Goal: Contribute content: Contribute content

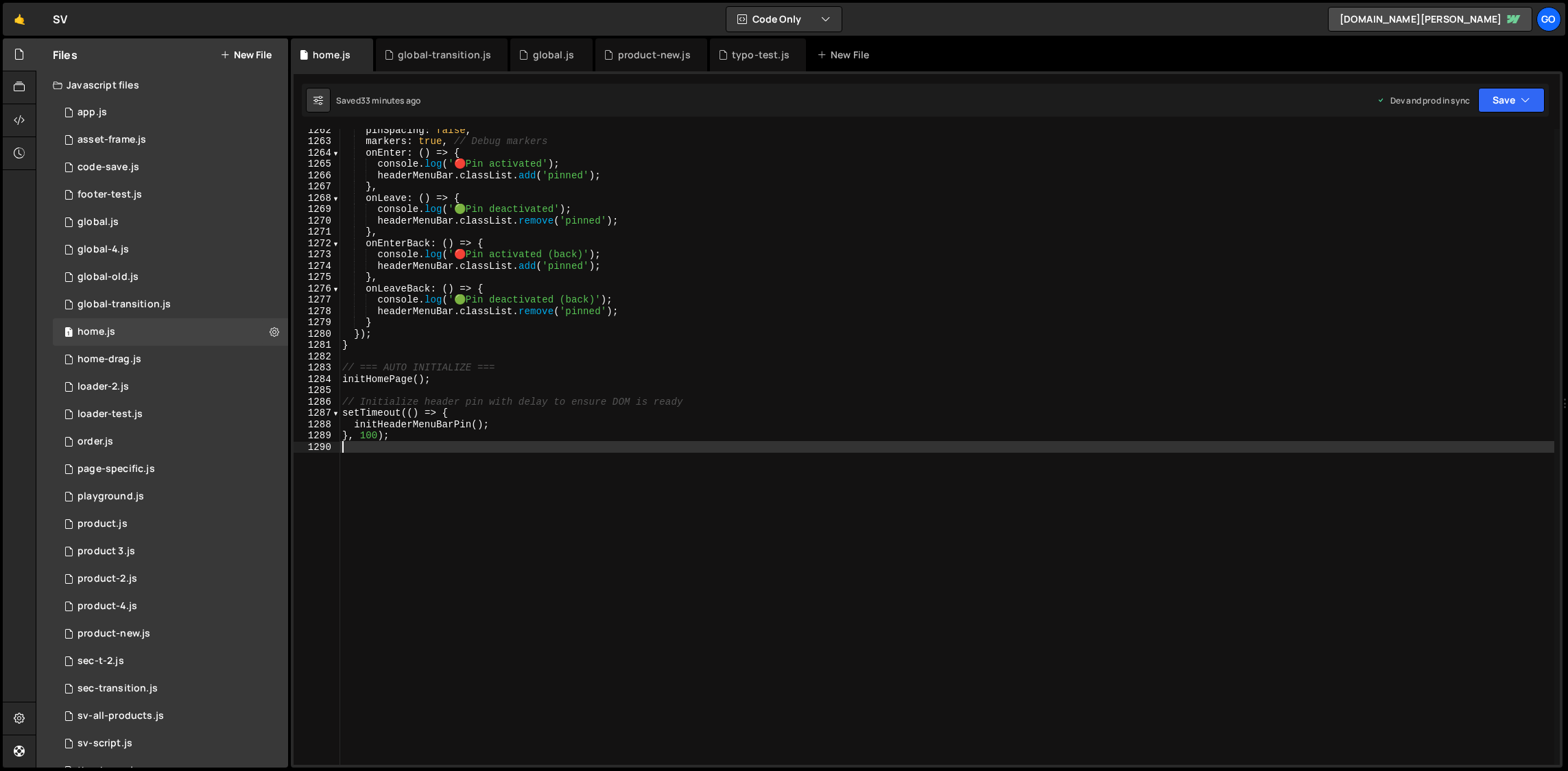
scroll to position [14285, 0]
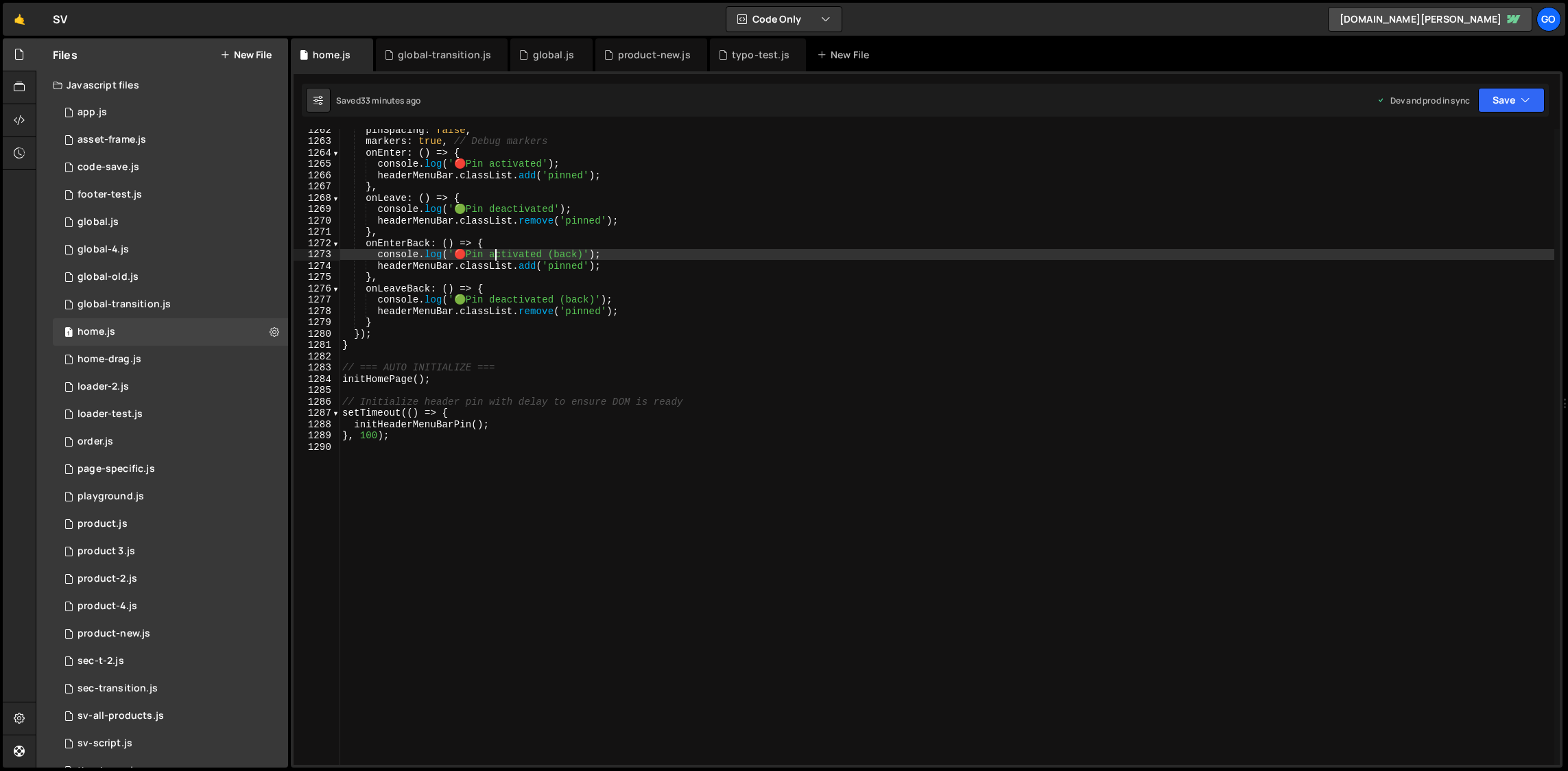
click at [498, 254] on div "pinSpacing : false , markers : true , // Debug markers onEnter : ( ) => { conso…" at bounding box center [946, 454] width 1215 height 659
type textarea "}, 100);"
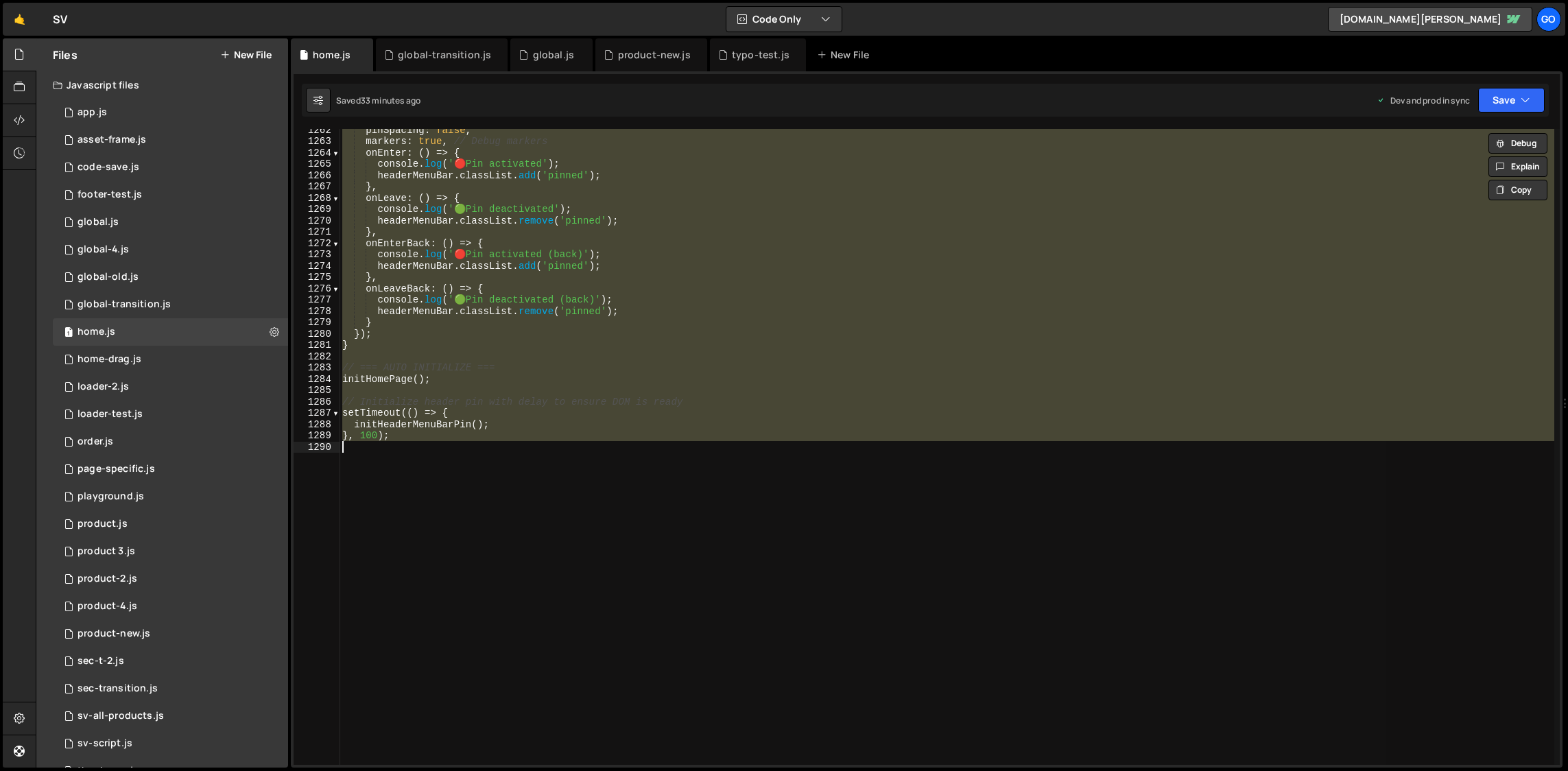
click at [600, 462] on div "pinSpacing : false , markers : true , // Debug markers onEnter : ( ) => { conso…" at bounding box center [946, 447] width 1215 height 636
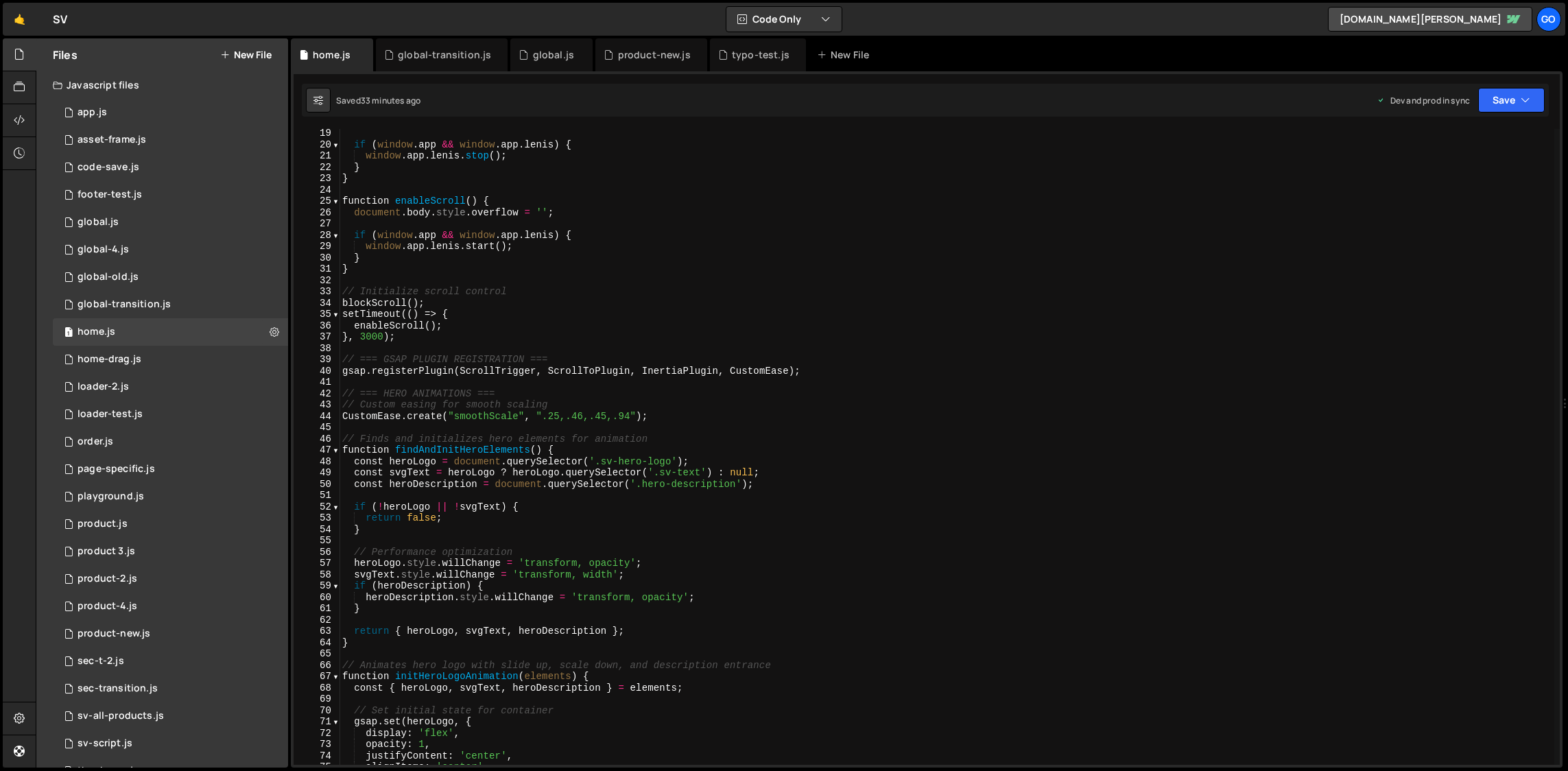
scroll to position [247, 0]
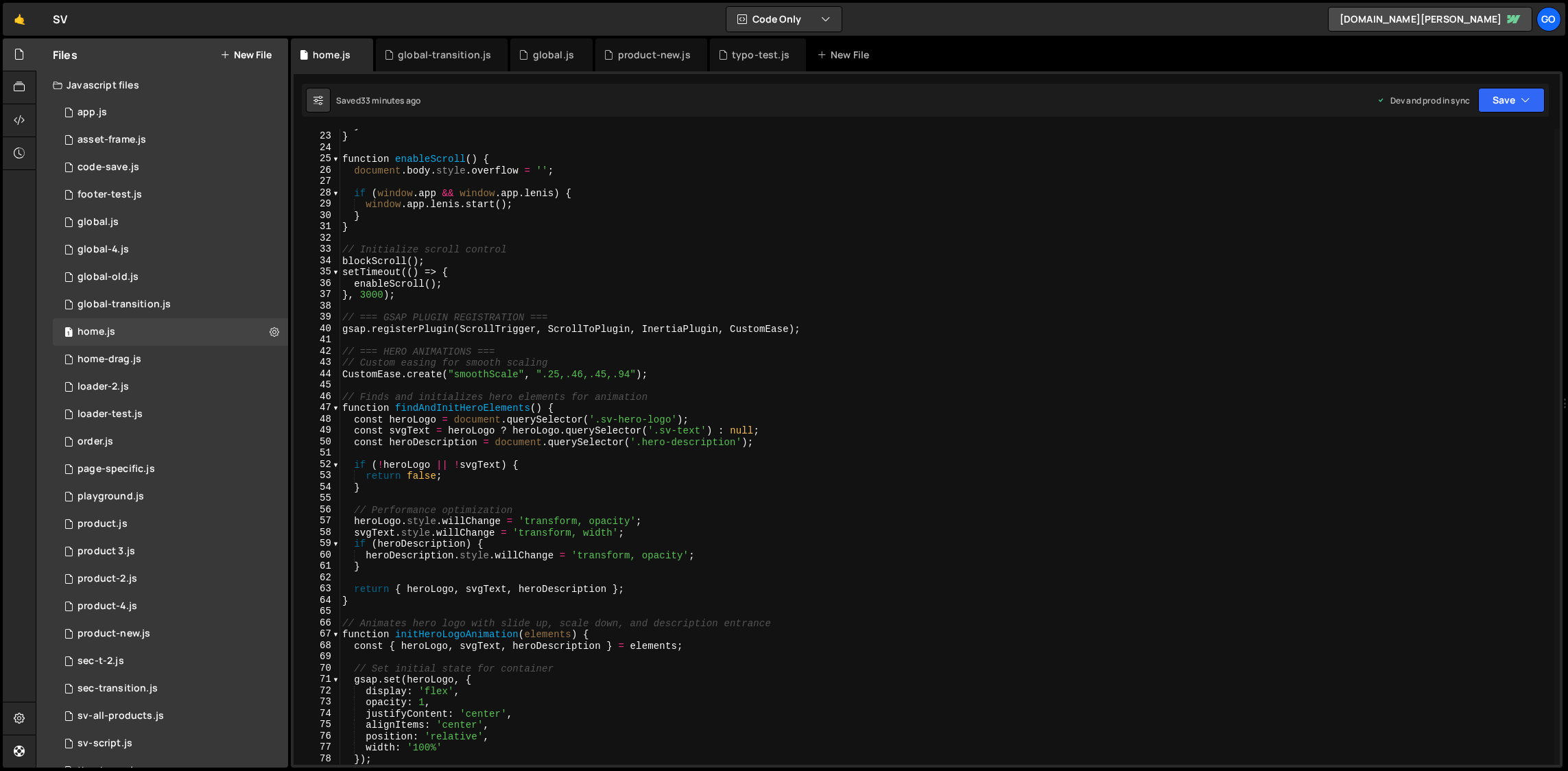
type textarea "}, 100);"
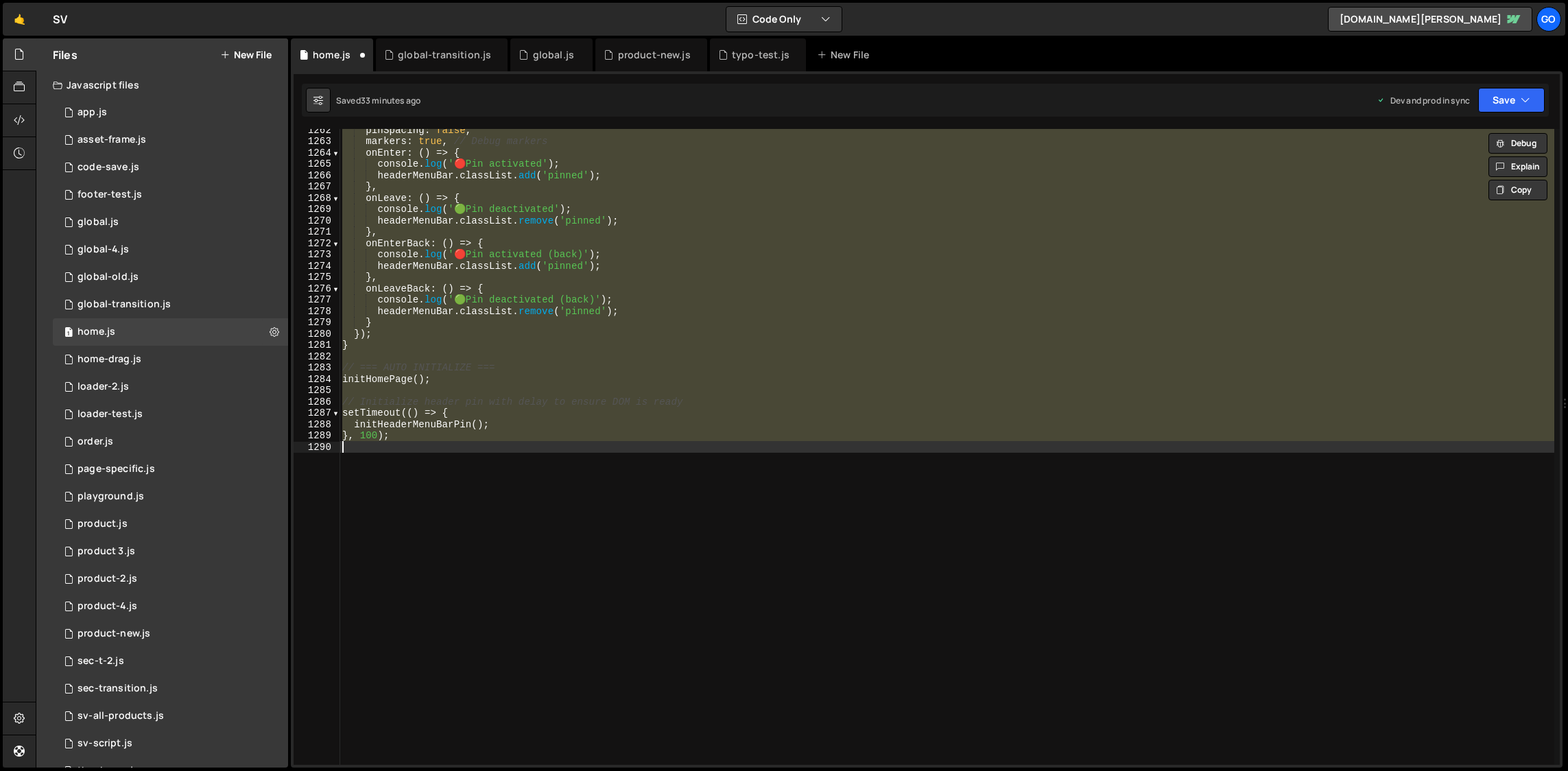
click at [681, 481] on div "pinSpacing : false , markers : true , // Debug markers onEnter : ( ) => { conso…" at bounding box center [946, 447] width 1215 height 636
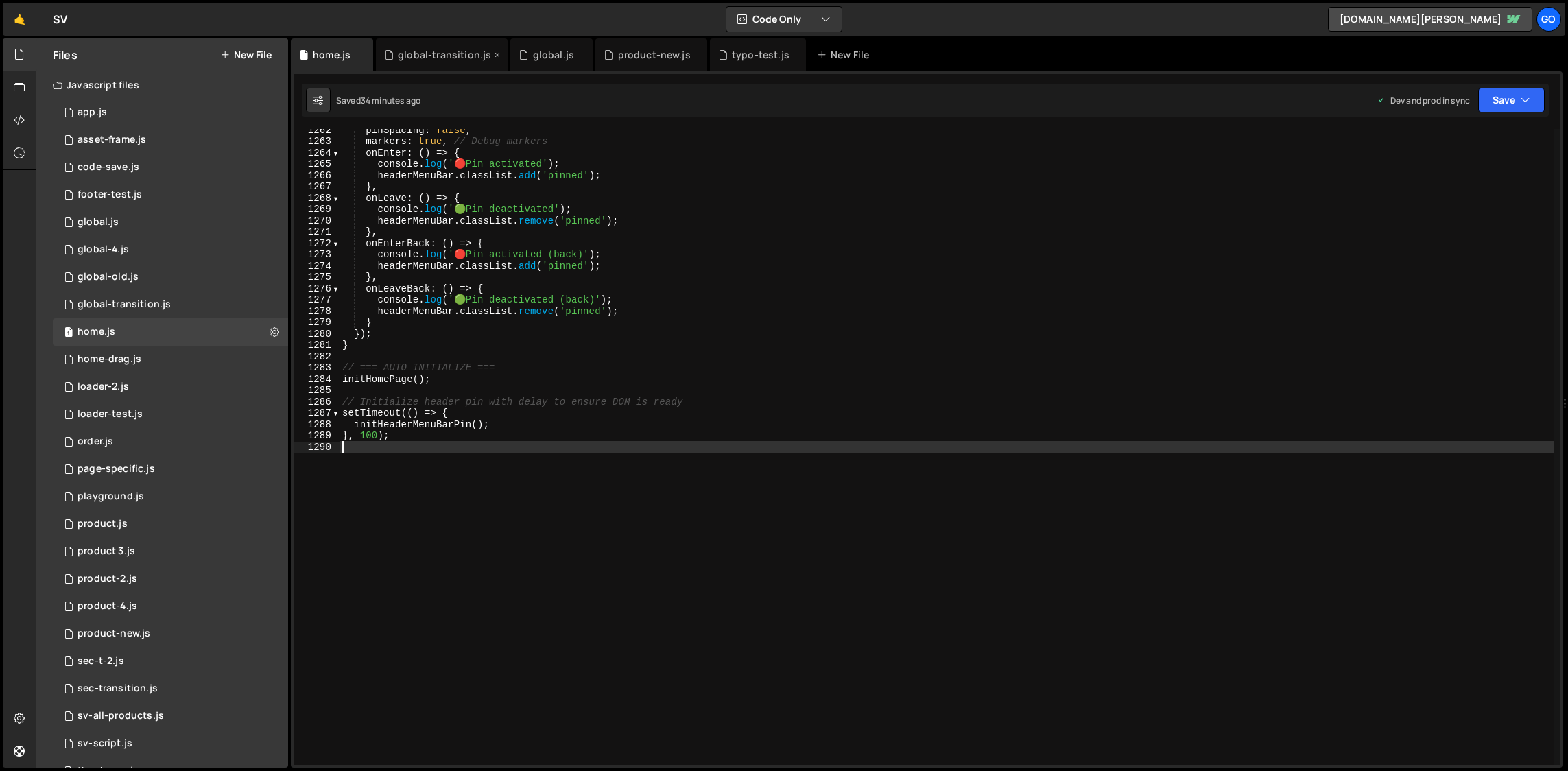
click at [419, 60] on div "global-transition.js" at bounding box center [444, 54] width 93 height 13
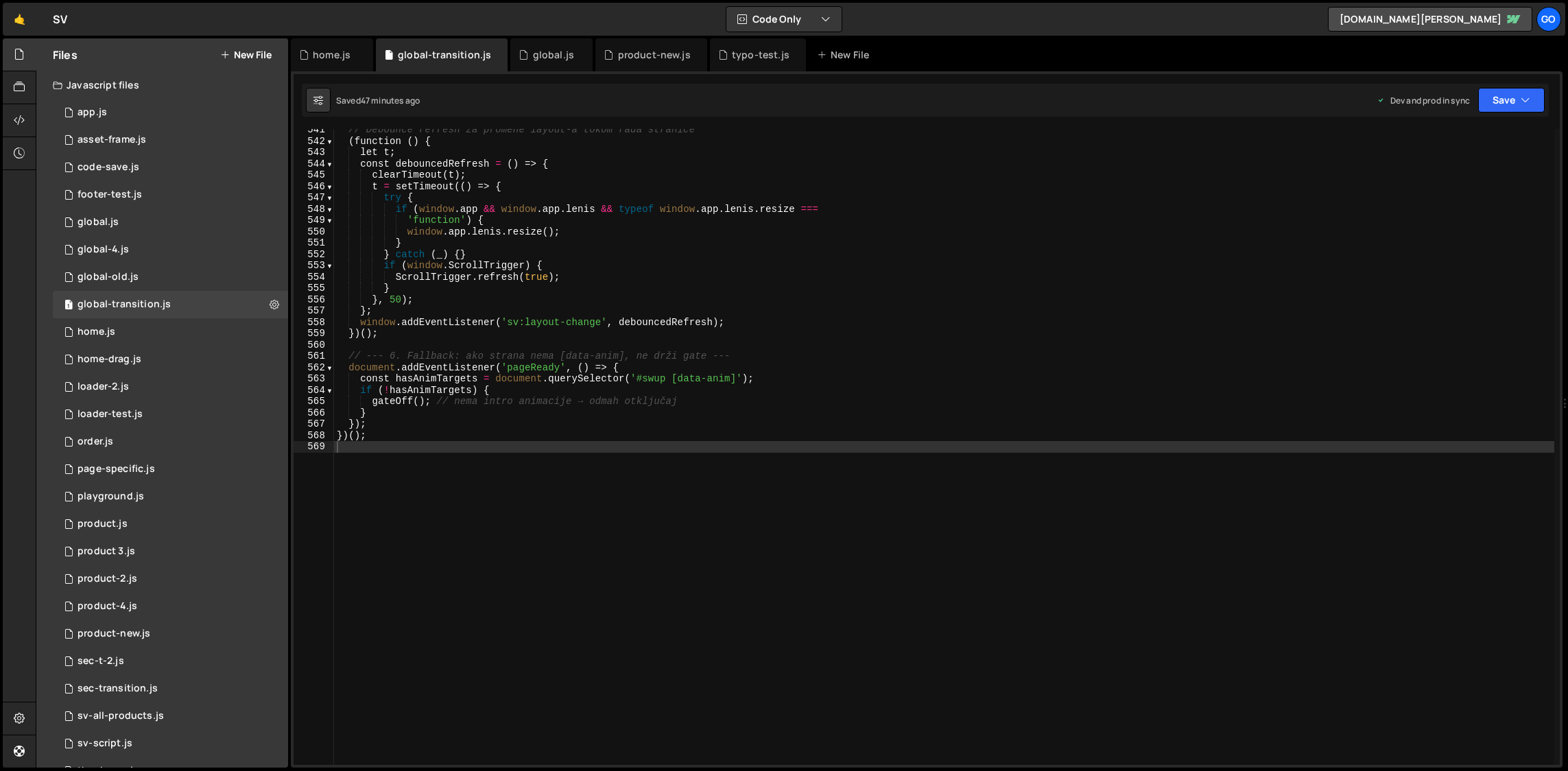
click at [518, 219] on div "// Debounce refresh za promene layout-a tokom rada stranice ( function ( ) { le…" at bounding box center [944, 454] width 1221 height 659
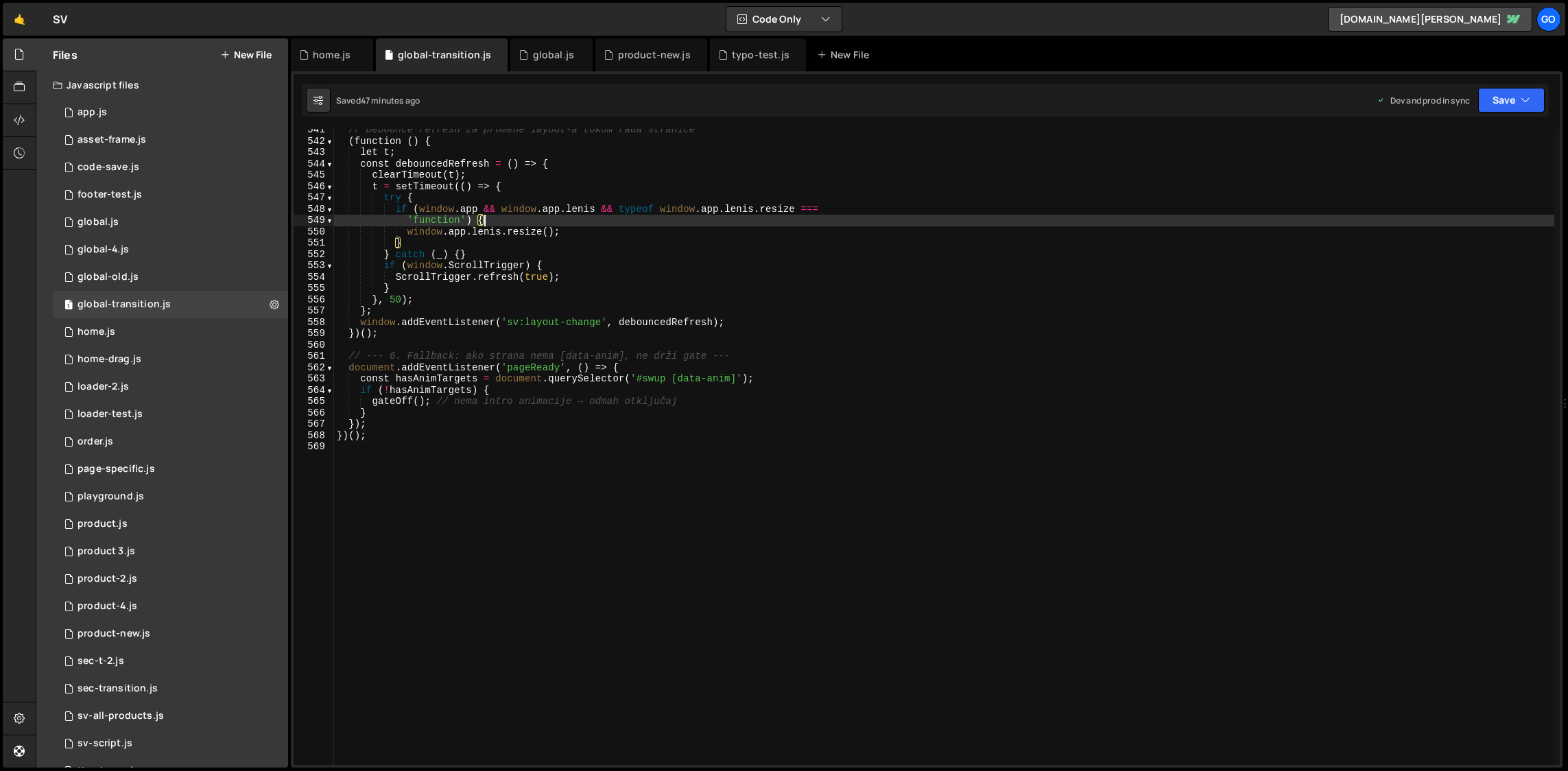
type textarea "})();"
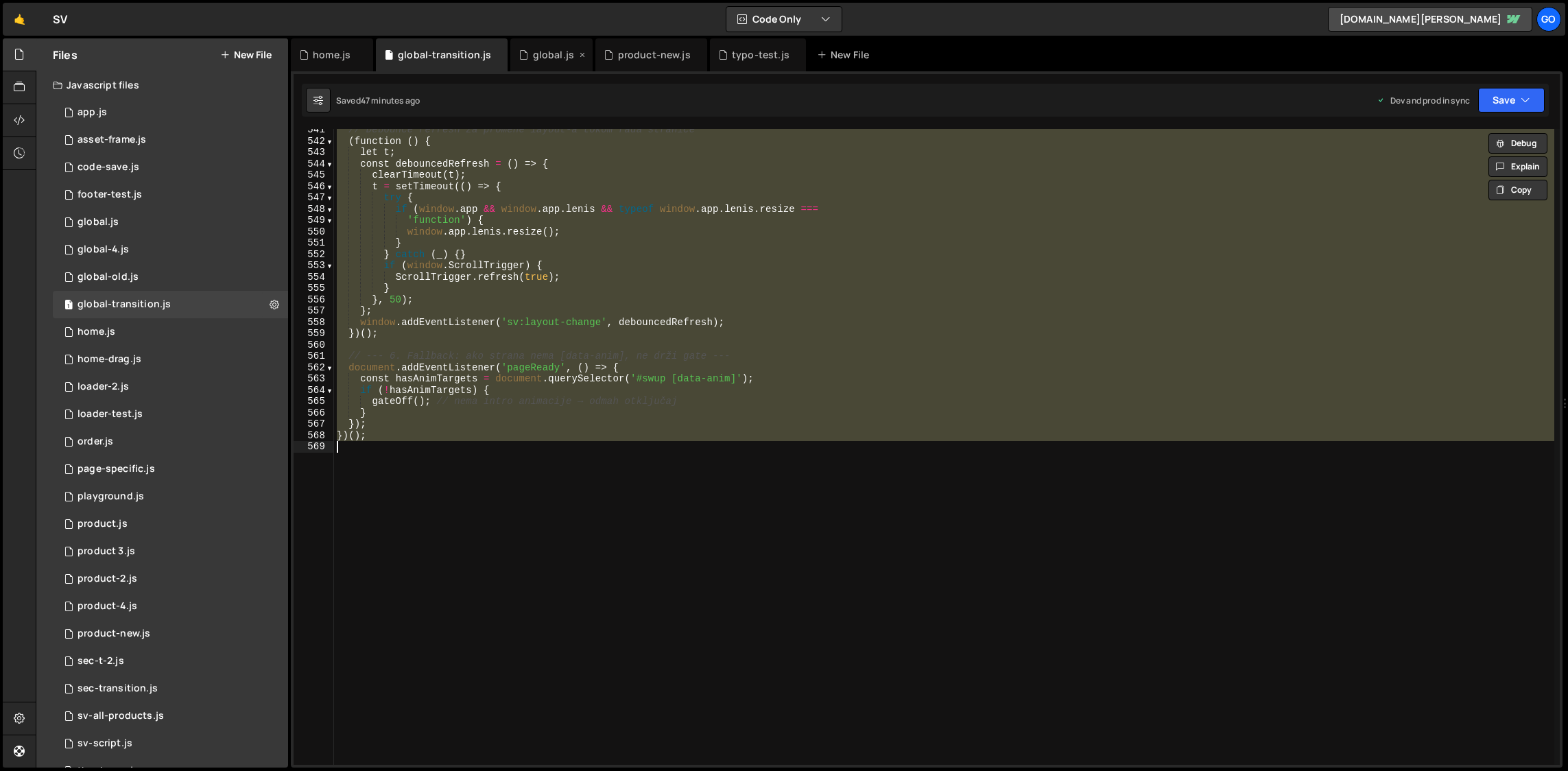
click at [534, 53] on div "global.js" at bounding box center [553, 54] width 41 height 13
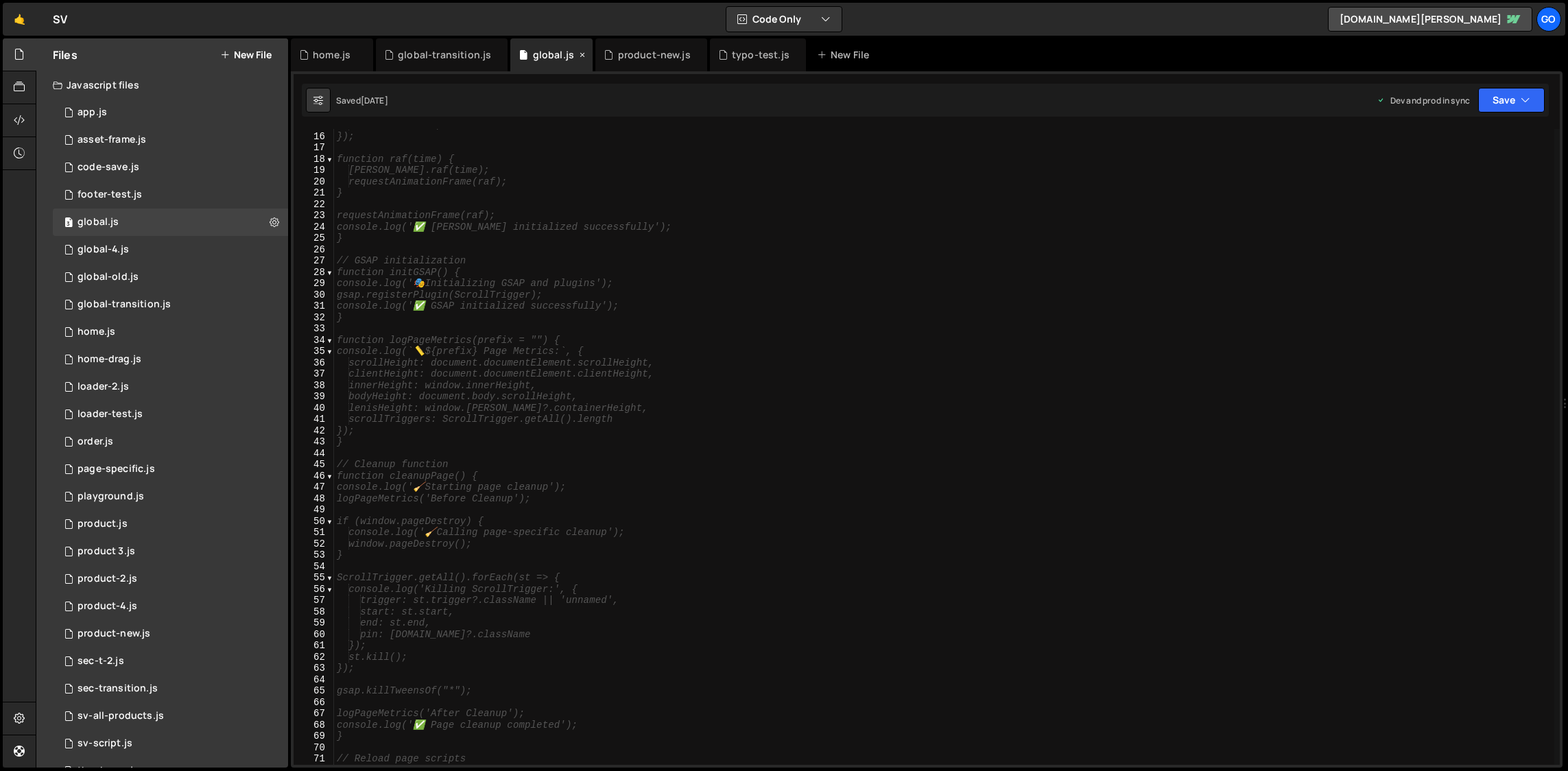
click at [578, 54] on icon at bounding box center [582, 54] width 10 height 13
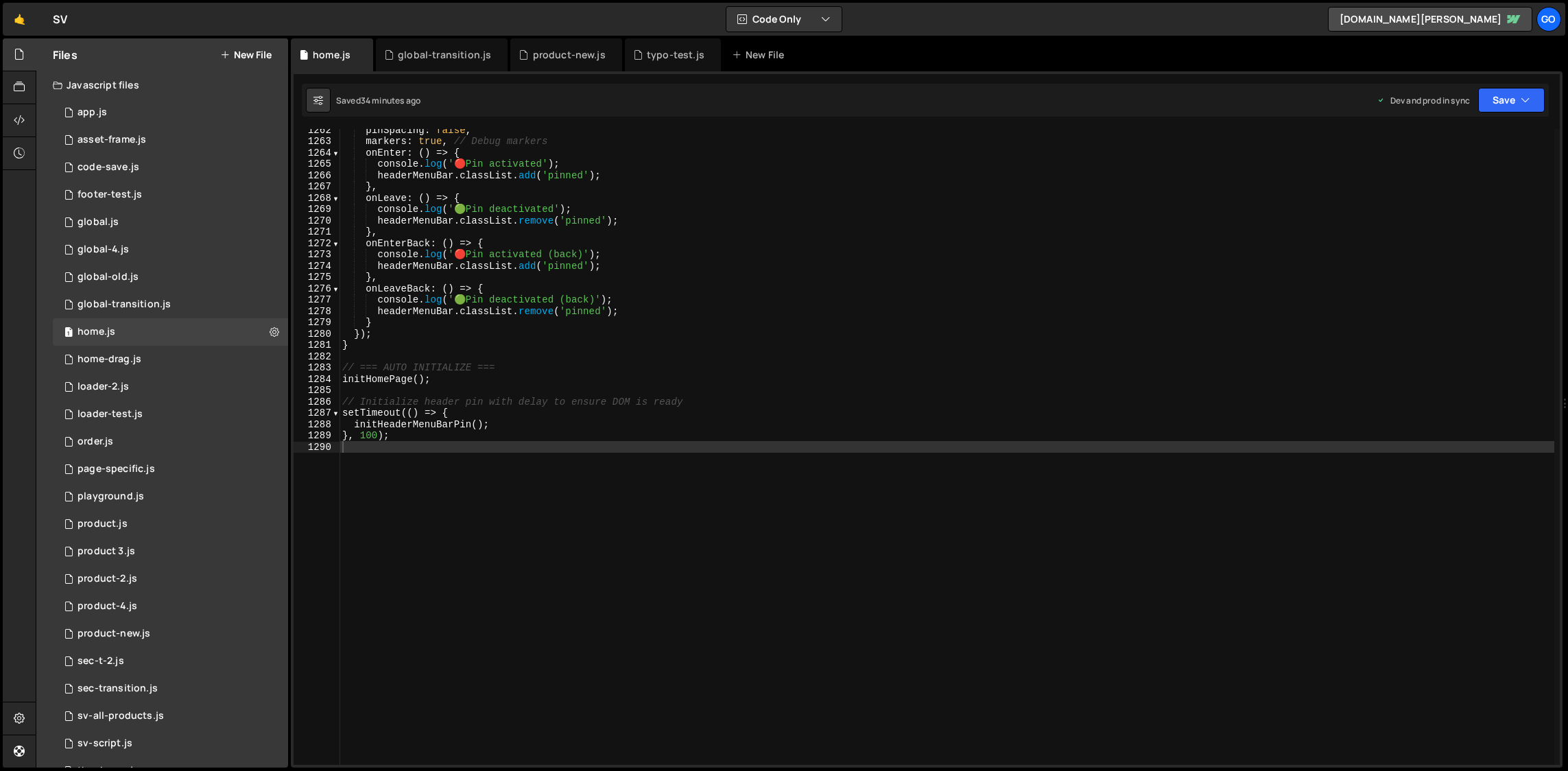
drag, startPoint x: 562, startPoint y: 58, endPoint x: 570, endPoint y: 99, distance: 41.8
click at [562, 58] on div "product-new.js" at bounding box center [569, 54] width 73 height 13
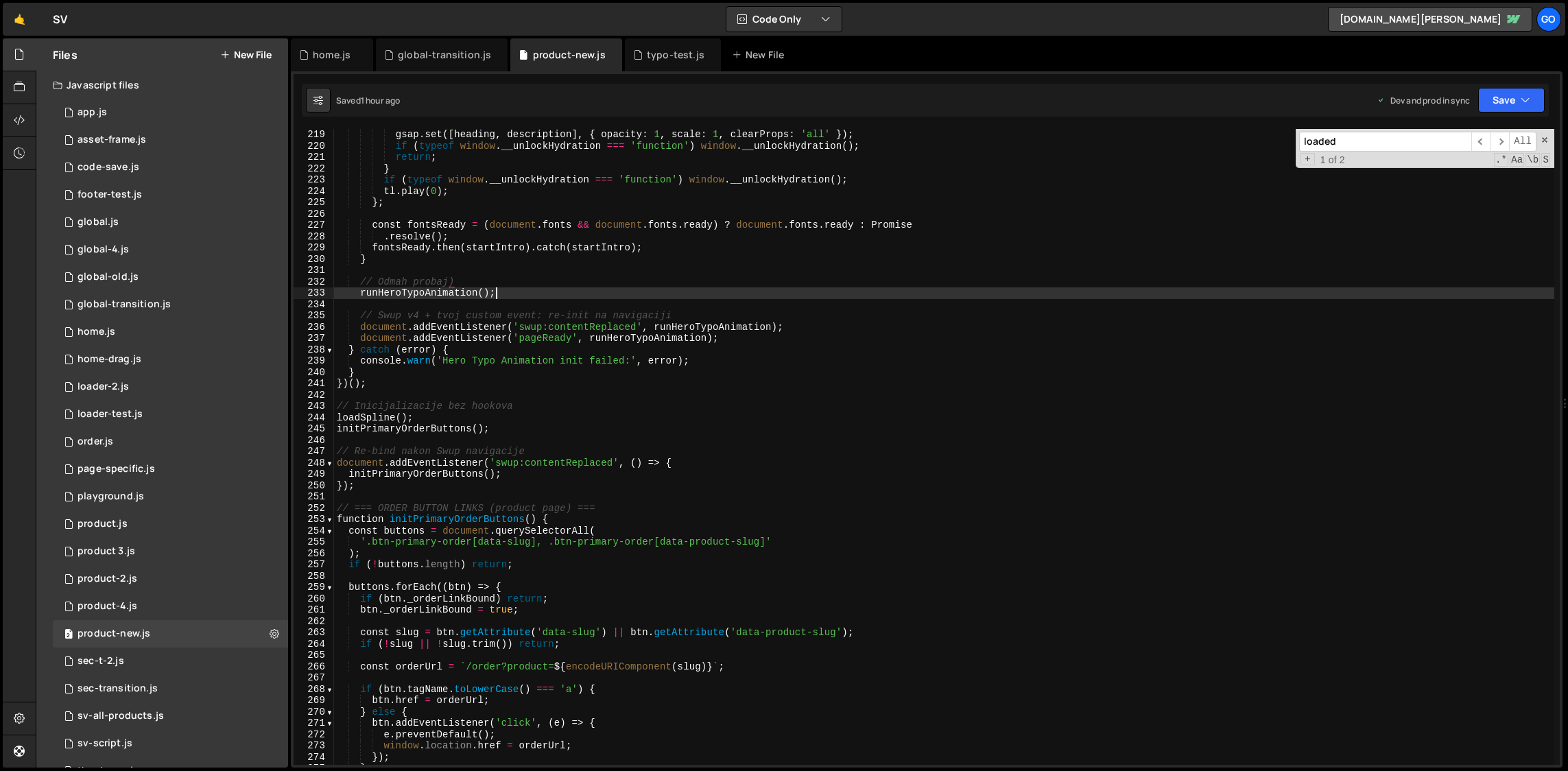
click at [605, 289] on div "gsap . set ([ heading , description ] , { opacity : 1 , scale : 1 , clearProps …" at bounding box center [944, 458] width 1221 height 659
type textarea "console.log('📄 Product-4.js loaded and ready');"
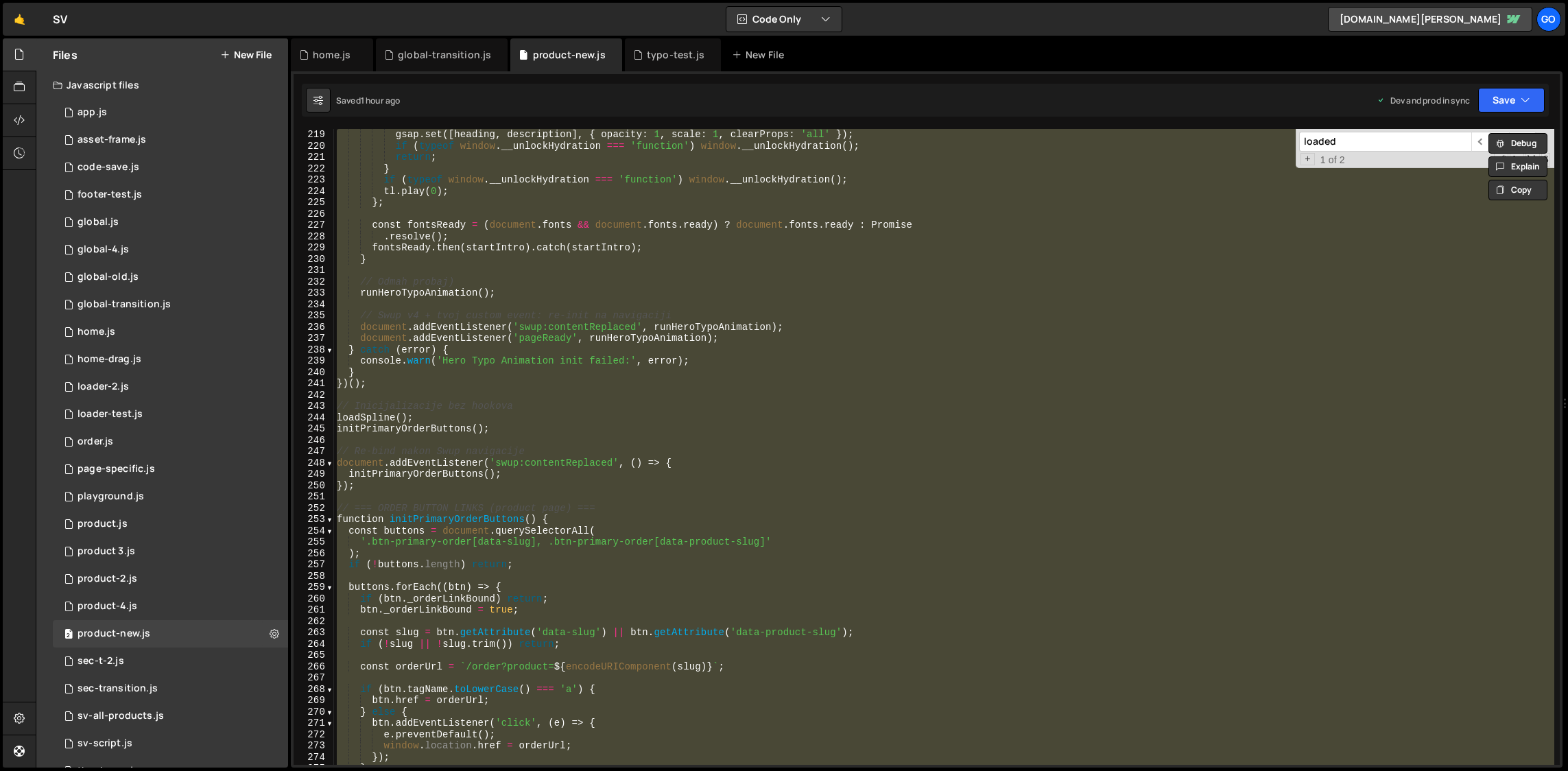
click at [610, 267] on div "gsap . set ([ heading , description ] , { opacity : 1 , scale : 1 , clearProps …" at bounding box center [944, 447] width 1221 height 636
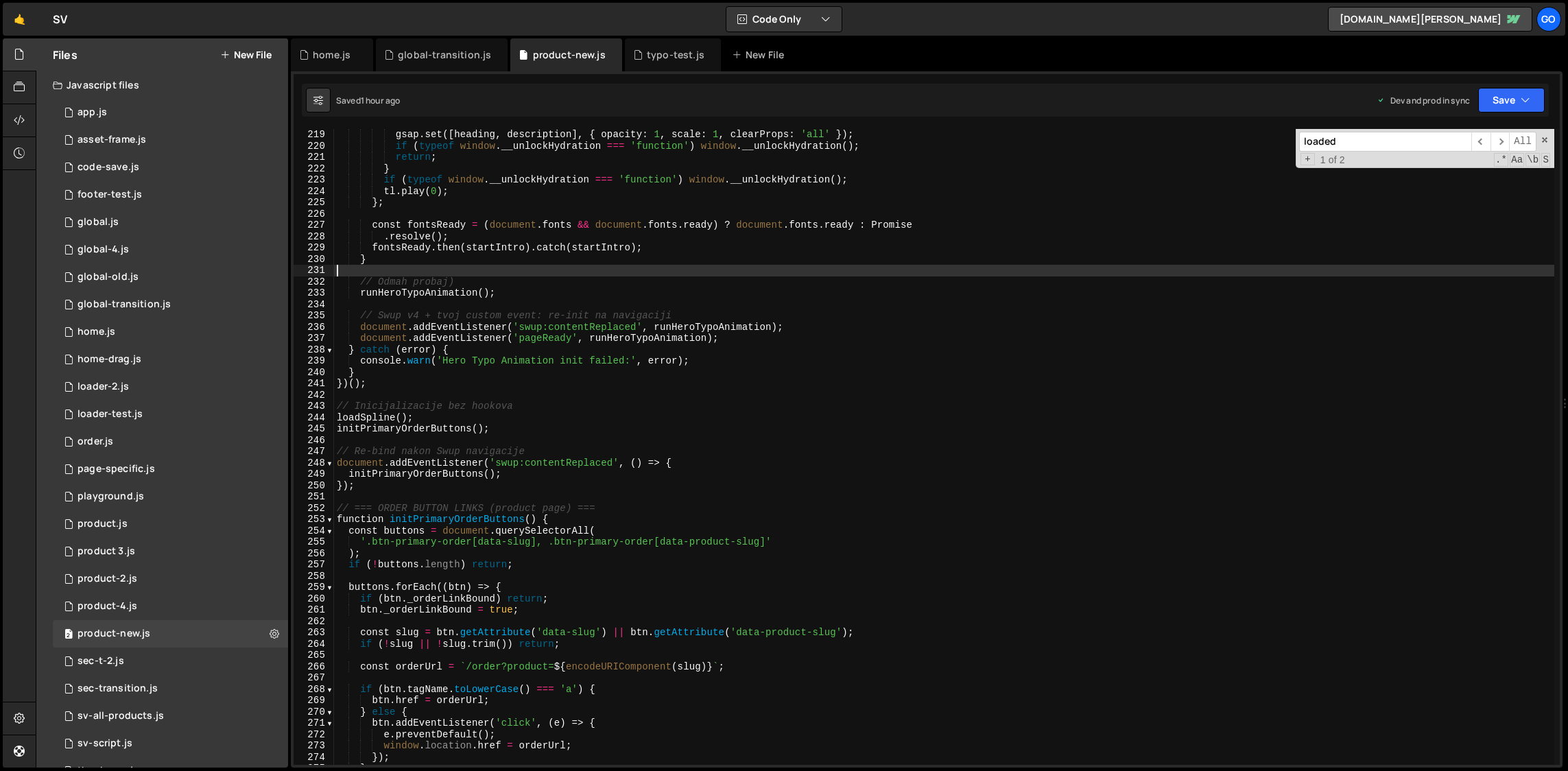
type textarea "console.log('📄 Product-4.js loaded and ready');"
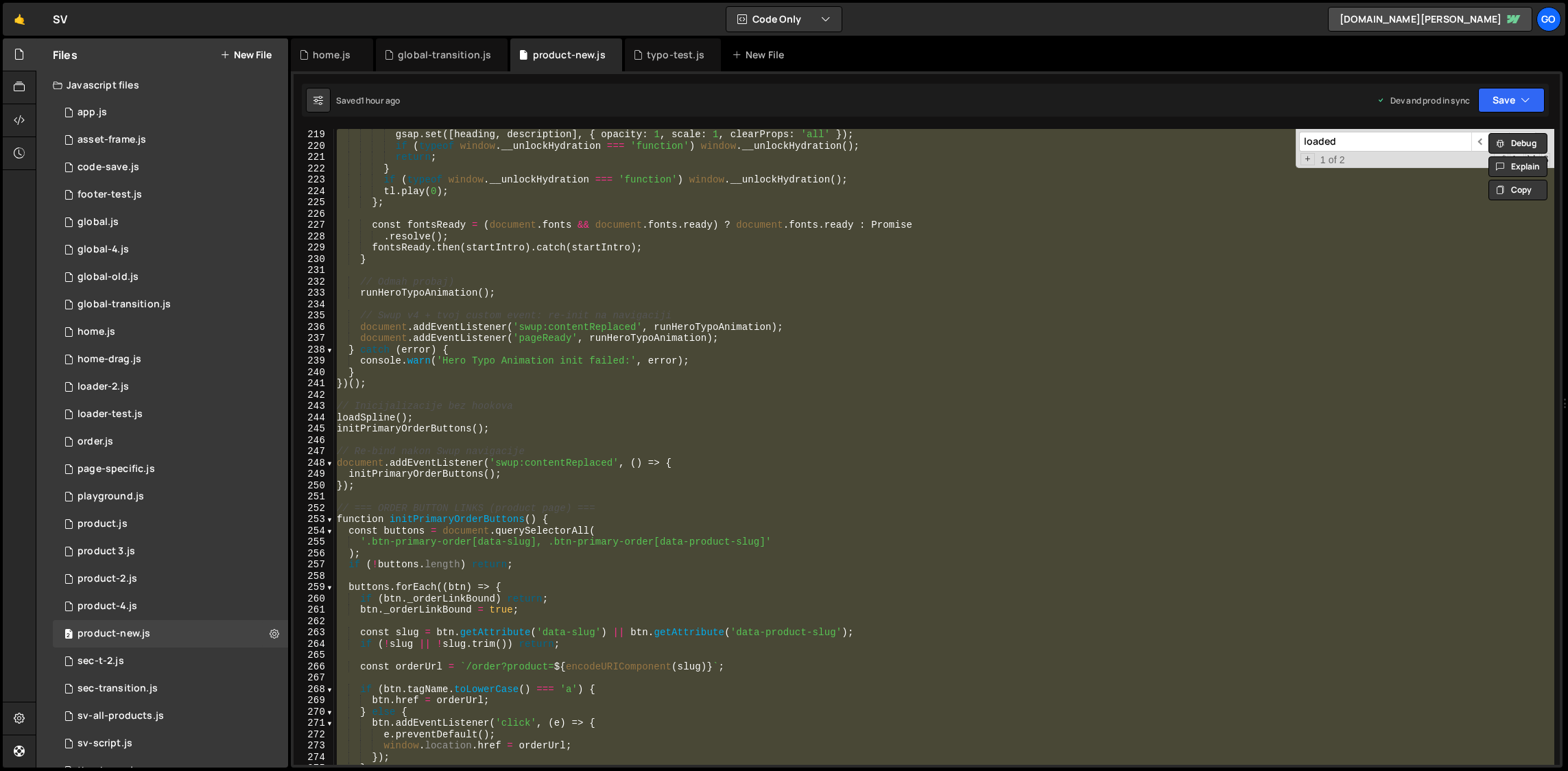
paste textarea
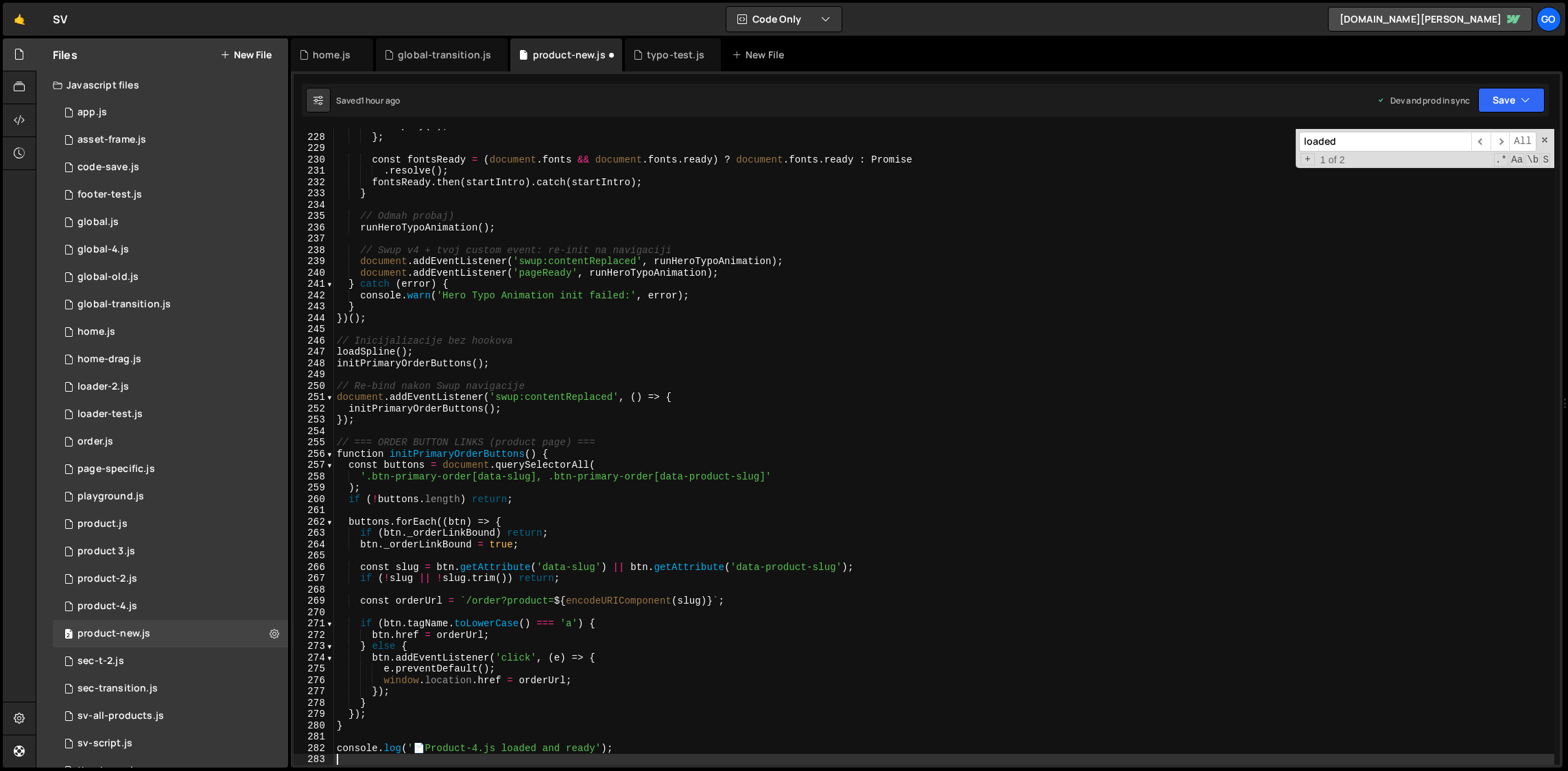
scroll to position [2568, 0]
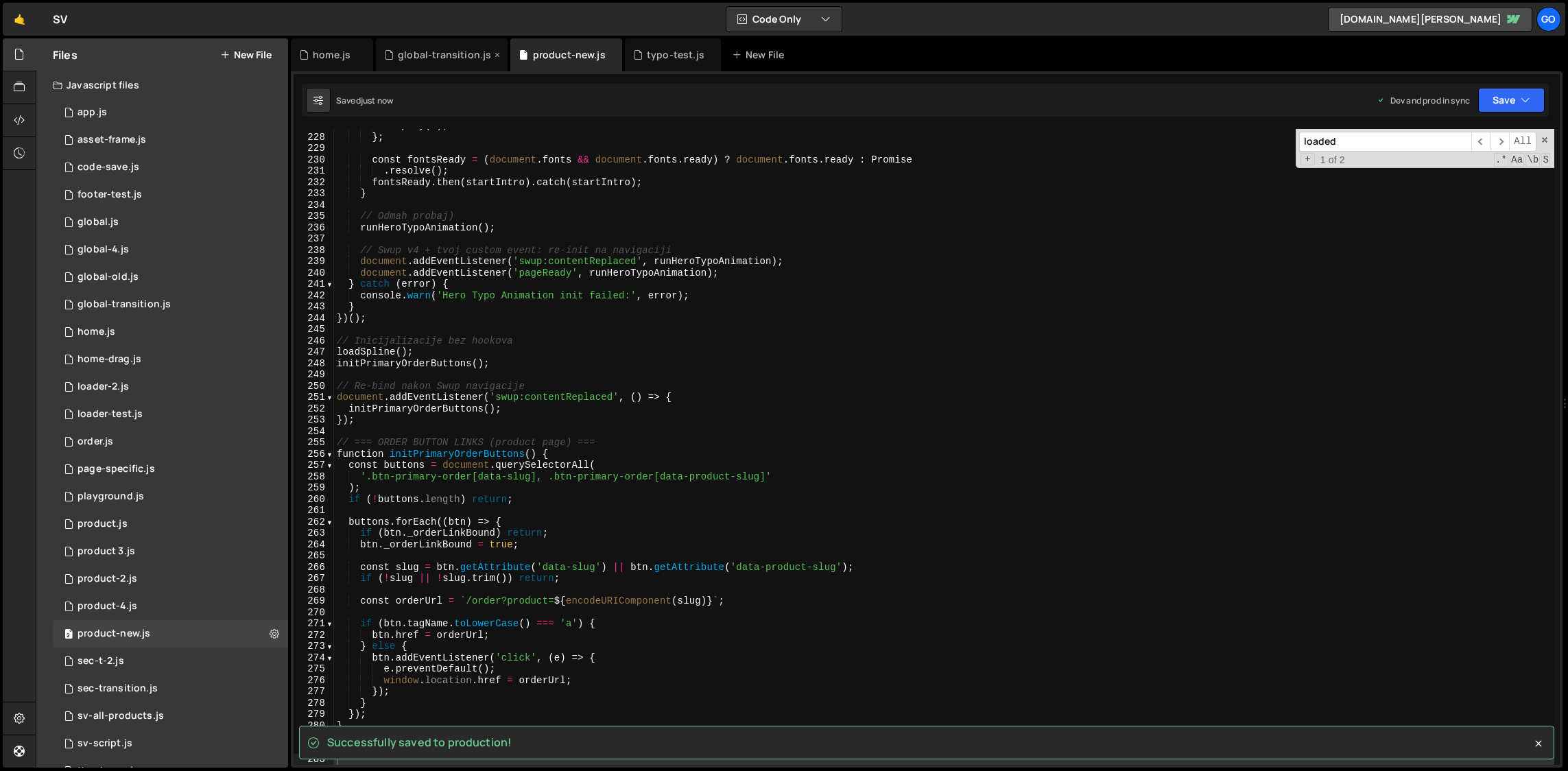
click at [424, 56] on div "global-transition.js" at bounding box center [444, 54] width 93 height 13
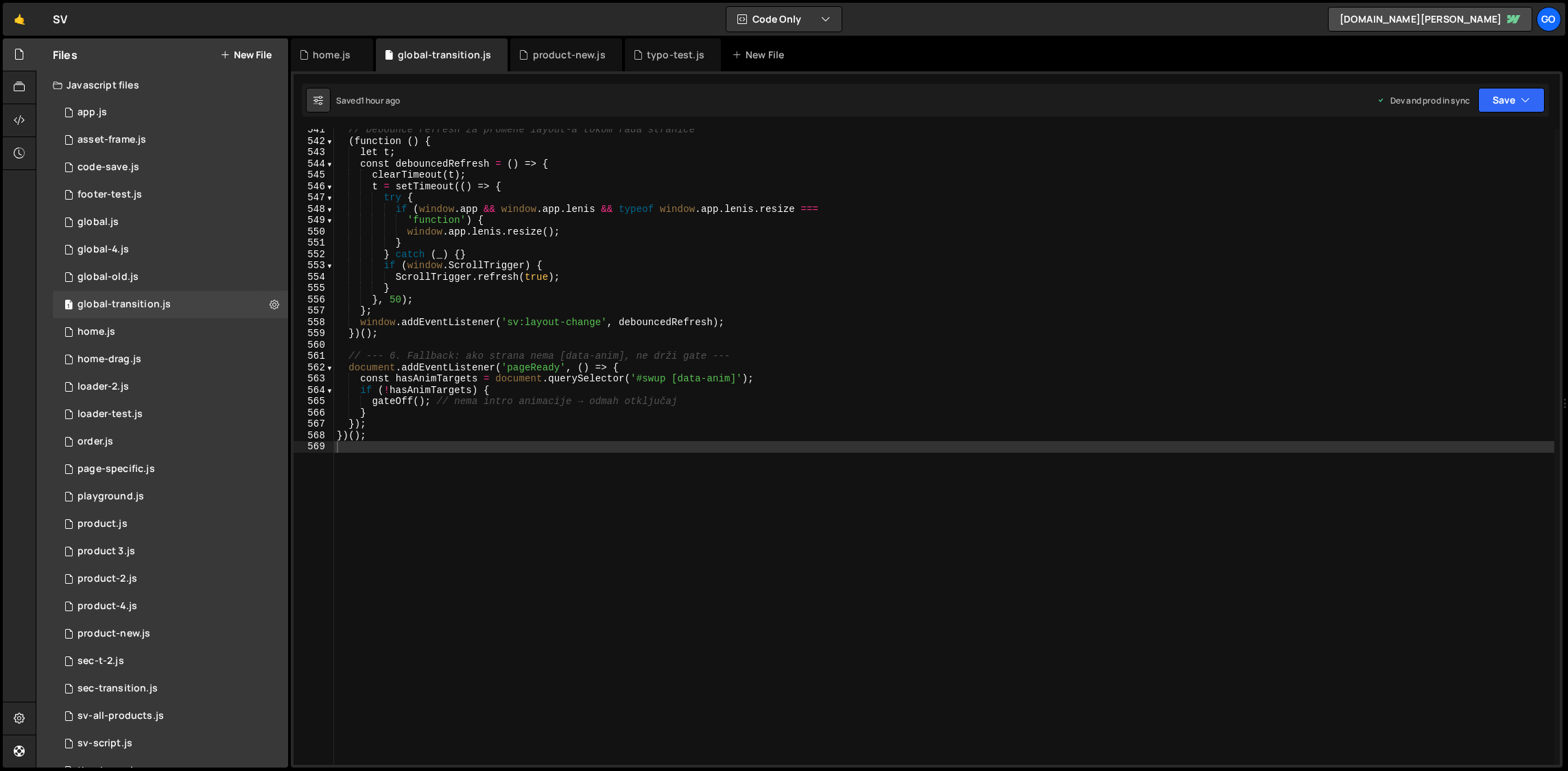
click at [522, 223] on div "// Debounce refresh za promene layout-a tokom rada stranice ( function ( ) { le…" at bounding box center [944, 454] width 1221 height 659
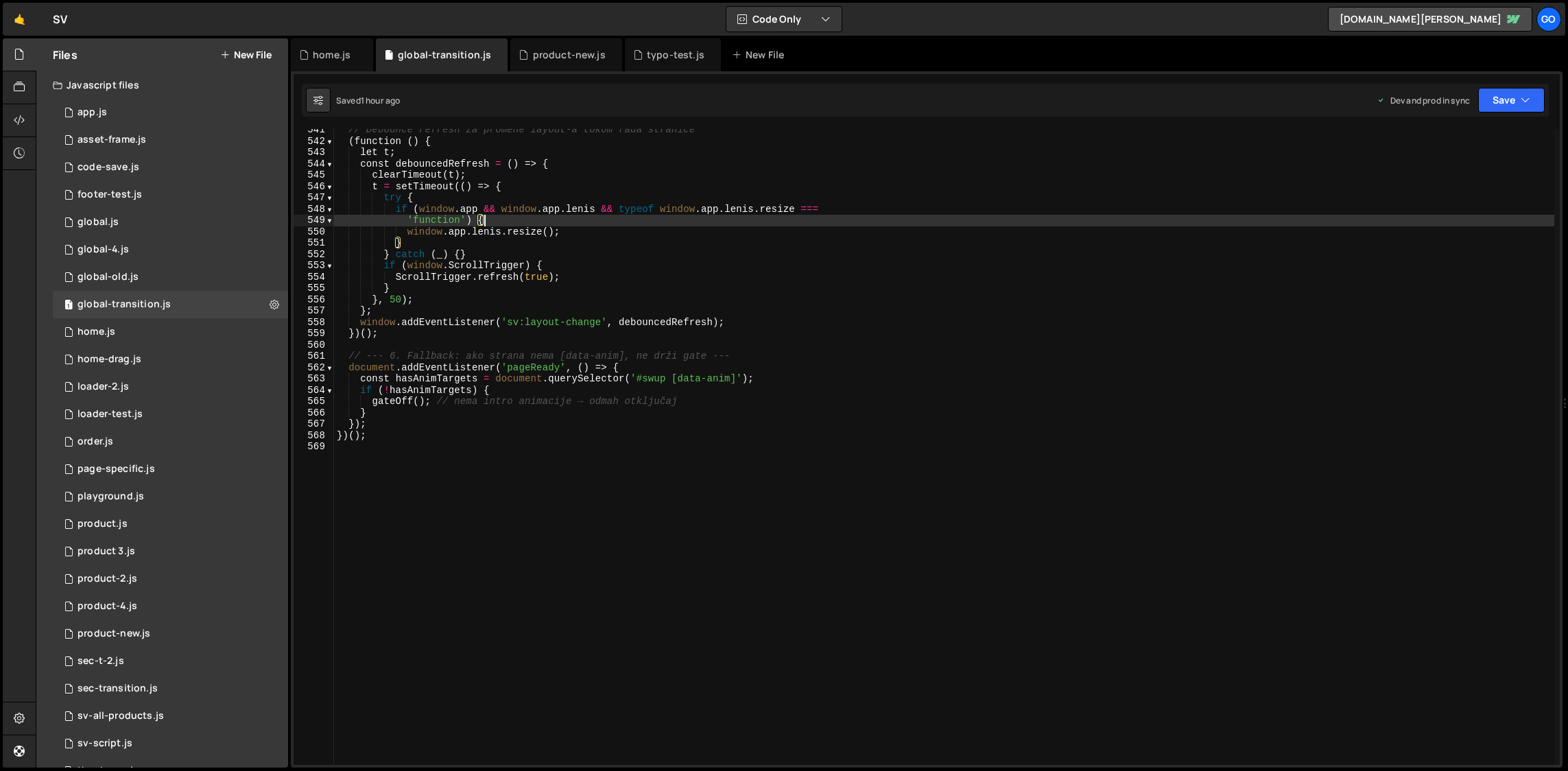
type textarea "})();"
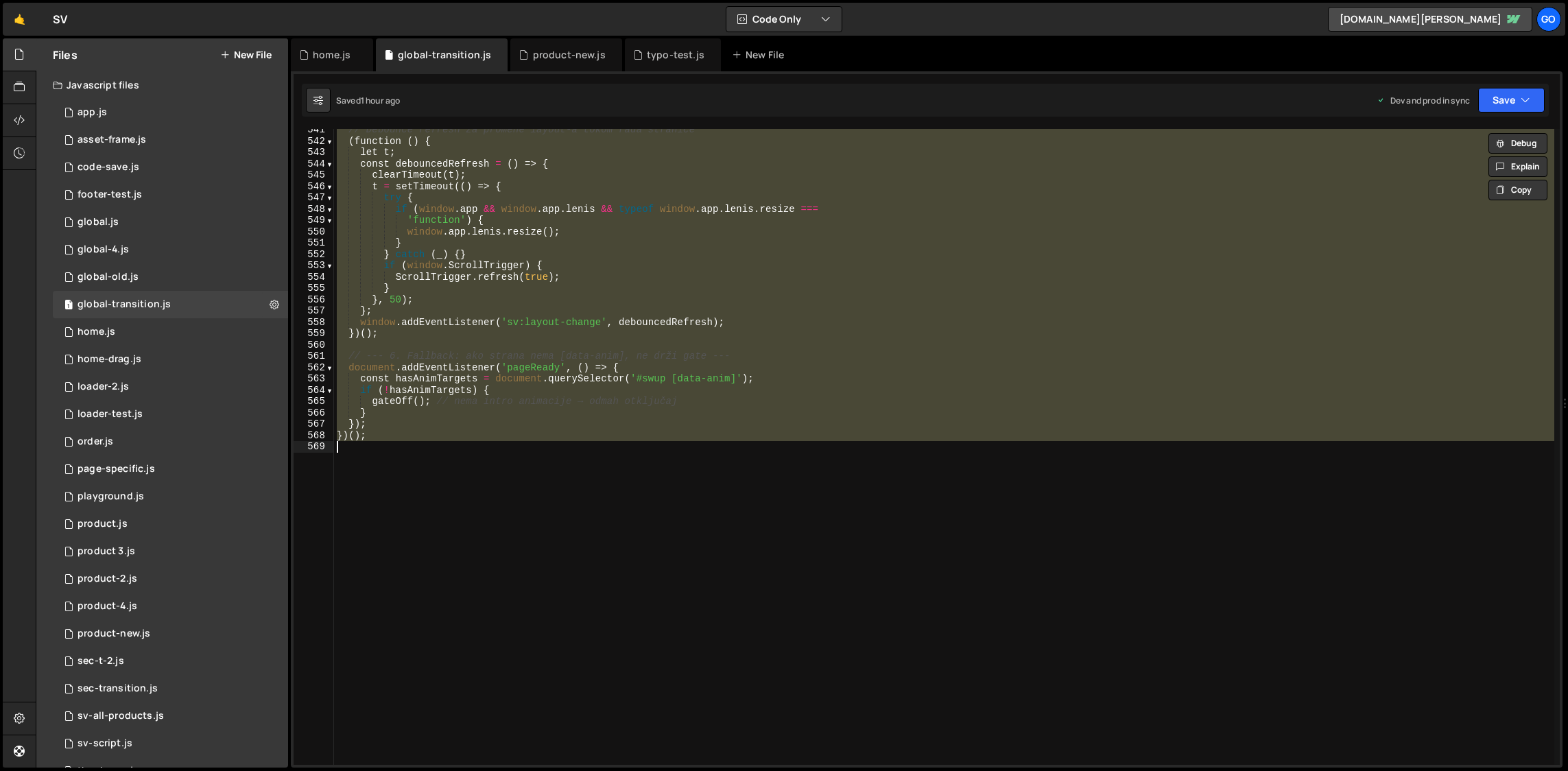
paste textarea
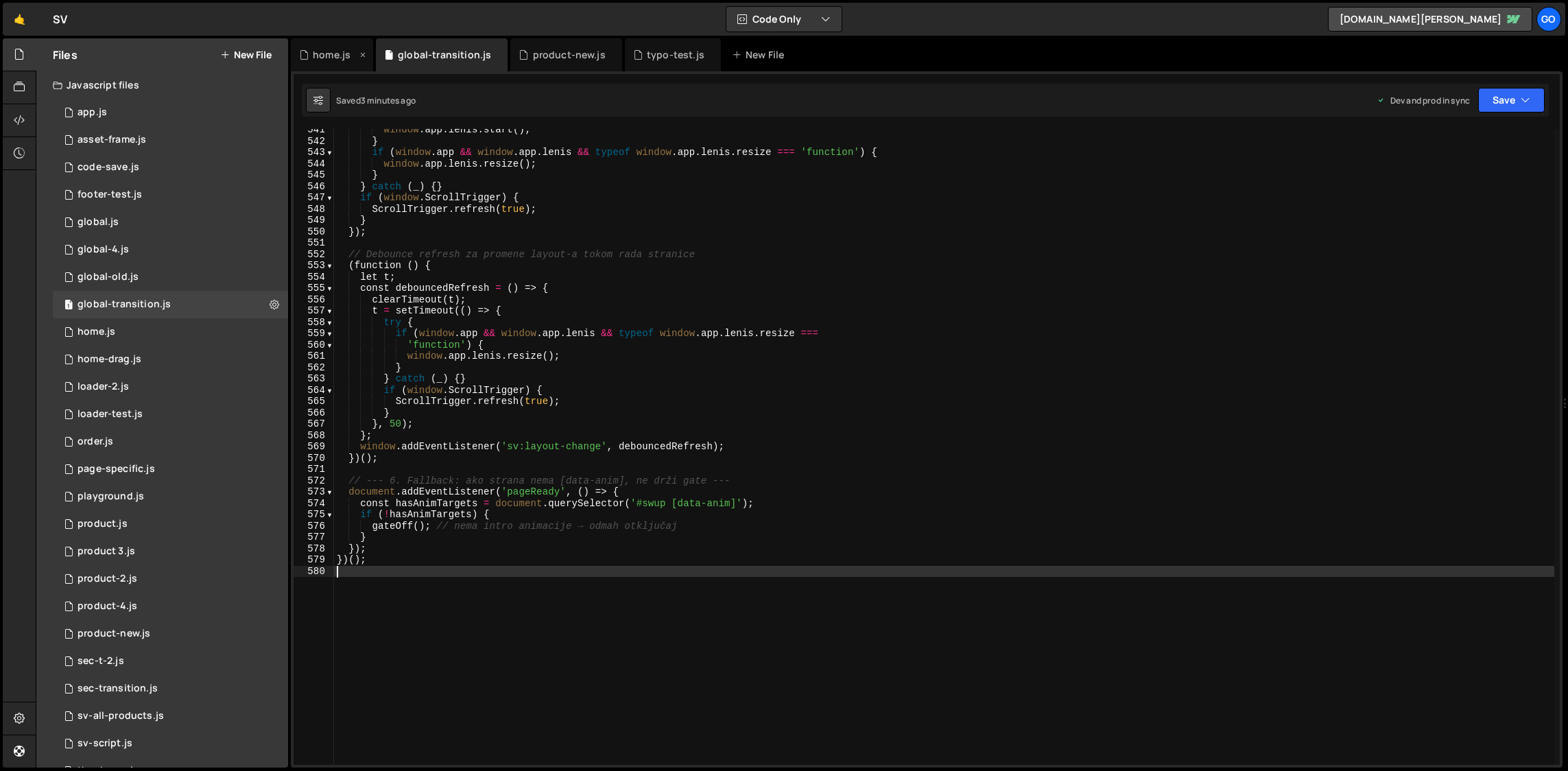
click at [312, 65] on div "home.js" at bounding box center [332, 54] width 83 height 33
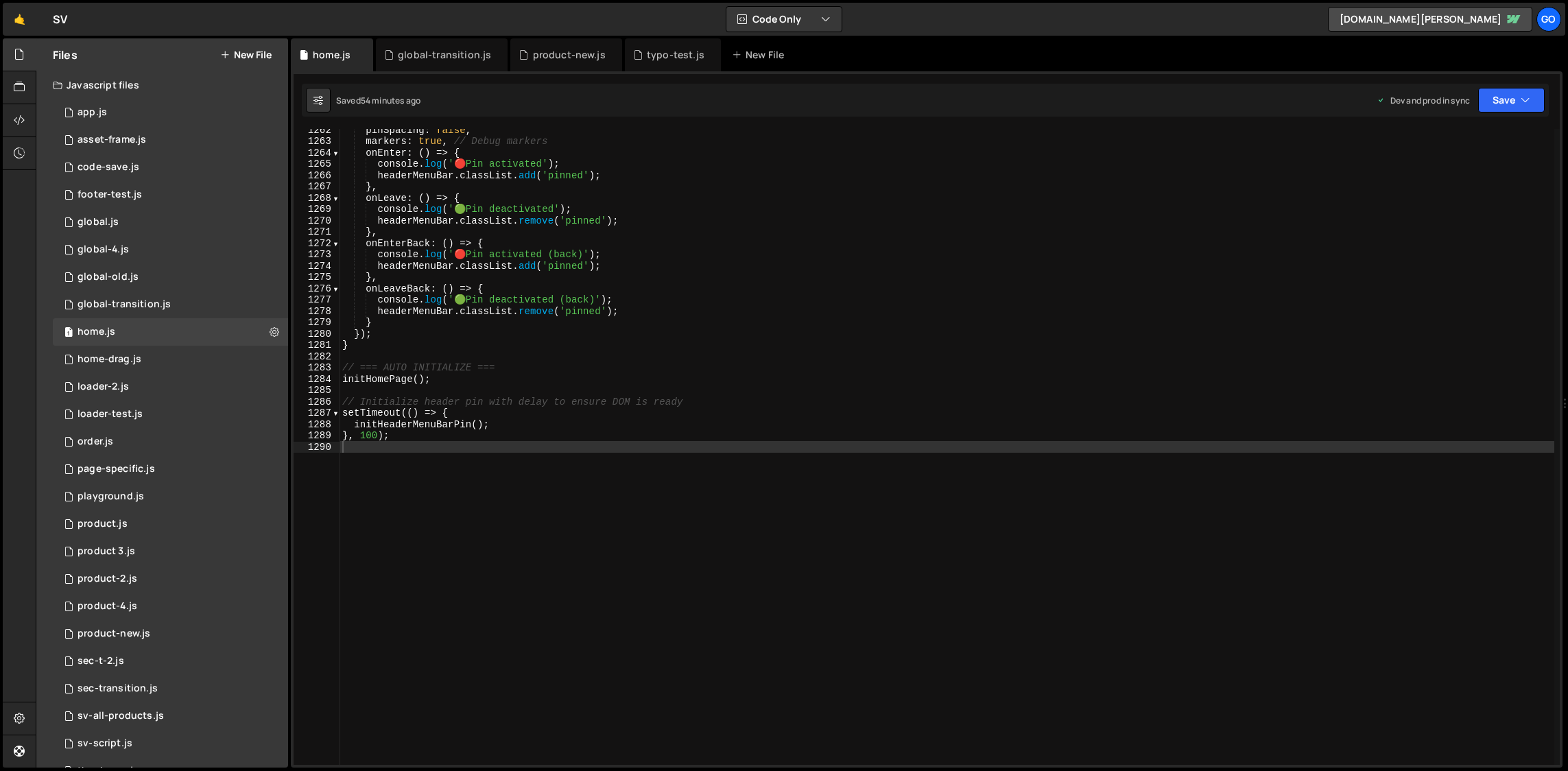
click at [572, 289] on div "pinSpacing : false , markers : true , // Debug markers onEnter : ( ) => { conso…" at bounding box center [946, 454] width 1215 height 659
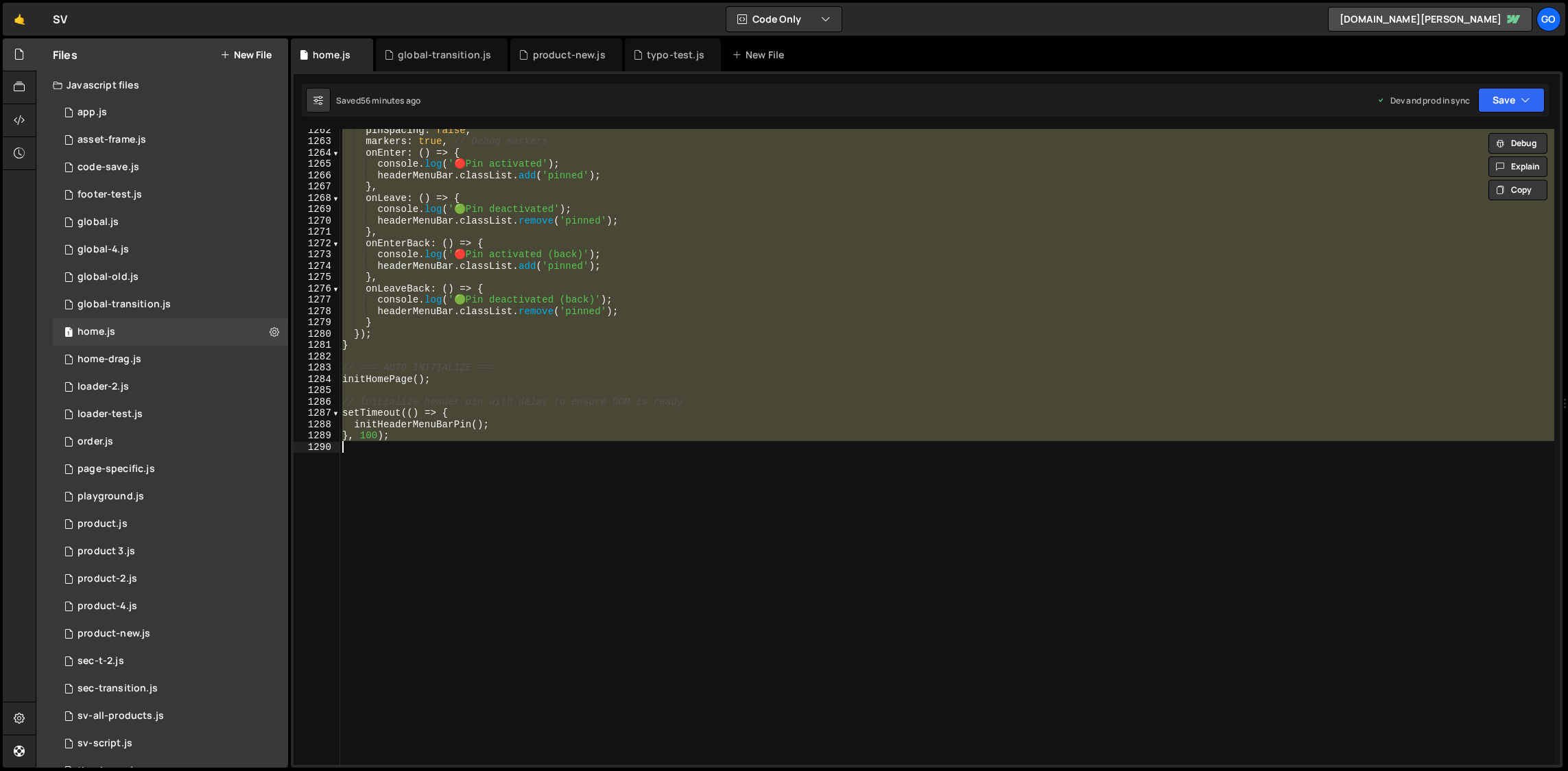
click at [536, 293] on div "pinSpacing : false , markers : true , // Debug markers onEnter : ( ) => { conso…" at bounding box center [946, 447] width 1215 height 636
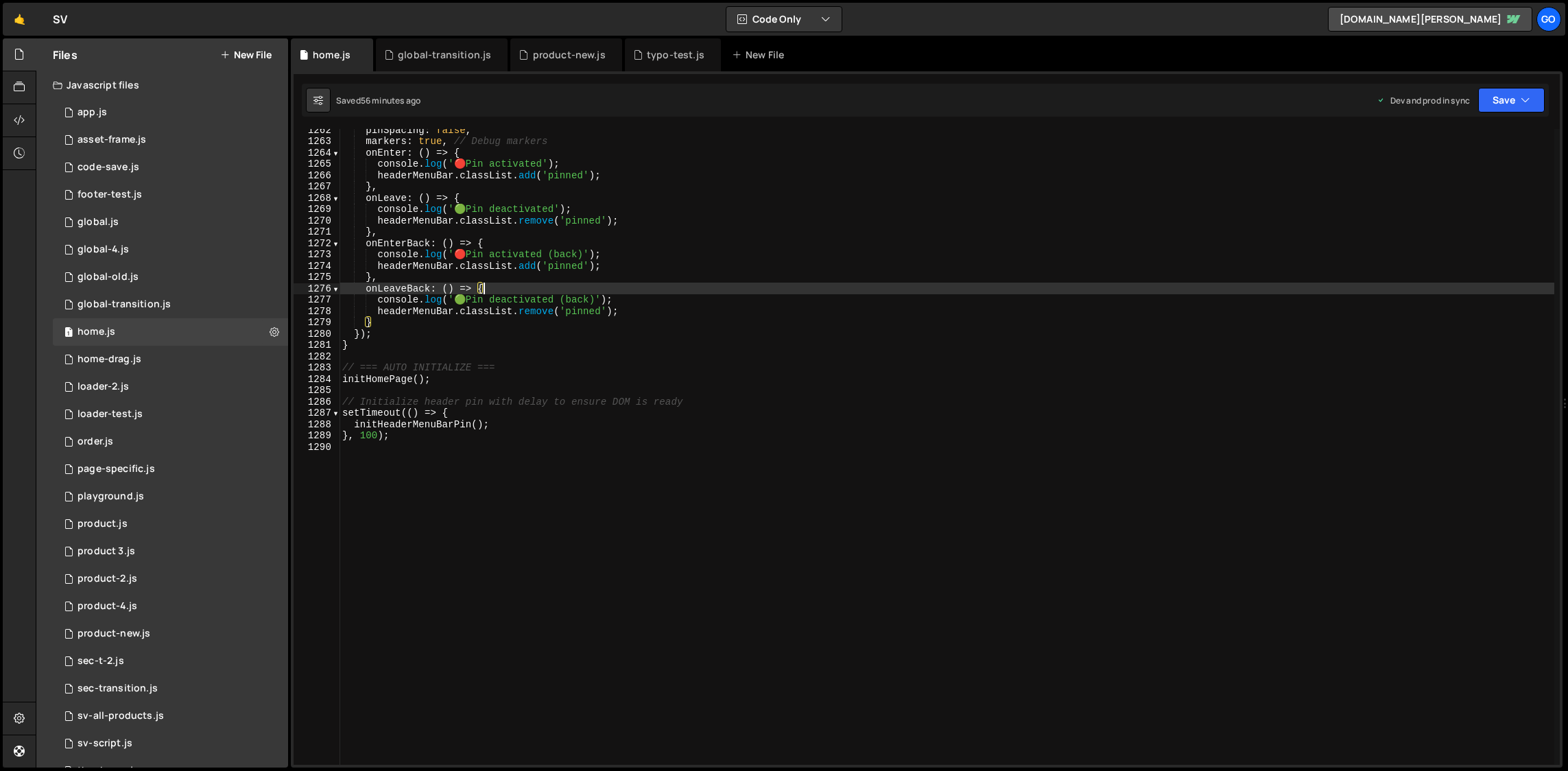
type textarea "}, 100);"
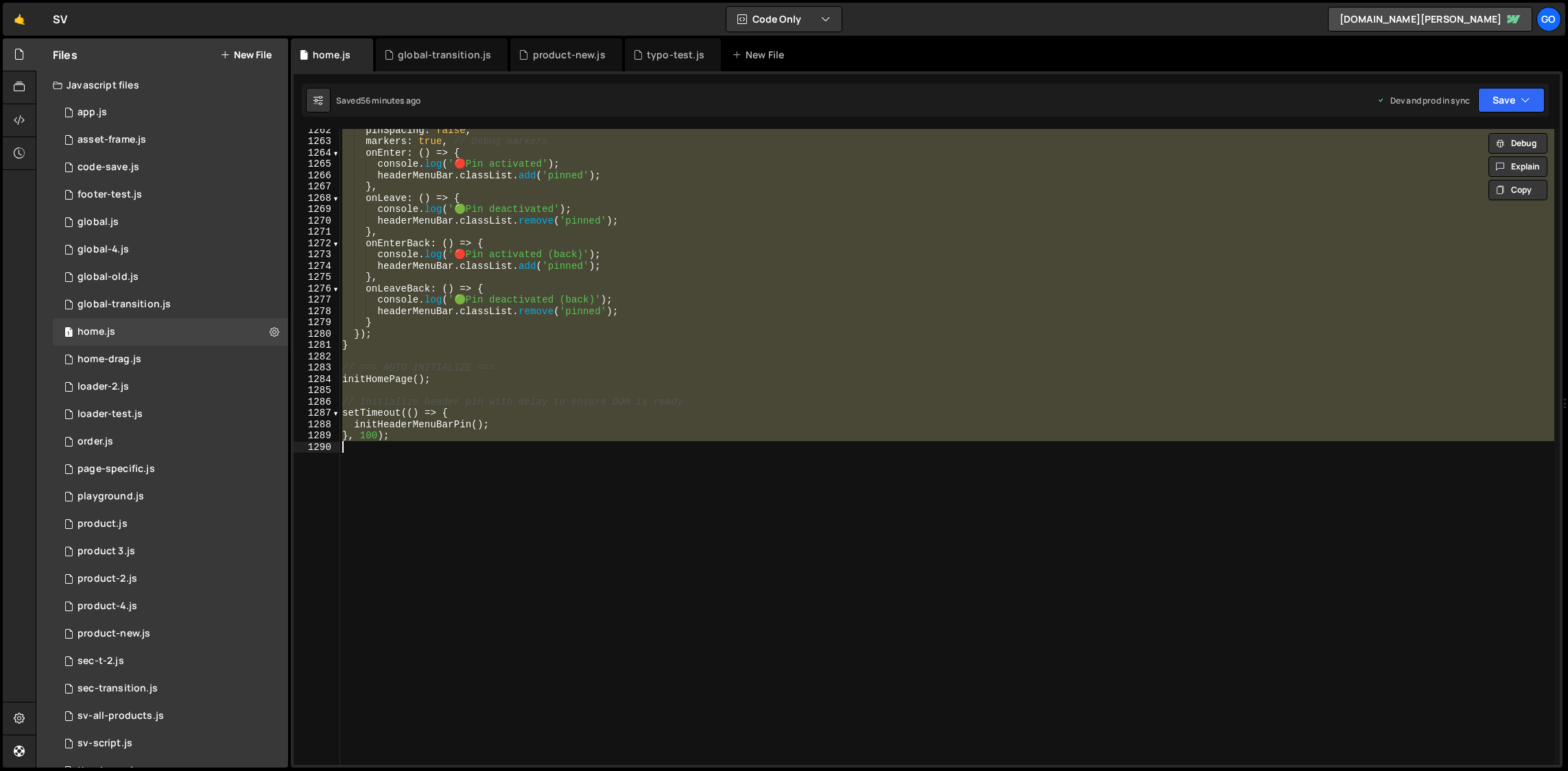
paste textarea
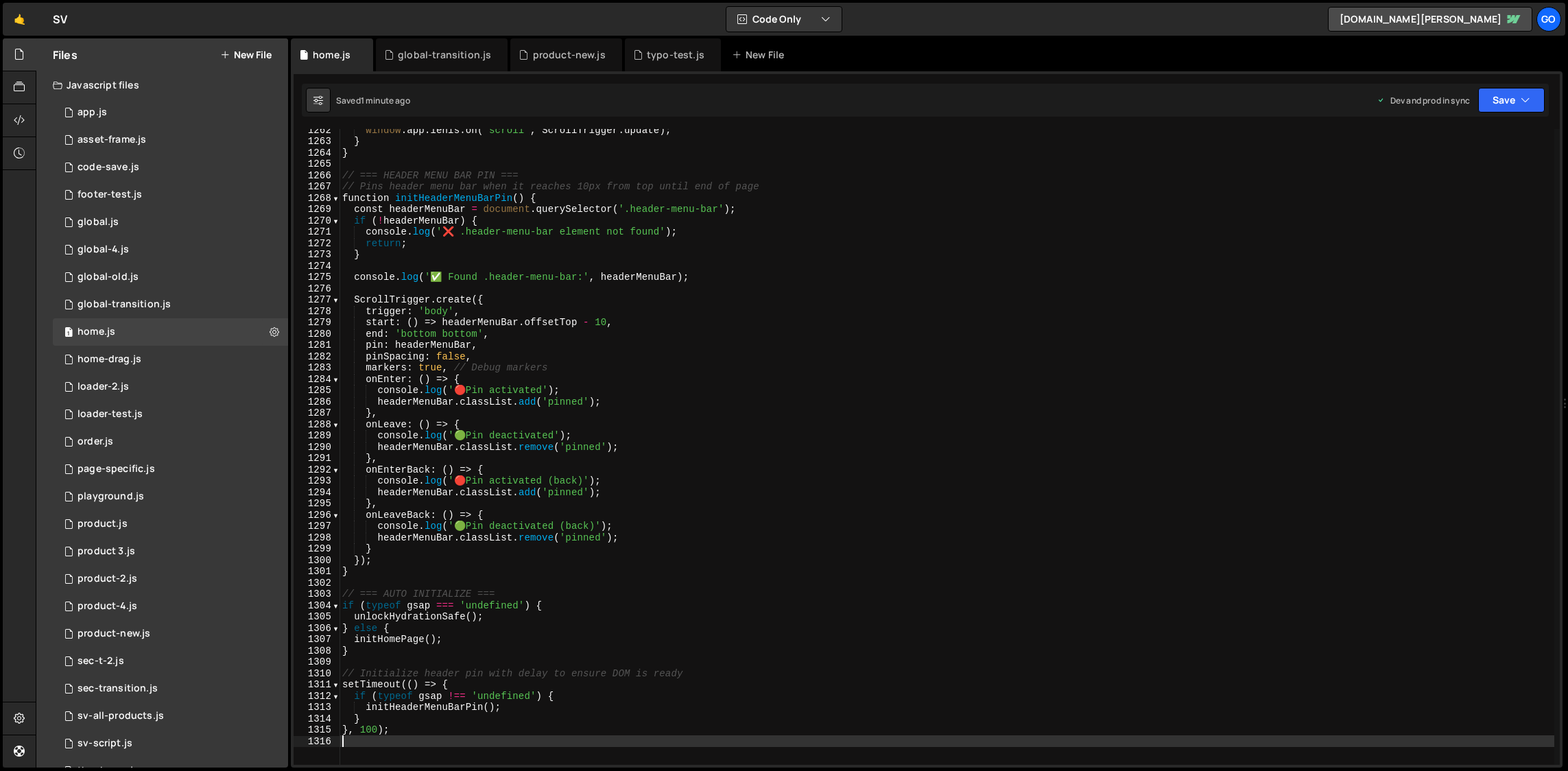
click at [521, 290] on div "window . app . [PERSON_NAME] . on ( 'scroll' , ScrollTrigger . update ) ; } } /…" at bounding box center [946, 454] width 1215 height 659
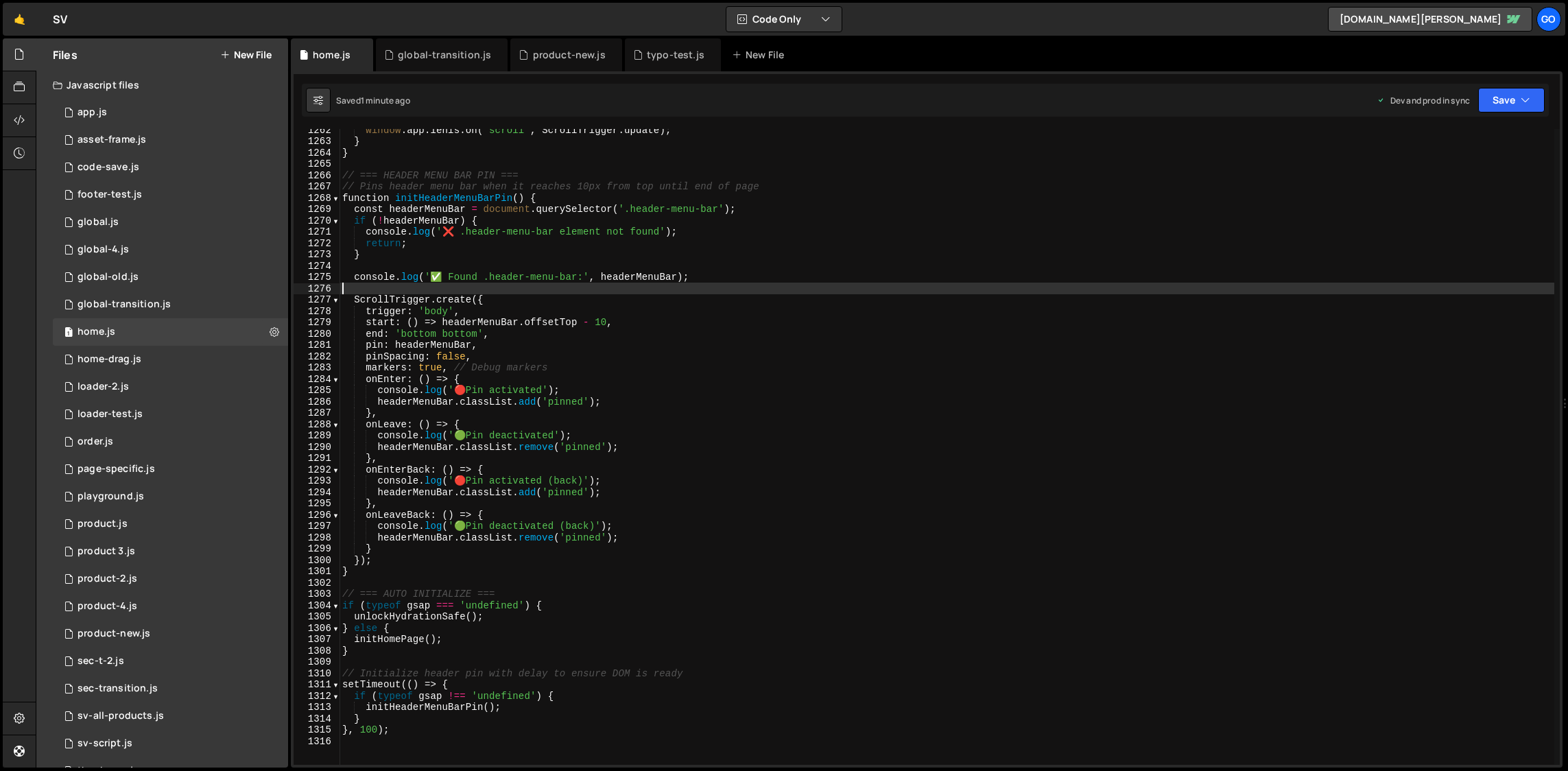
type textarea "}, 100);"
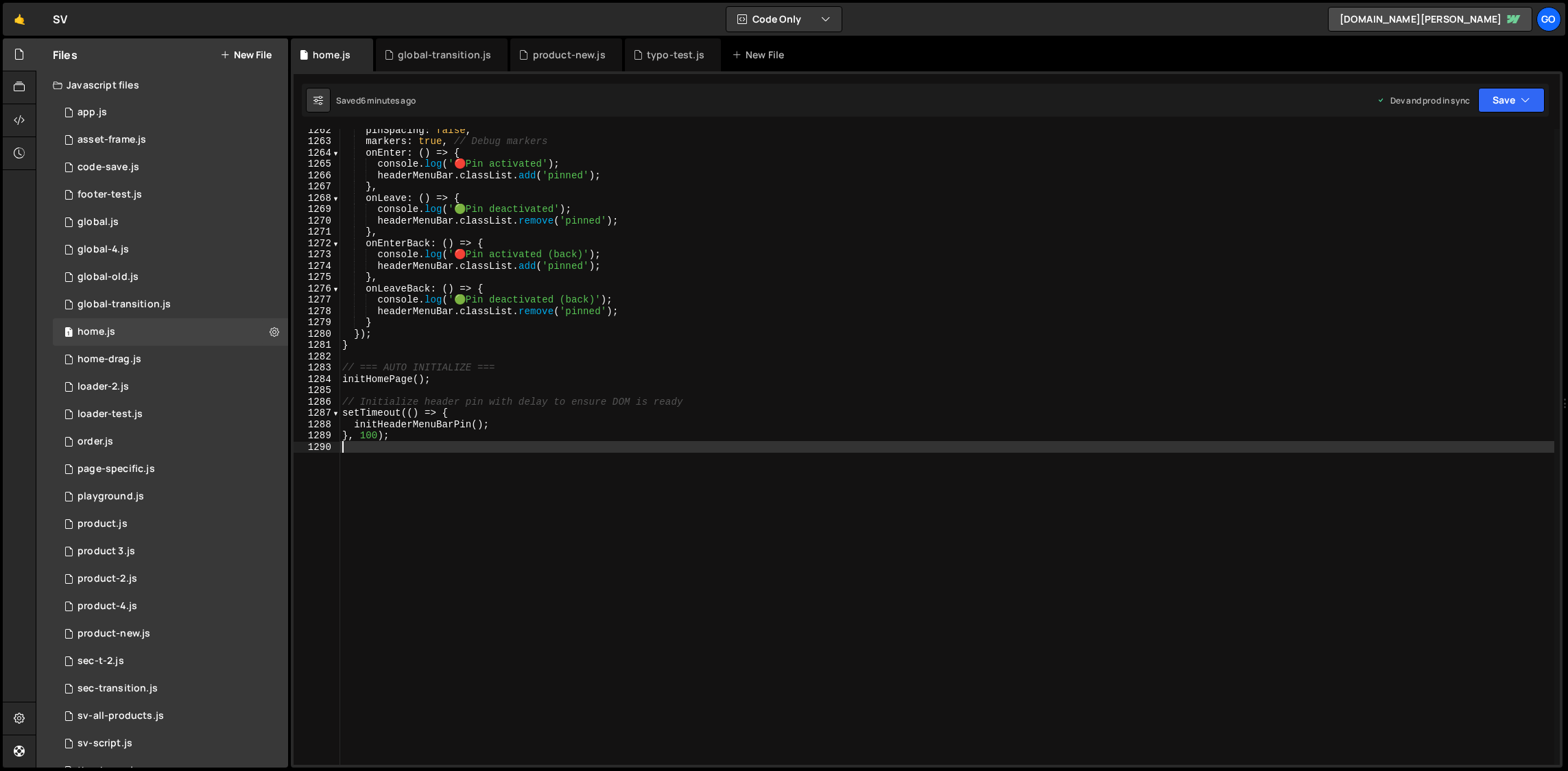
click at [643, 266] on div "pinSpacing : false , markers : true , // Debug markers onEnter : ( ) => { conso…" at bounding box center [946, 454] width 1215 height 659
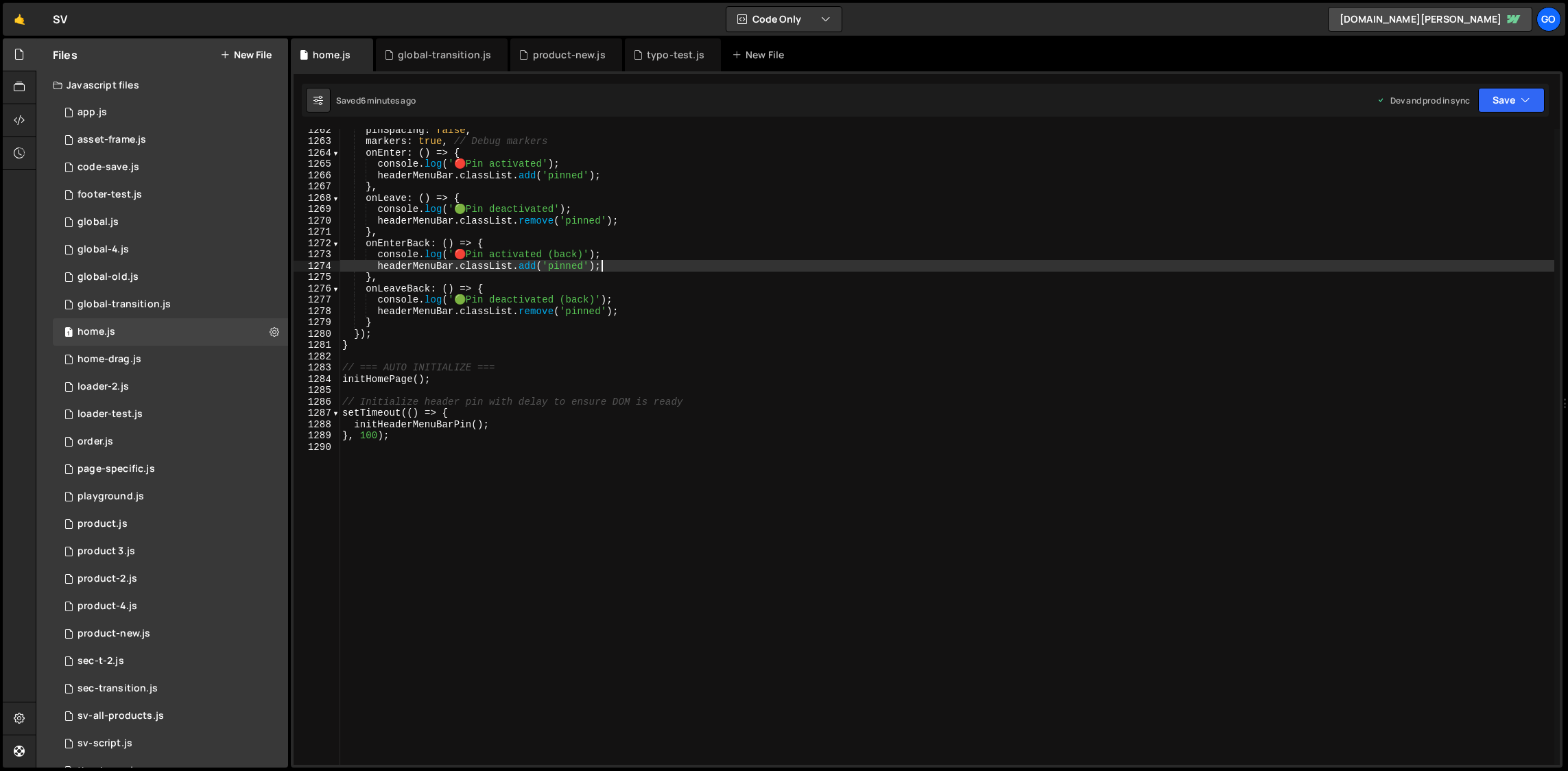
type textarea "}, 100);"
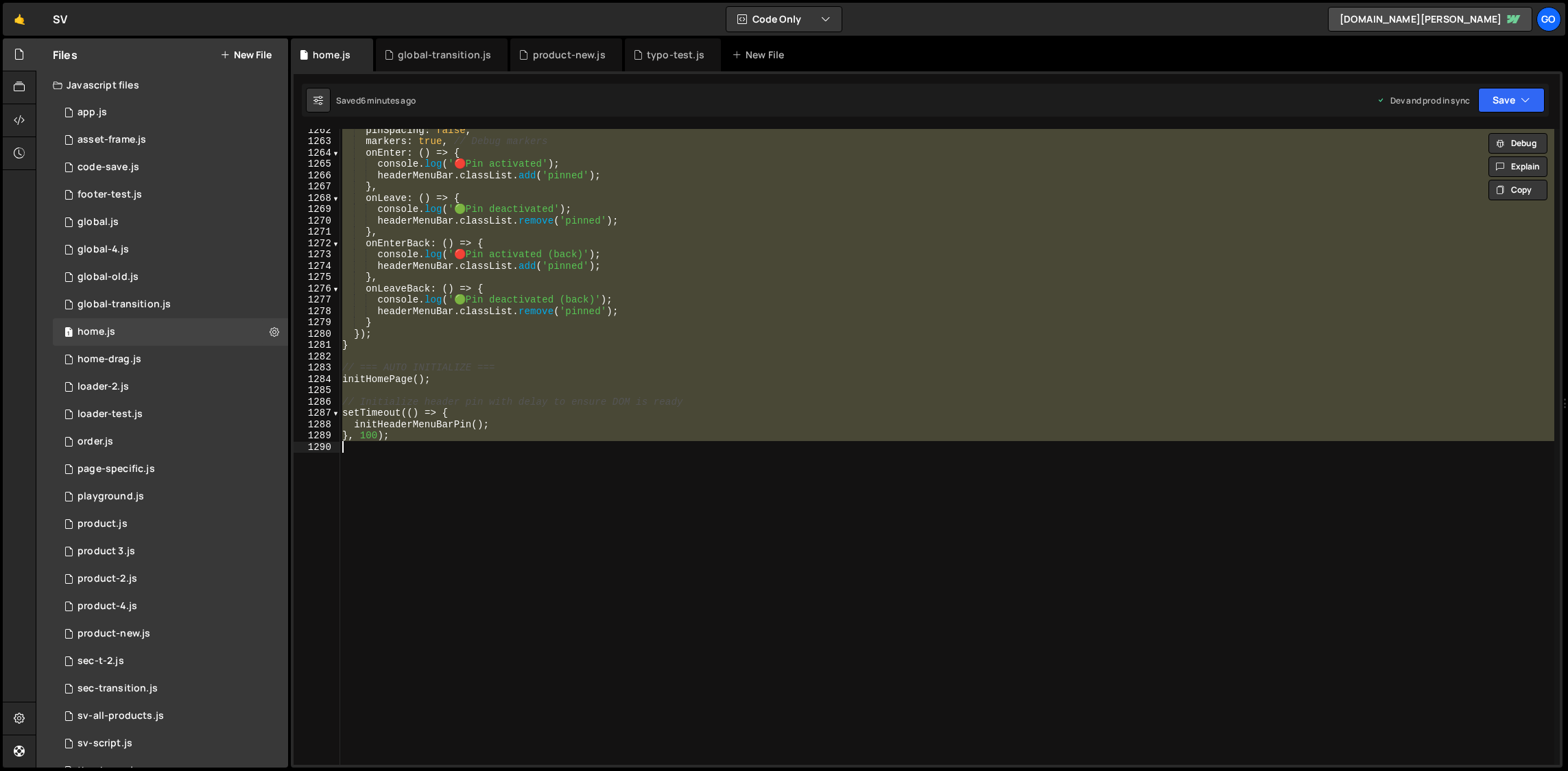
paste textarea
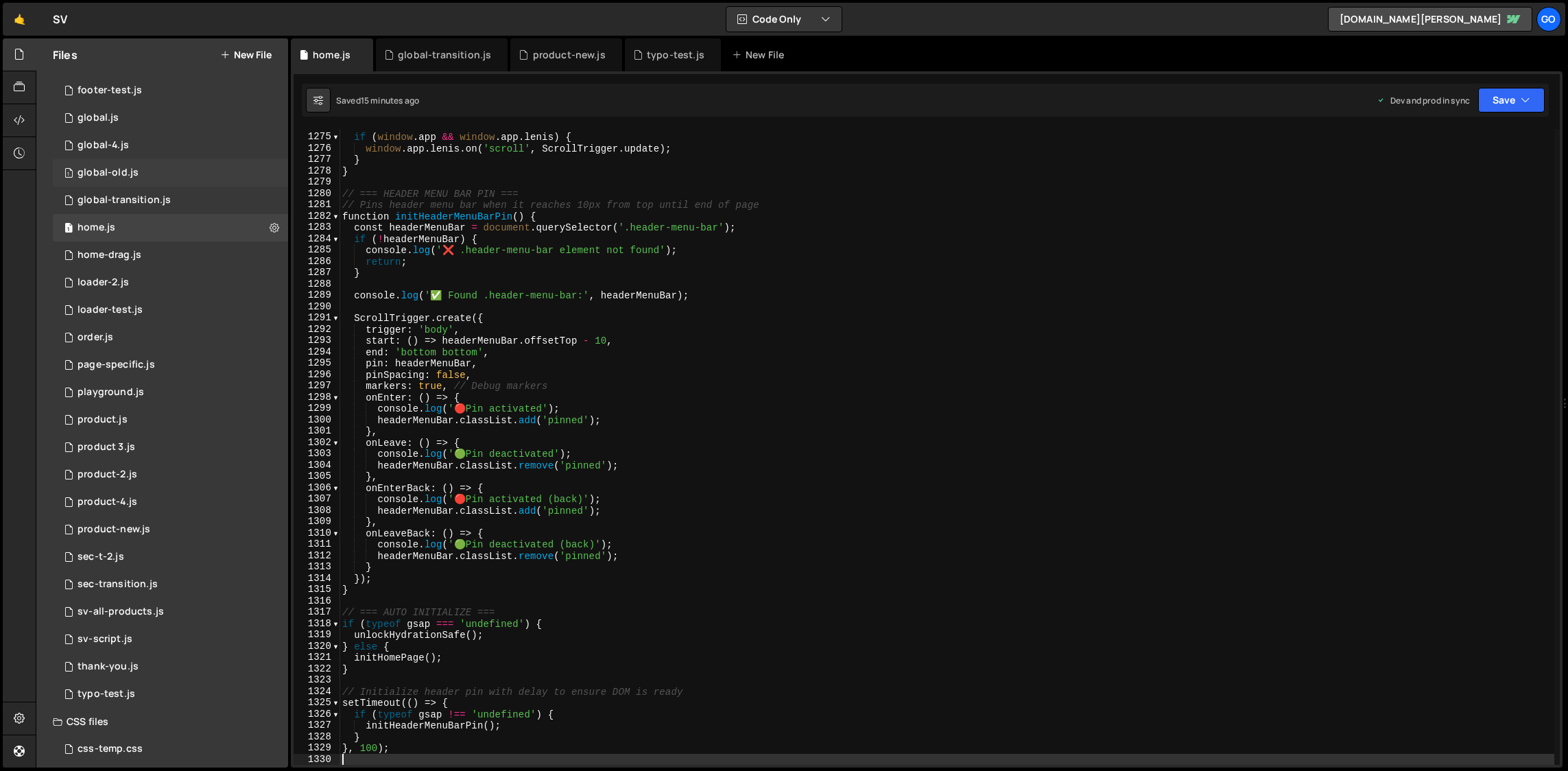
scroll to position [113, 0]
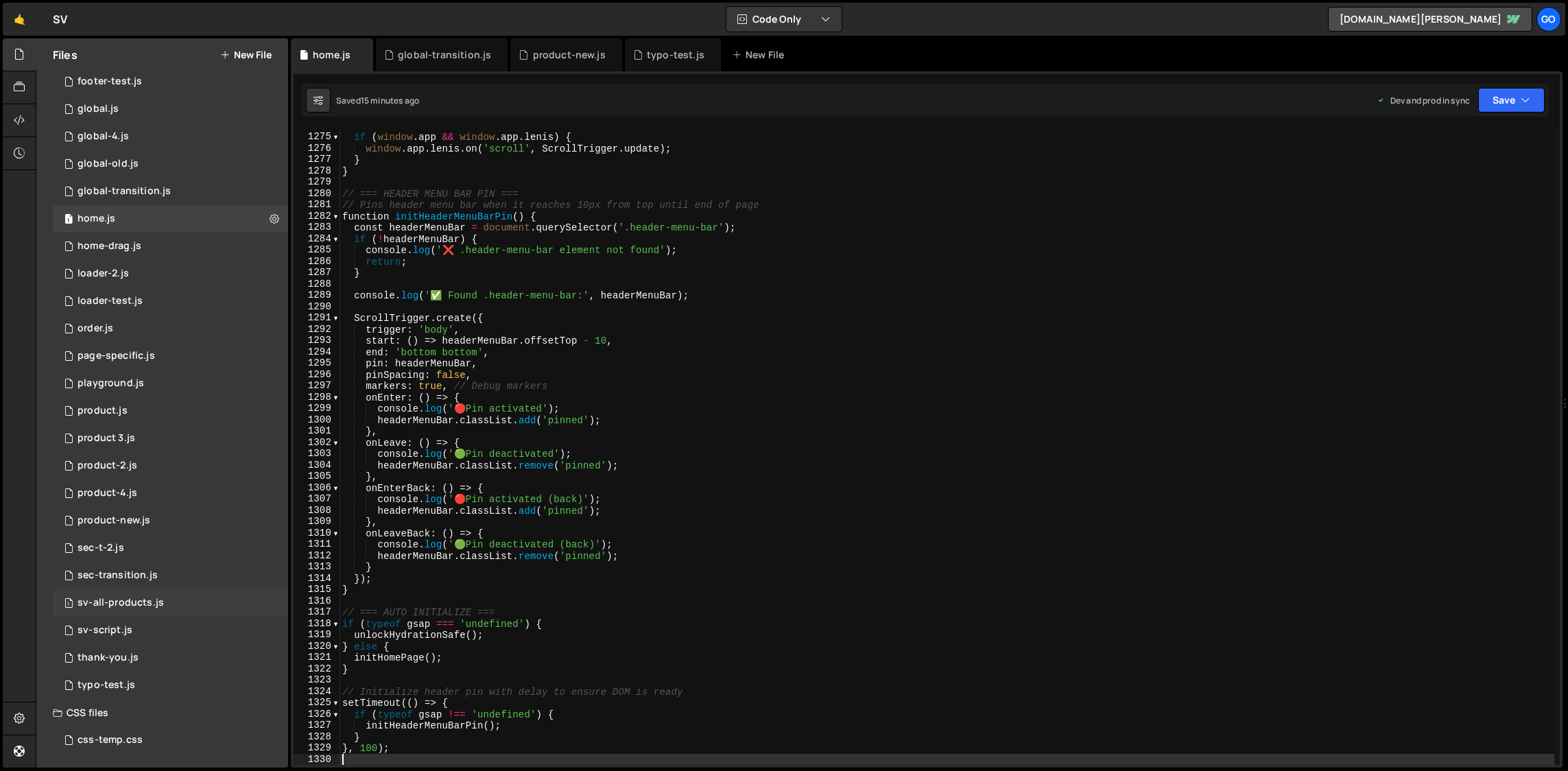
click at [119, 605] on div "sv-all-products.js" at bounding box center [120, 603] width 86 height 12
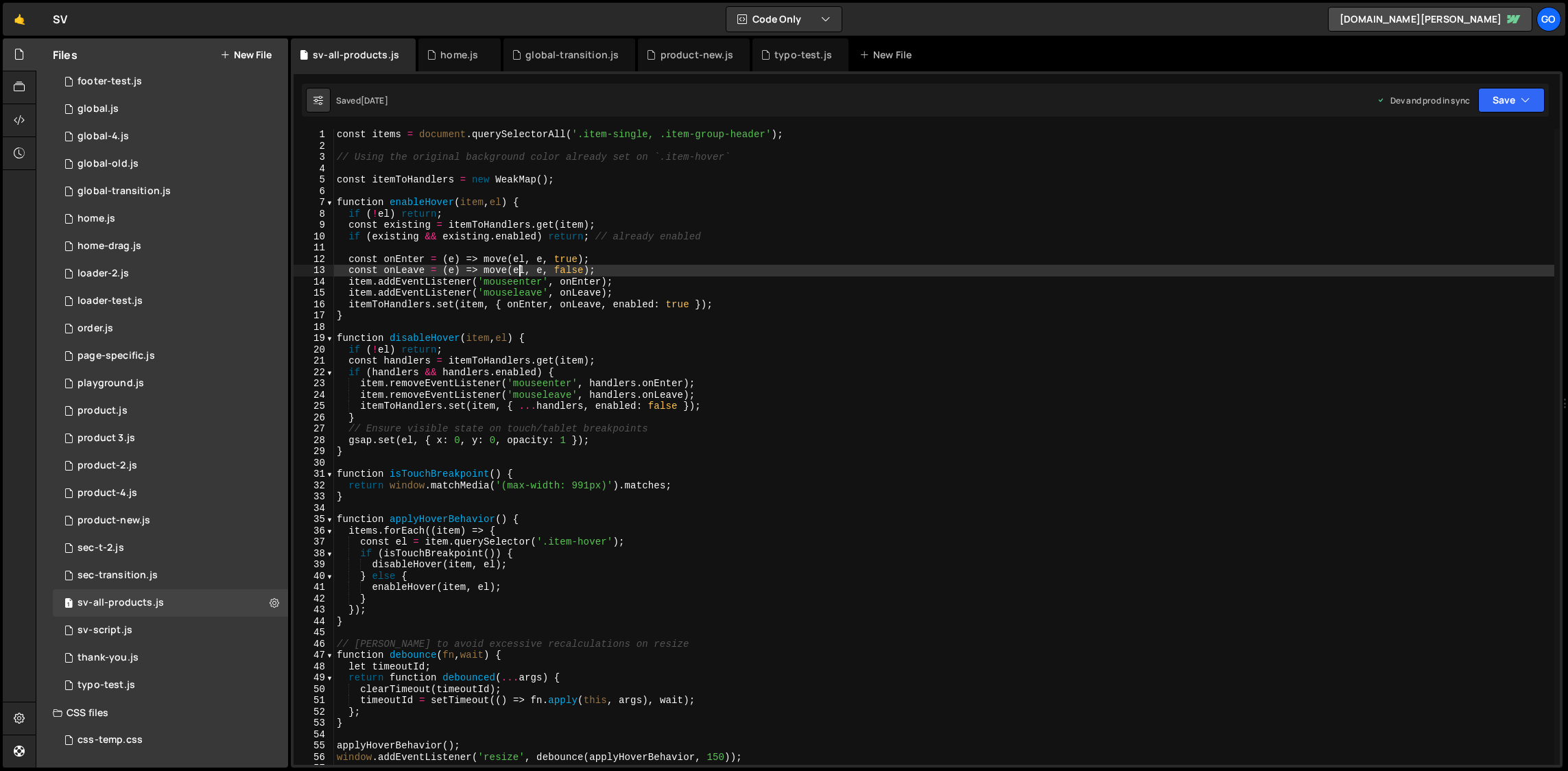
click at [519, 275] on div "const items = document . querySelectorAll ( '.item-single, .item-group-header' …" at bounding box center [944, 458] width 1221 height 659
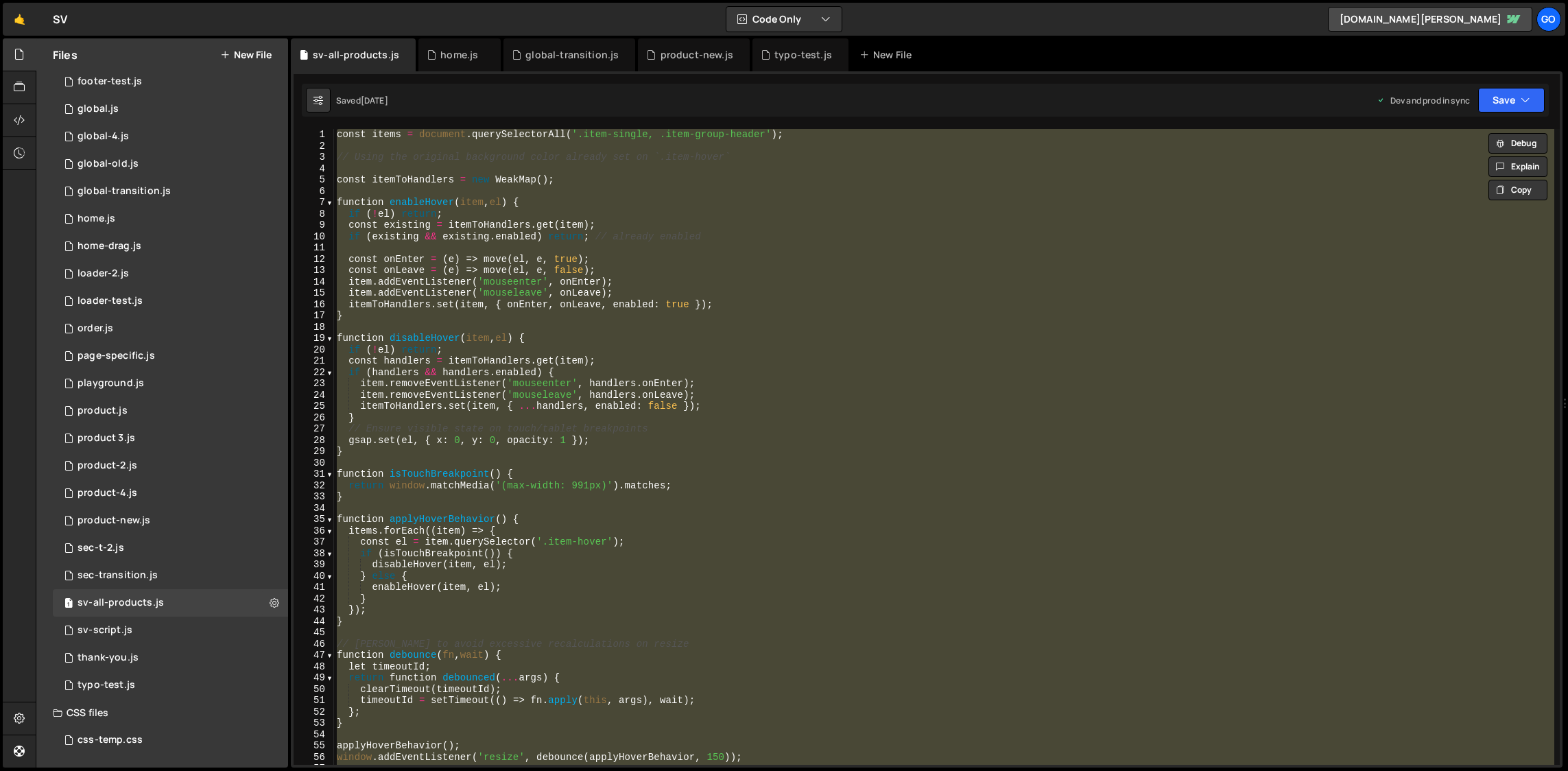
click at [490, 278] on div "const items = document . querySelectorAll ( '.item-single, .item-group-header' …" at bounding box center [944, 447] width 1221 height 636
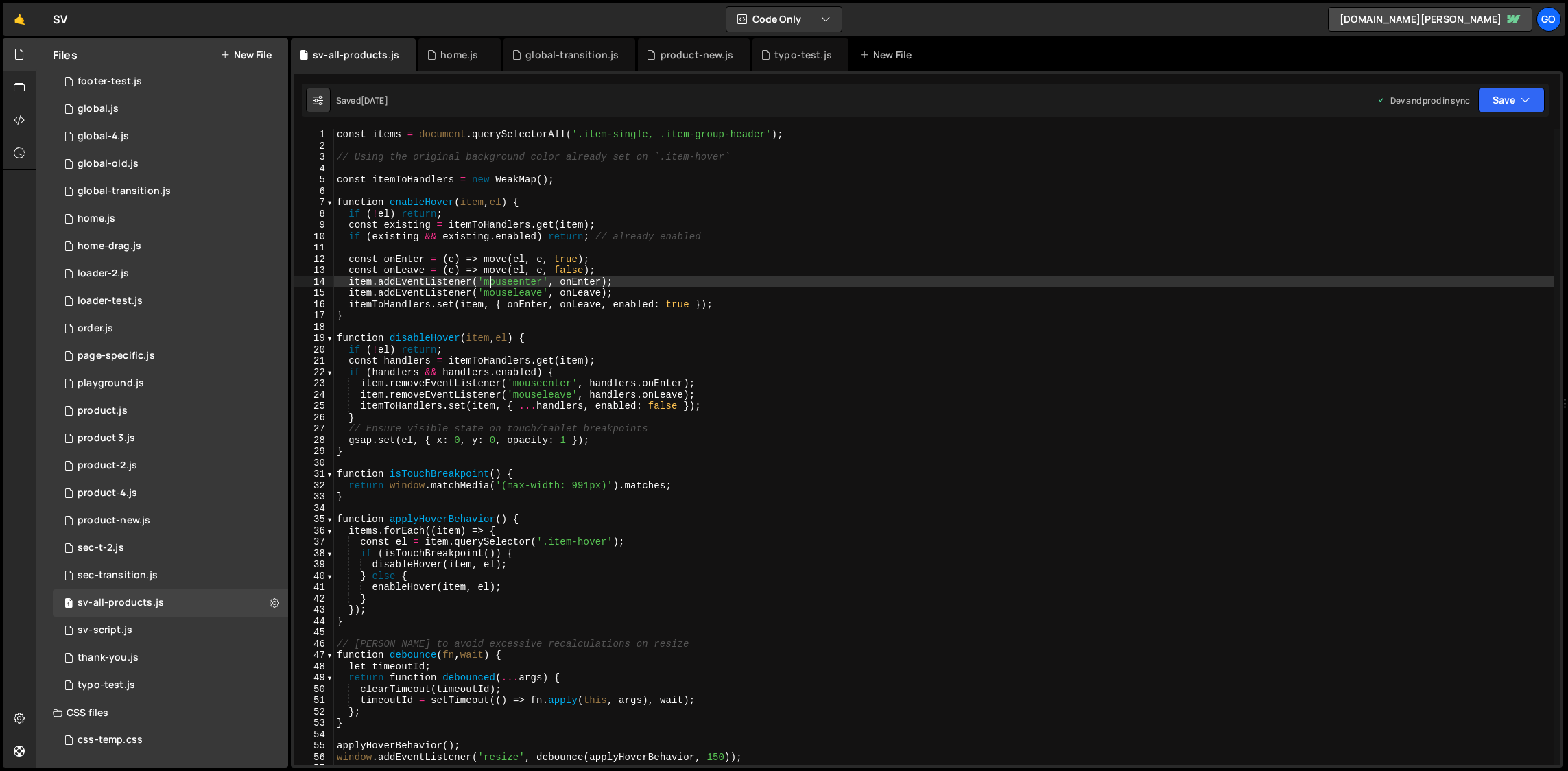
type textarea "window.addEventListener('resize', debounce(applyProductAssetHoverBehavior, 150)…"
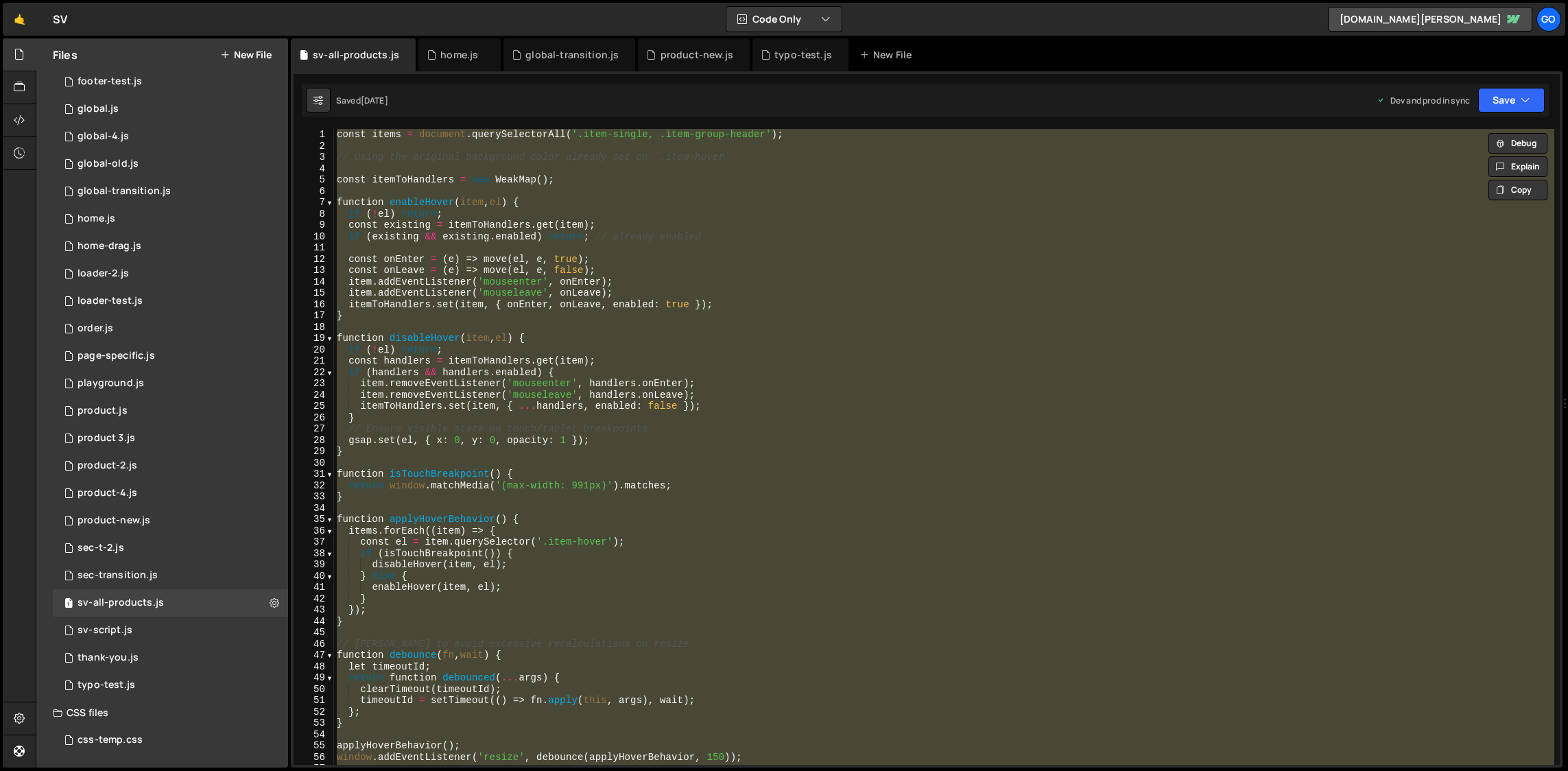
paste textarea
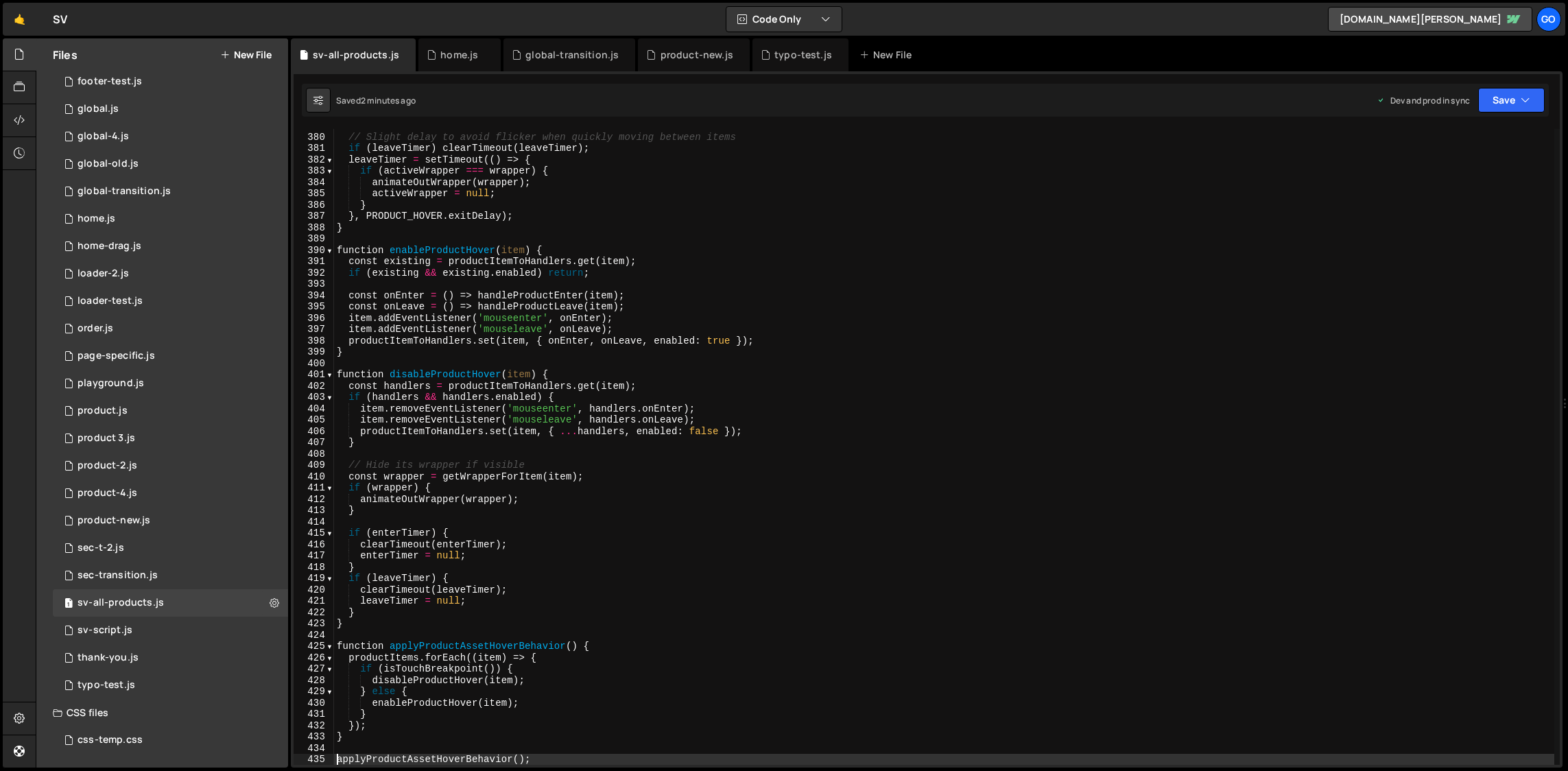
click at [574, 274] on div "// Slight delay to avoid flicker when quickly moving between items if ( leaveTi…" at bounding box center [944, 449] width 1221 height 659
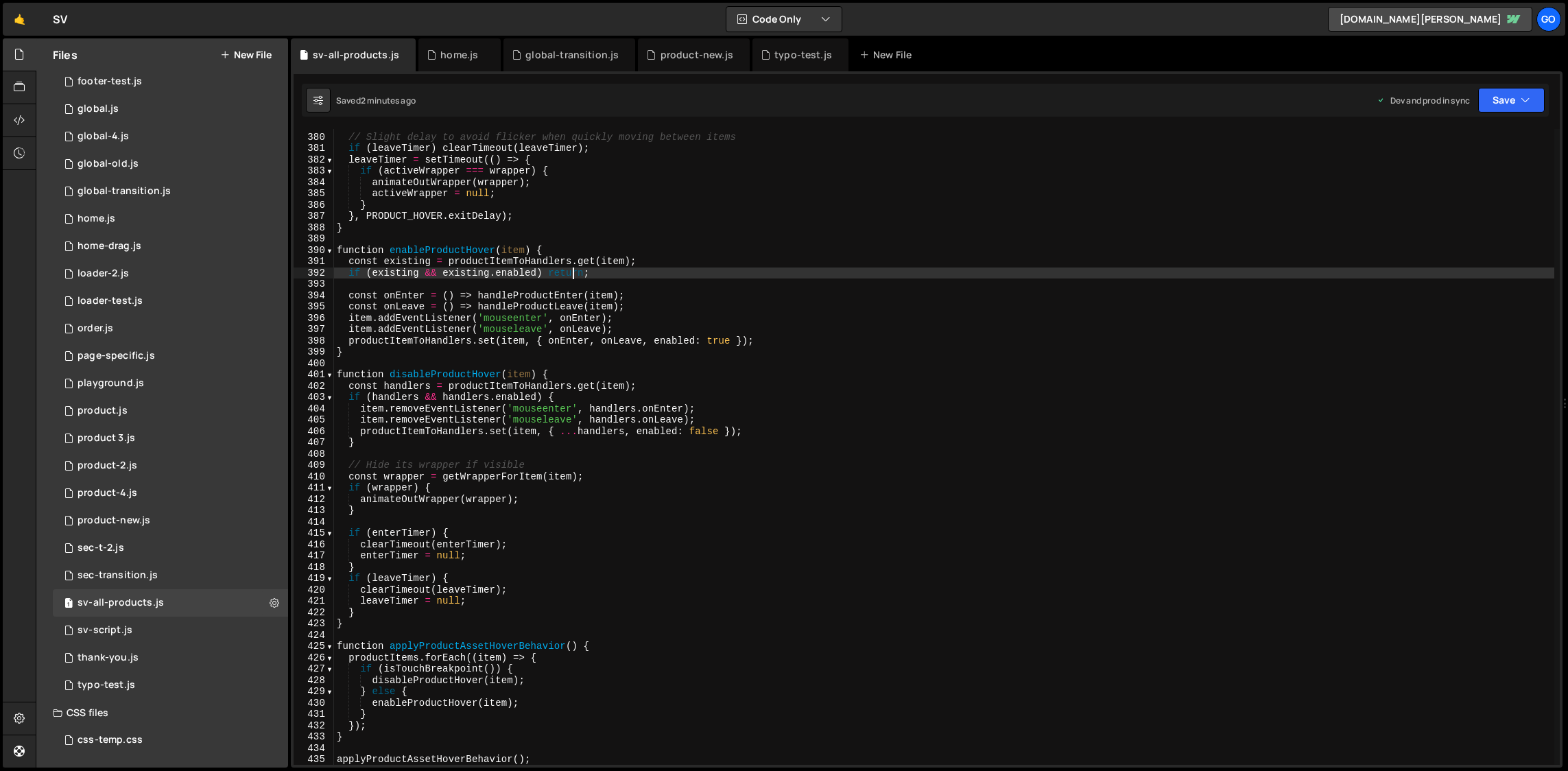
type textarea "window.addEventListener('resize', debounce(applyProductAssetHoverBehavior, 150)…"
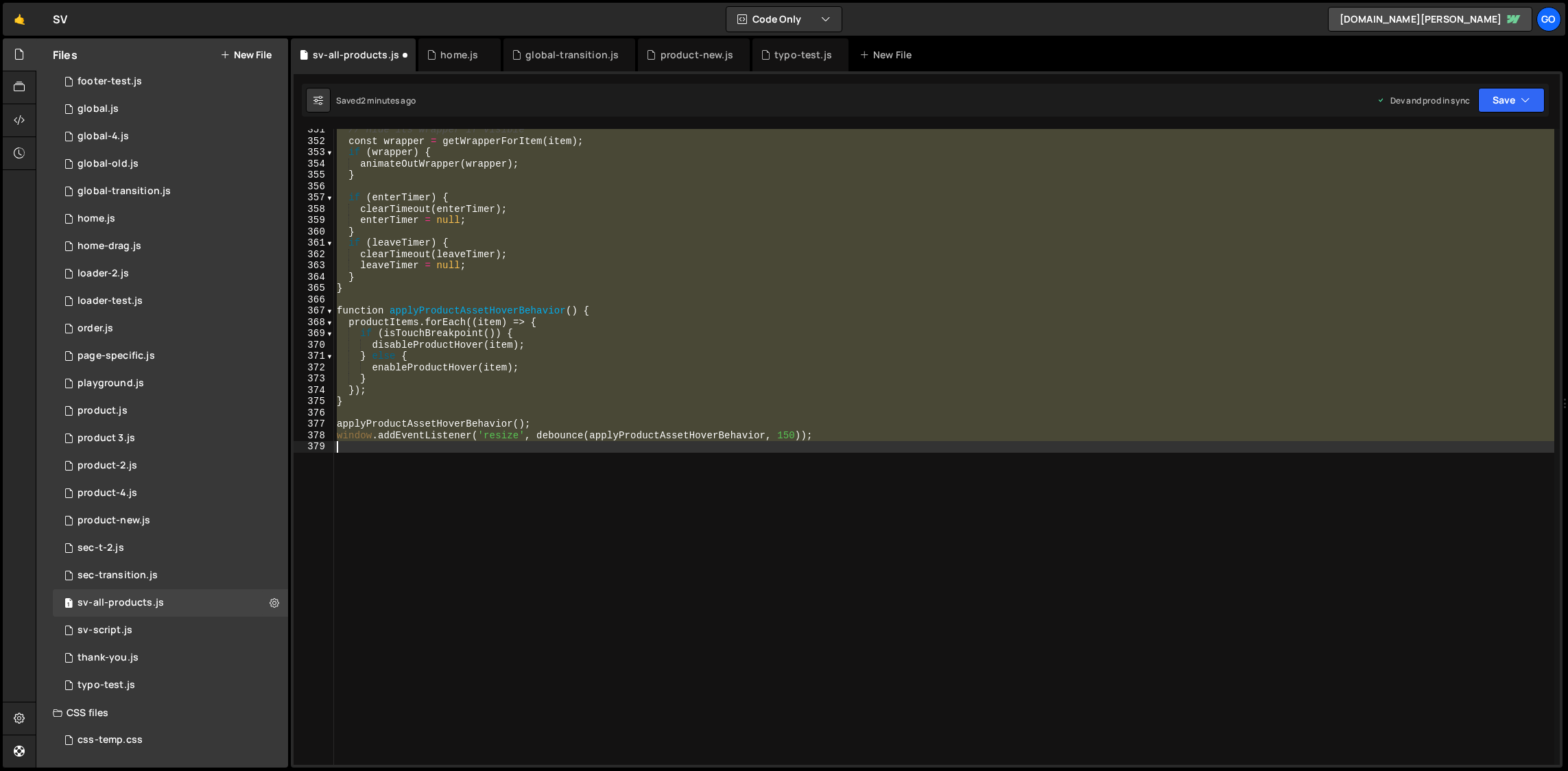
scroll to position [3969, 0]
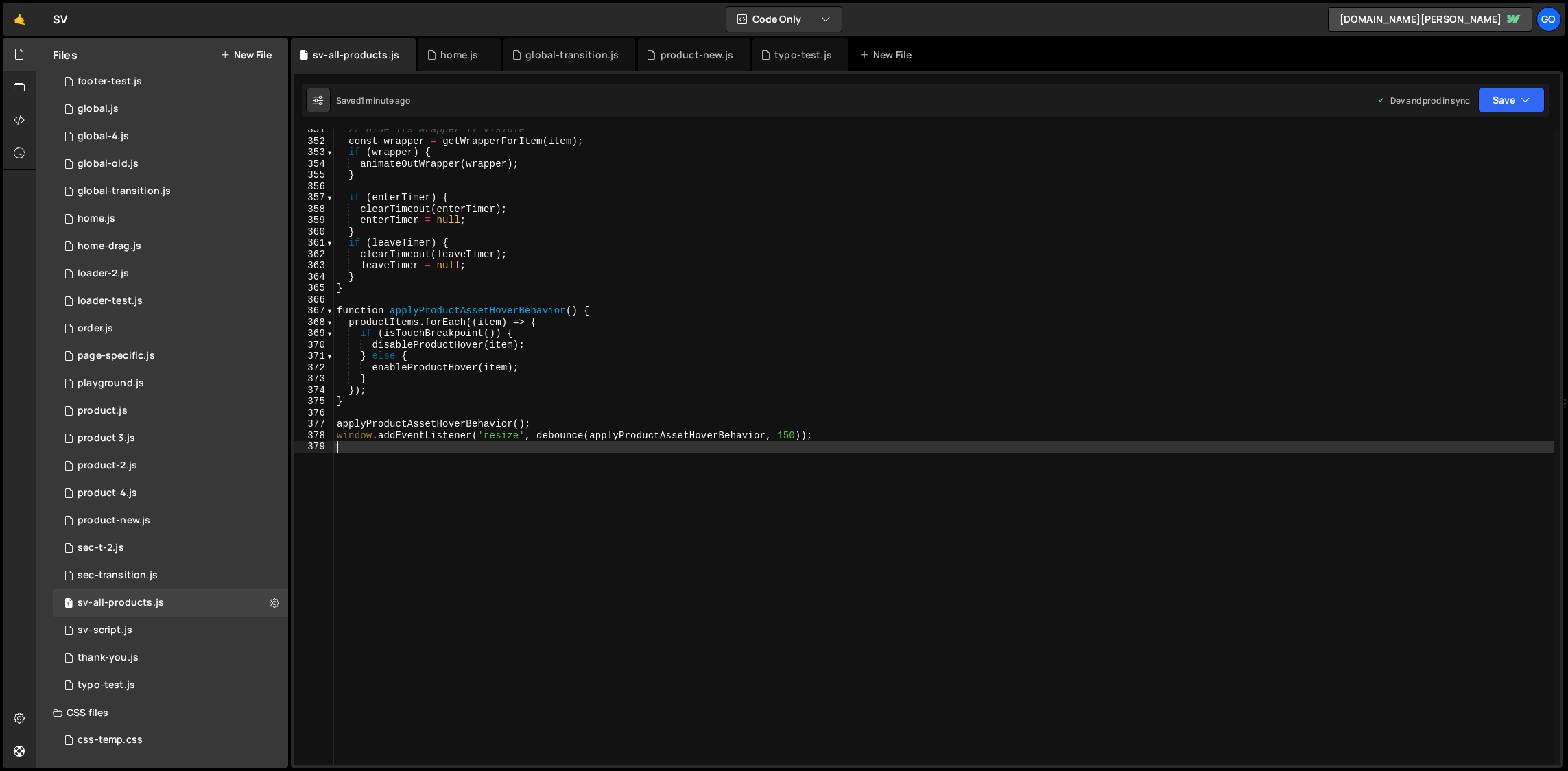
click at [455, 222] on div "// Hide its wrapper if visible const wrapper = getWrapperForItem ( item ) ; if …" at bounding box center [944, 454] width 1221 height 659
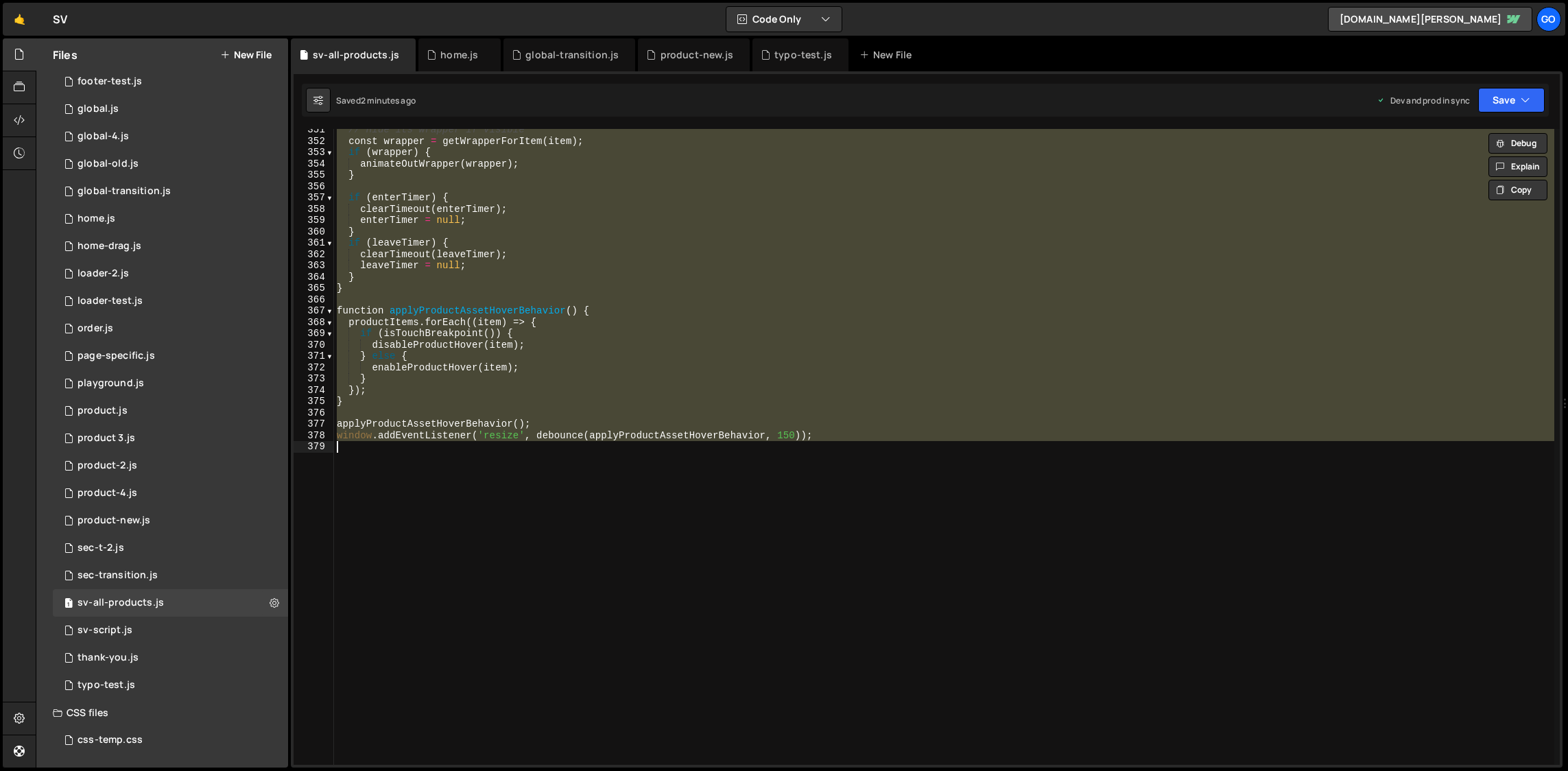
click at [506, 250] on div "// Hide its wrapper if visible const wrapper = getWrapperForItem ( item ) ; if …" at bounding box center [944, 447] width 1221 height 636
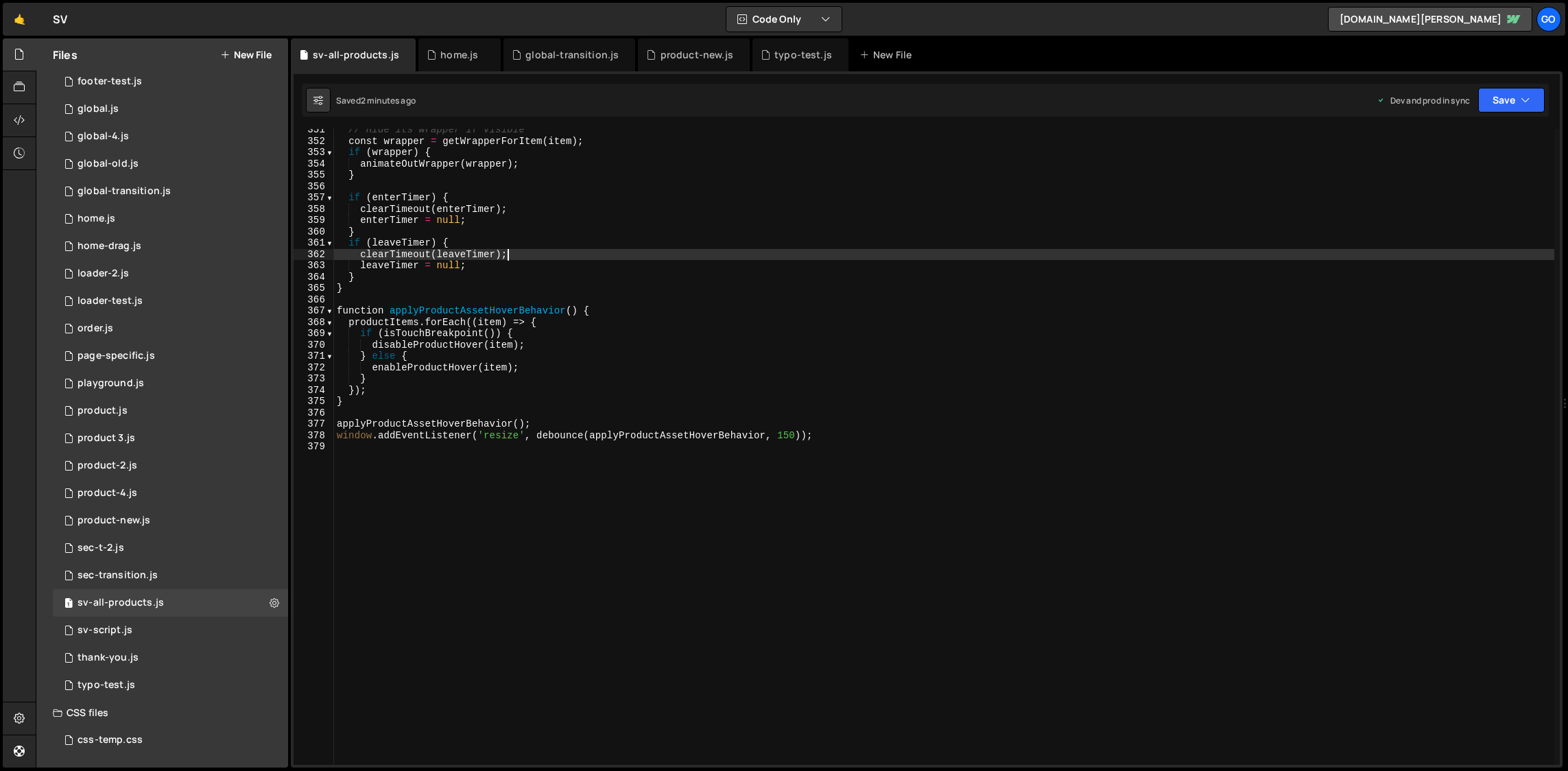
type textarea "window.addEventListener('resize', debounce(applyProductAssetHoverBehavior, 150)…"
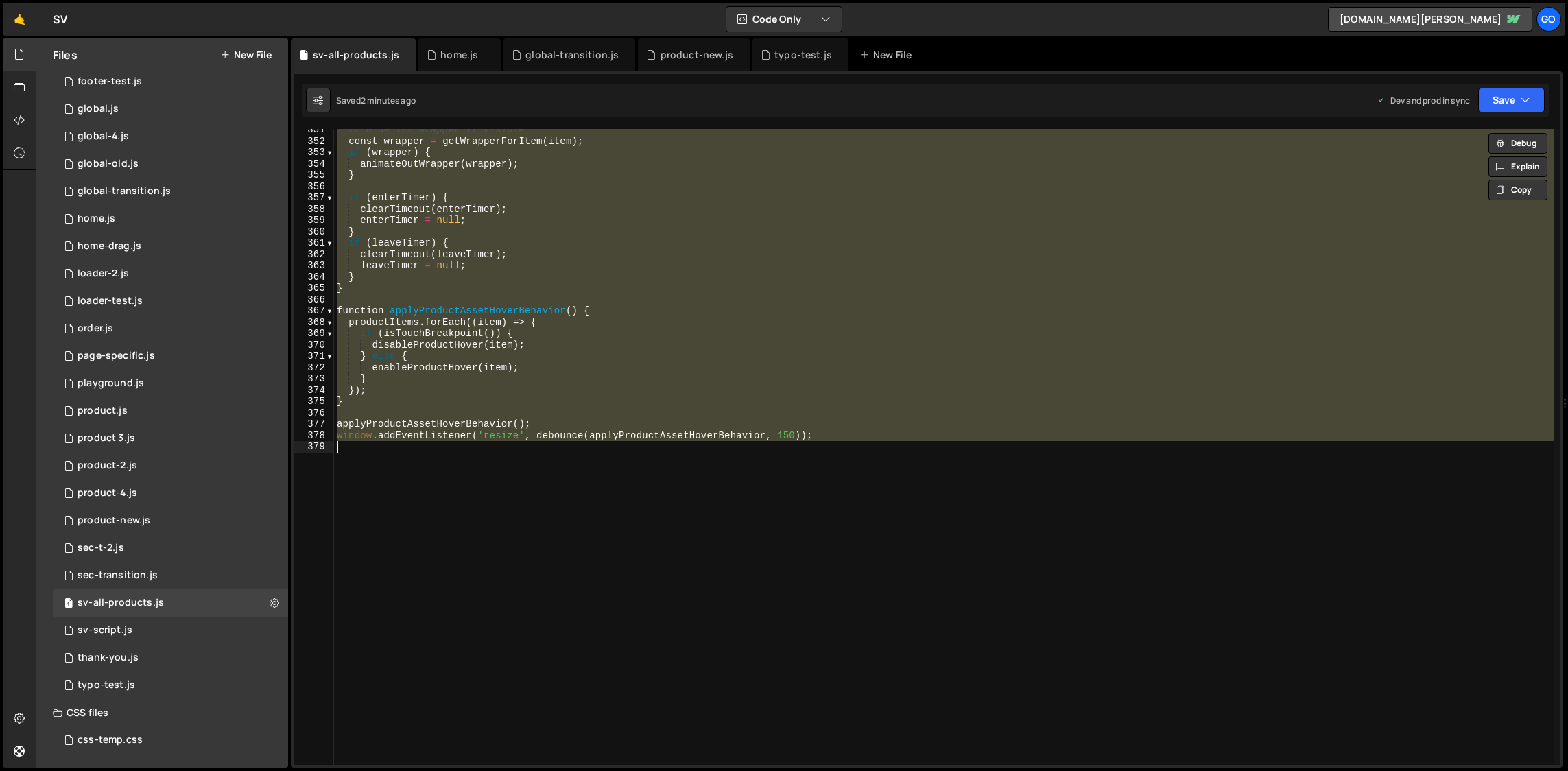
paste textarea
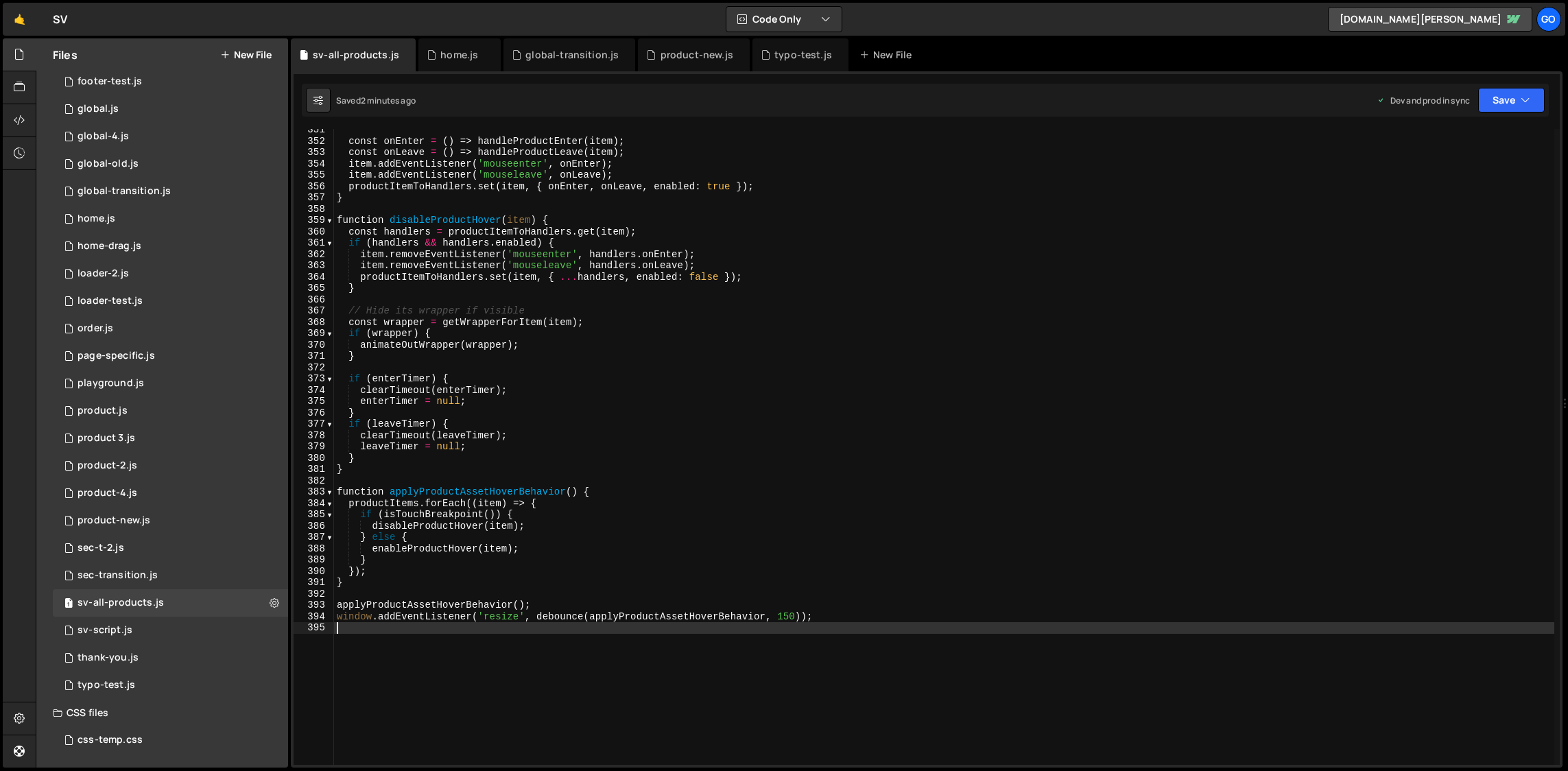
click at [684, 366] on div "const onEnter = ( ) => handleProductEnter ( item ) ; const onLeave = ( ) => han…" at bounding box center [944, 454] width 1221 height 659
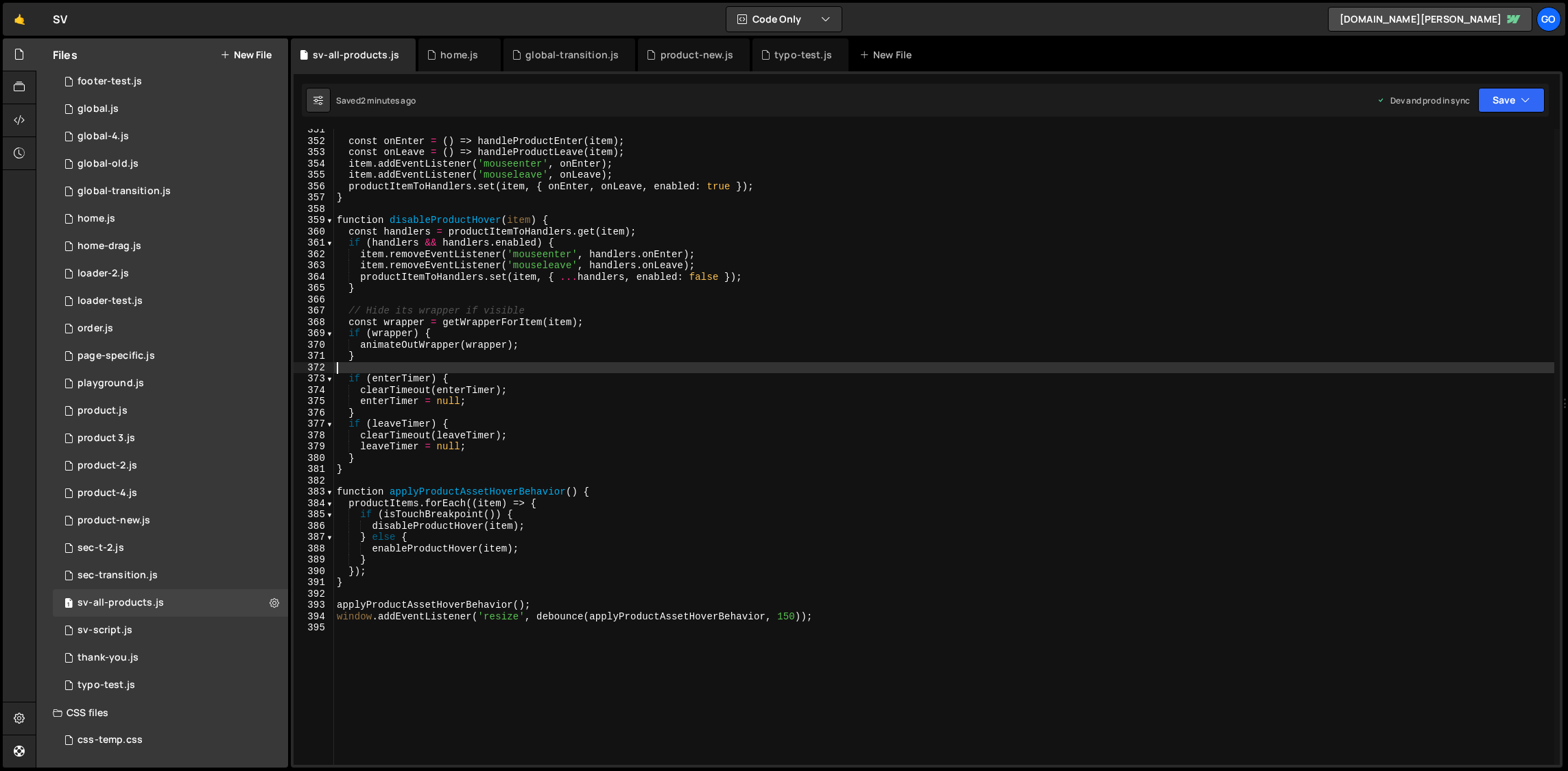
type textarea "window.addEventListener('resize', debounce(applyProductAssetHoverBehavior, 150)…"
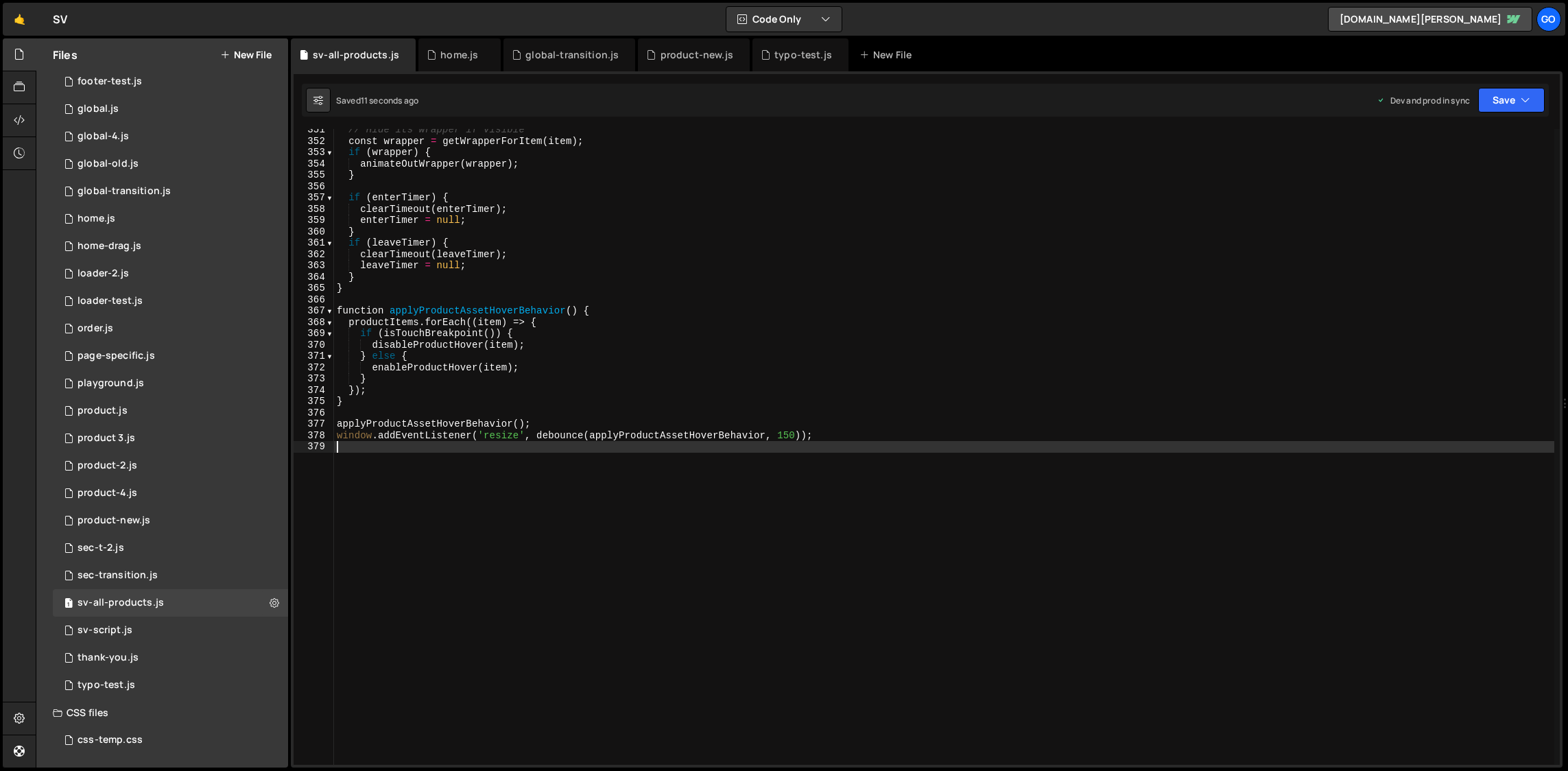
click at [596, 362] on div "// Hide its wrapper if visible const wrapper = getWrapperForItem ( item ) ; if …" at bounding box center [944, 454] width 1221 height 659
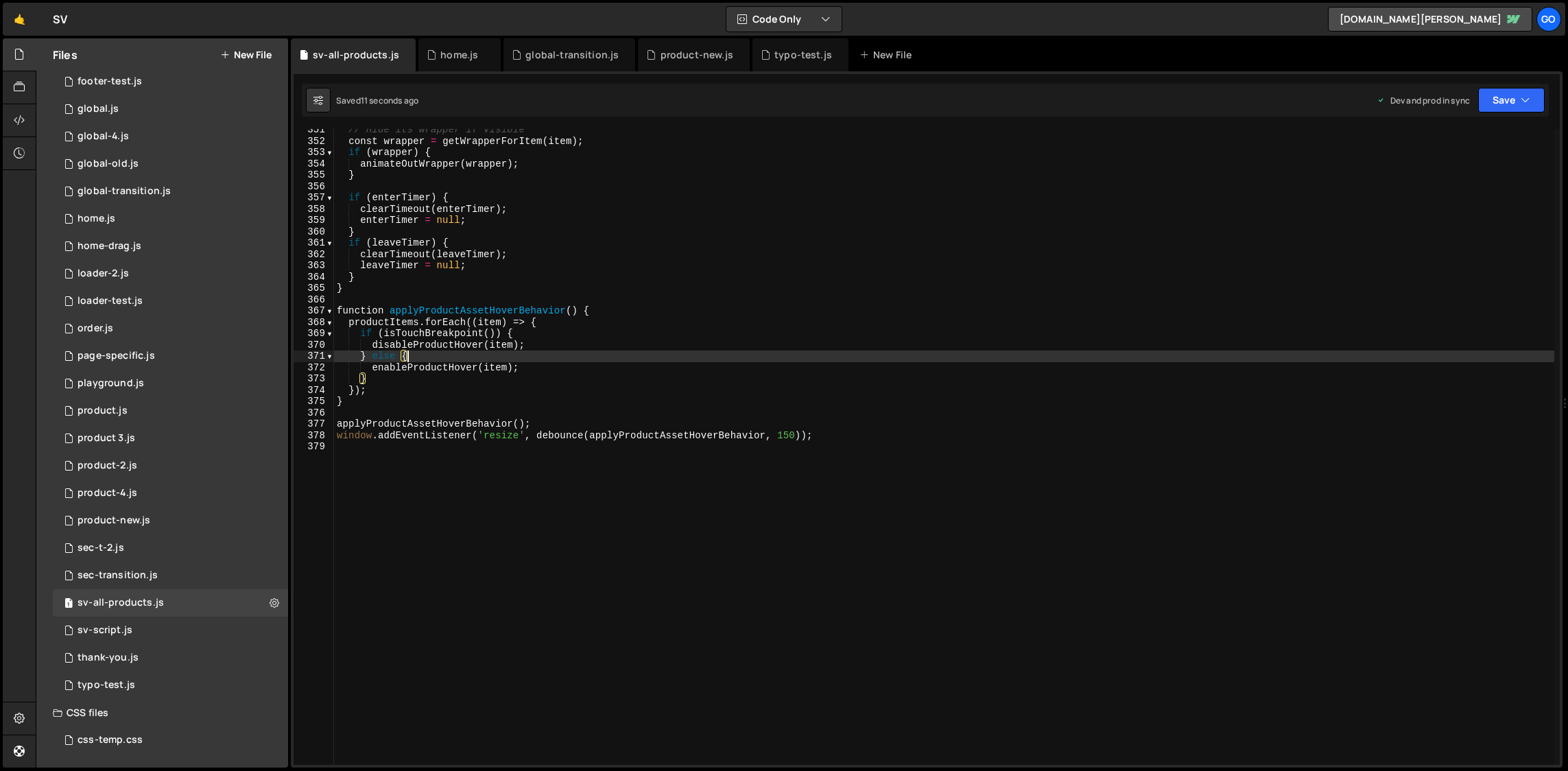
type textarea "window.addEventListener('resize', debounce(applyProductAssetHoverBehavior, 150)…"
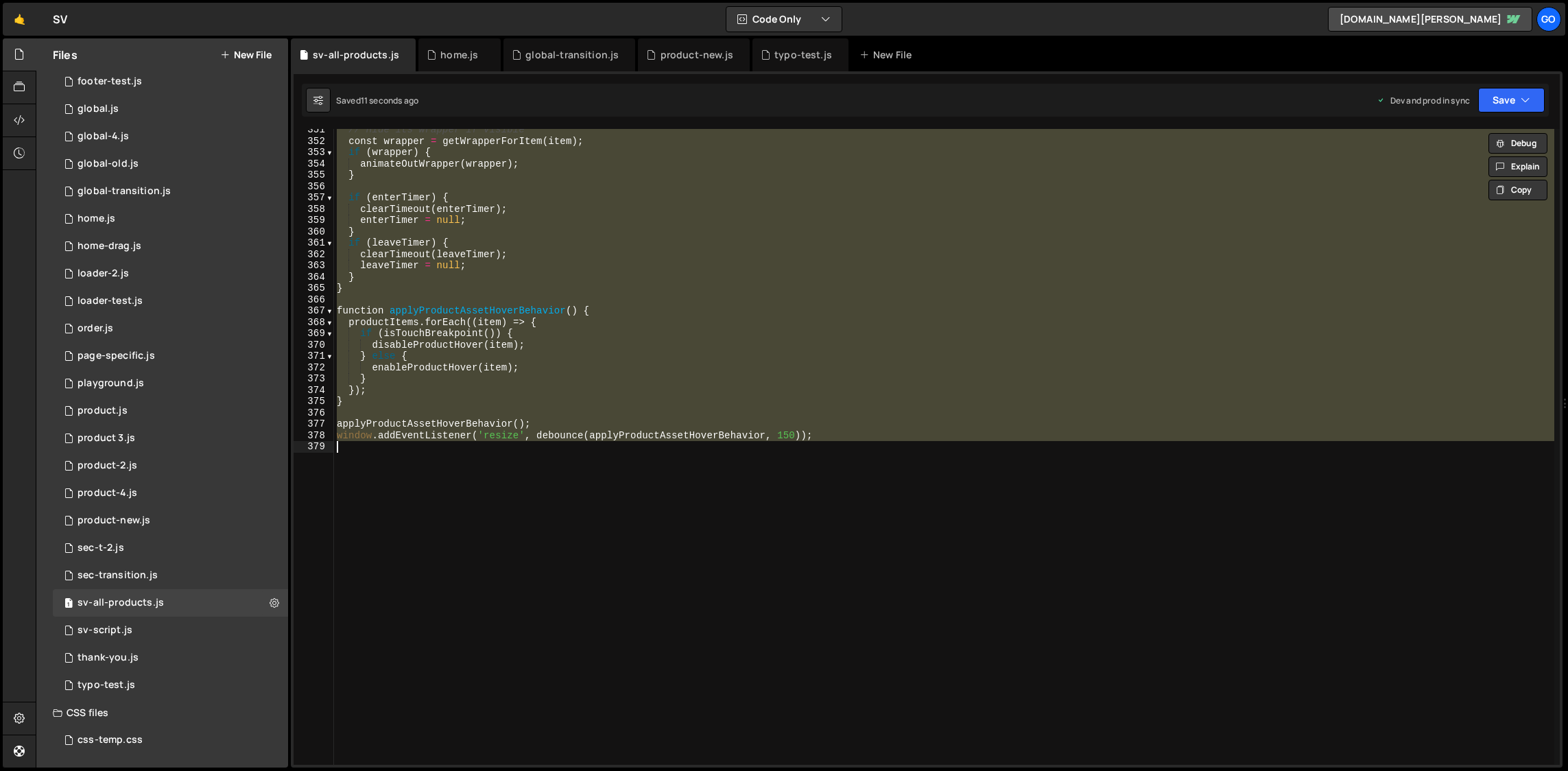
paste textarea
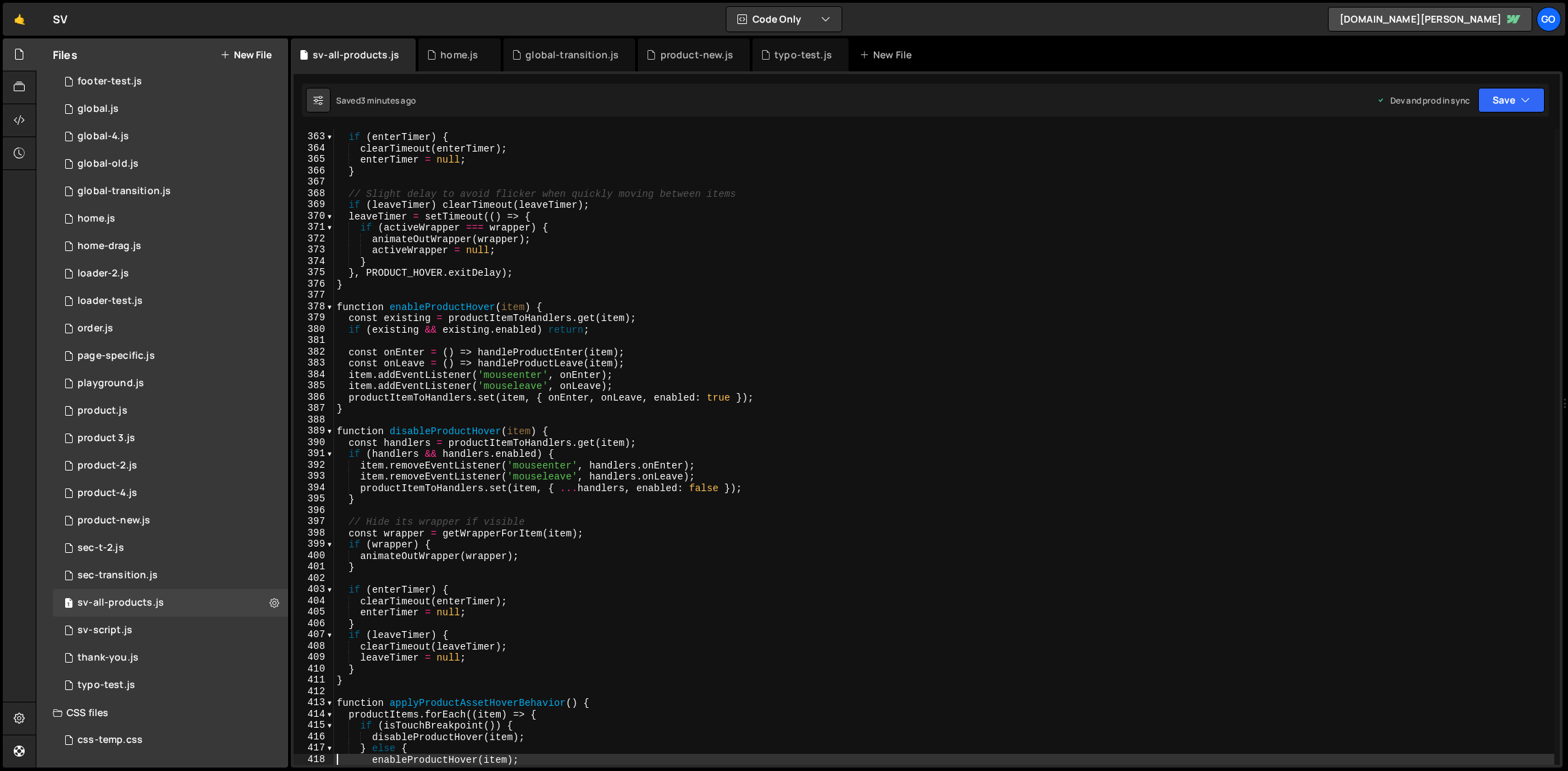
click at [565, 306] on div "if ( enterTimer ) { clearTimeout ( enterTimer ) ; enterTimer = null ; } // Slig…" at bounding box center [944, 449] width 1221 height 659
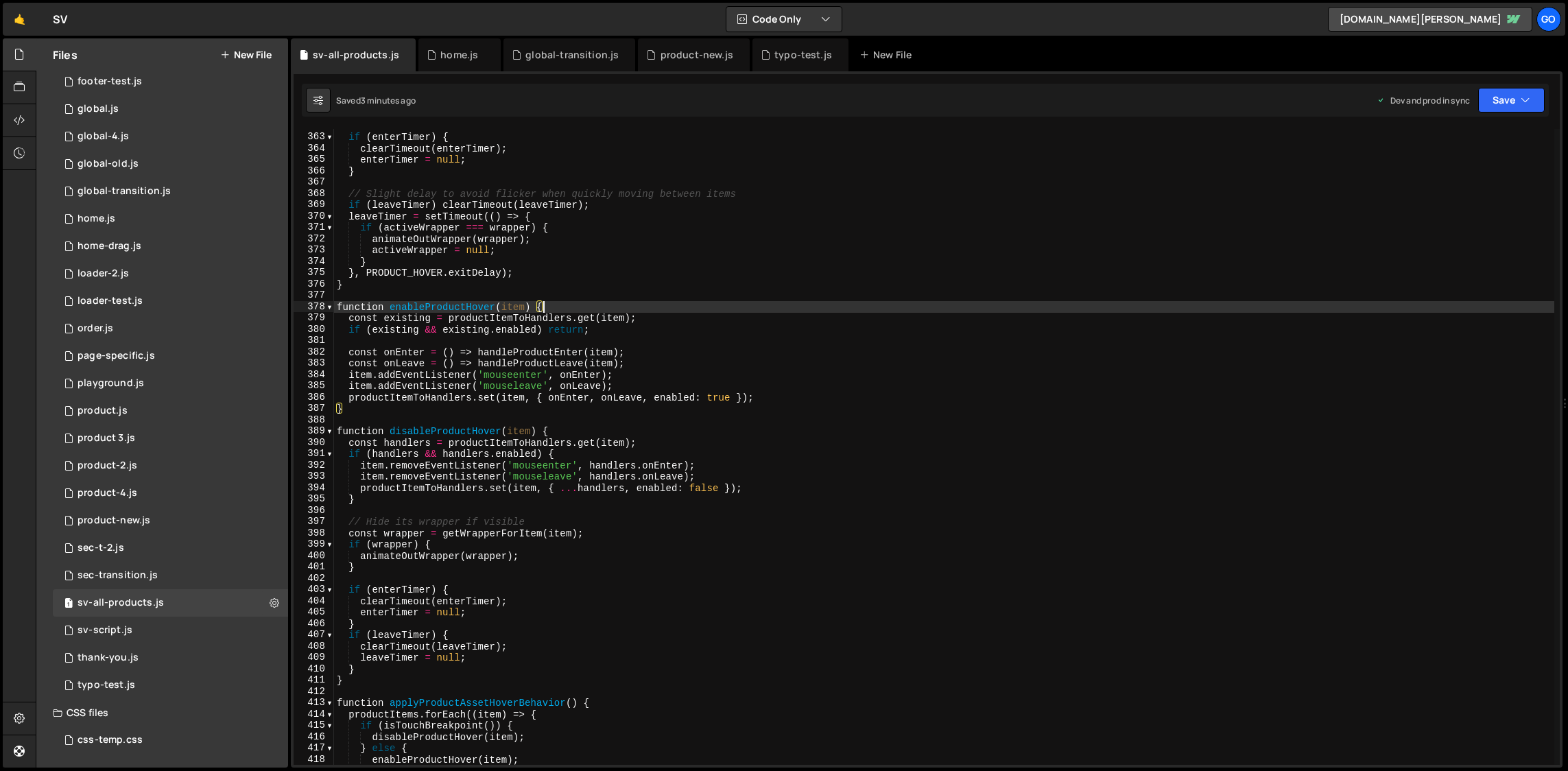
type textarea "window.addEventListener('resize', debounce(applyProductAssetHoverBehavior, 150)…"
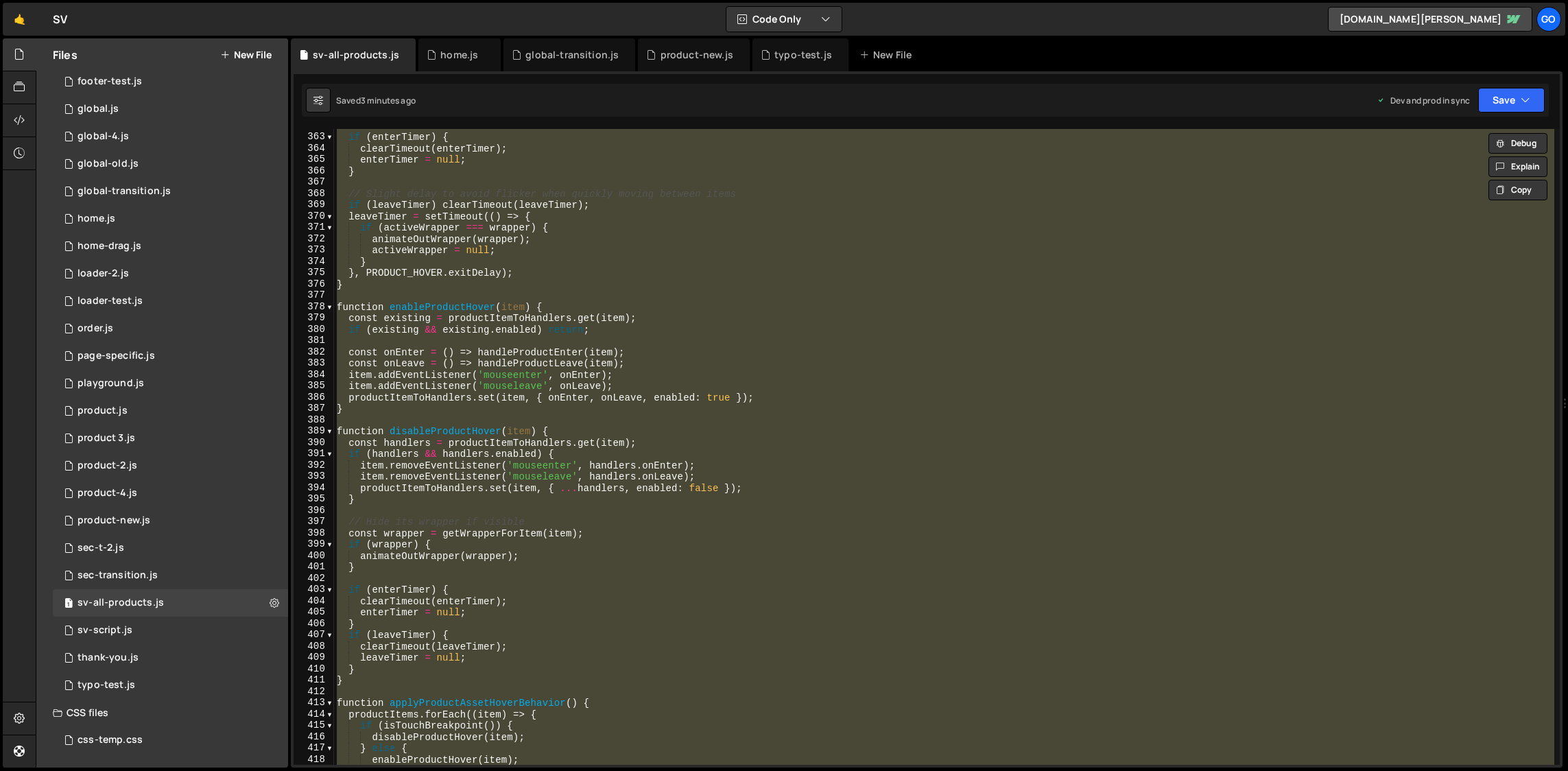
paste textarea
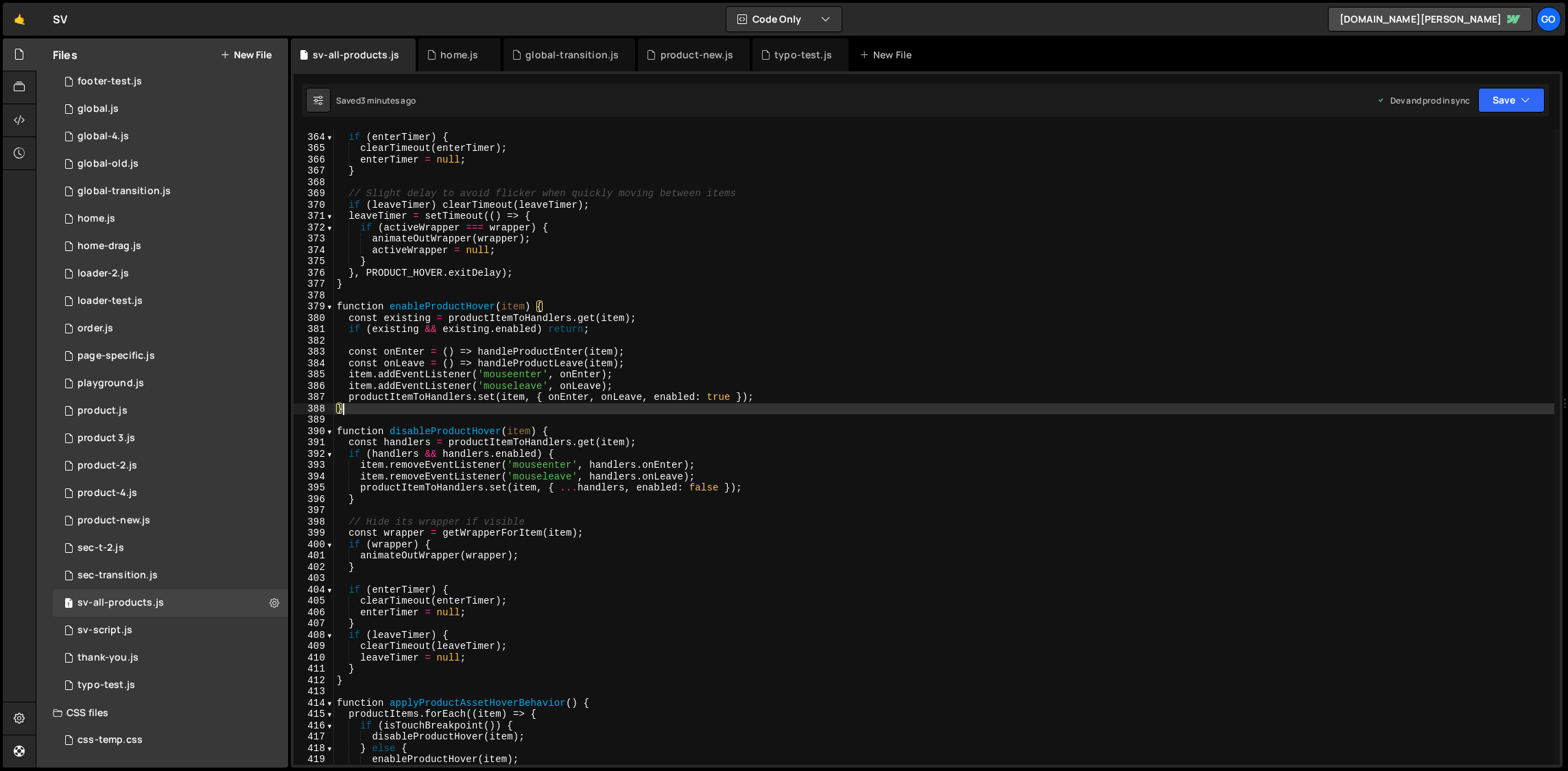
click at [632, 404] on div "if ( enterTimer ) { clearTimeout ( enterTimer ) ; enterTimer = null ; } // Slig…" at bounding box center [944, 449] width 1221 height 659
type textarea "window.addEventListener('resize', debounce(applyProductAssetHoverBehavior, 150)…"
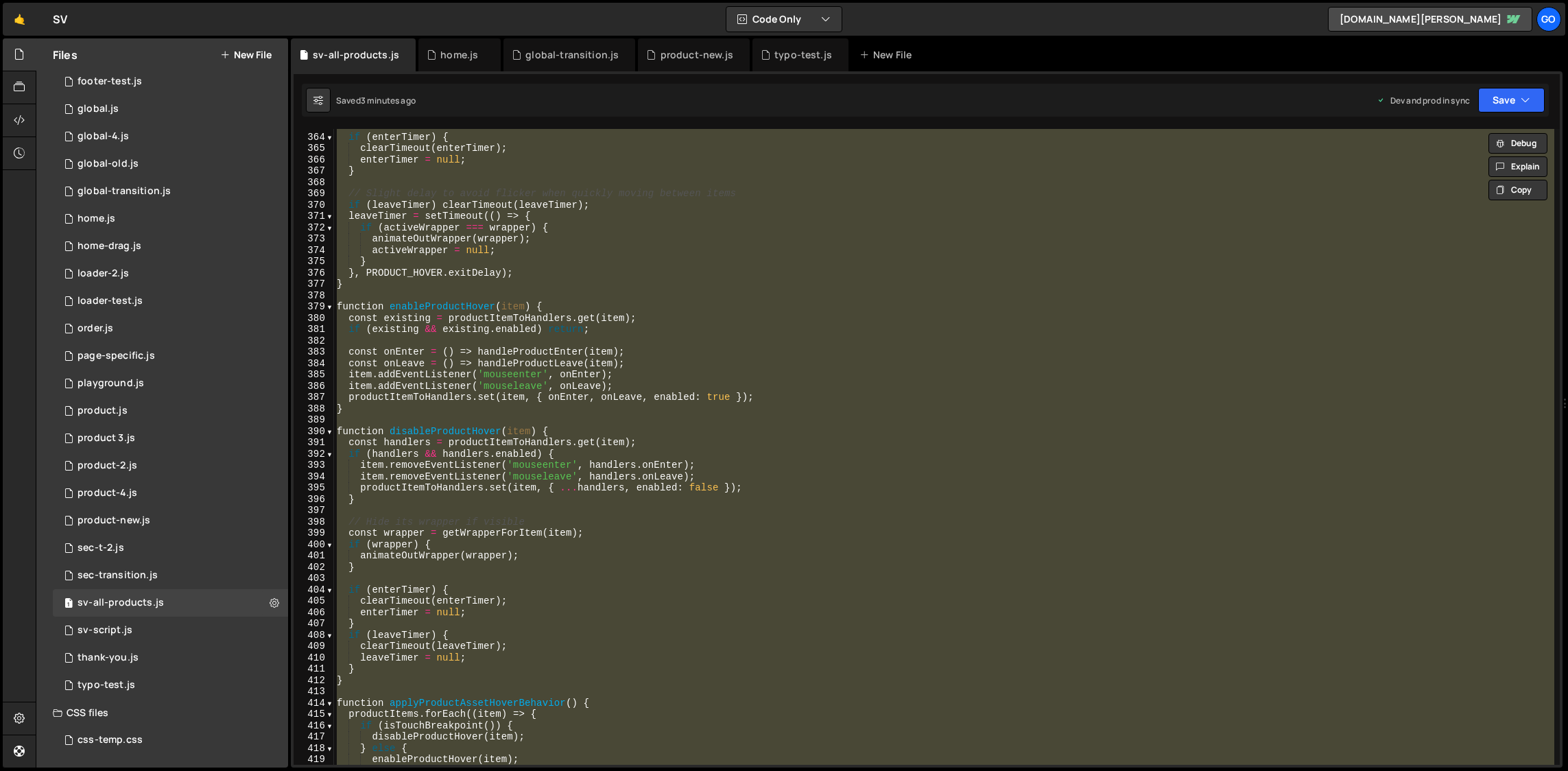
paste textarea
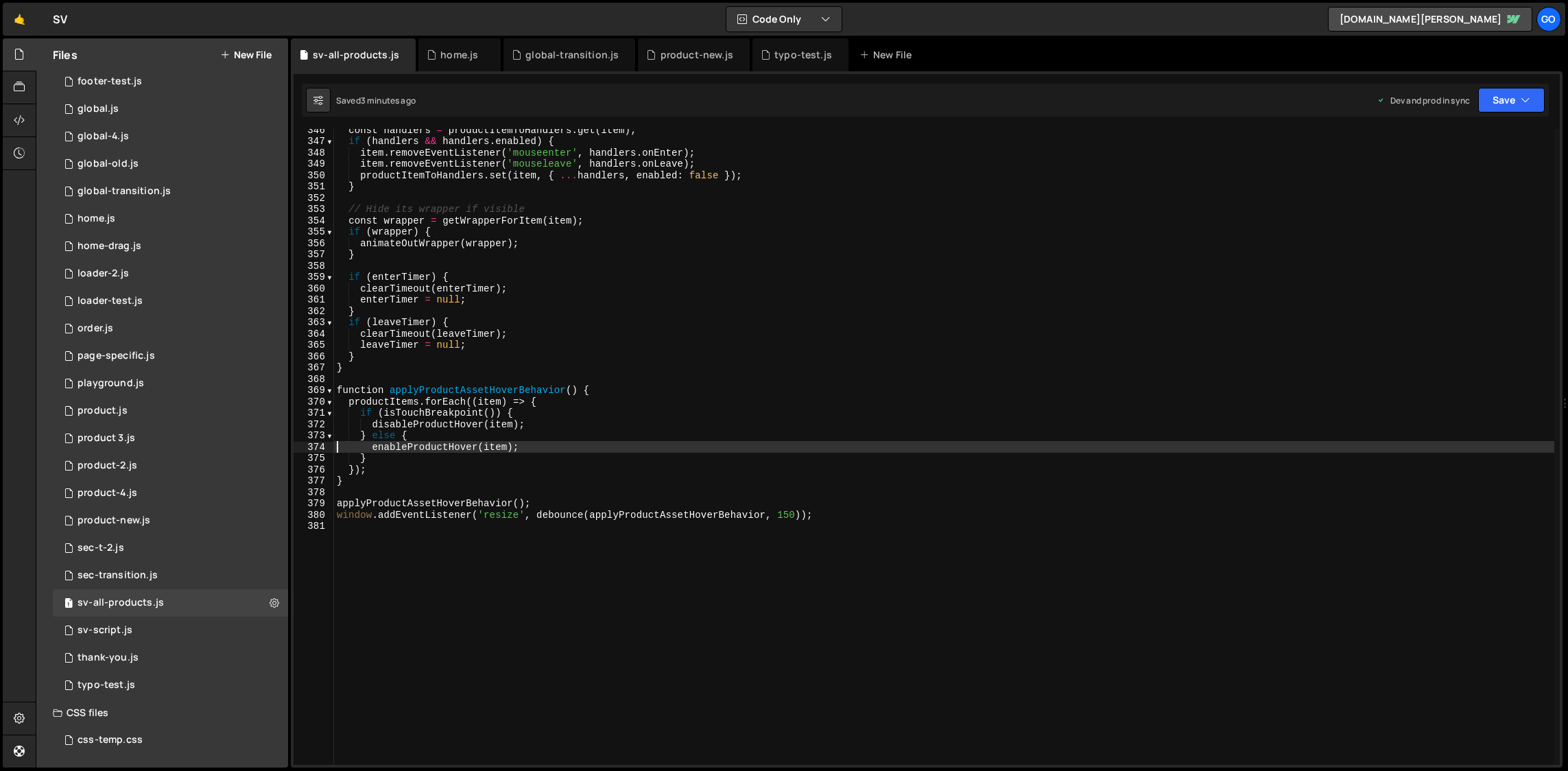
click at [600, 273] on div "const handlers = productItemToHandlers . get ( item ) ; if ( [PERSON_NAME] && h…" at bounding box center [944, 454] width 1221 height 659
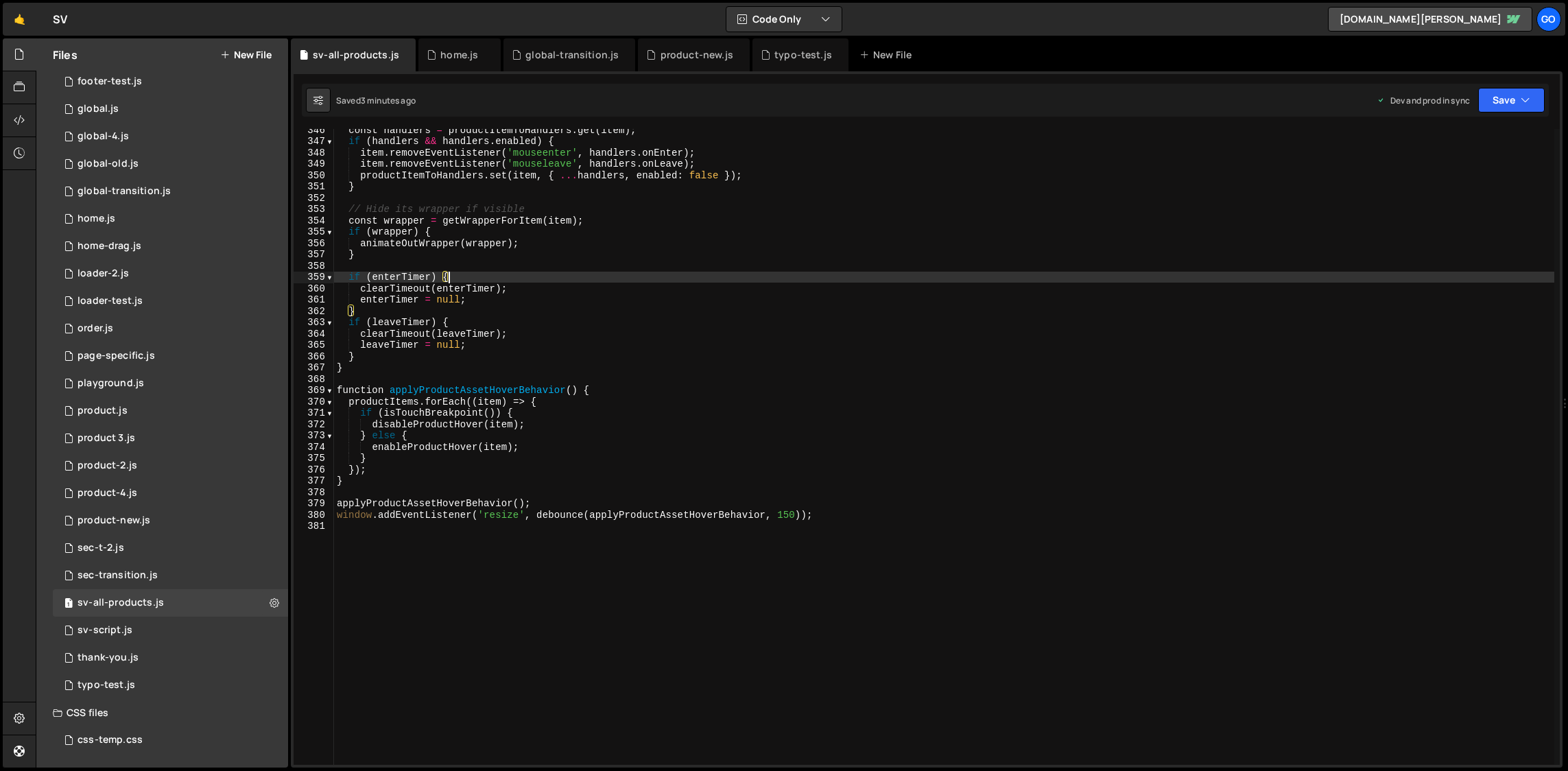
type textarea "window.addEventListener('resize', debounce(applyProductAssetHoverBehavior, 150)…"
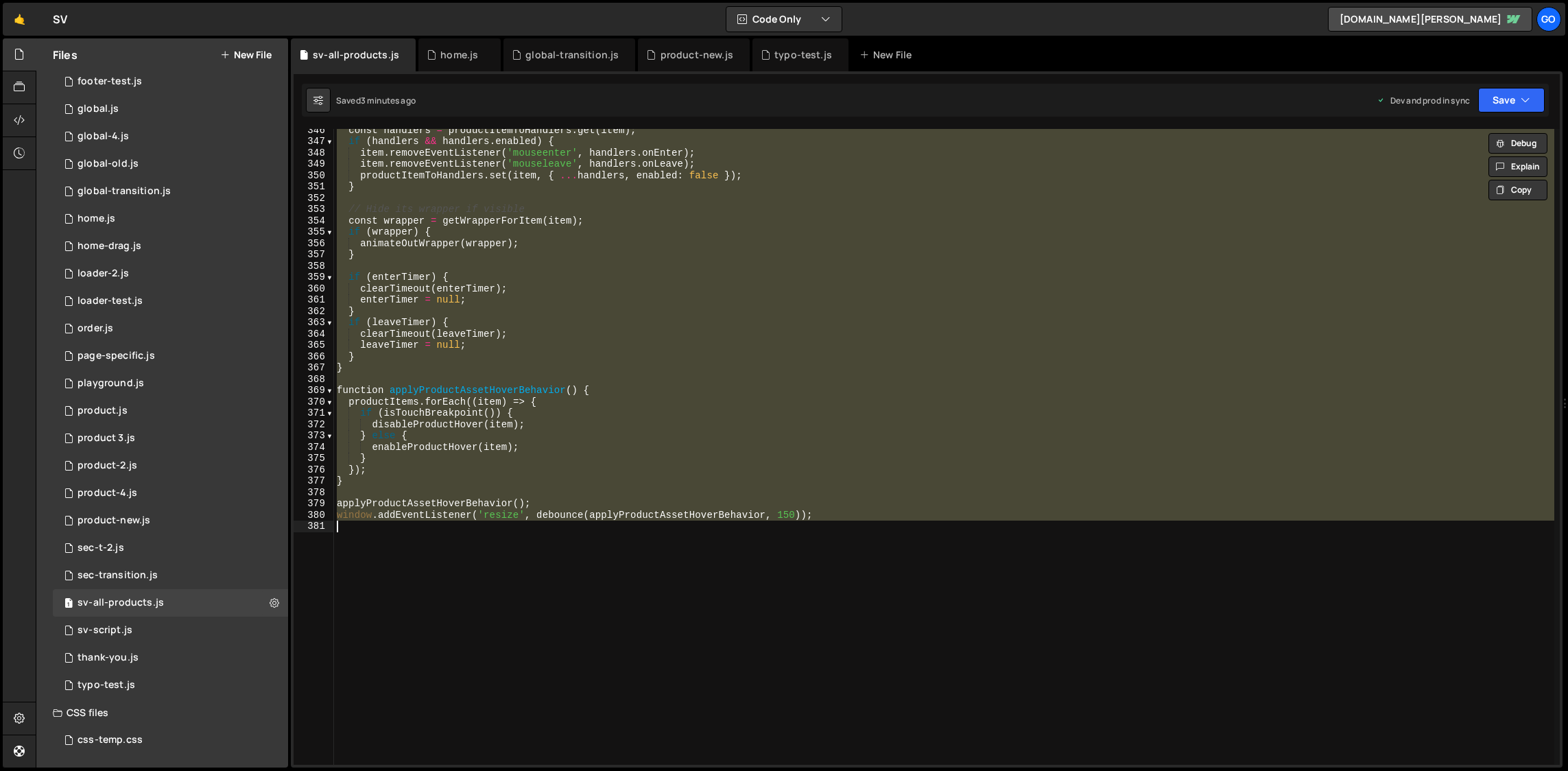
paste textarea
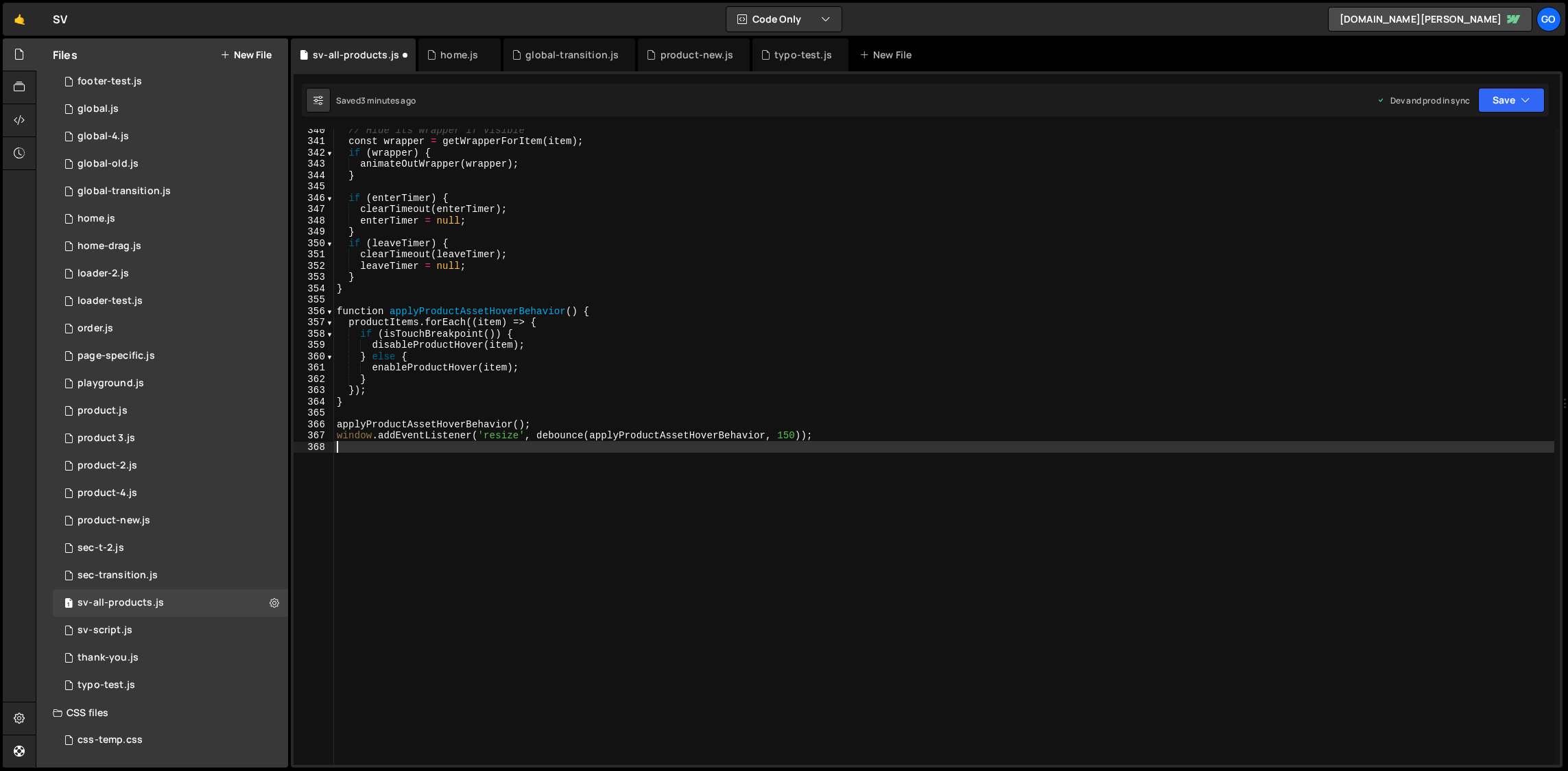
scroll to position [3843, 0]
type textarea "enableProductHover(item);"
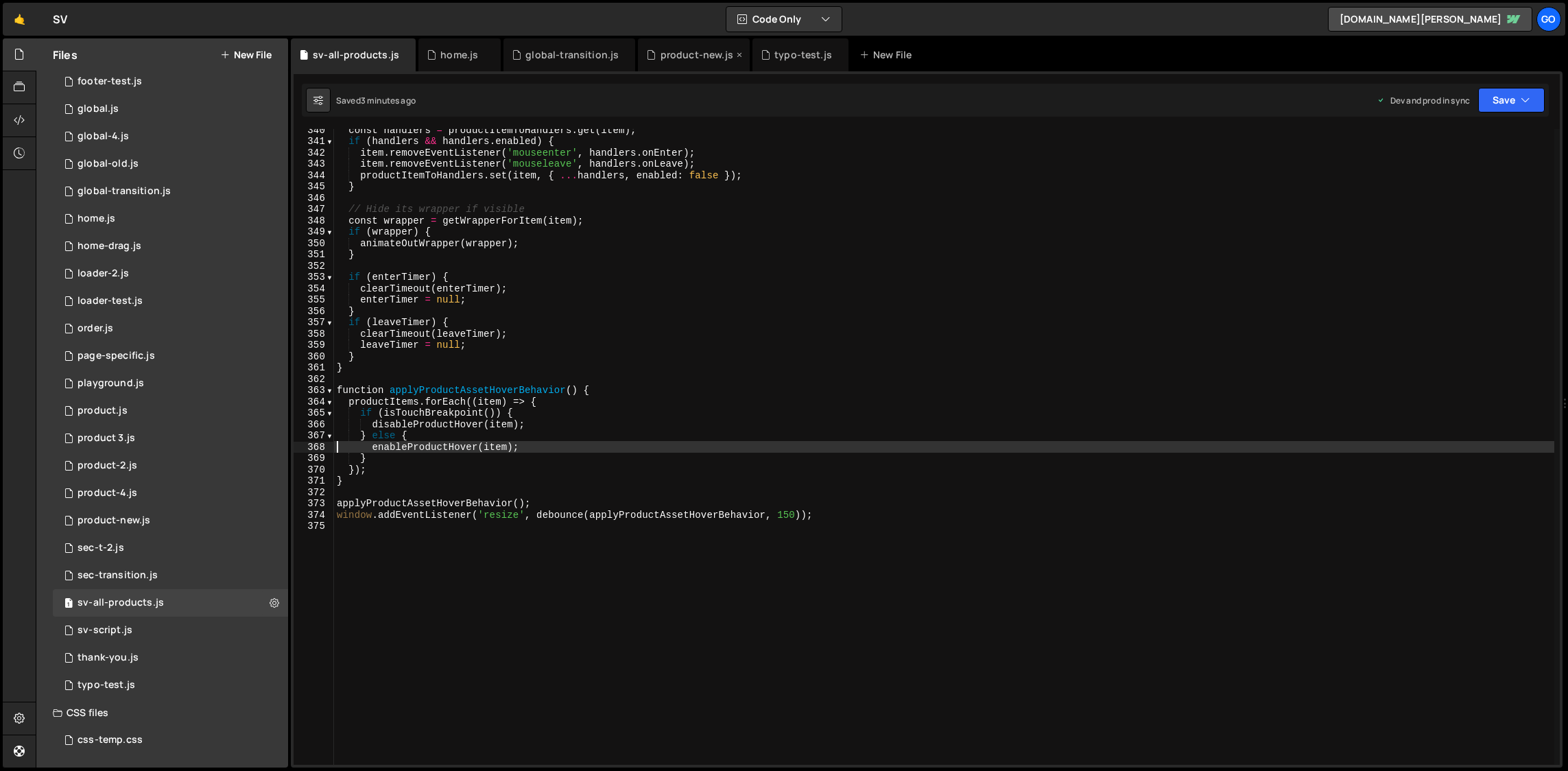
click at [661, 60] on div "product-new.js" at bounding box center [697, 54] width 73 height 13
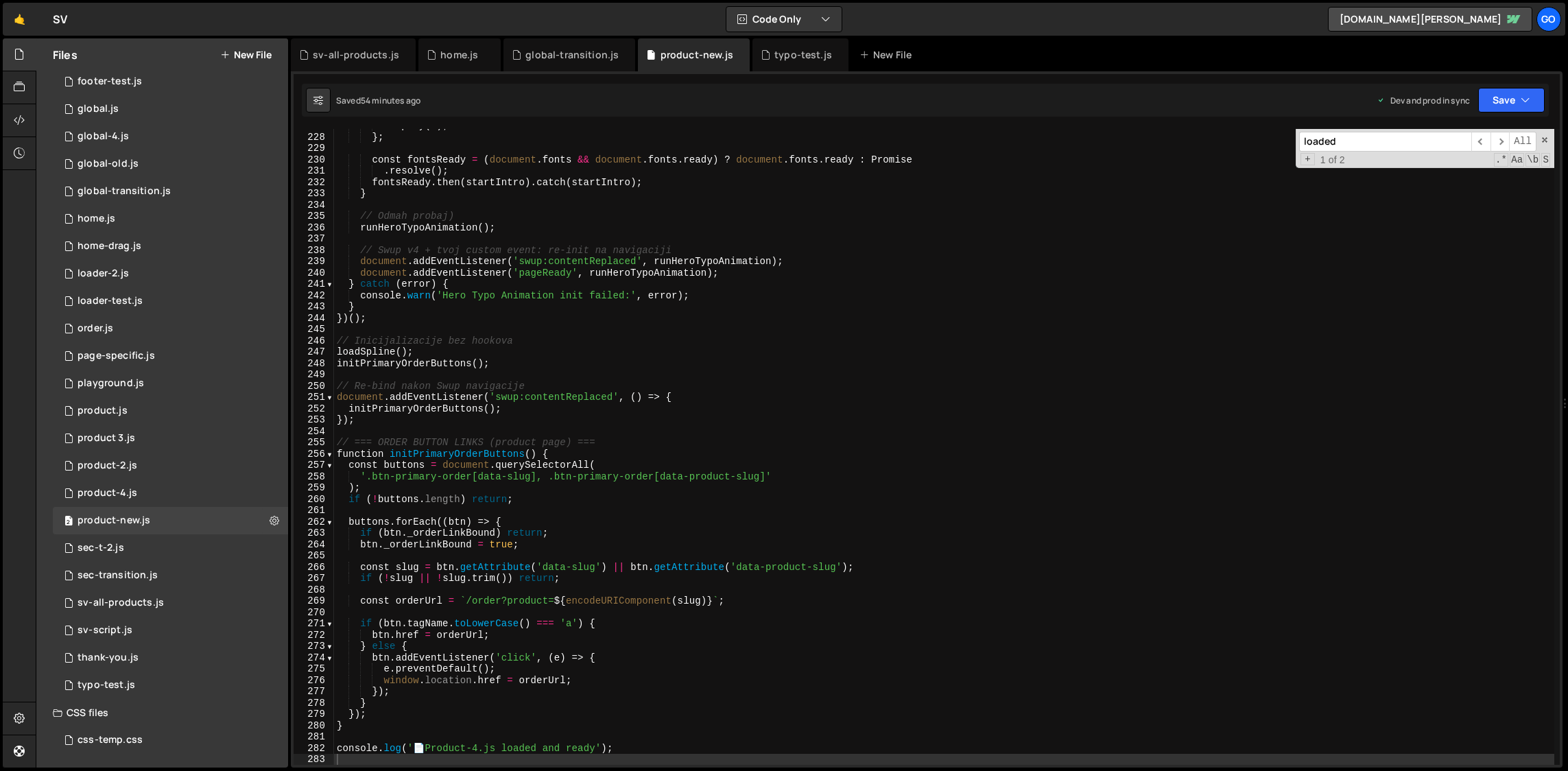
click at [687, 267] on div "tl . play ( 0 ) ; } ; const fontsReady = ( document . fonts && document . fonts…" at bounding box center [944, 449] width 1221 height 659
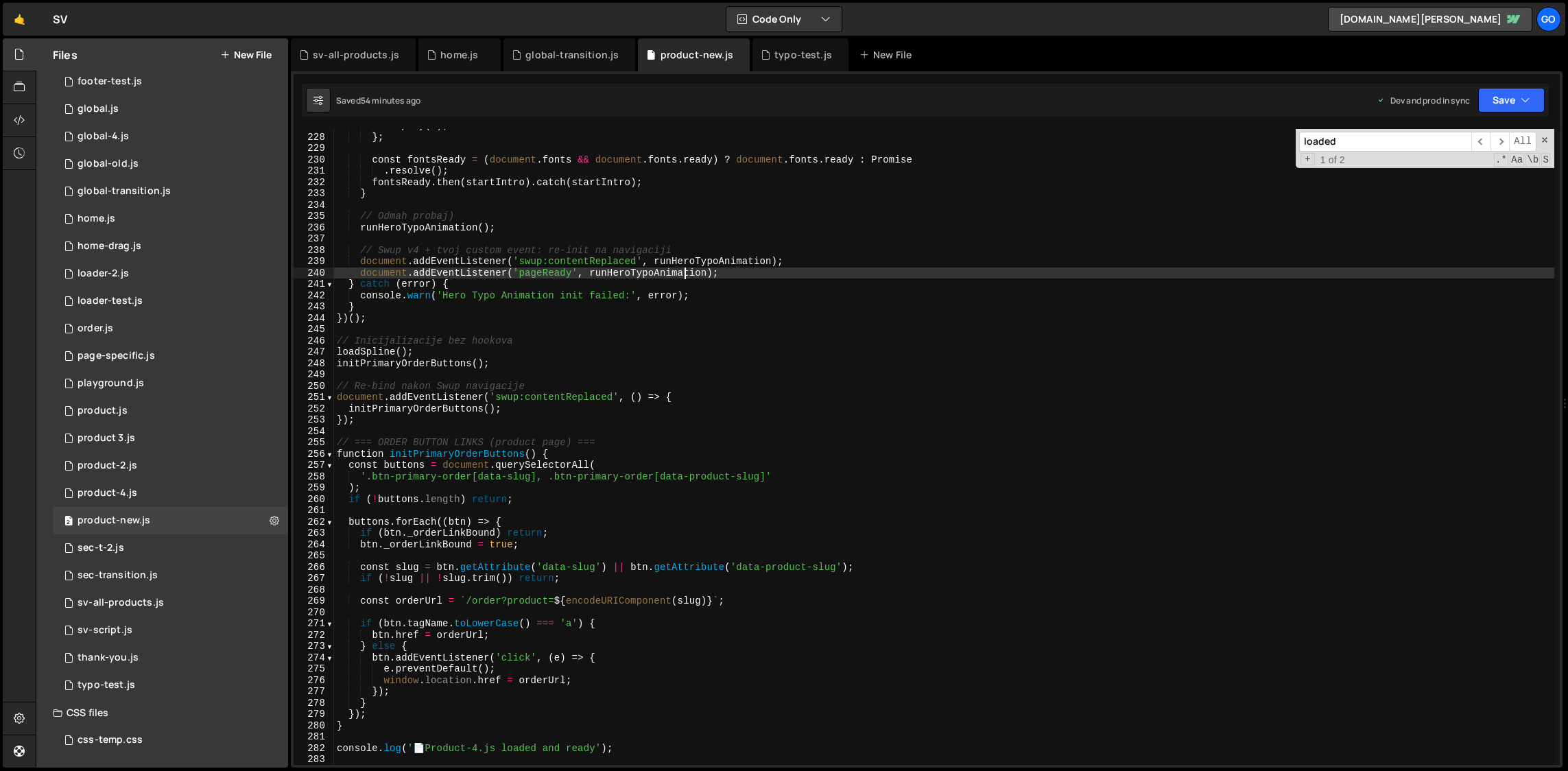
type textarea "console.log('📄 Product-4.js loaded and ready');"
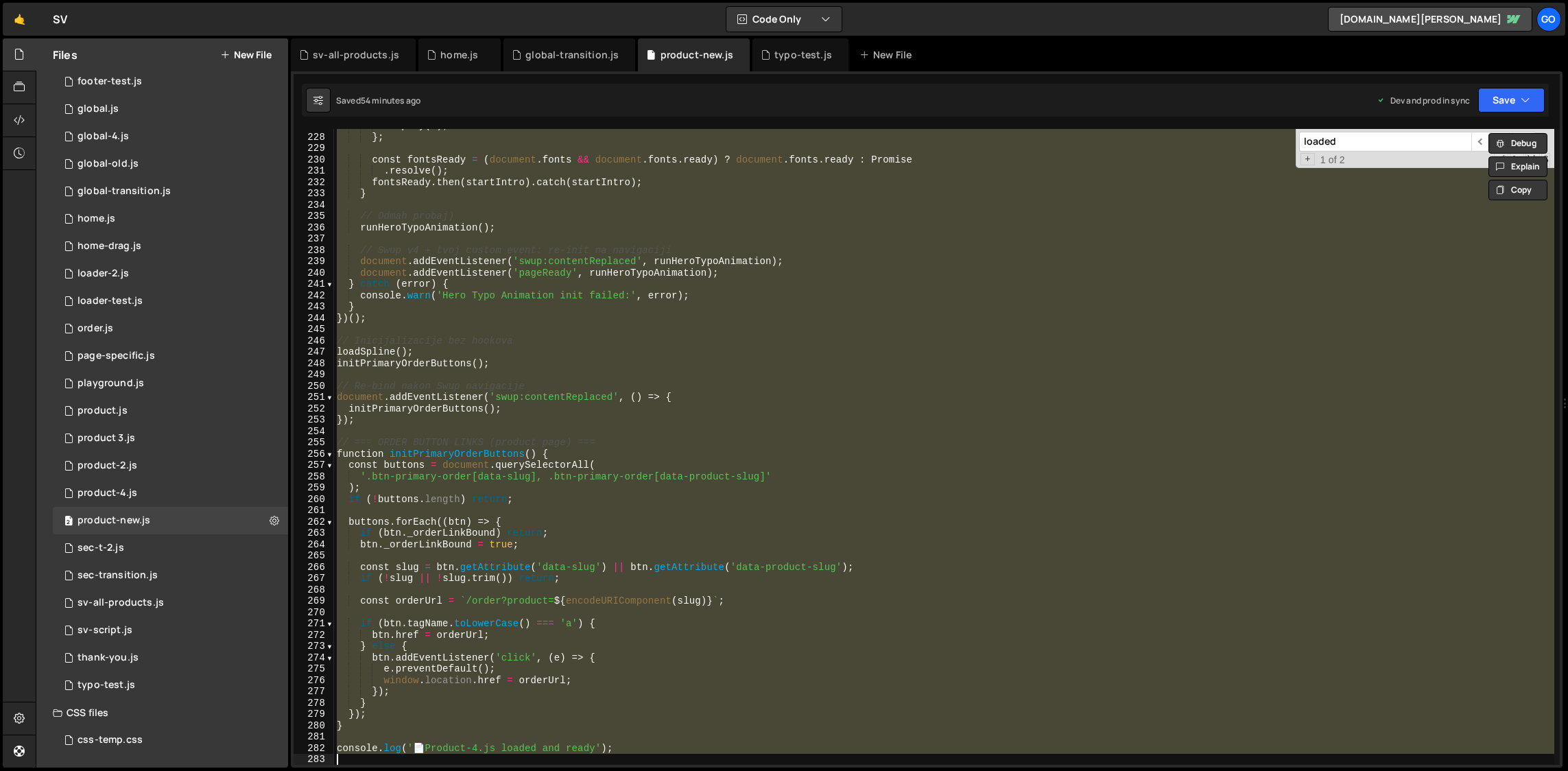
paste textarea
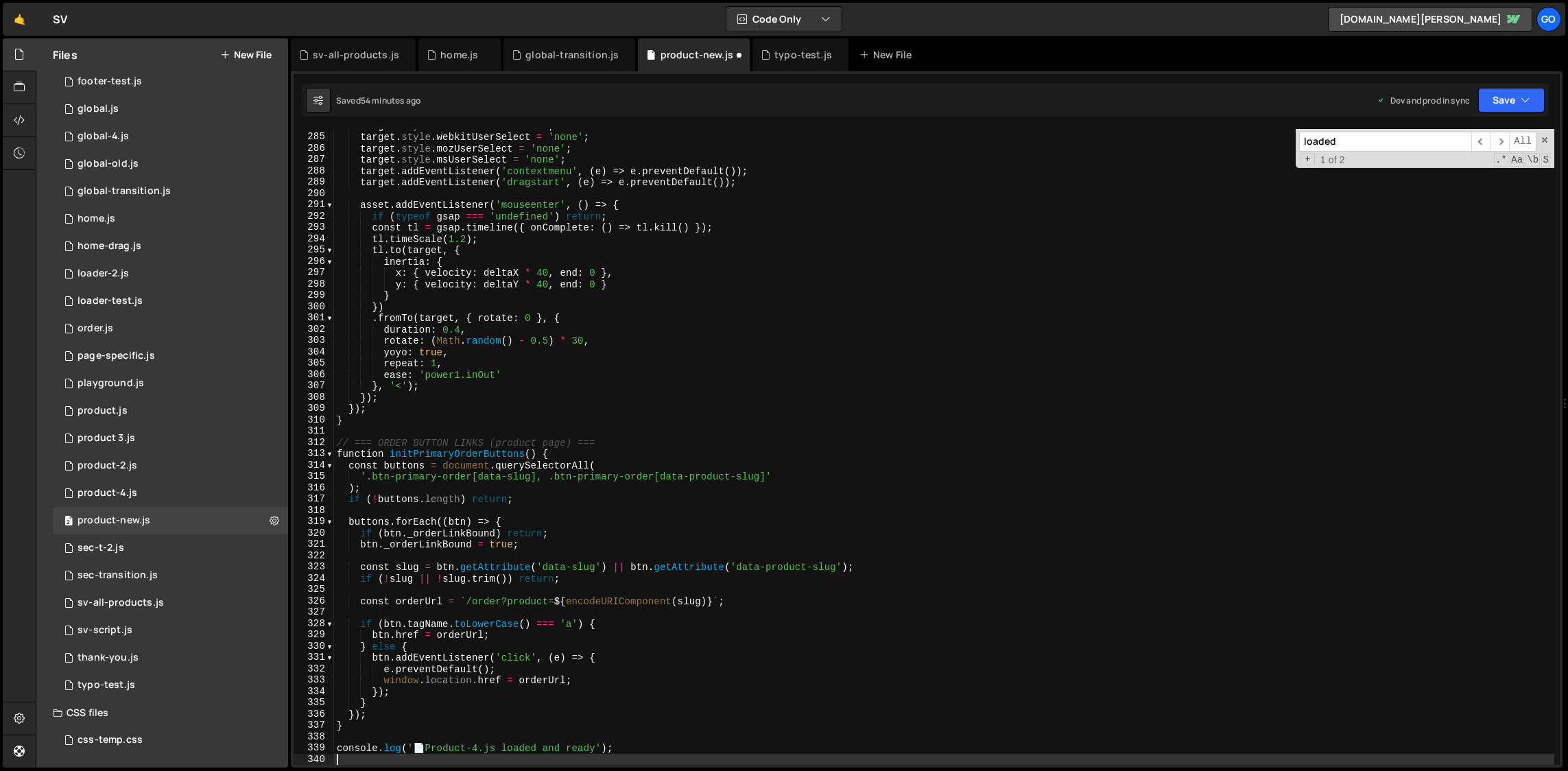
scroll to position [3214, 0]
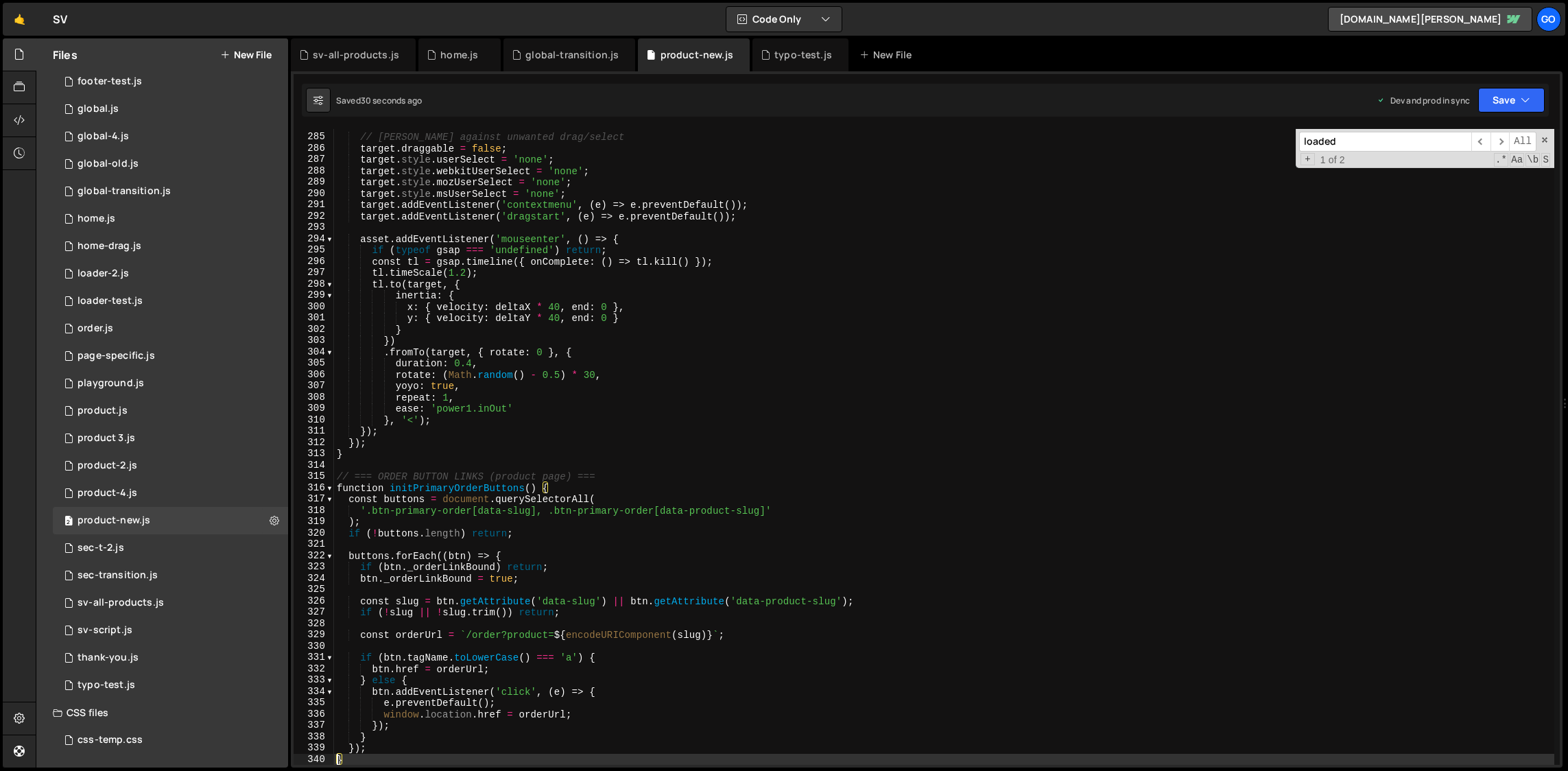
click at [709, 334] on div "// [PERSON_NAME] against unwanted drag/select target . draggable = false ; targ…" at bounding box center [944, 449] width 1221 height 659
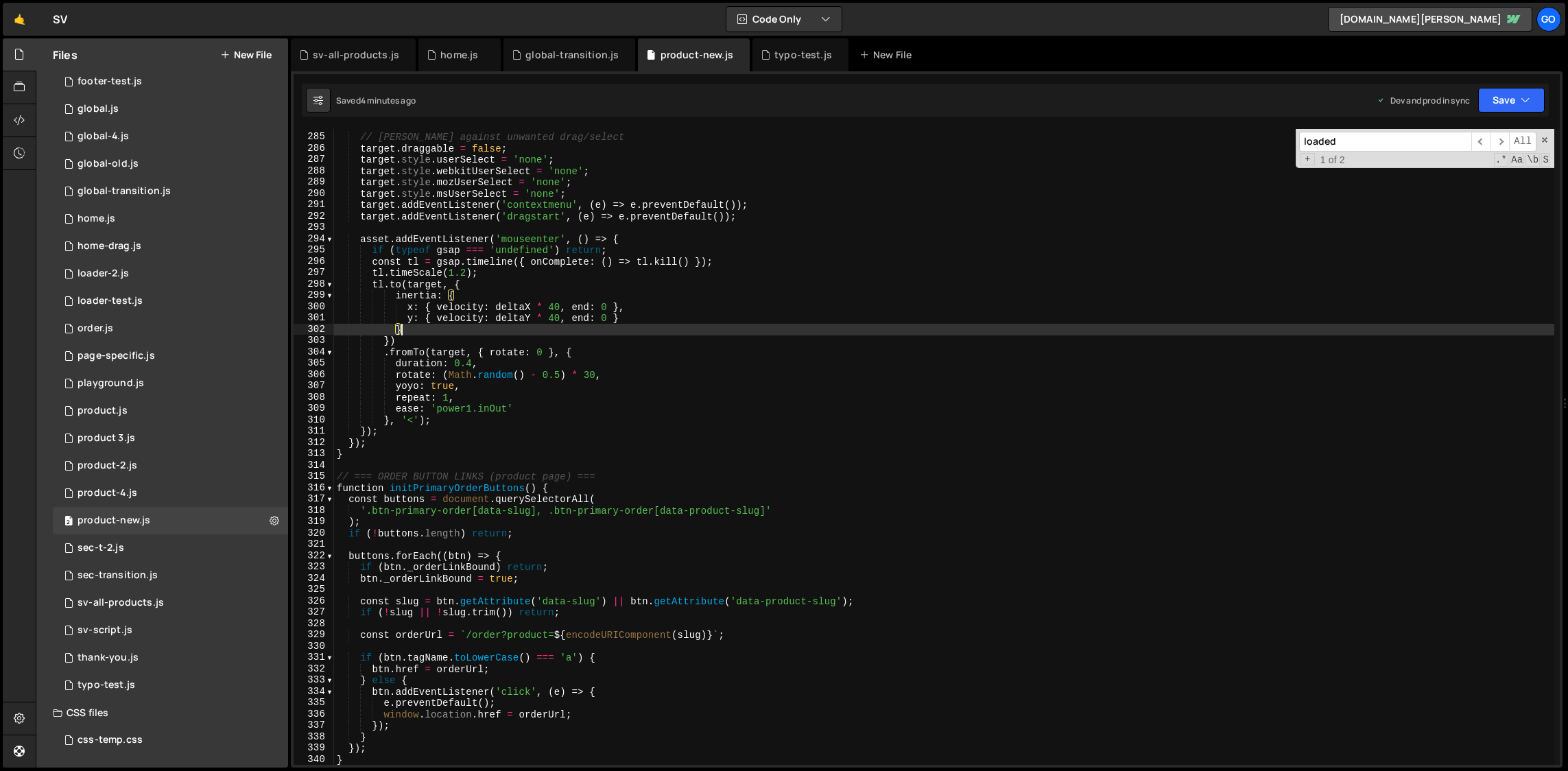
click at [707, 300] on div "// [PERSON_NAME] against unwanted drag/select target . draggable = false ; targ…" at bounding box center [944, 449] width 1221 height 659
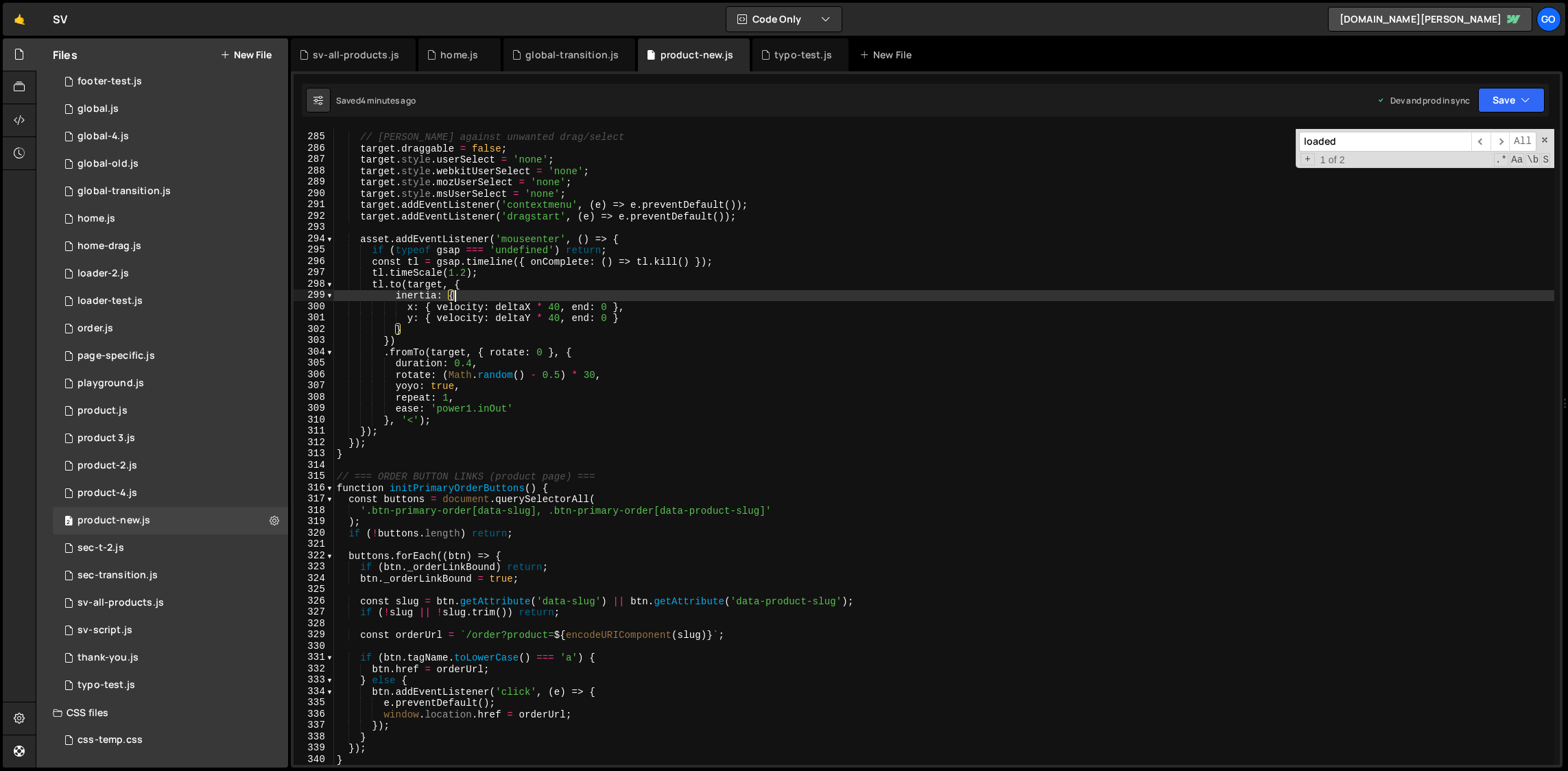
type textarea "console.log('📄 Product-4.js loaded and ready');"
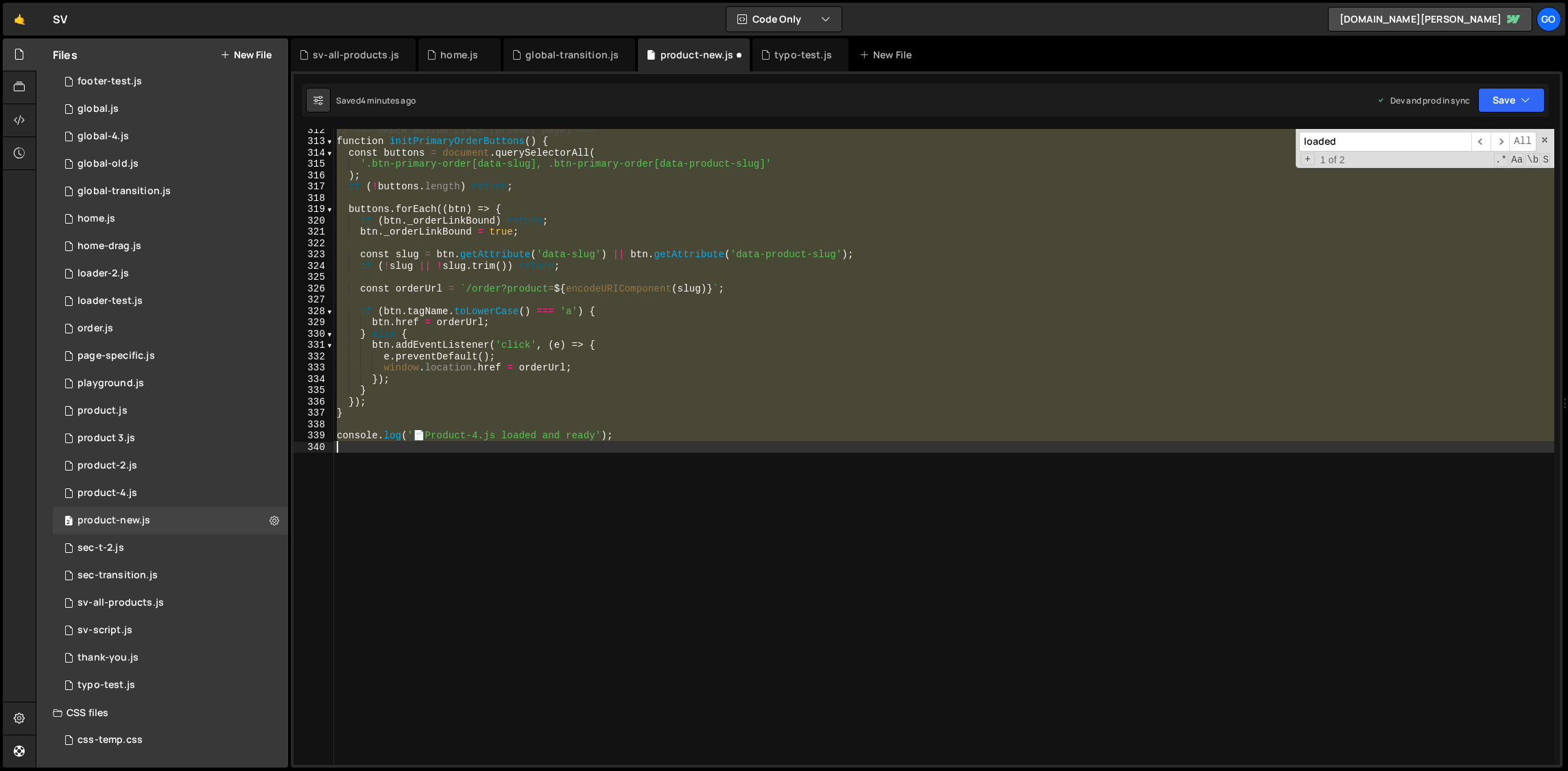
scroll to position [3526, 0]
click at [707, 300] on div "// === ORDER BUTTON LINKS (product page) === function initPrimaryOrderButtons (…" at bounding box center [944, 447] width 1221 height 636
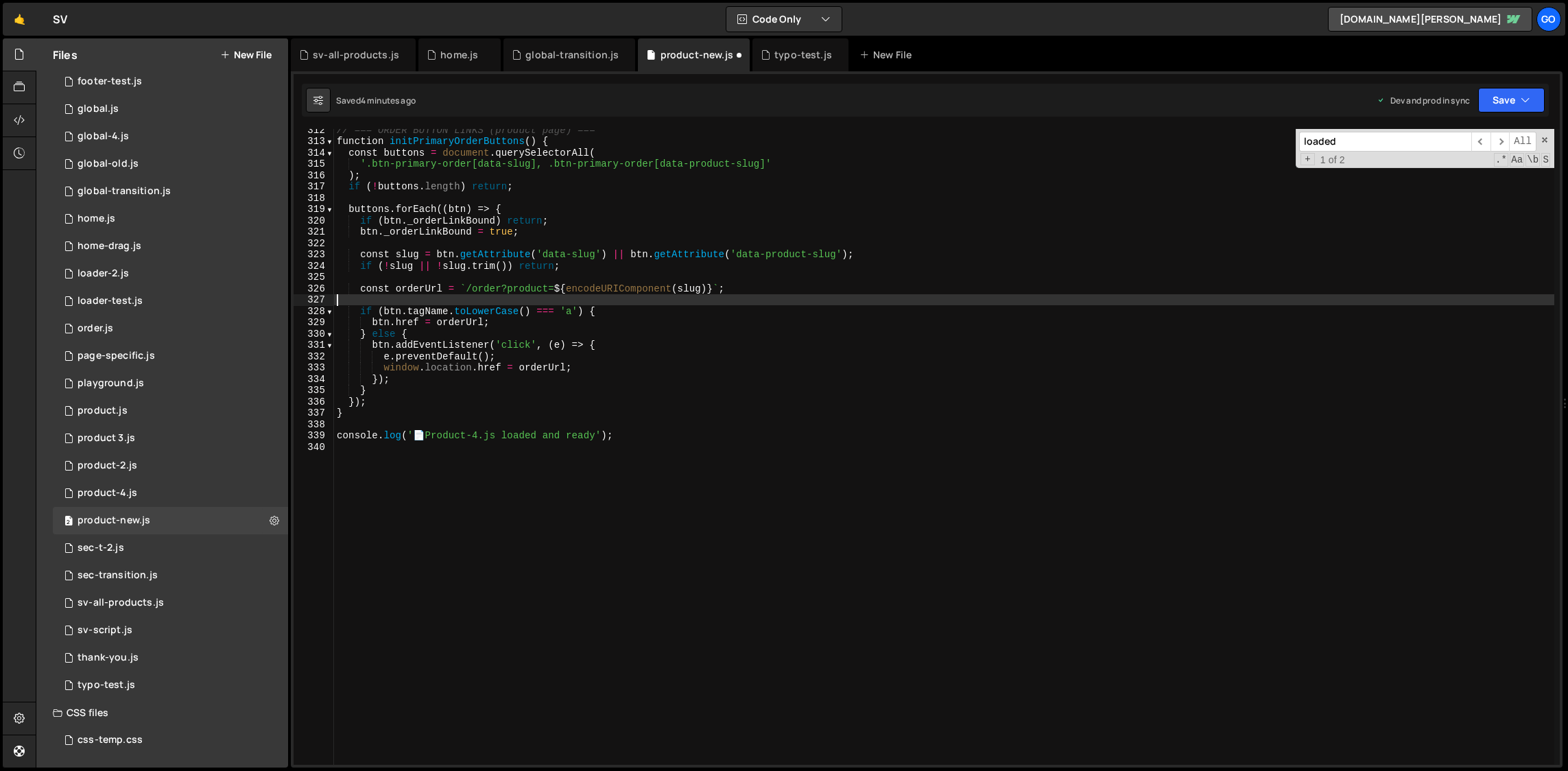
type textarea "if (!slug || !slug.trim()) return;"
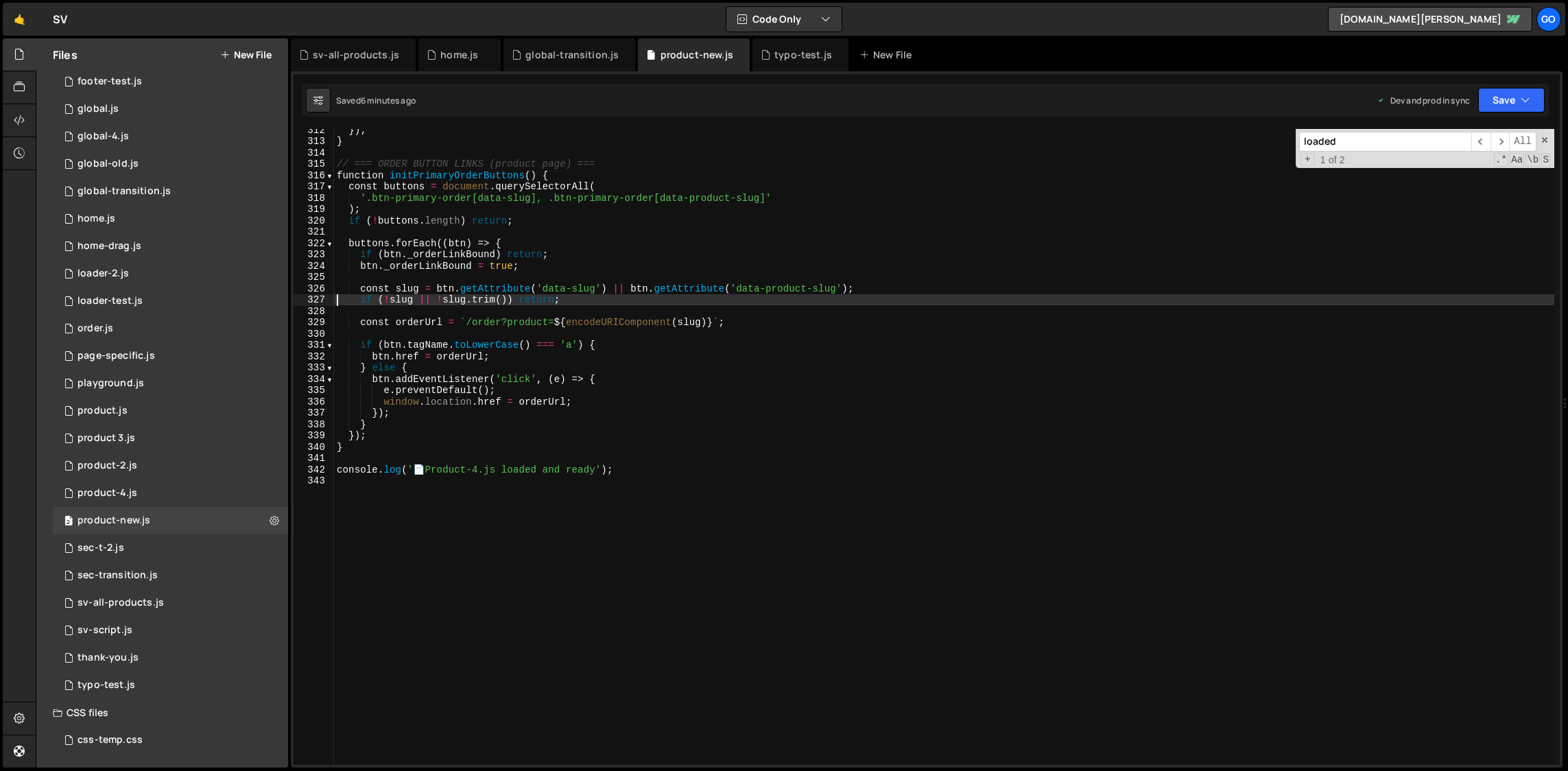
click at [659, 274] on div "}) ; } // === ORDER BUTTON LINKS (product page) === function initPrimaryOrderBu…" at bounding box center [944, 454] width 1221 height 659
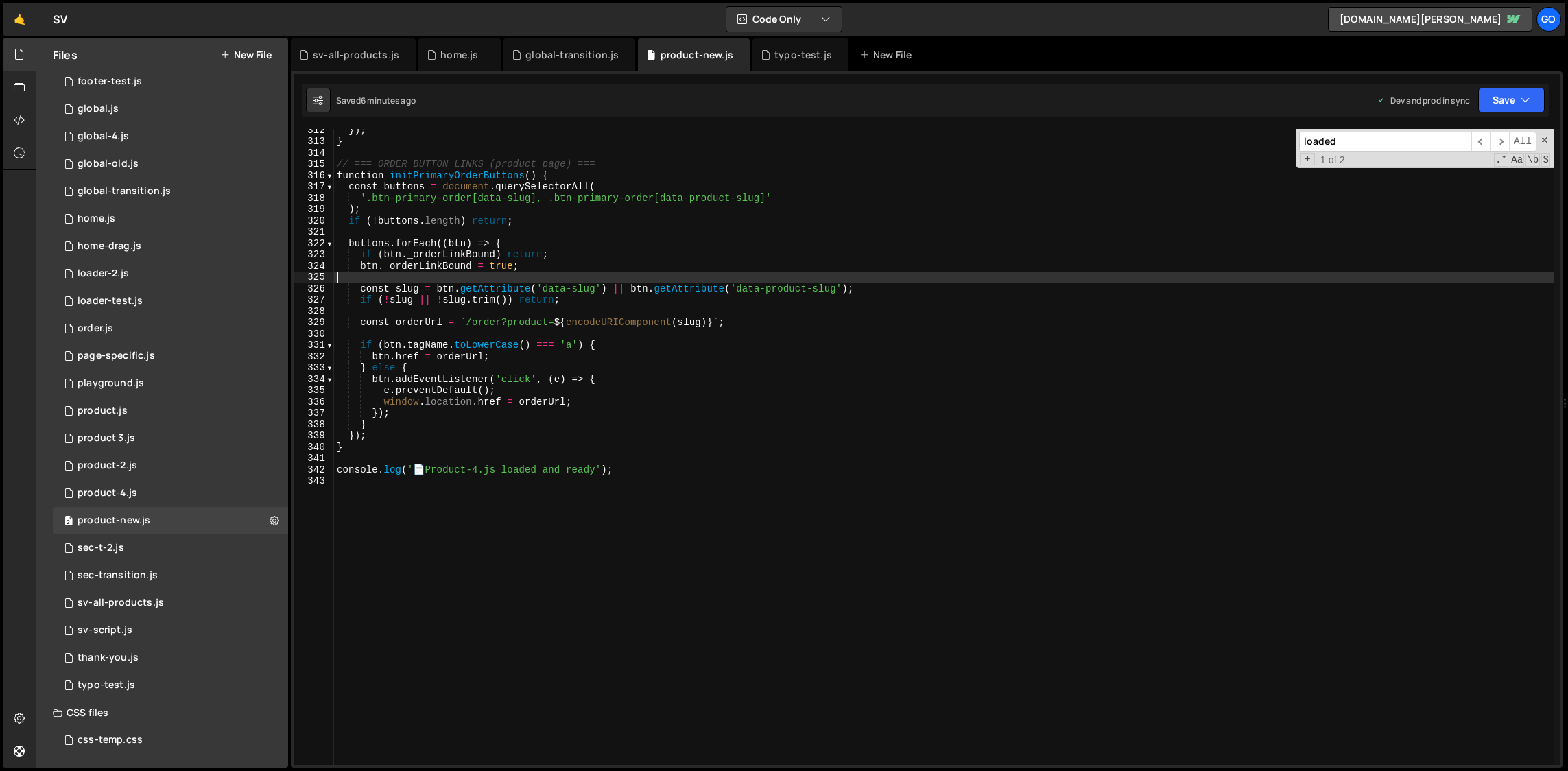
click at [522, 310] on div "}) ; } // === ORDER BUTTON LINKS (product page) === function initPrimaryOrderBu…" at bounding box center [944, 454] width 1221 height 659
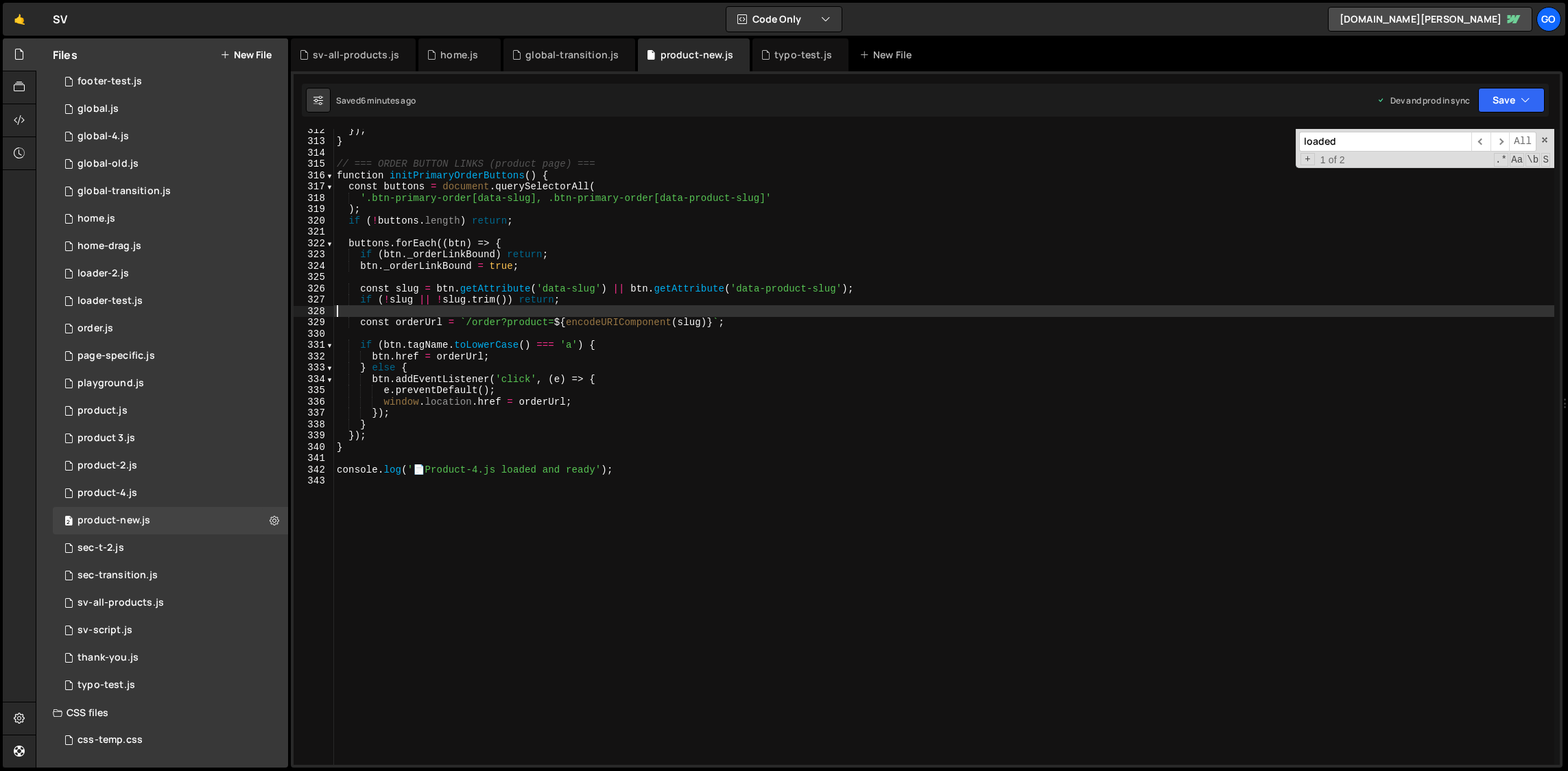
type textarea "console.log('📄 Product-4.js loaded and ready');"
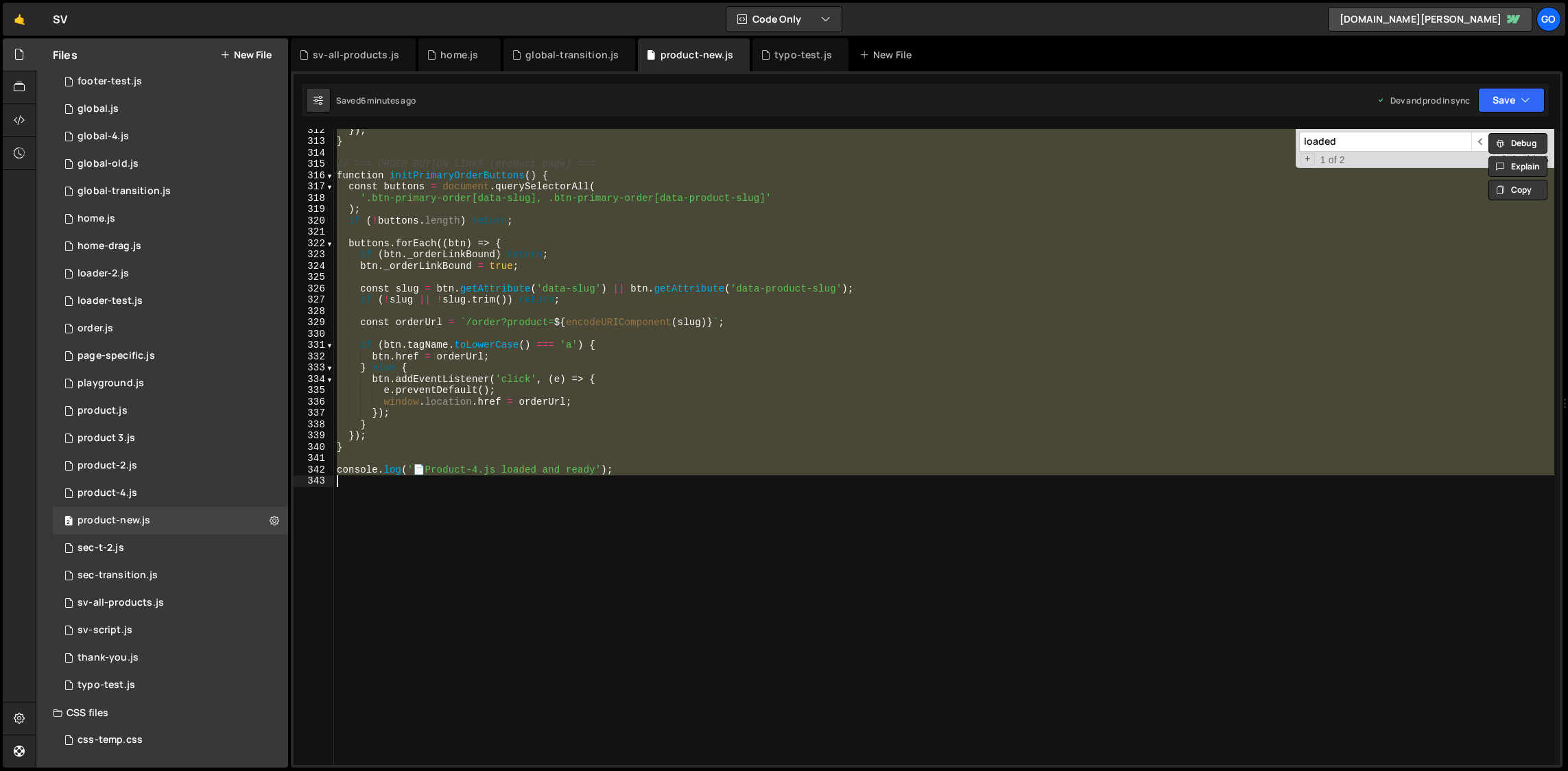
paste textarea
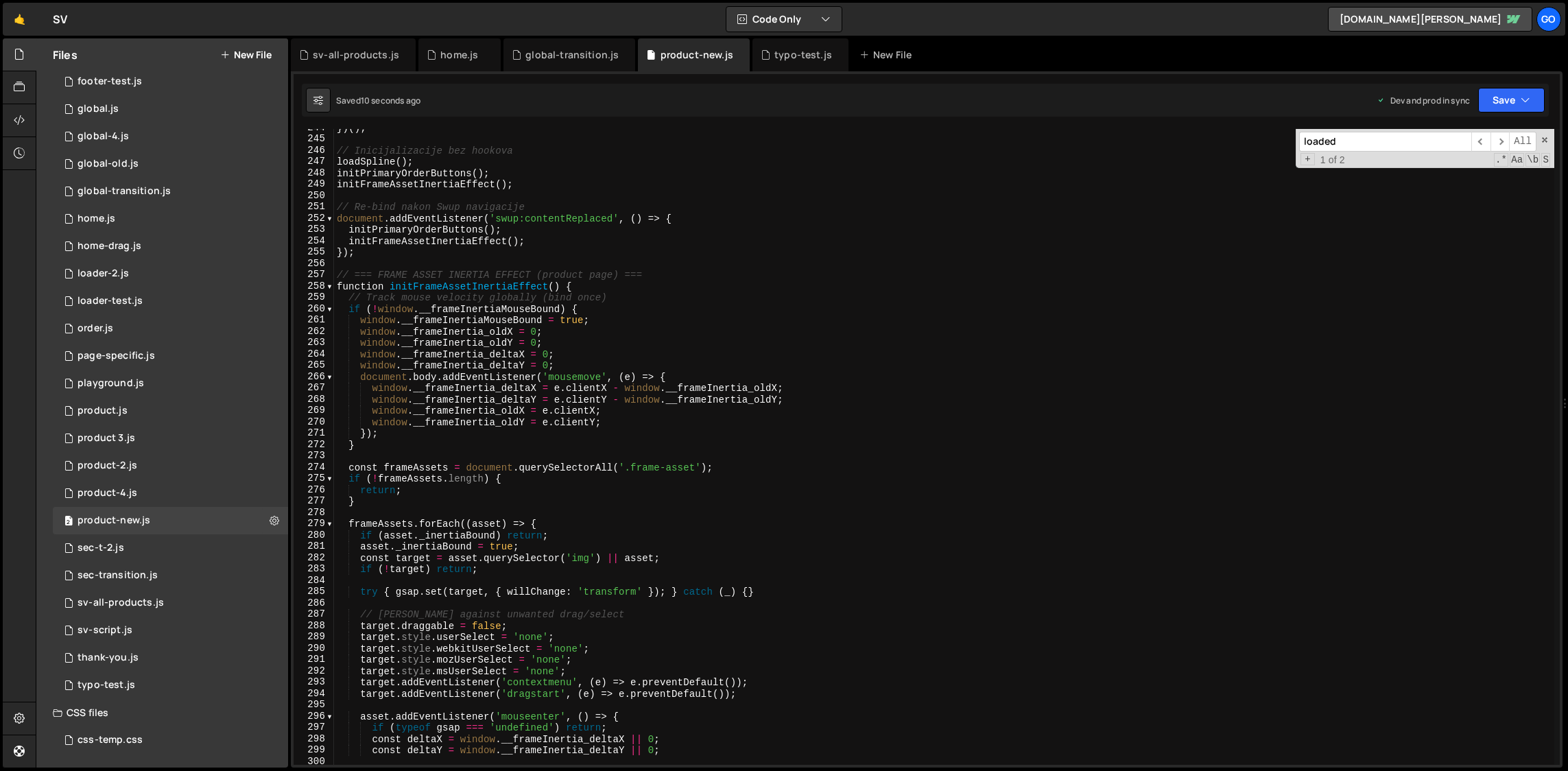
scroll to position [2743, 0]
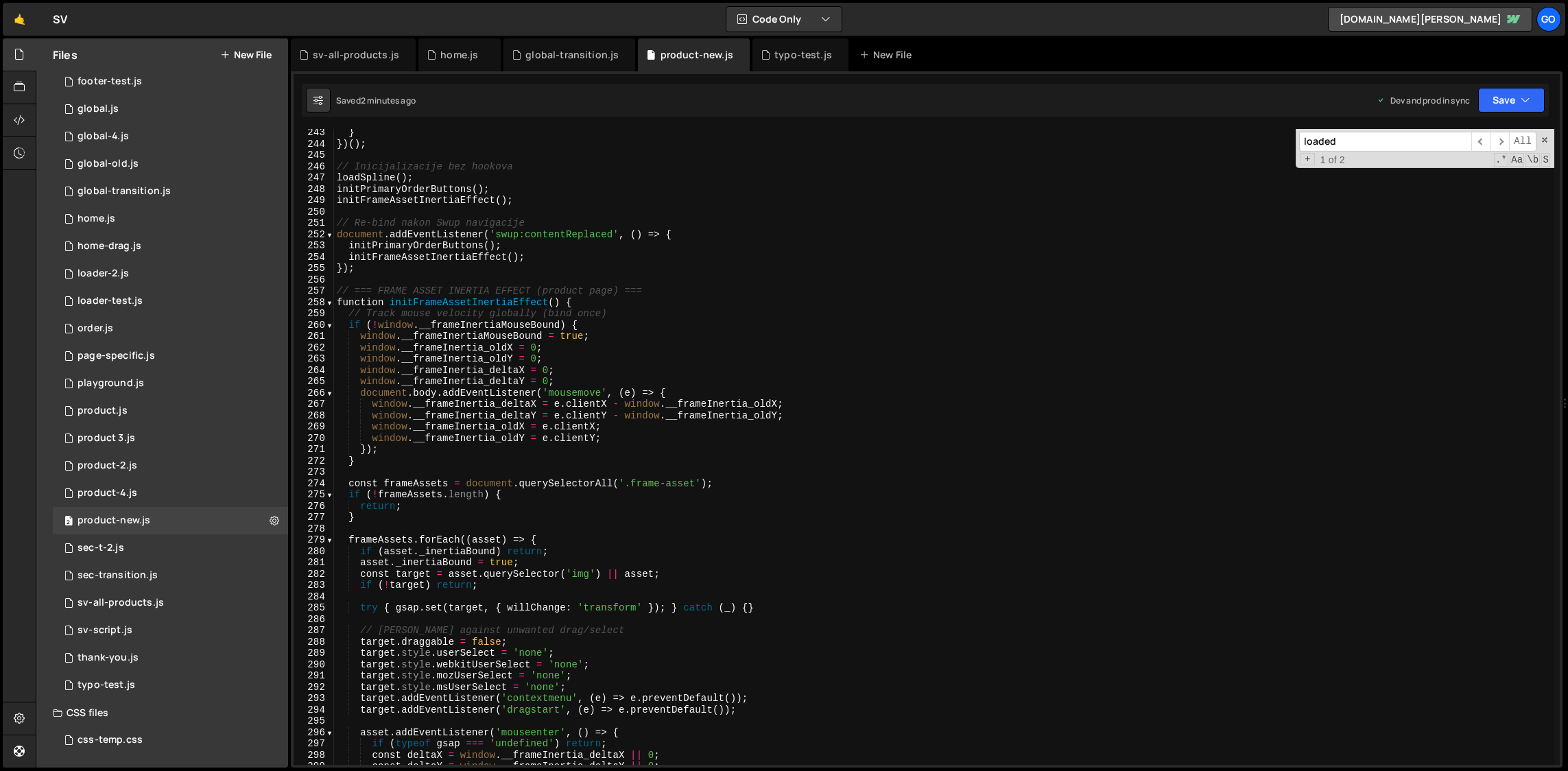
click at [639, 306] on div "} }) ( ) ; // Inicijalizacije bez hookova loadSpline ( ) ; initPrimaryOrderButt…" at bounding box center [944, 457] width 1221 height 659
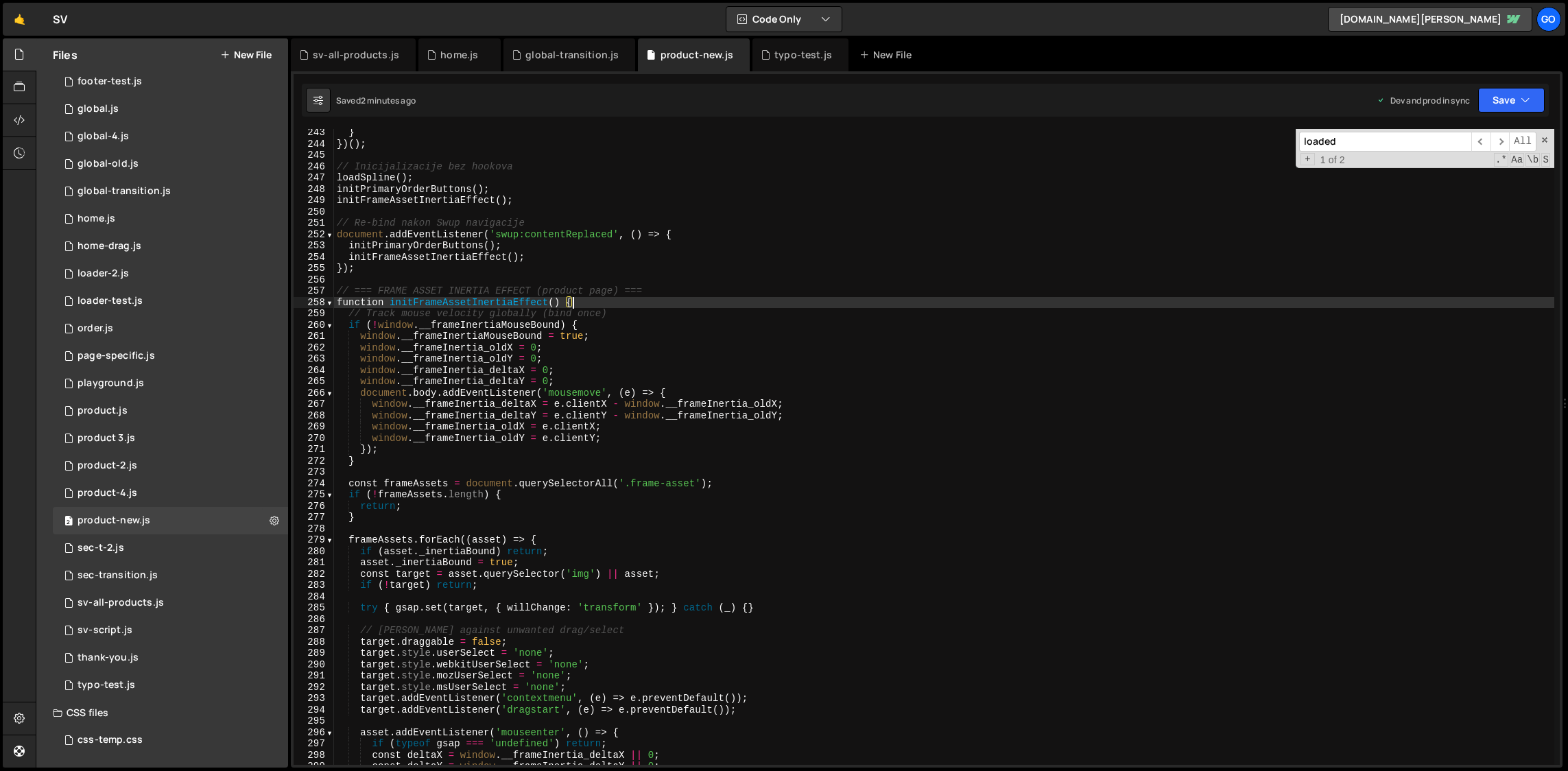
type textarea "console.log('📄 Product-4.js loaded and ready');"
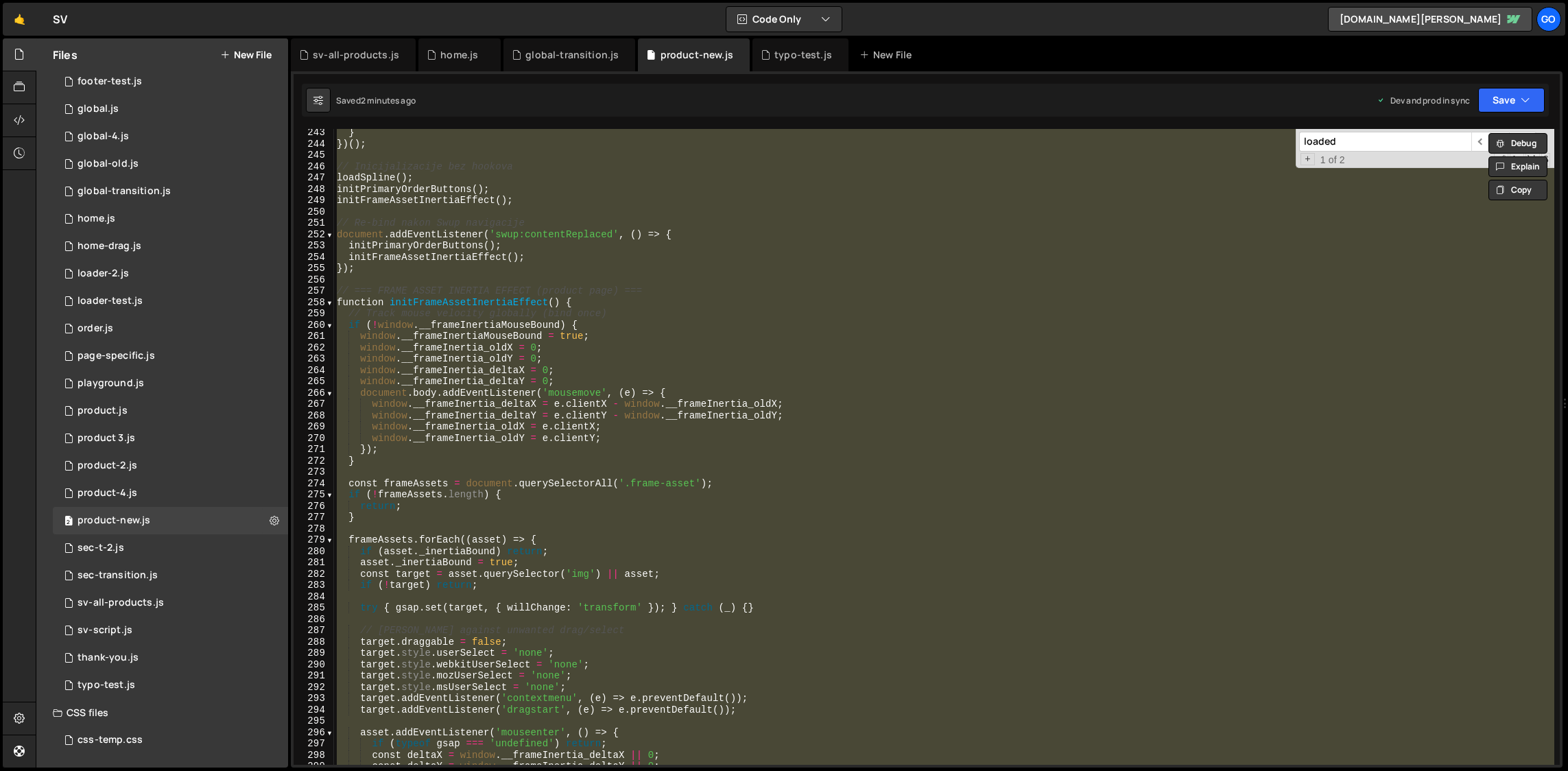
paste textarea
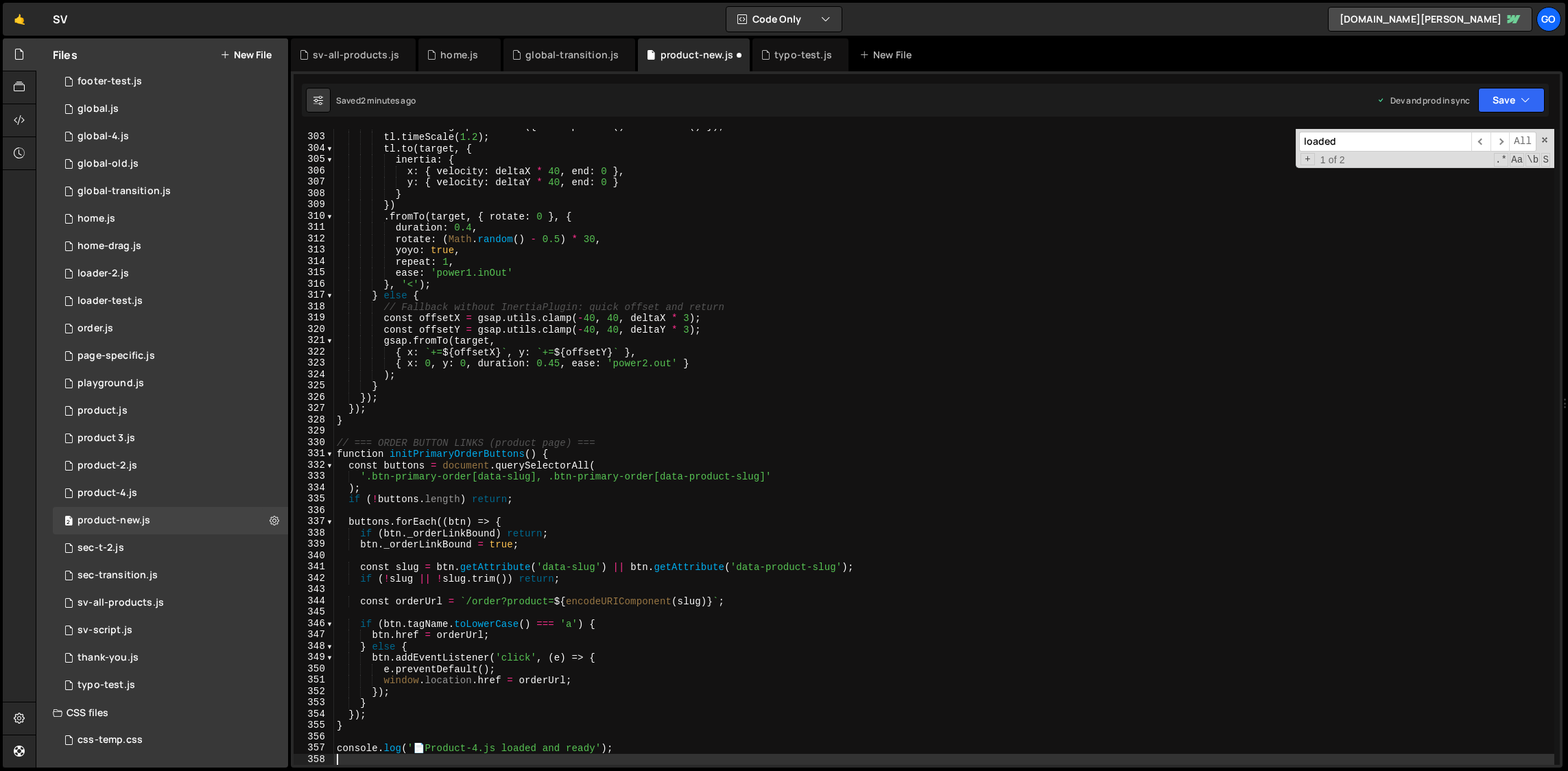
scroll to position [3418, 0]
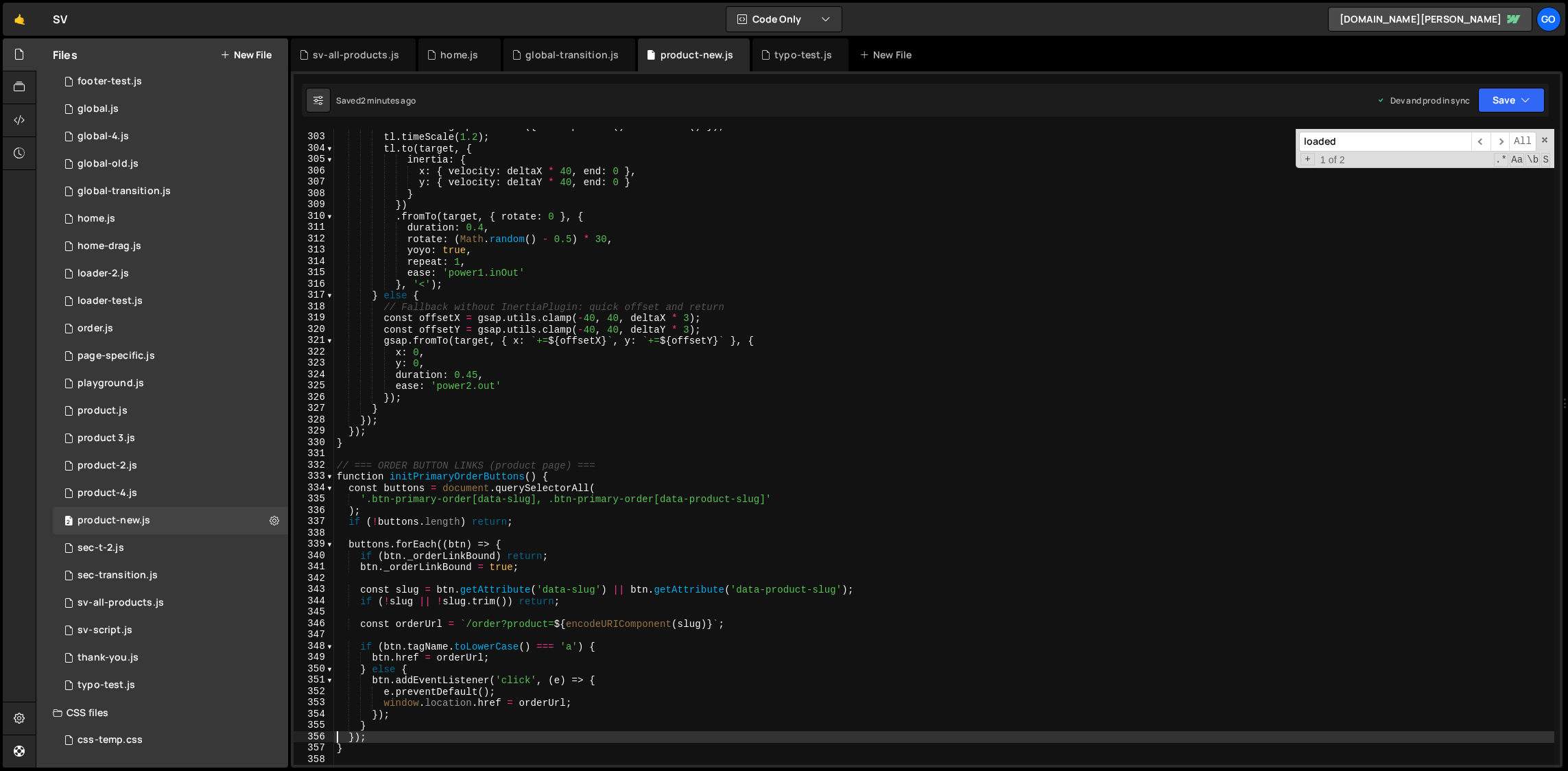
click at [798, 339] on div "const tl = gsap . timeline ({ onComplete : ( ) => tl . kill ( ) }) ; tl . timeS…" at bounding box center [944, 449] width 1221 height 659
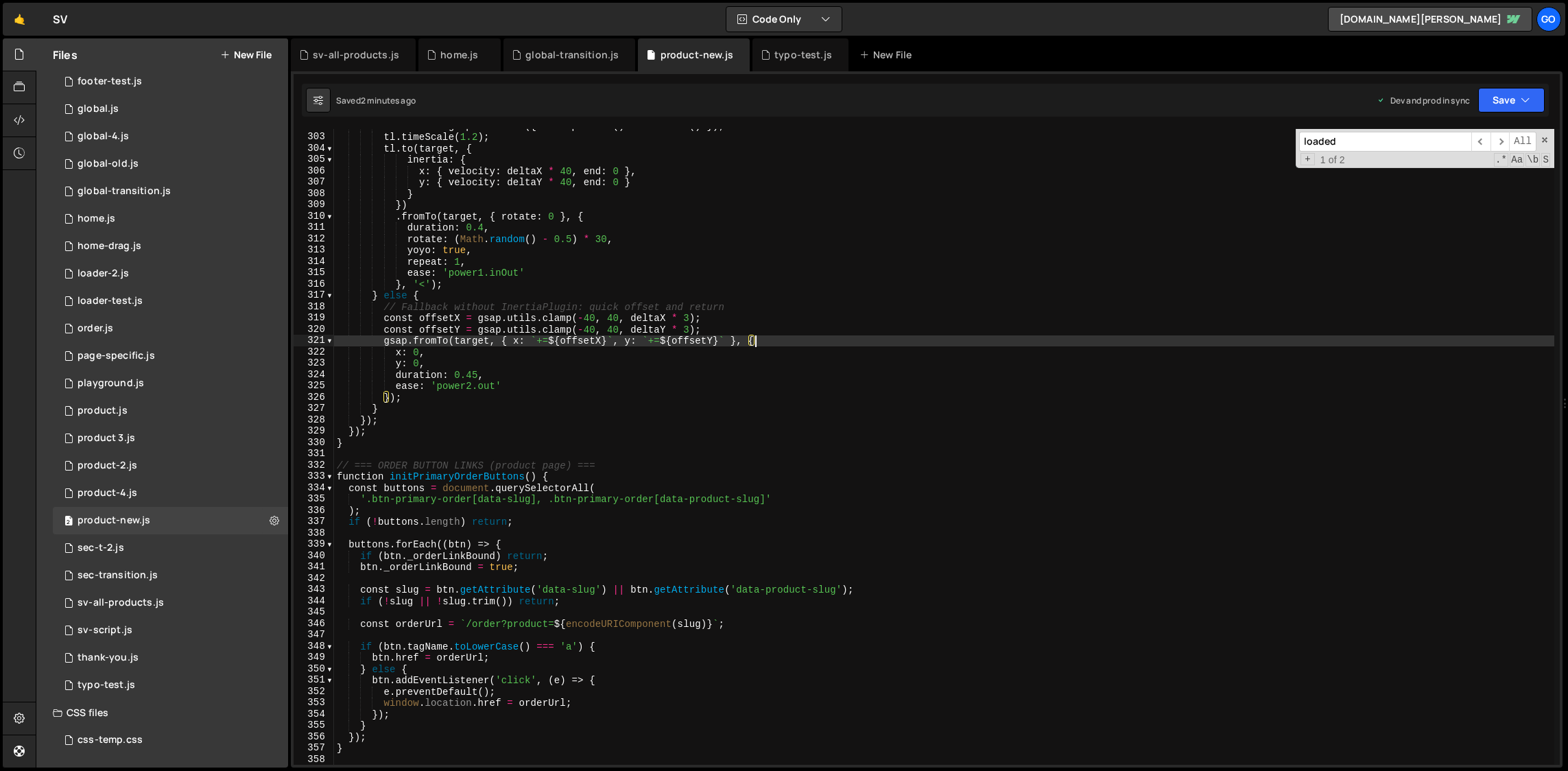
type textarea "console.log('📄 Product-4.js loaded and ready');"
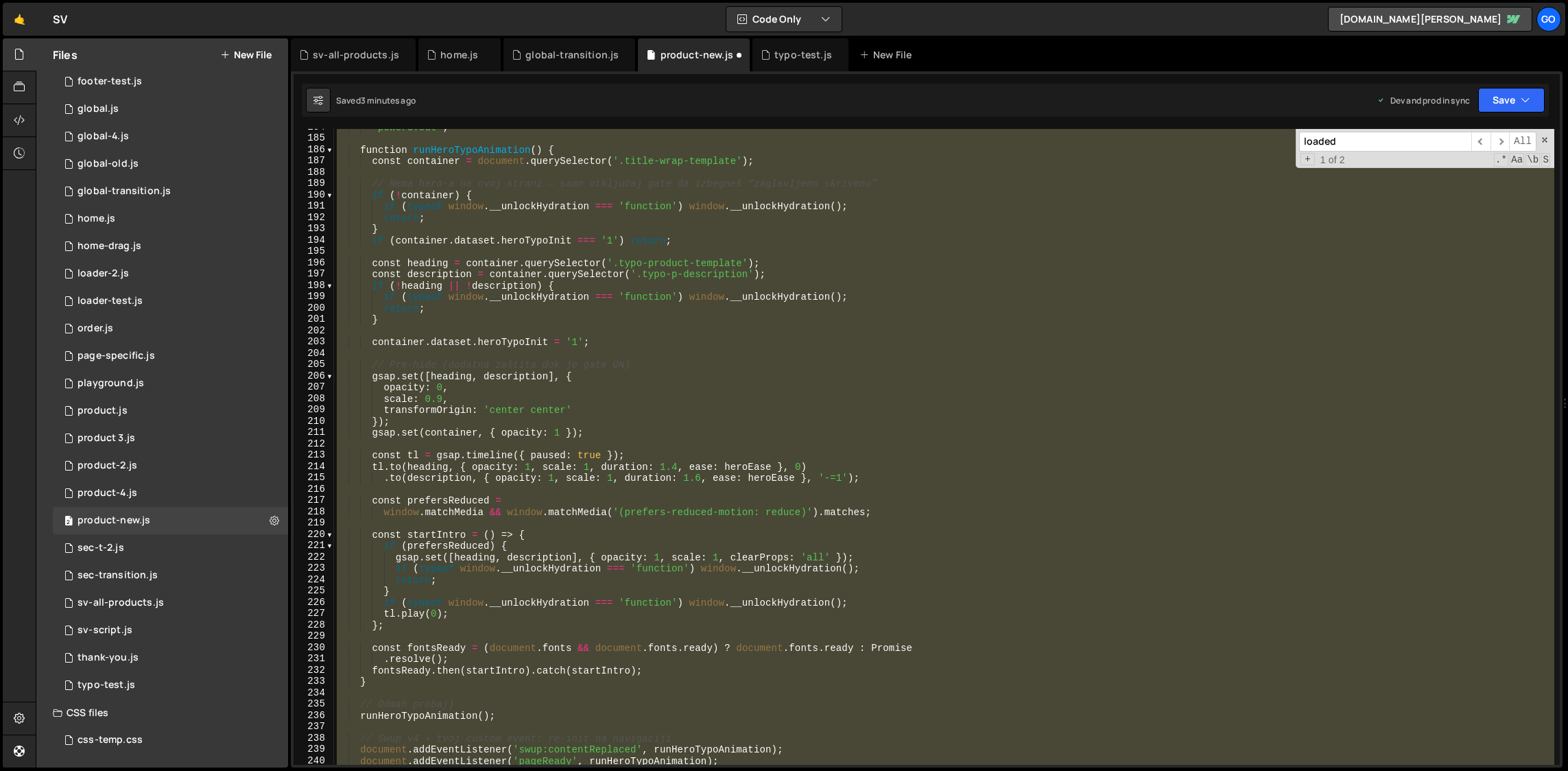
scroll to position [2102, 0]
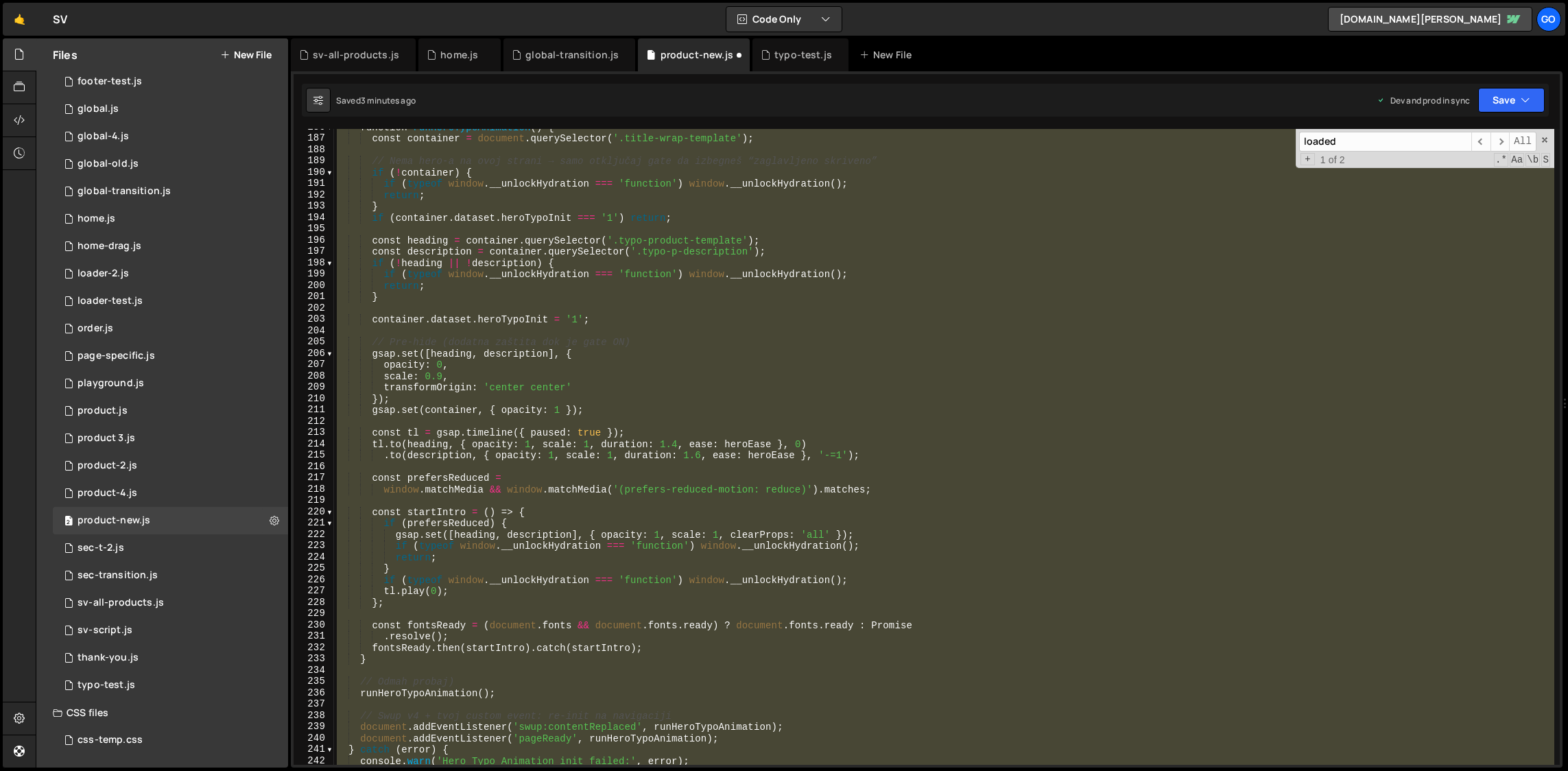
click at [723, 312] on div "function runHeroTypoAnimation ( ) { const container = document . querySelector …" at bounding box center [944, 447] width 1221 height 636
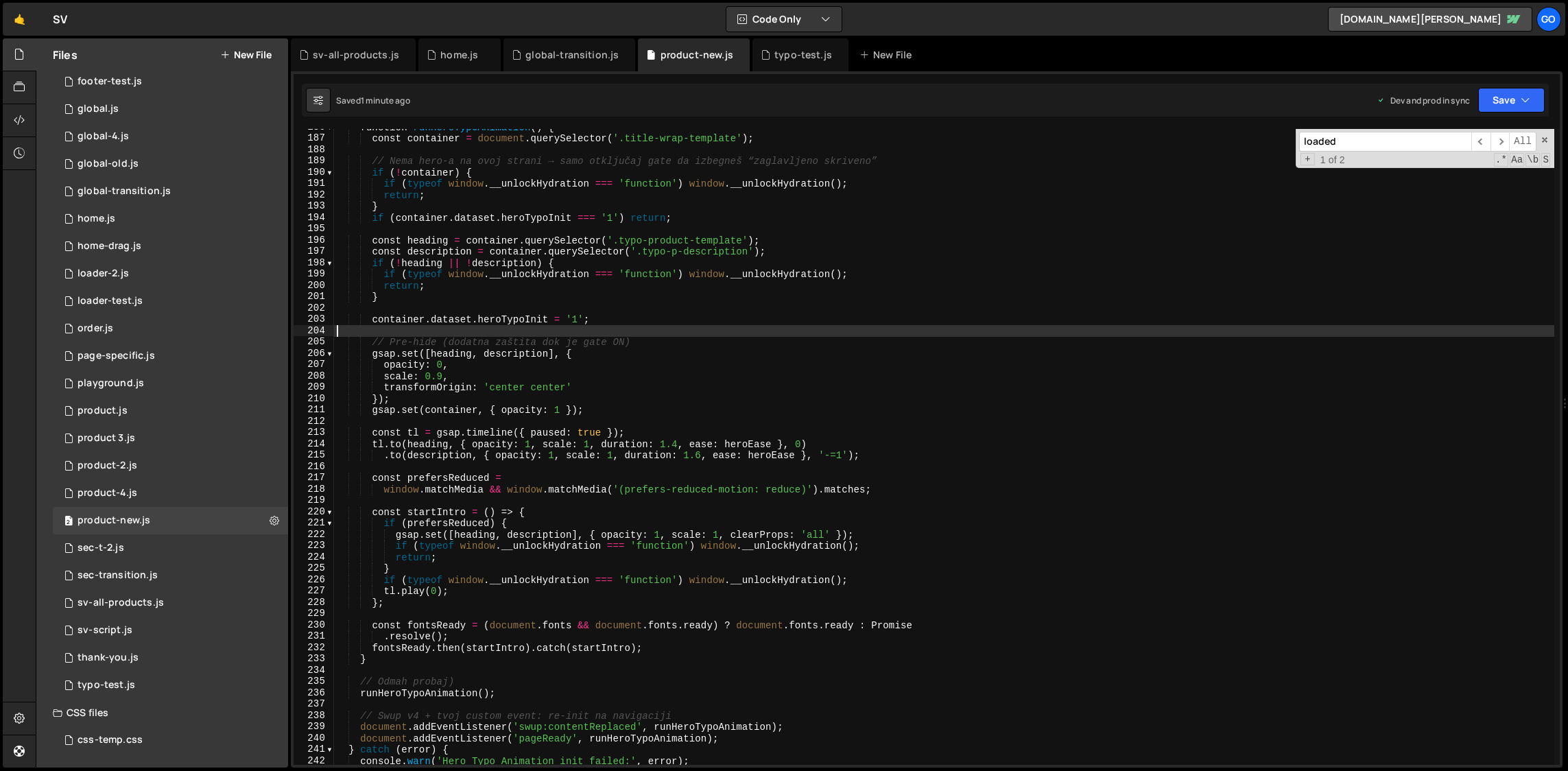
click at [859, 330] on div "function runHeroTypoAnimation ( ) { const container = document . querySelector …" at bounding box center [944, 451] width 1221 height 659
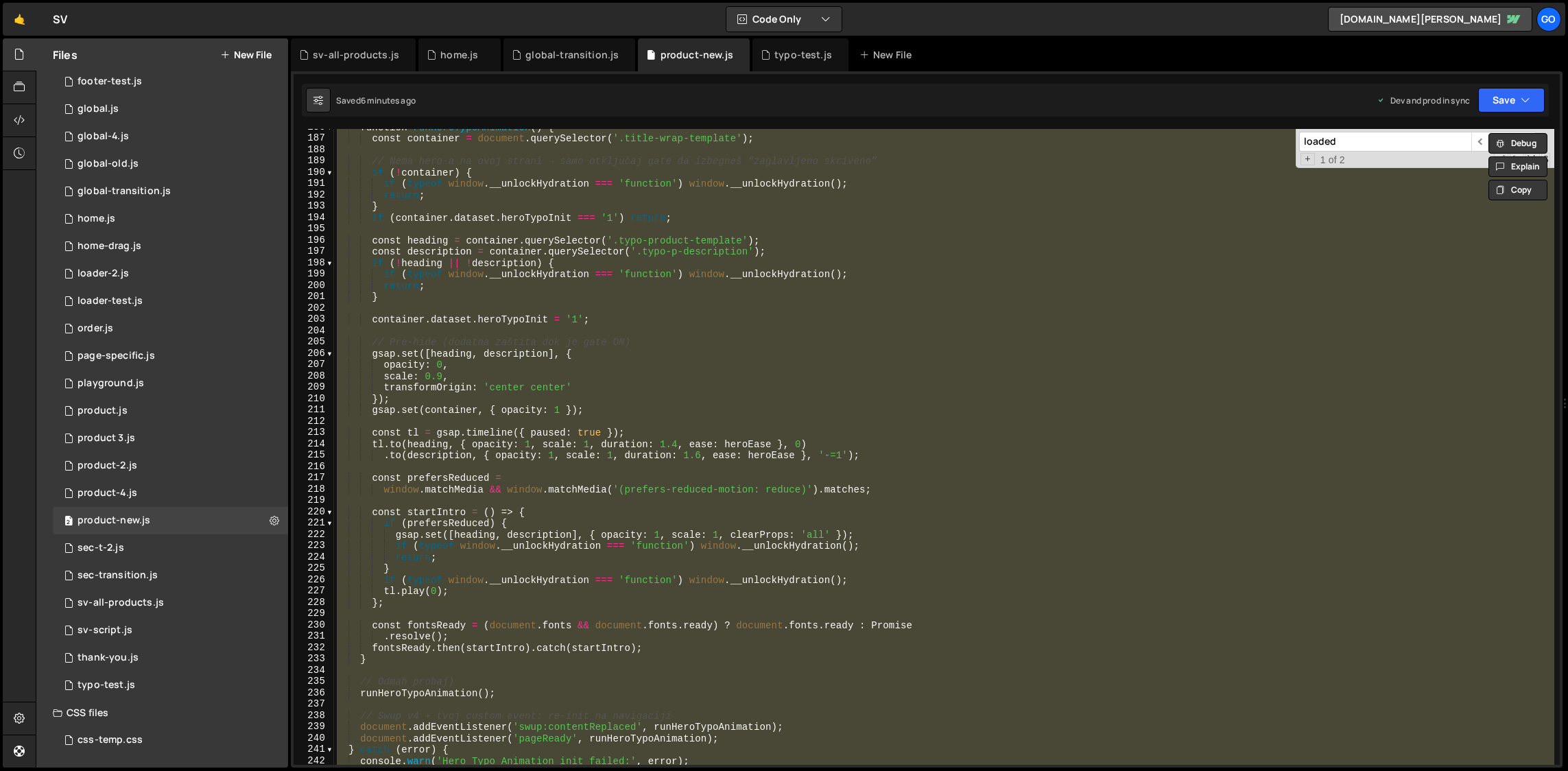
click at [686, 292] on div "function runHeroTypoAnimation ( ) { const container = document . querySelector …" at bounding box center [944, 447] width 1221 height 636
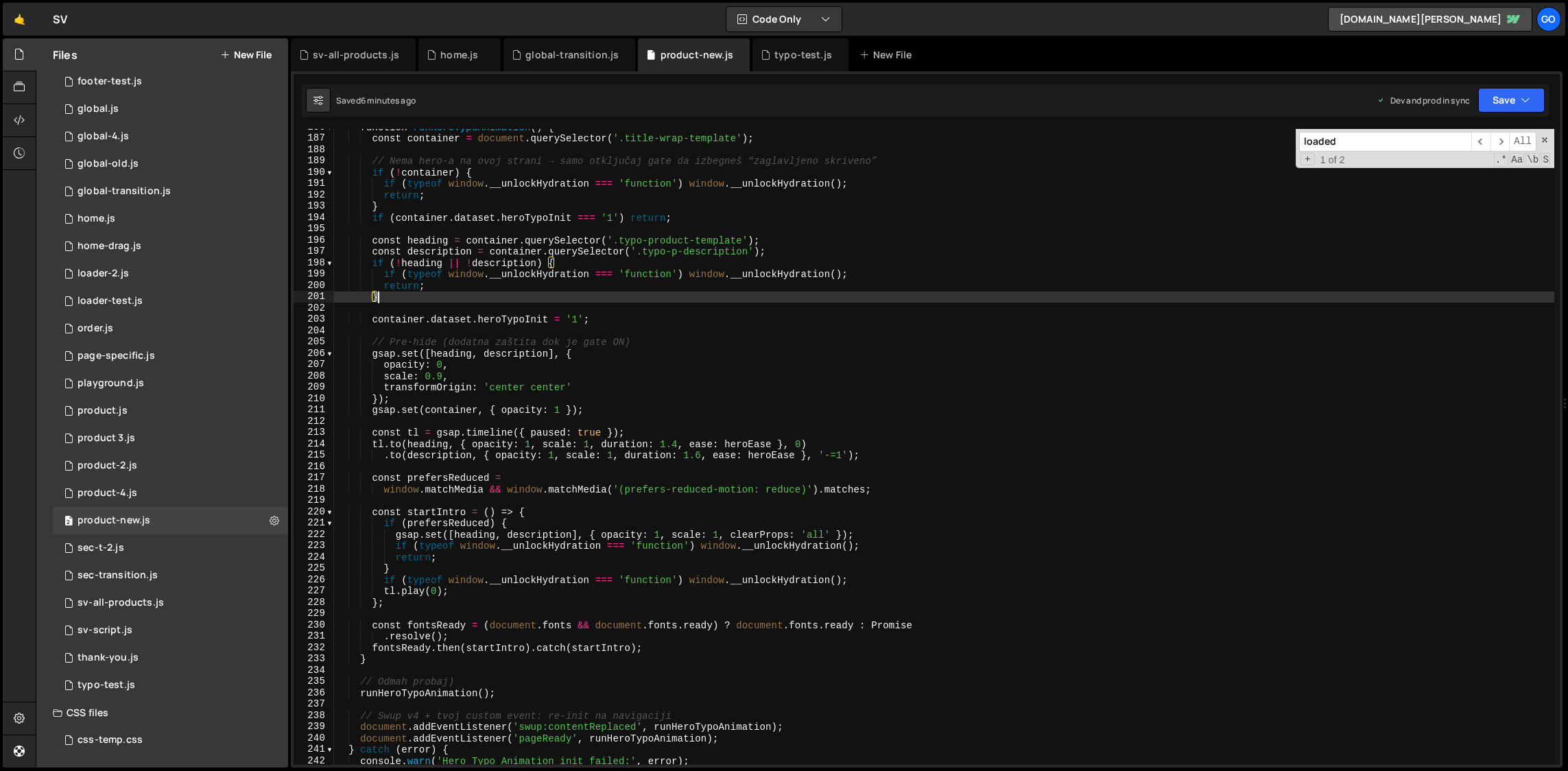
type textarea "console.log('📄 Product-4.js loaded and ready');"
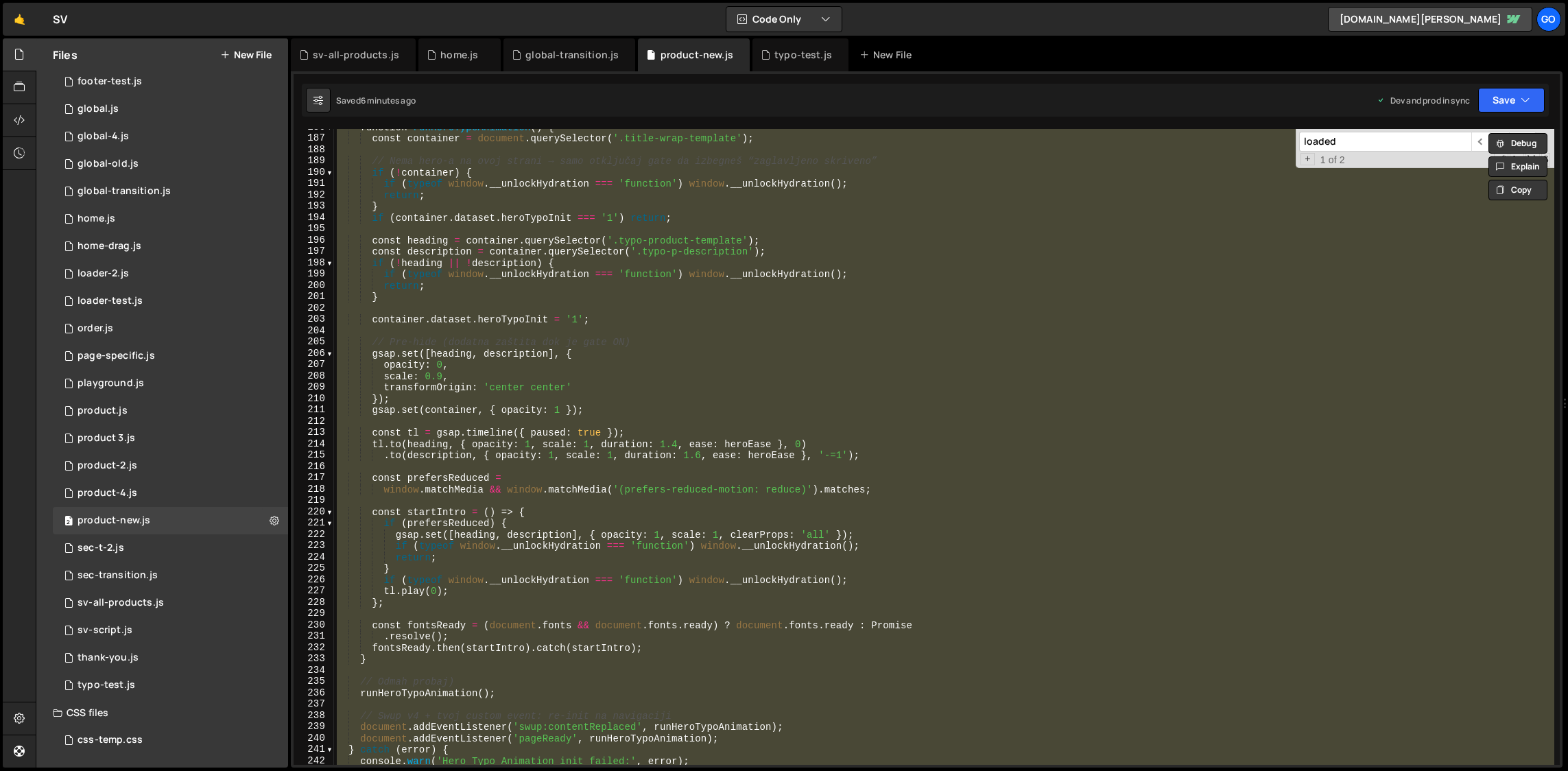
paste textarea
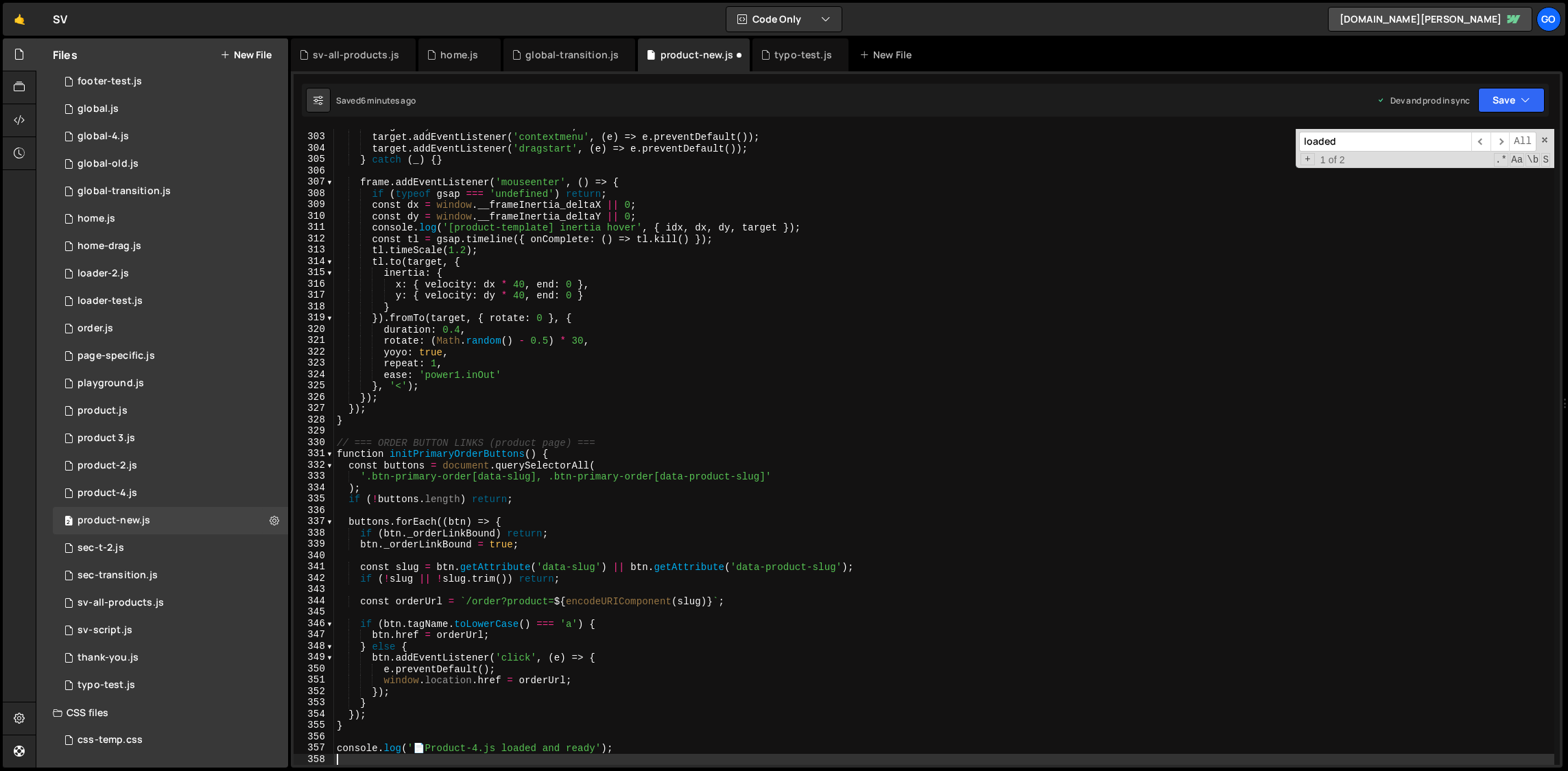
scroll to position [3418, 0]
type textarea "});"
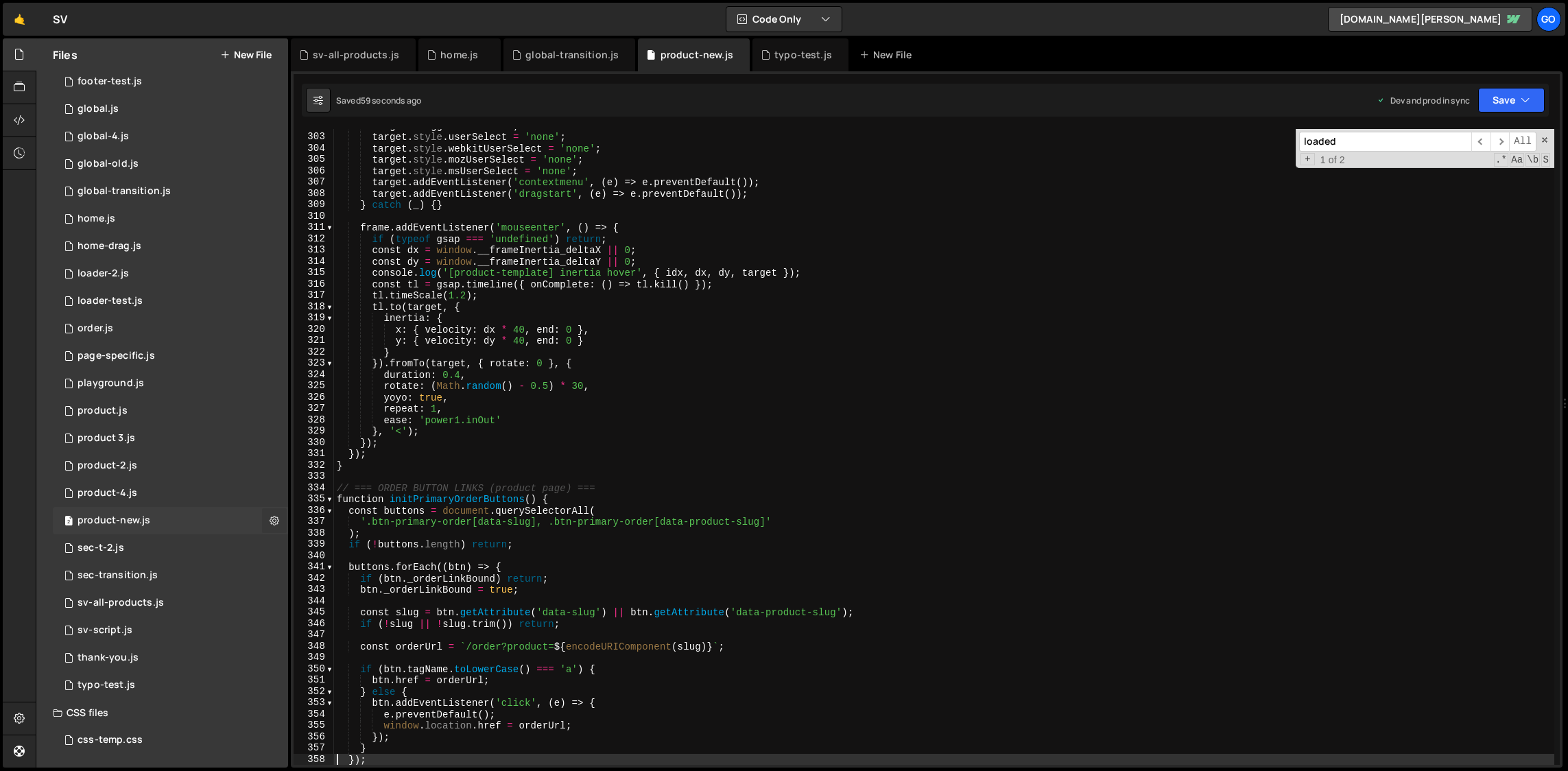
click at [270, 523] on icon at bounding box center [274, 521] width 10 height 13
type input "product-new"
radio input "true"
checkbox input "true"
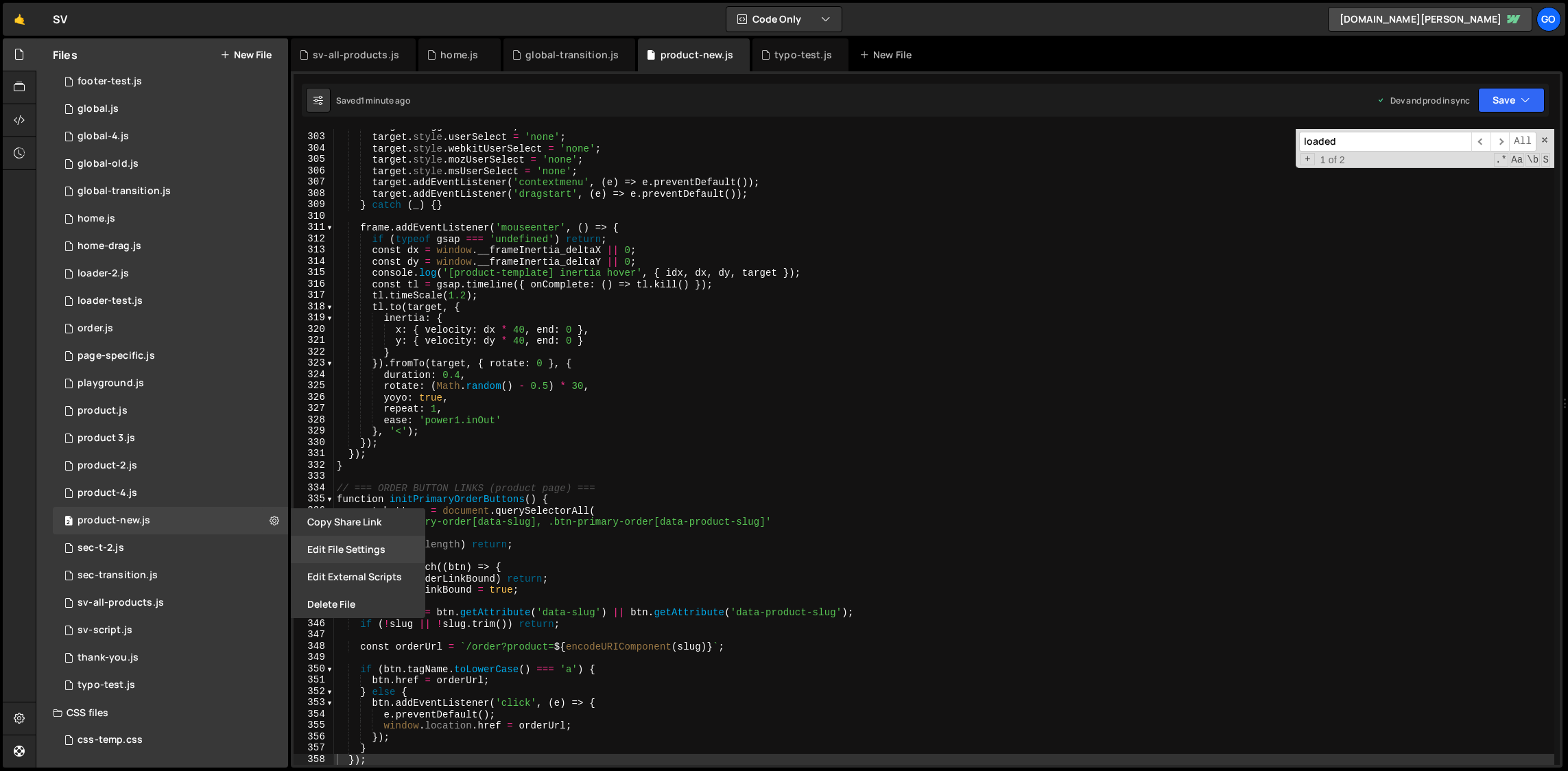
click at [367, 552] on button "Edit File Settings" at bounding box center [358, 549] width 134 height 28
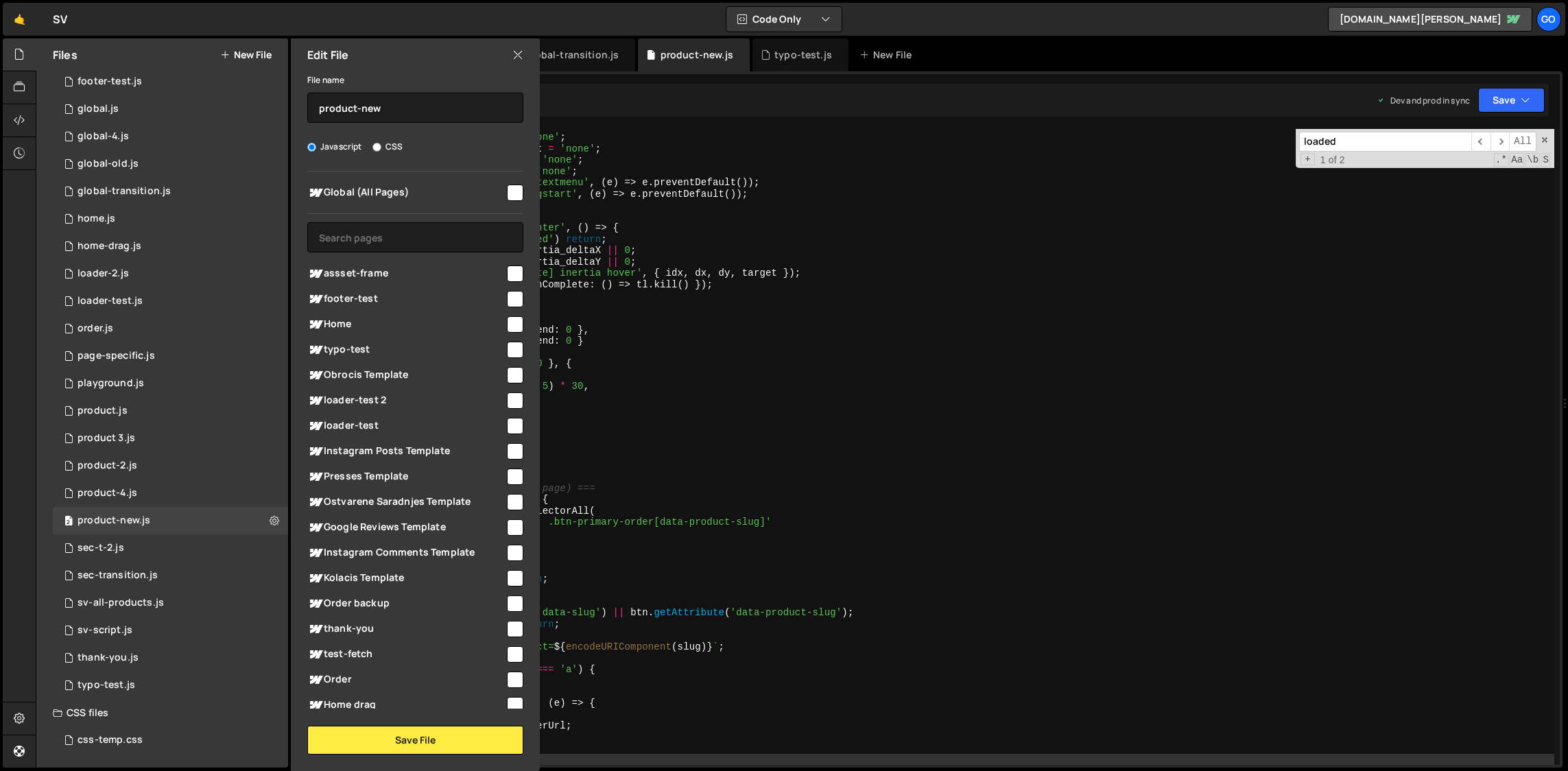
click at [661, 443] on div "target . draggable = false ; target . style . userSelect = 'none' ; target . st…" at bounding box center [944, 449] width 1221 height 659
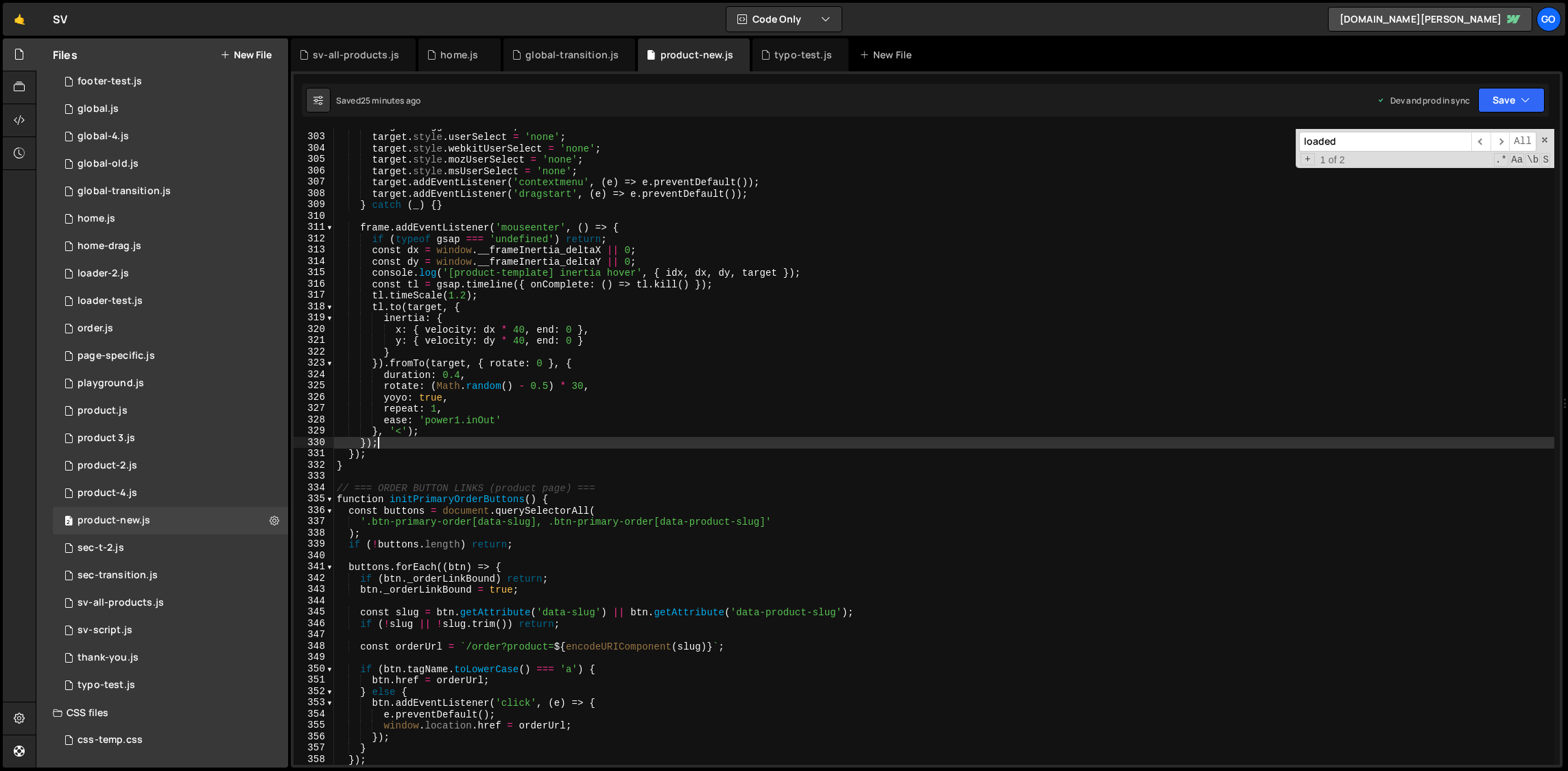
click at [572, 285] on div "target . draggable = false ; target . style . userSelect = 'none' ; target . st…" at bounding box center [944, 449] width 1221 height 659
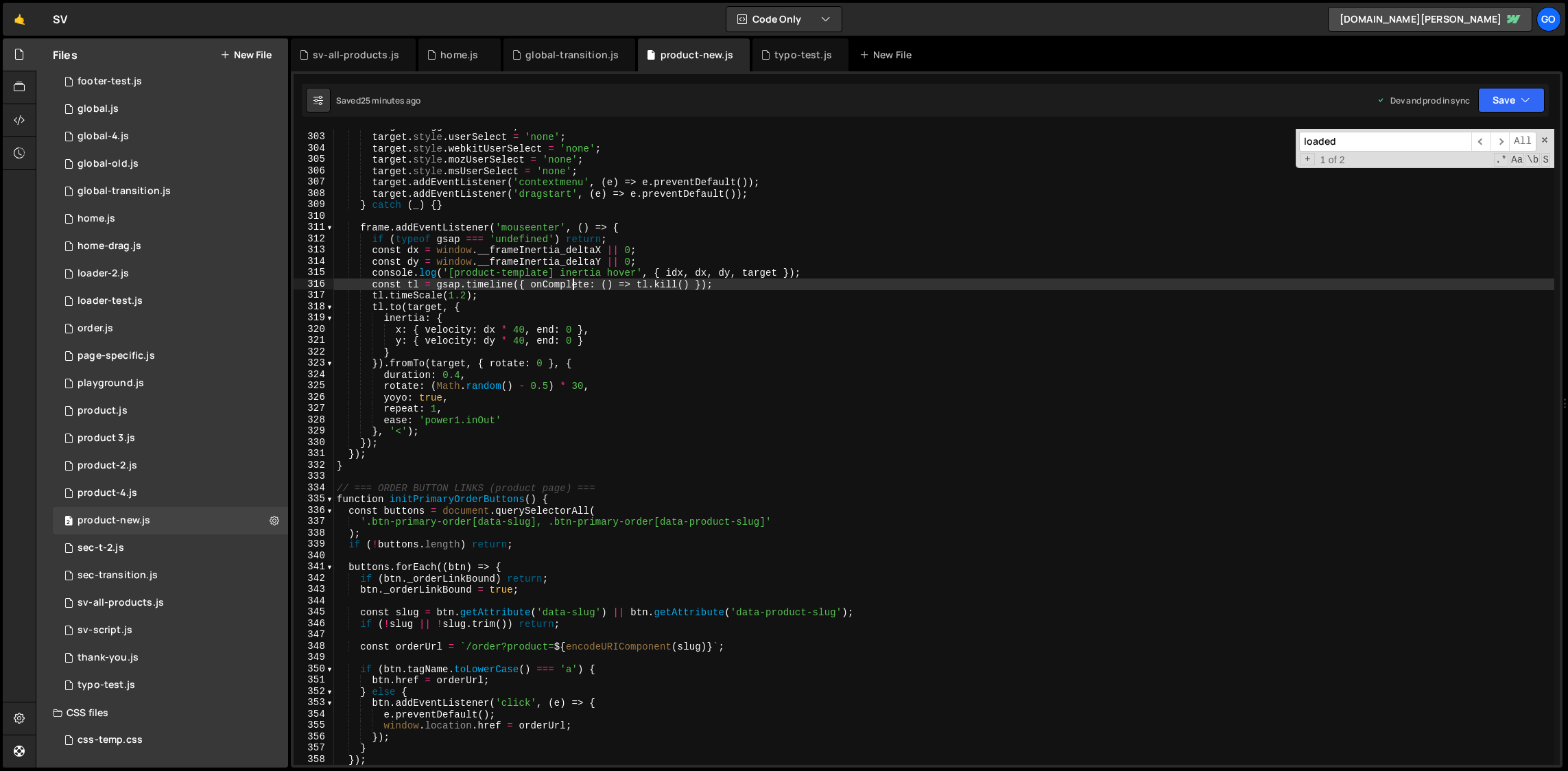
type textarea "console.log('📄 Product-4.js loaded and ready');"
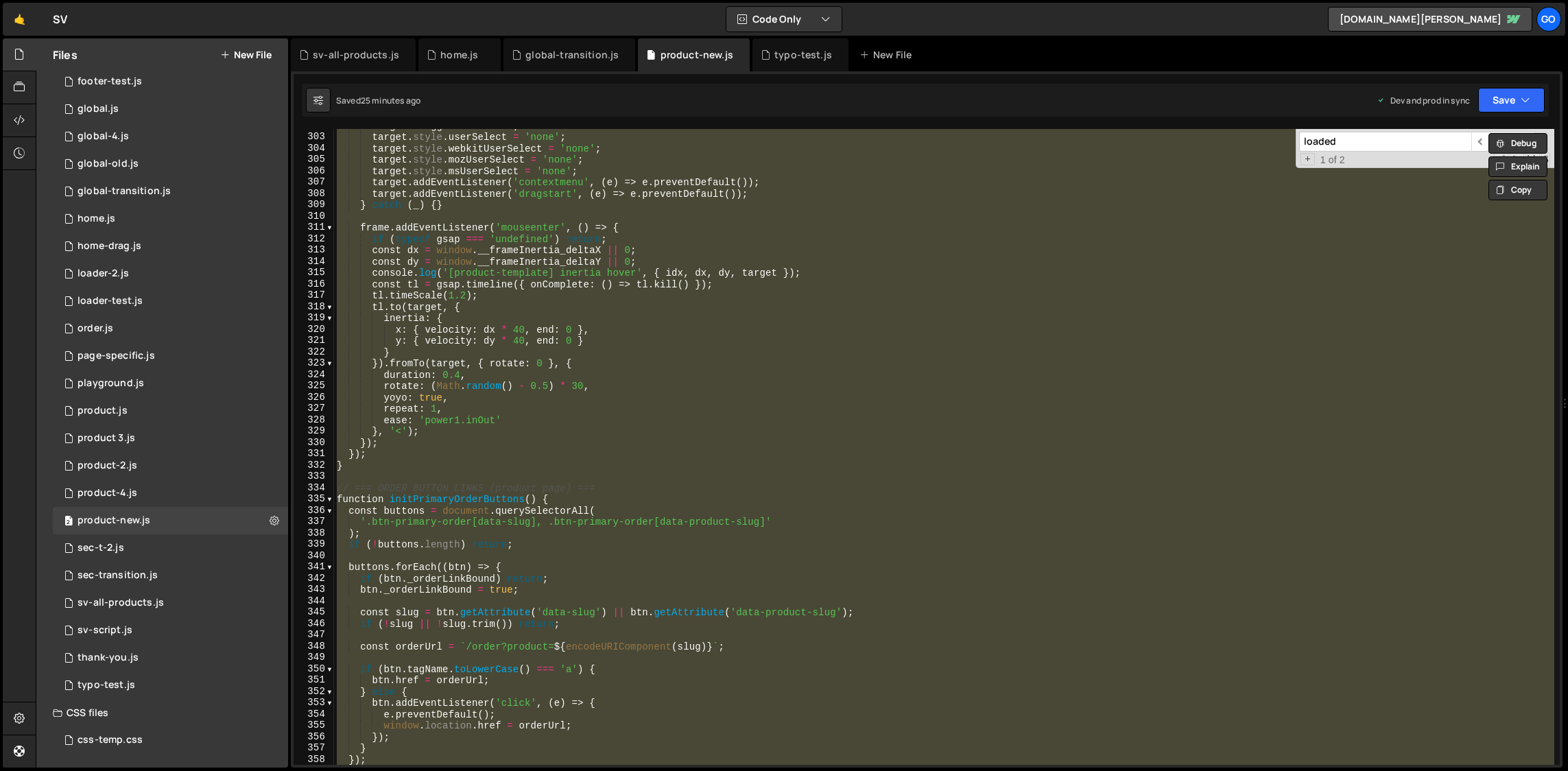
paste textarea
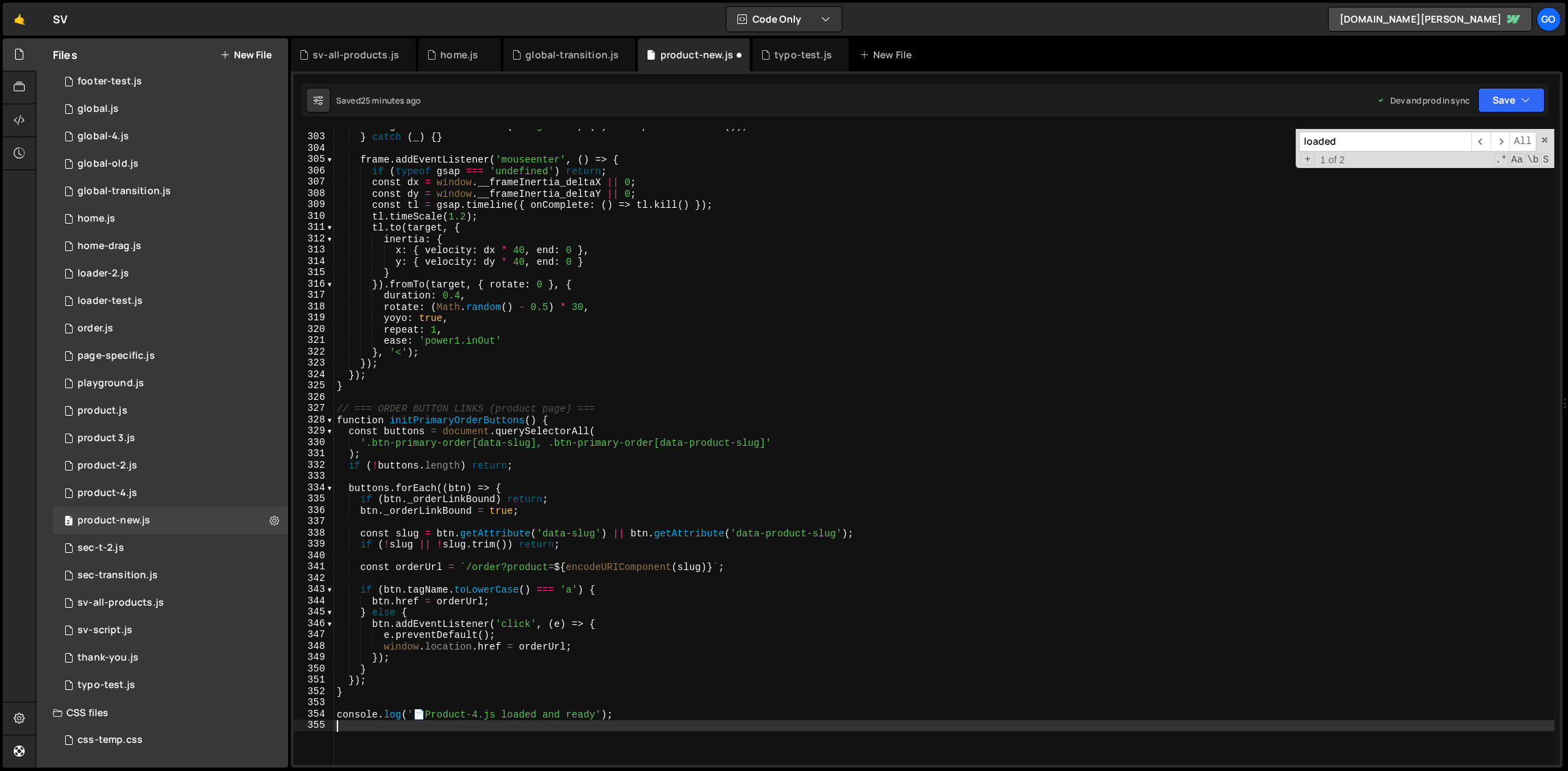
type textarea "});"
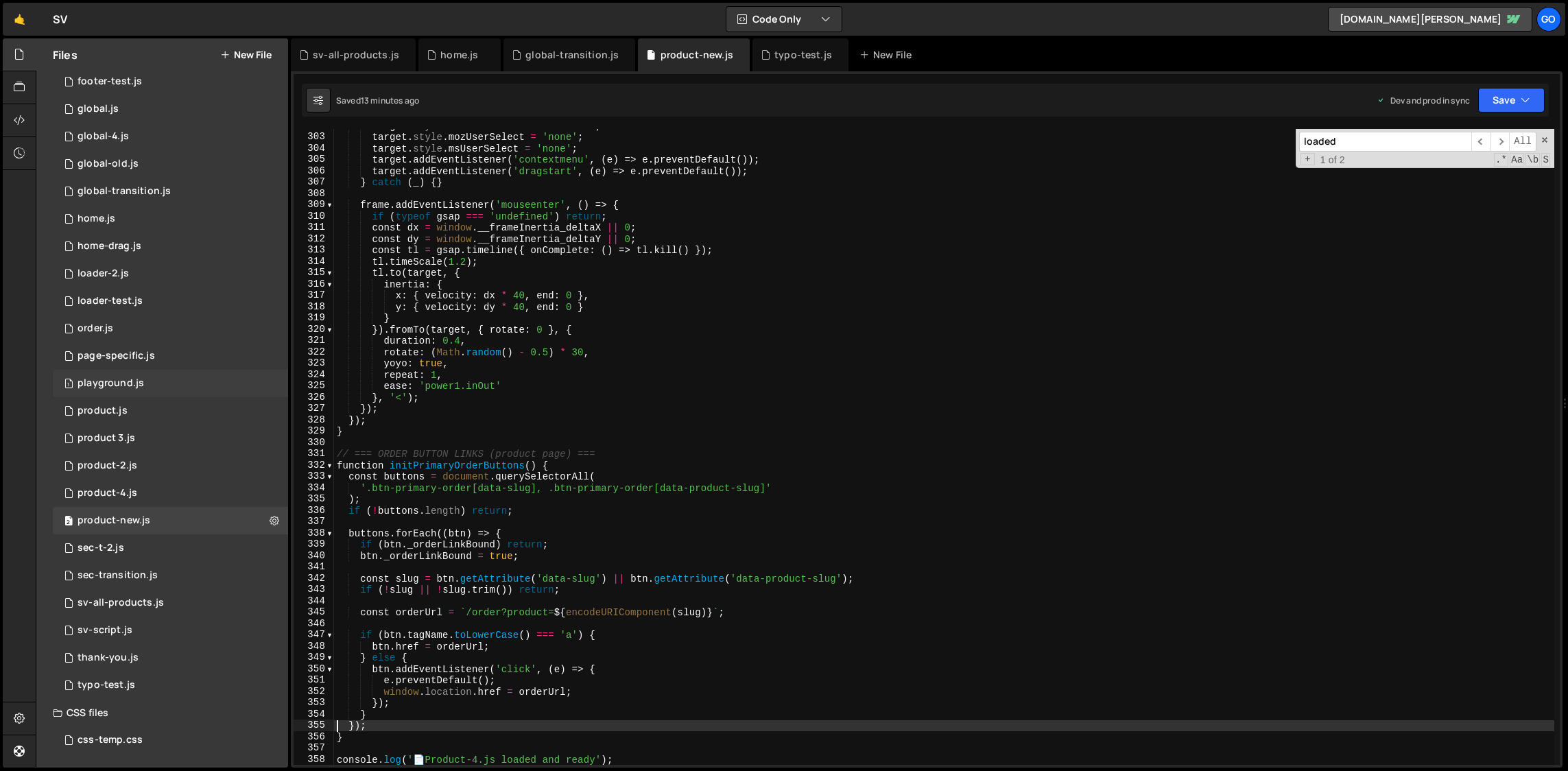
scroll to position [0, 0]
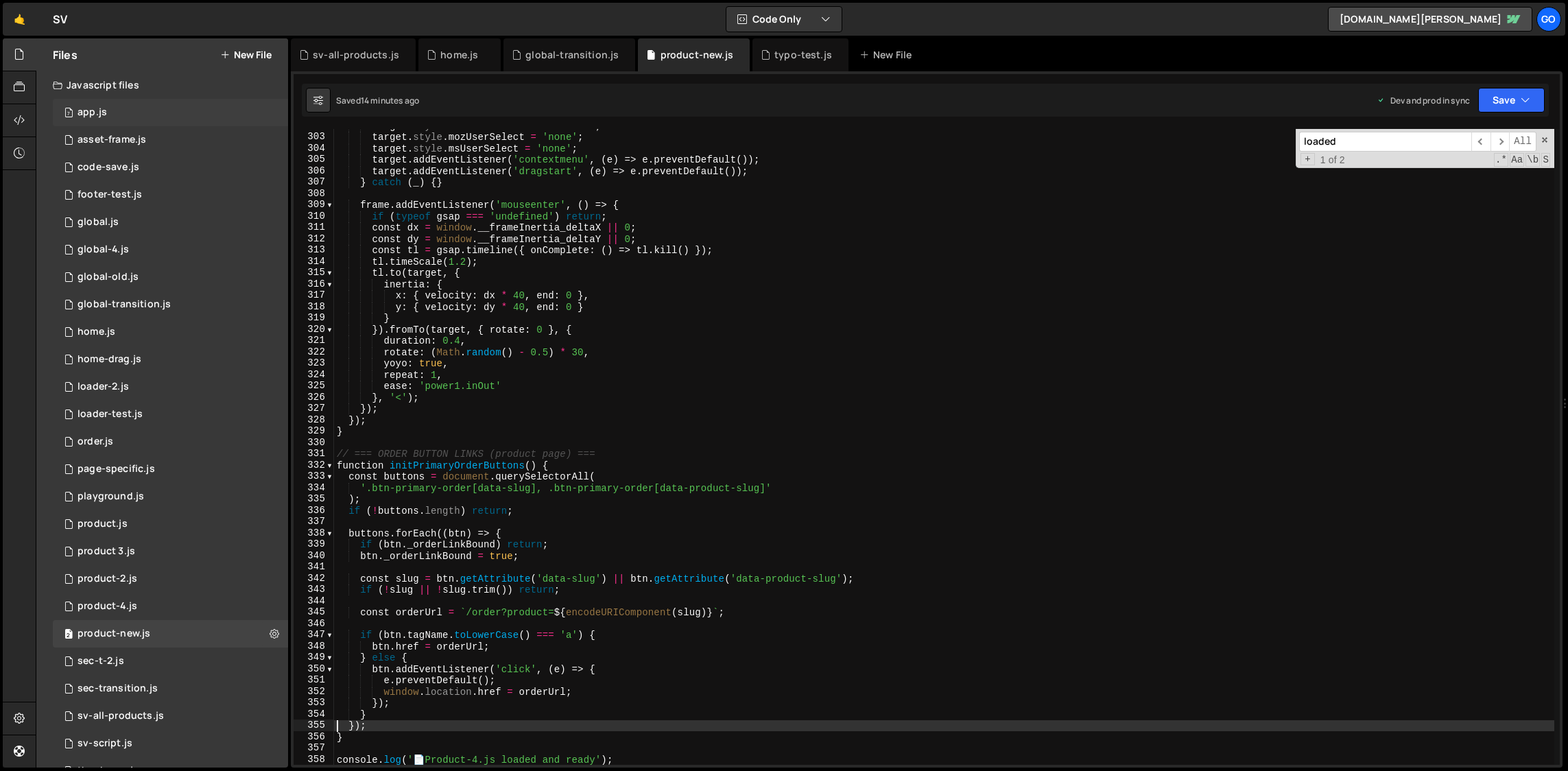
click at [91, 112] on div "app.js" at bounding box center [91, 113] width 29 height 12
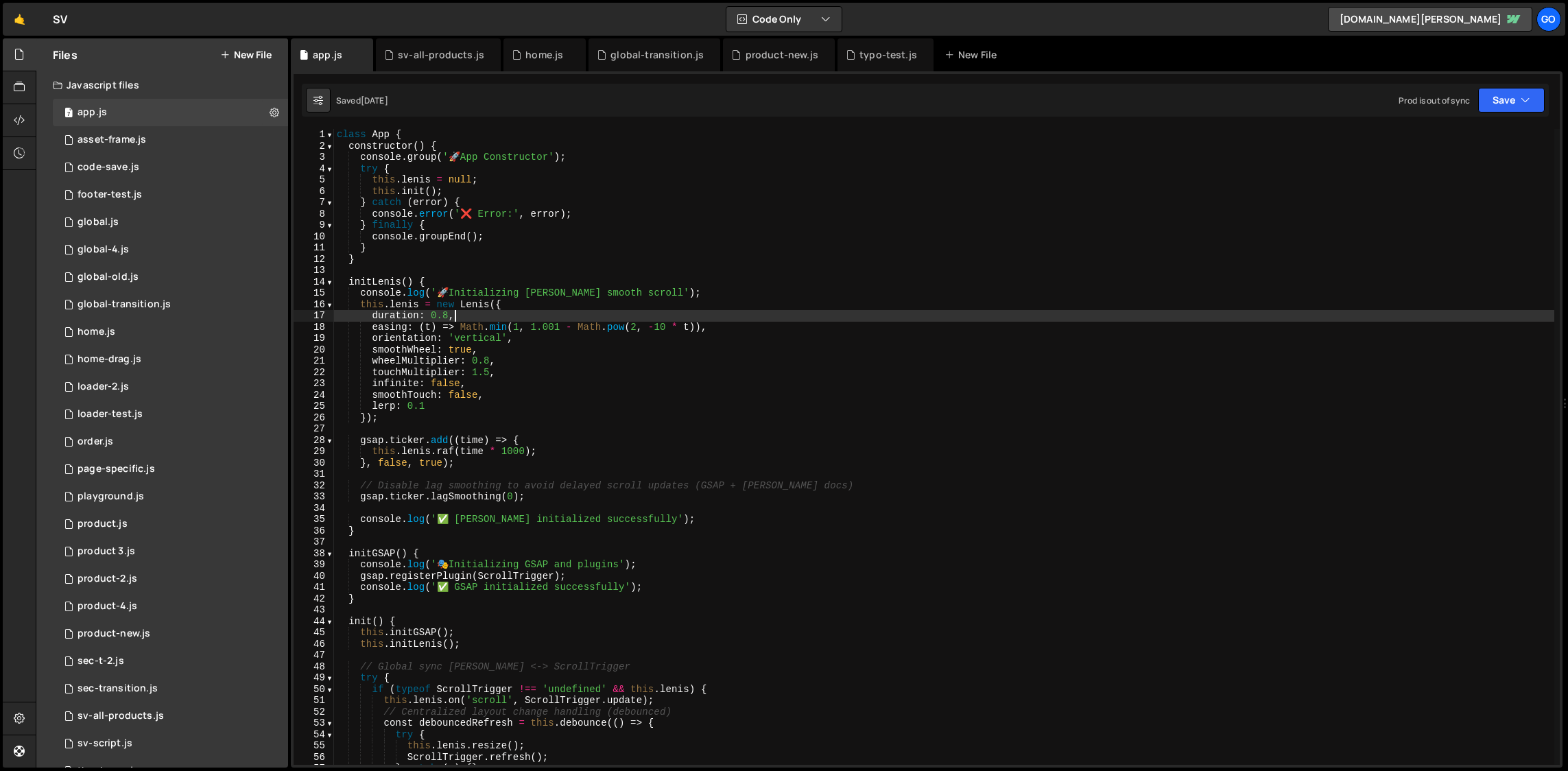
click at [613, 313] on div "class App { constructor ( ) { console . group ( ' 🚀 App Constructor' ) ; try { …" at bounding box center [944, 458] width 1221 height 659
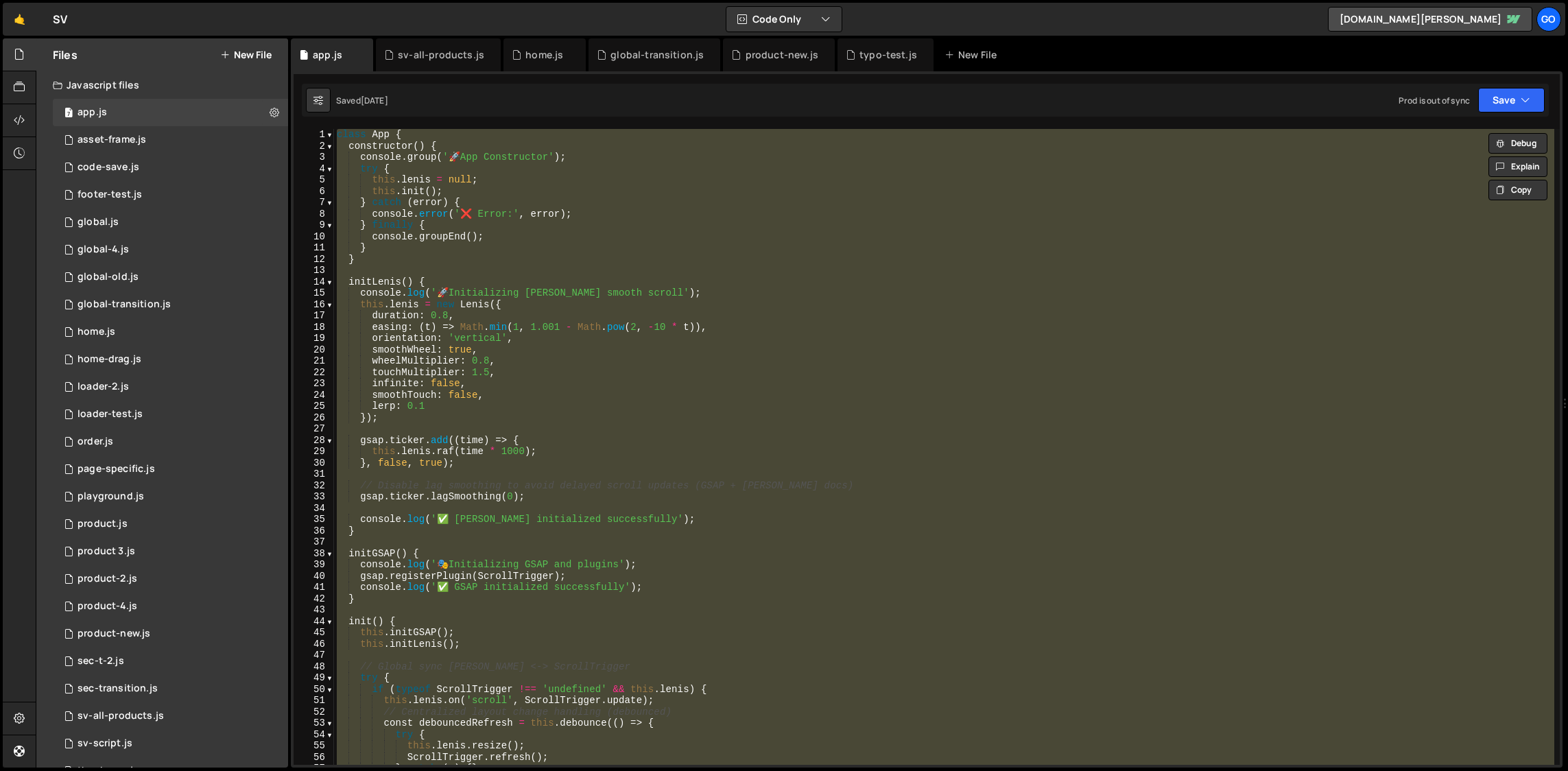
click at [538, 256] on div "class App { constructor ( ) { console . group ( ' 🚀 App Constructor' ) ; try { …" at bounding box center [944, 447] width 1221 height 636
type textarea "}"
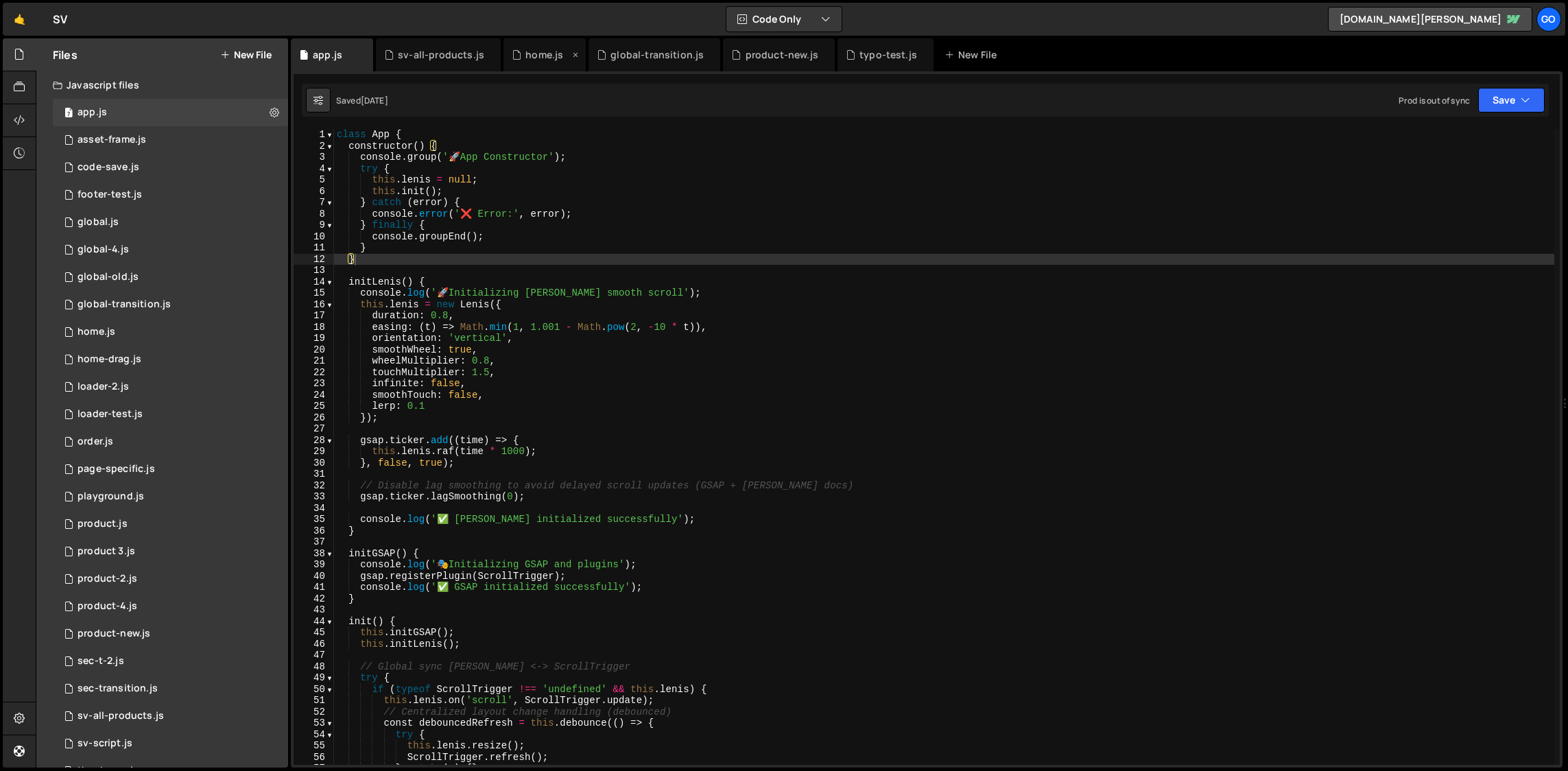
click at [529, 48] on div "home.js" at bounding box center [544, 54] width 37 height 13
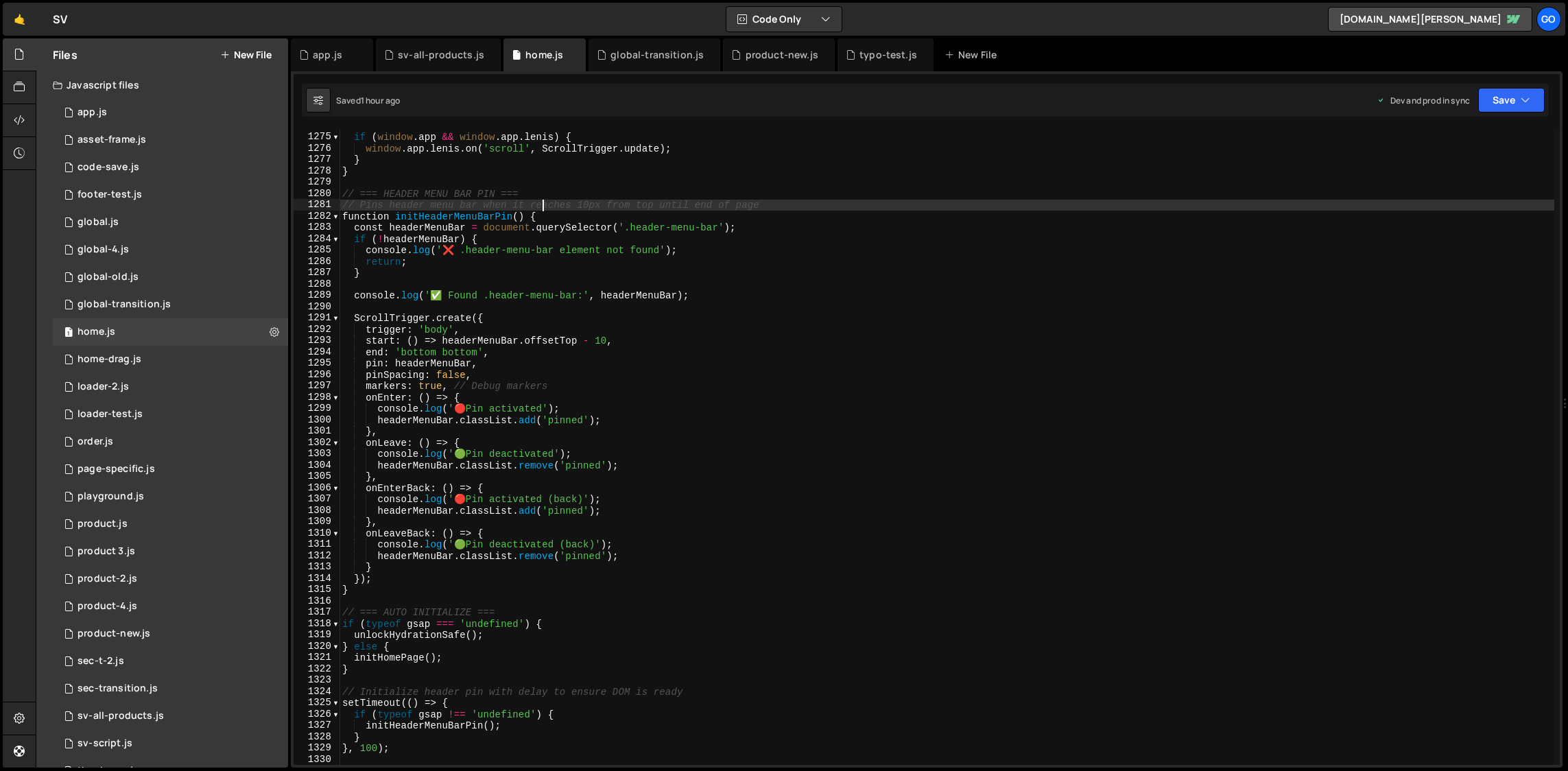
click at [542, 203] on div "if ( window . app && window . app . [PERSON_NAME] ) { window . app . [PERSON_NA…" at bounding box center [946, 449] width 1215 height 659
type textarea "}, 100);"
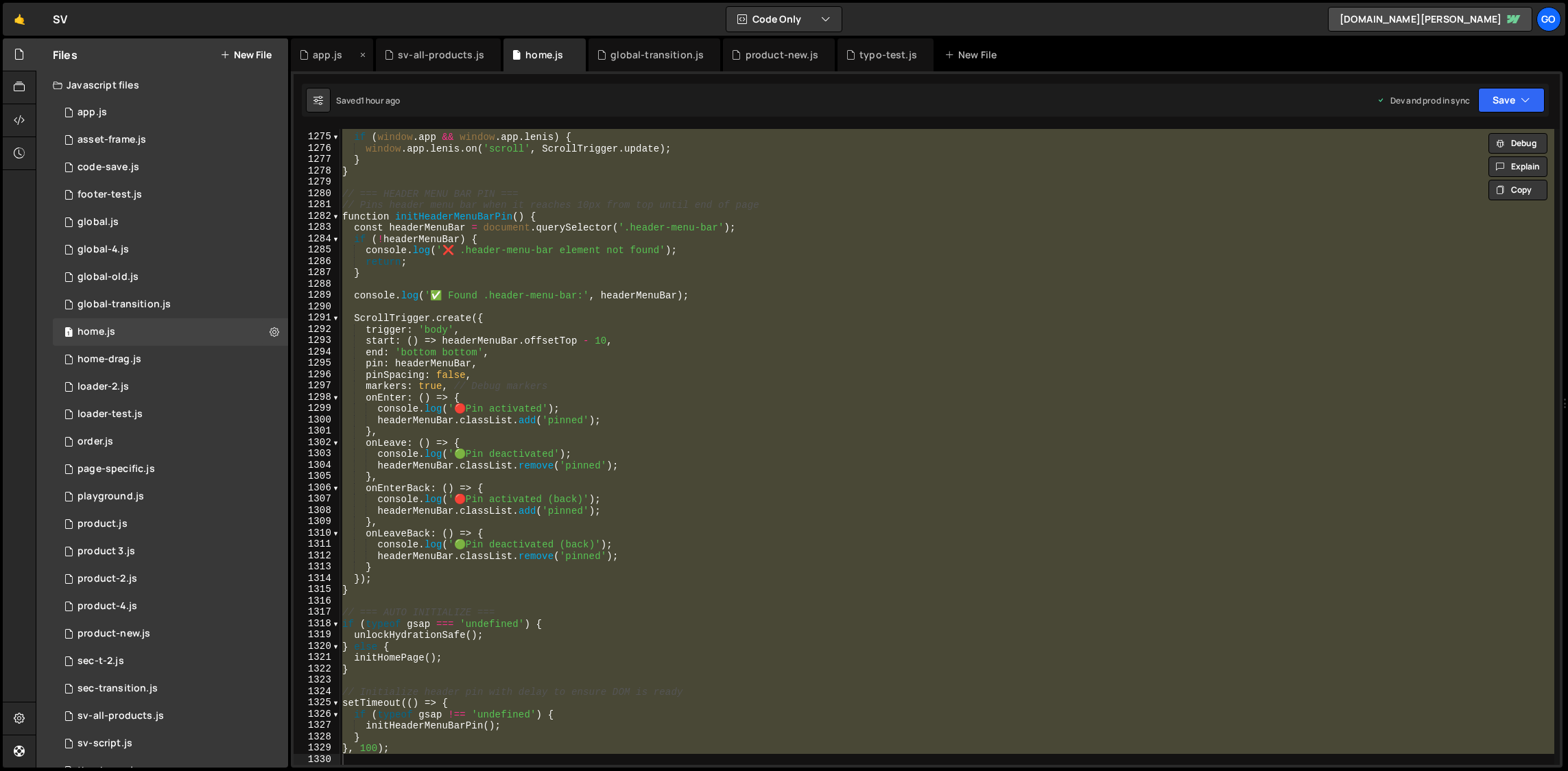
click at [317, 48] on div "app.js" at bounding box center [327, 54] width 29 height 13
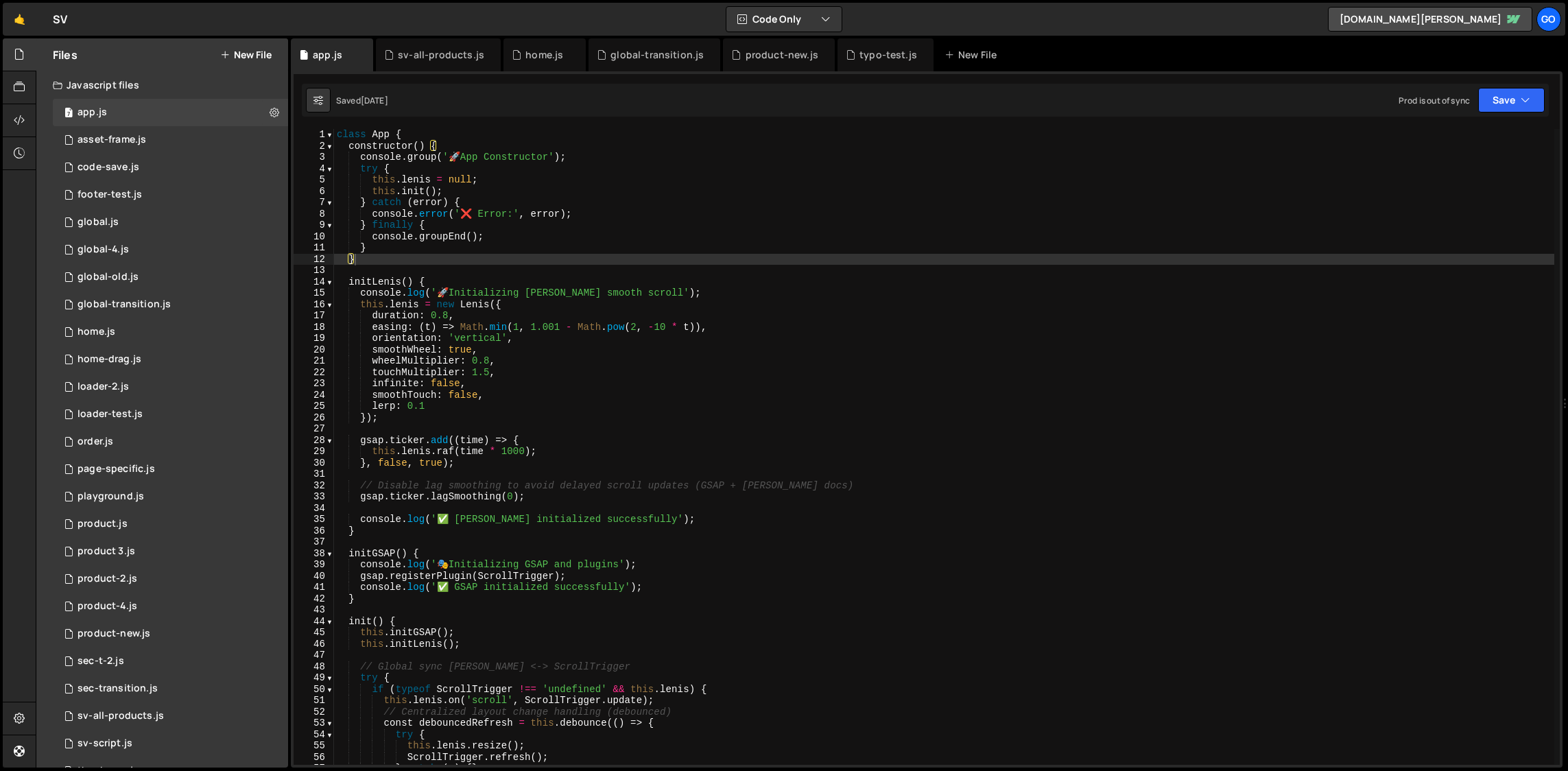
click at [623, 346] on div "class App { constructor ( ) { console . group ( ' 🚀 App Constructor' ) ; try { …" at bounding box center [944, 458] width 1221 height 659
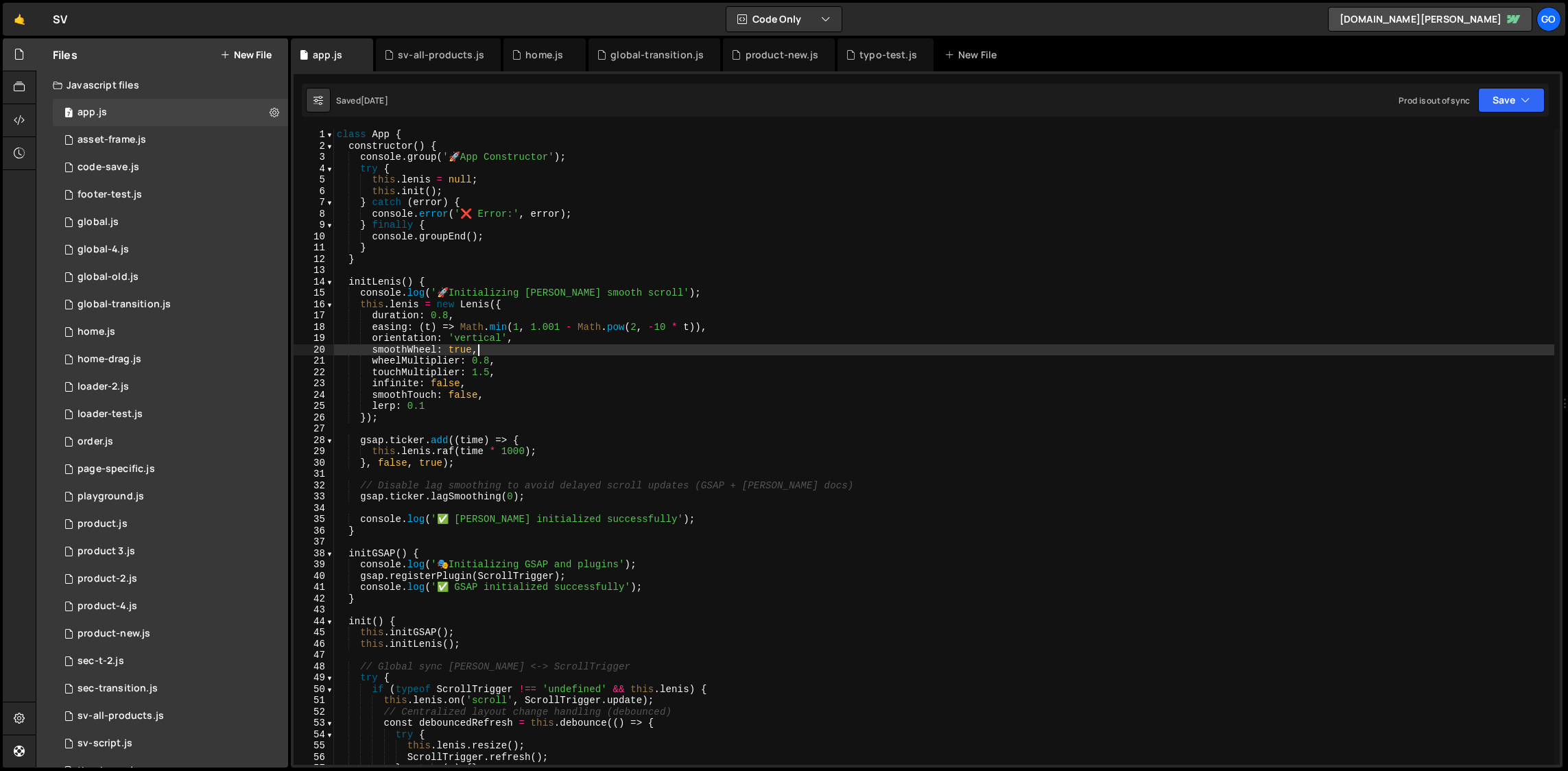
type textarea "// (Uklonjeno: nema više Barba.js logike u [PERSON_NAME])"
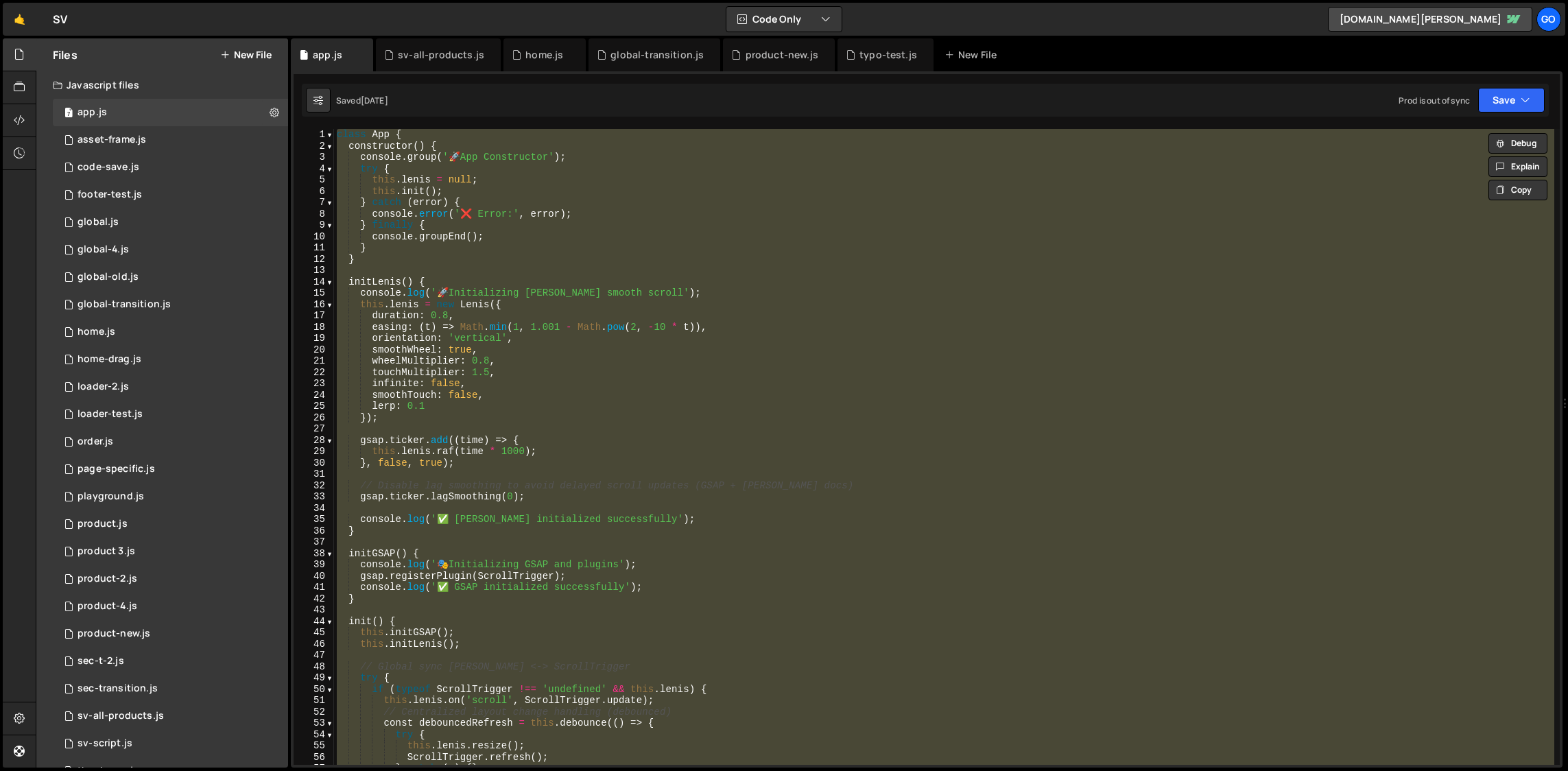
paste textarea
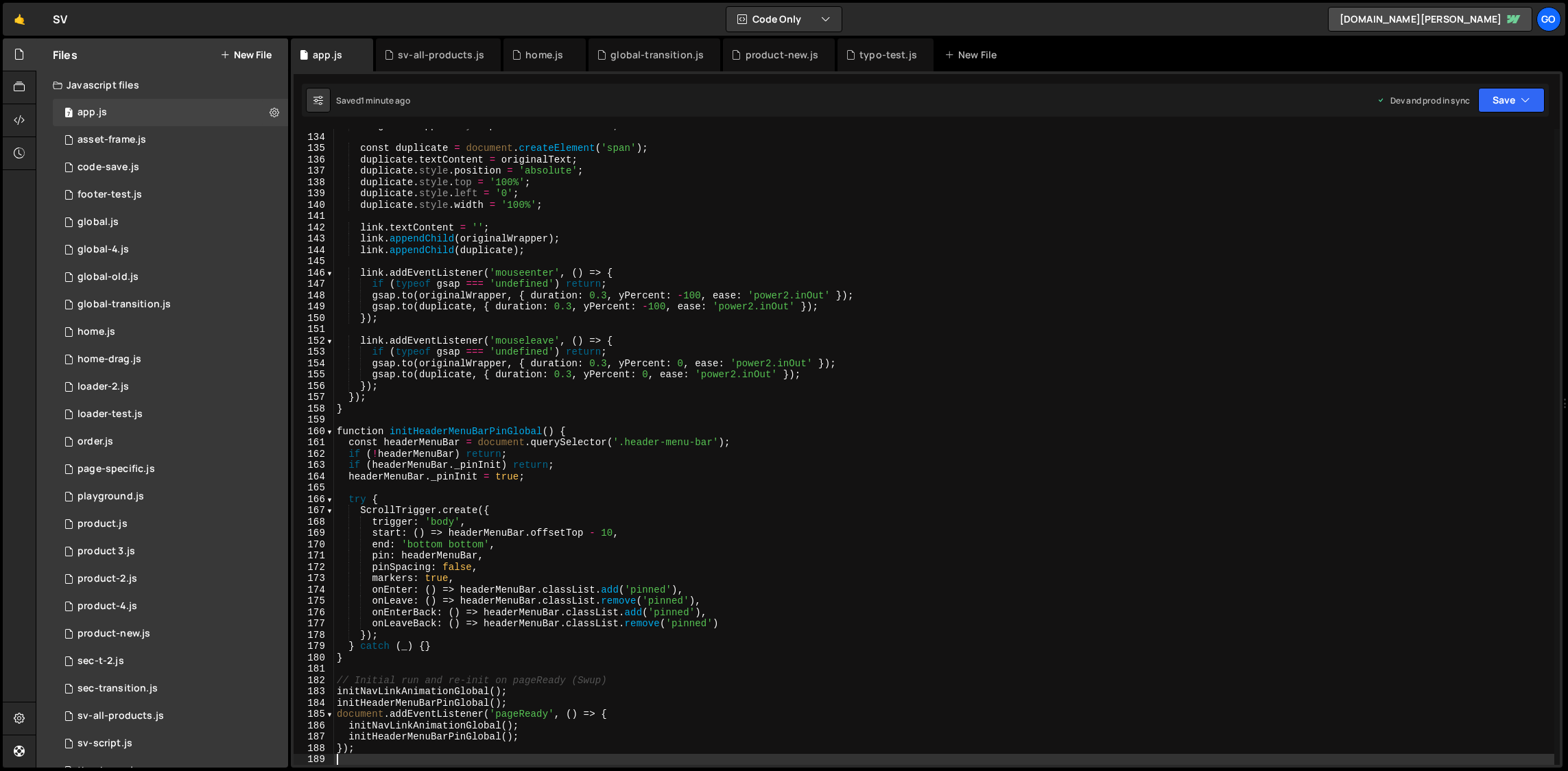
click at [632, 296] on div "originalWrapper . style . position = 'relative' ; const duplicate = document . …" at bounding box center [944, 449] width 1221 height 659
type textarea "[DOMAIN_NAME](originalWrapper, { duration: 0.3, yPercent: -100, ease: 'power2.i…"
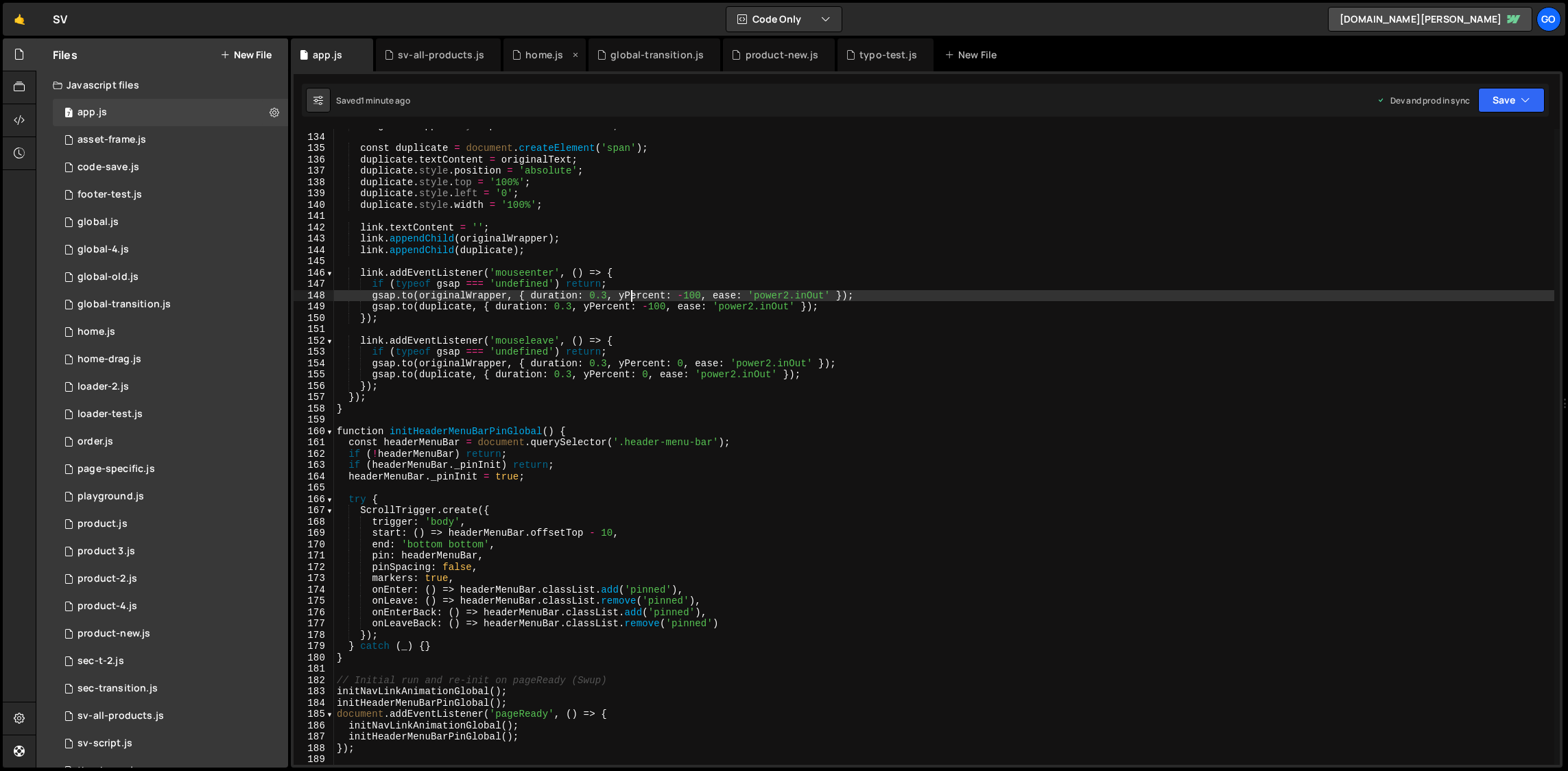
click at [522, 43] on div "home.js" at bounding box center [544, 54] width 83 height 33
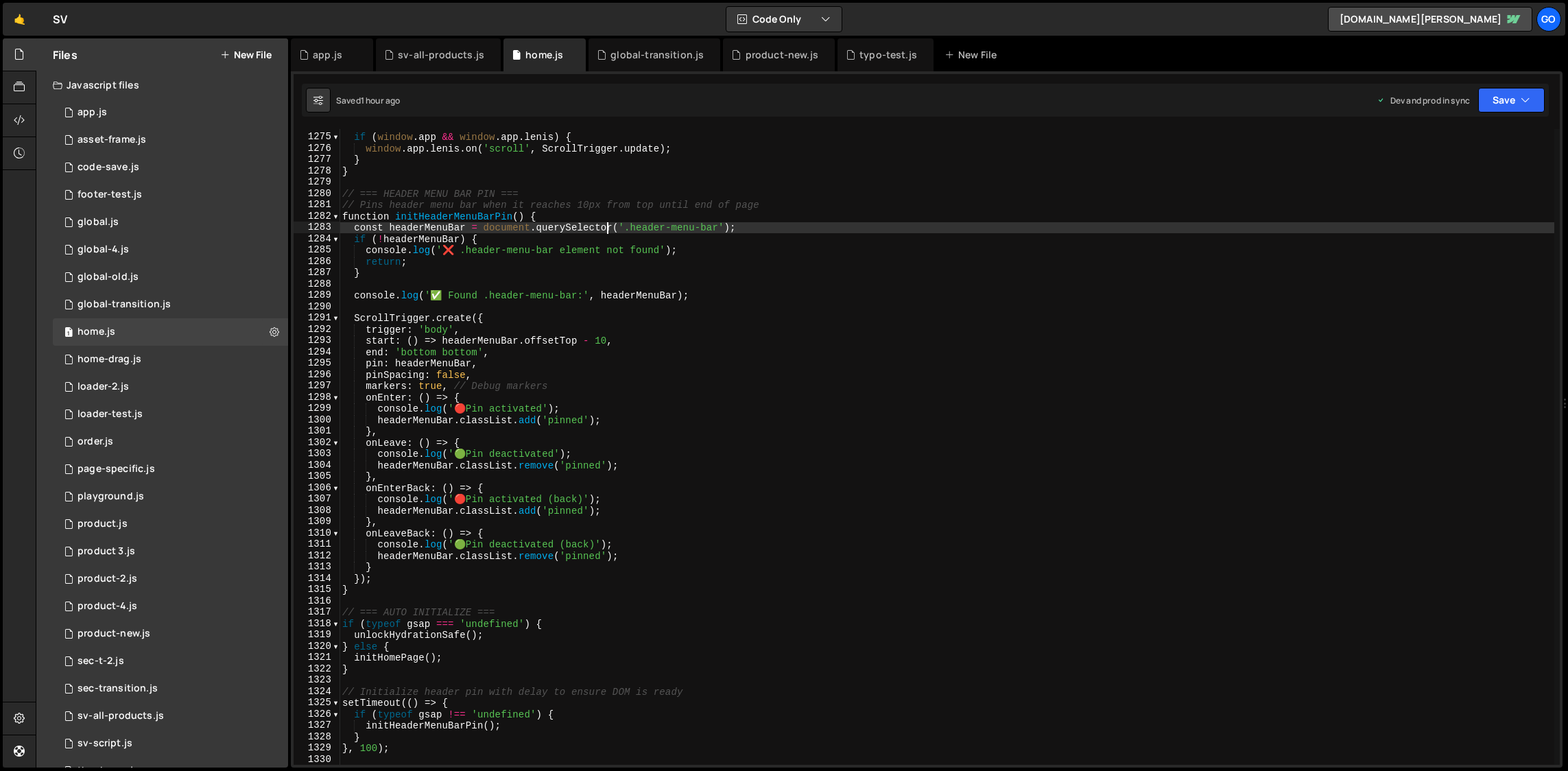
click at [605, 223] on div "if ( window . app && window . app . [PERSON_NAME] ) { window . app . [PERSON_NA…" at bounding box center [946, 449] width 1215 height 659
type textarea "}, 100);"
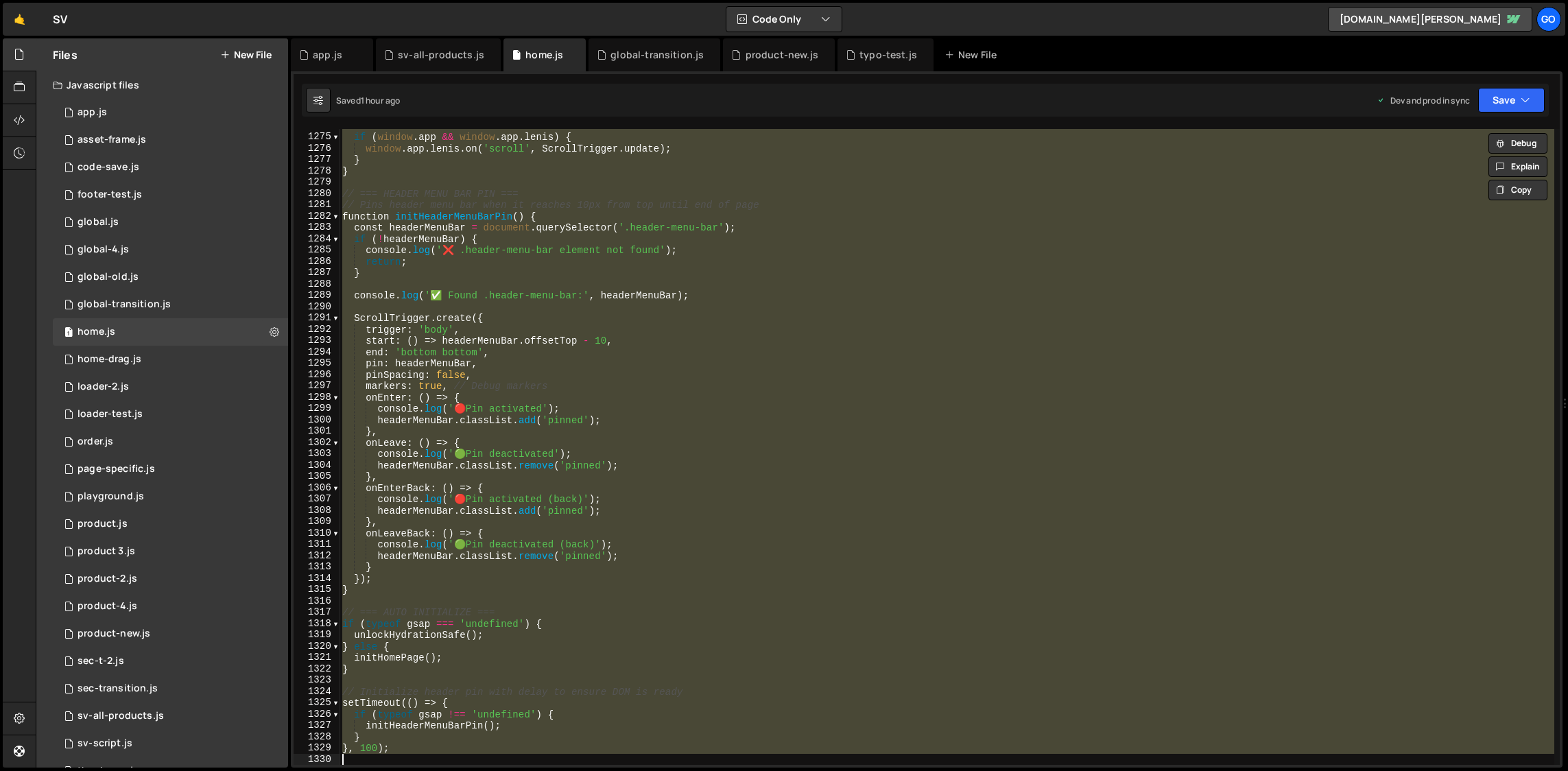
paste textarea
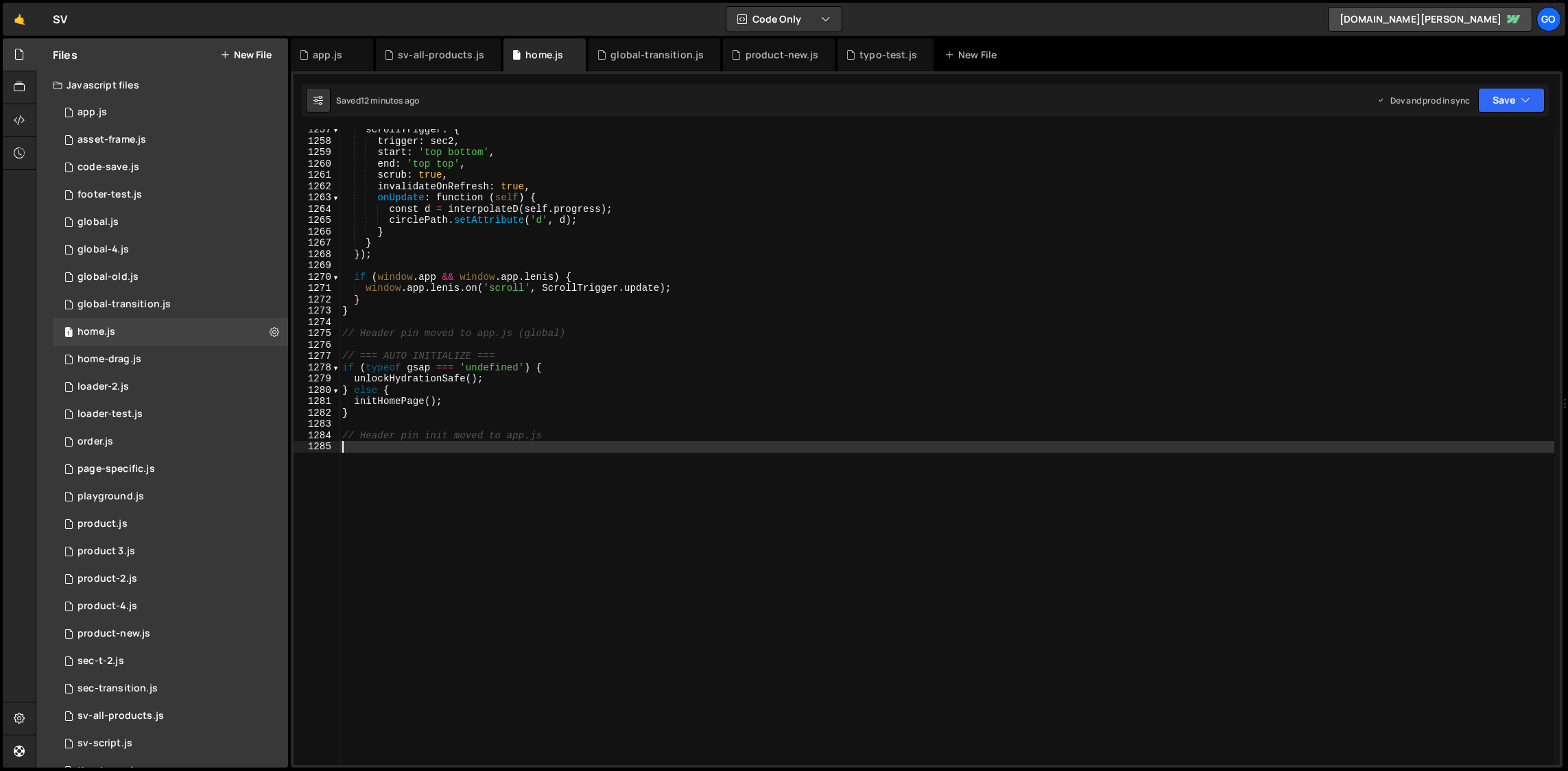
click at [629, 37] on div "Hold on a sec... Are you certain you wish to leave this page? Any changes you'v…" at bounding box center [784, 386] width 1568 height 771
click at [628, 47] on div "global-transition.js" at bounding box center [654, 54] width 131 height 33
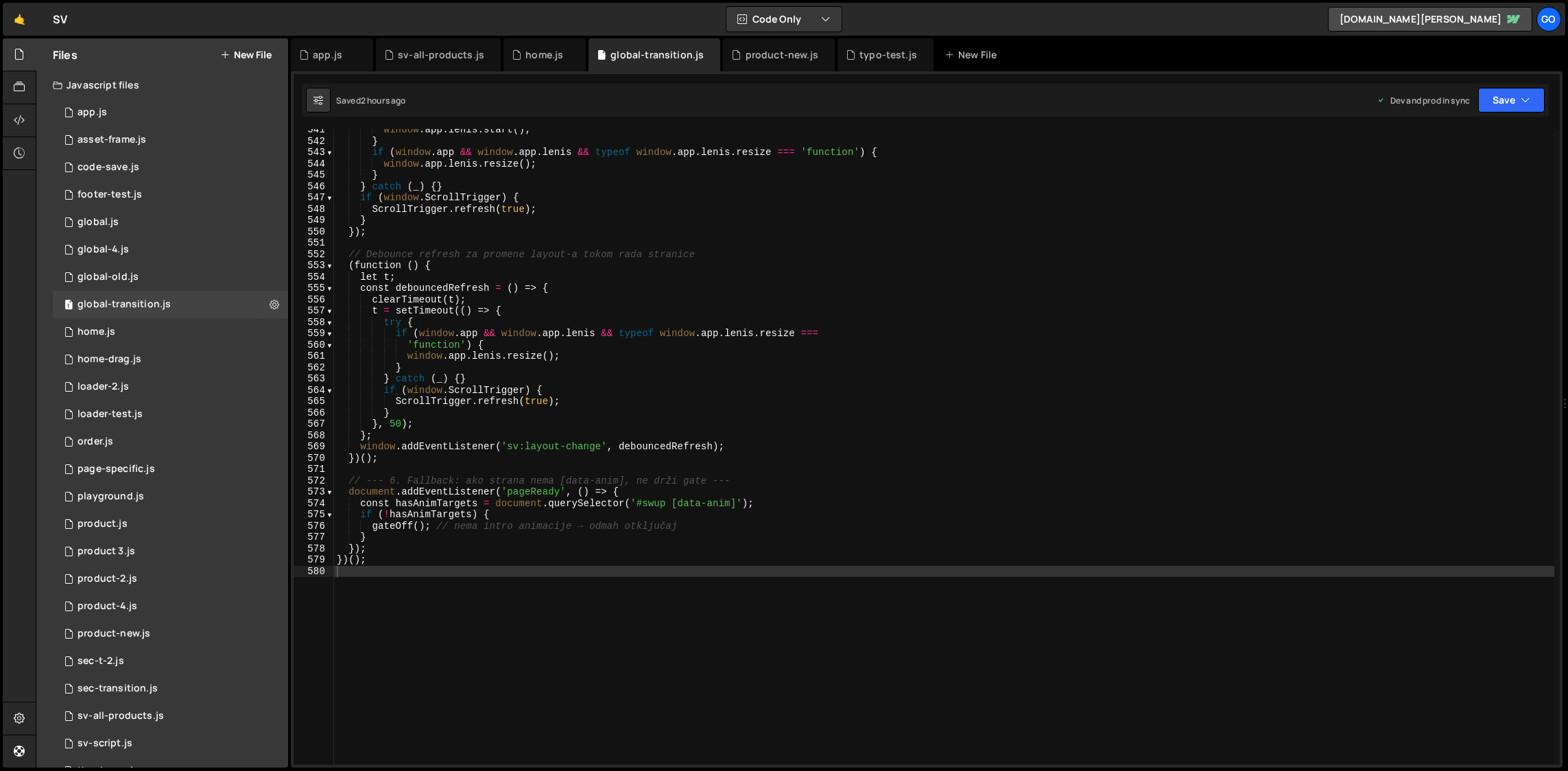
click at [662, 244] on div "window . app . [PERSON_NAME] . start ( ) ; } if ( window . app && window . app …" at bounding box center [944, 454] width 1221 height 659
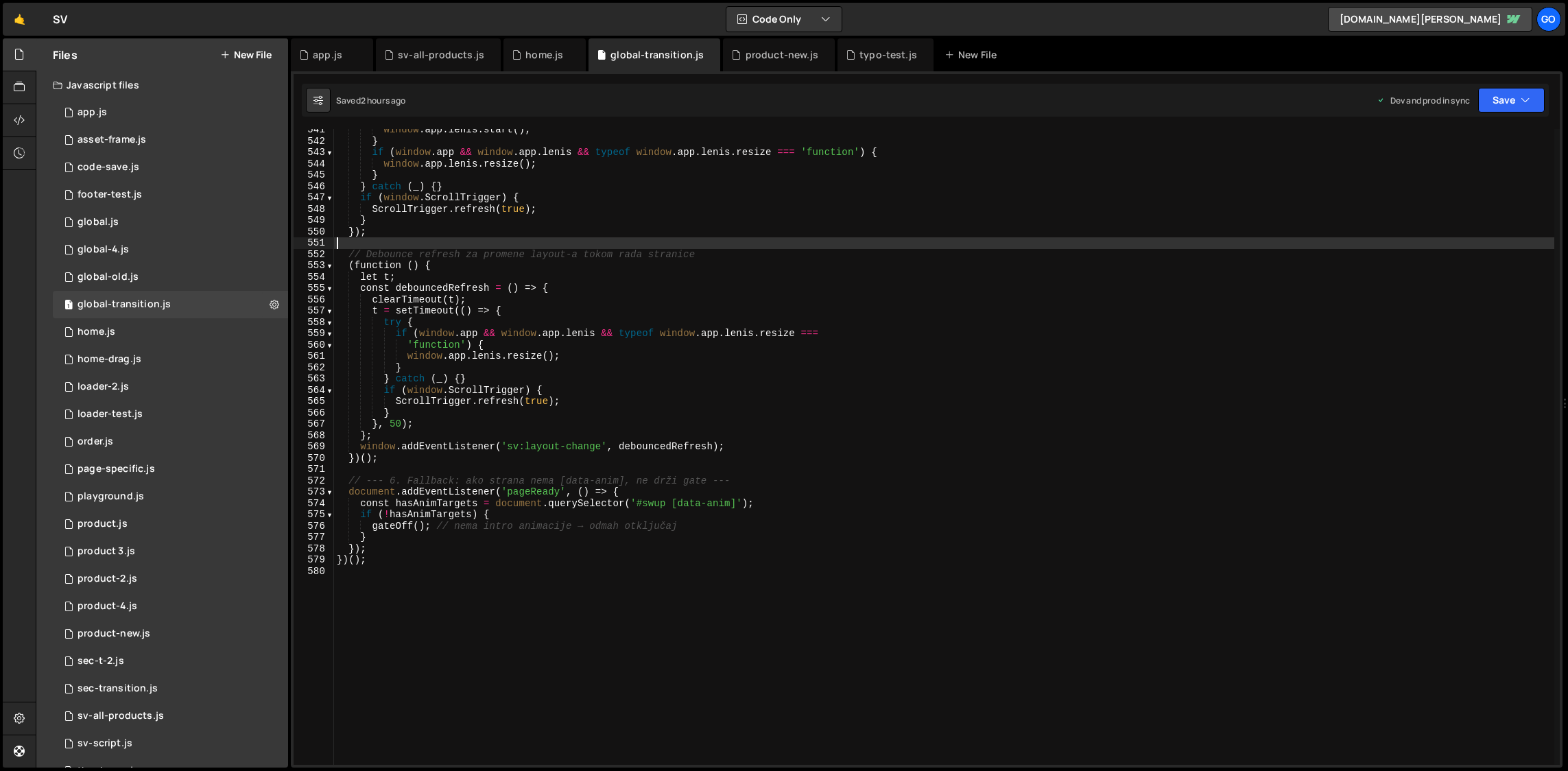
type textarea "})();"
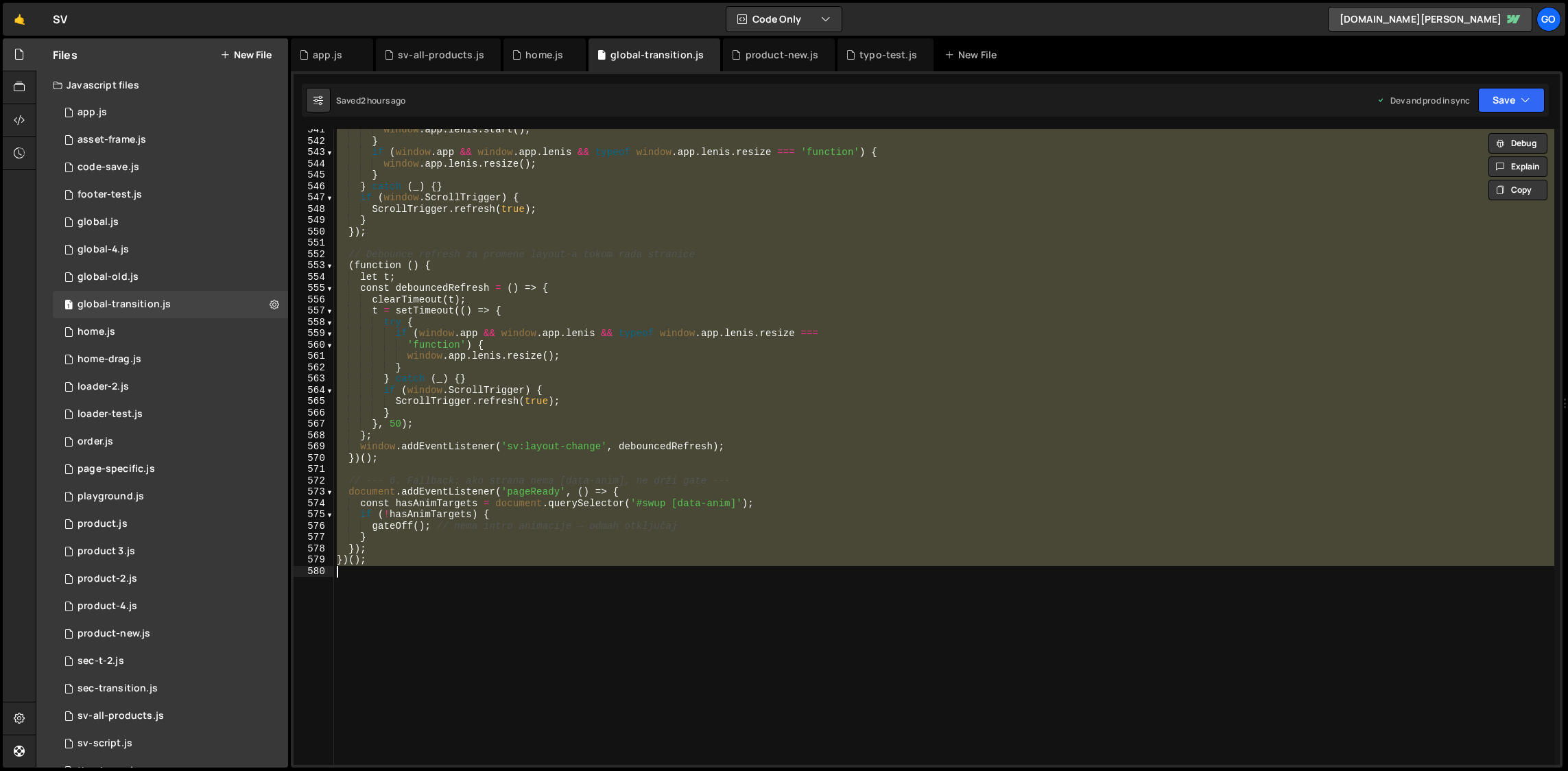
paste textarea
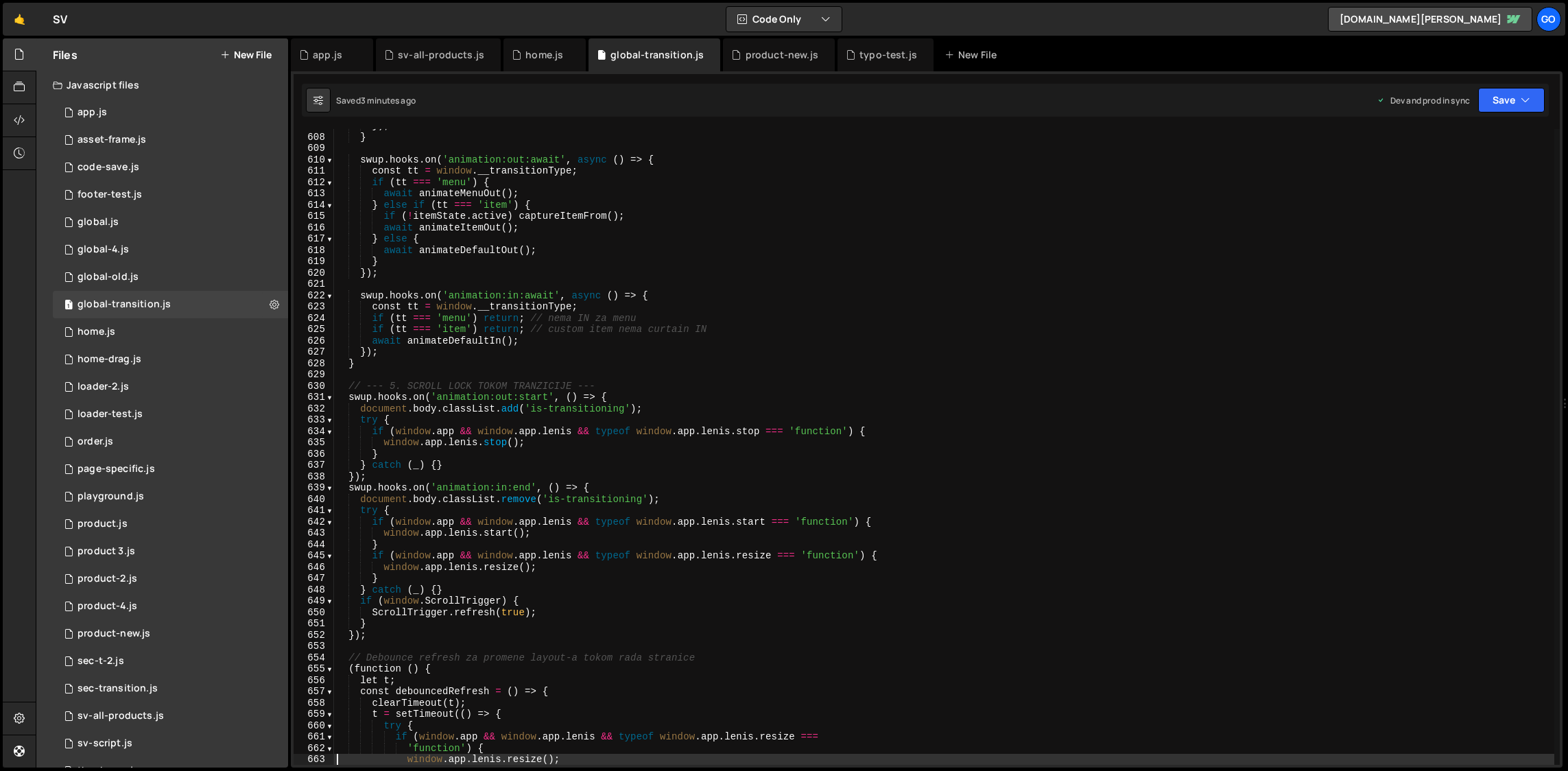
click at [559, 227] on div "}) ; } swup . hooks . on ( 'animation:out:await' , async ( ) => { const tt = wi…" at bounding box center [944, 449] width 1221 height 659
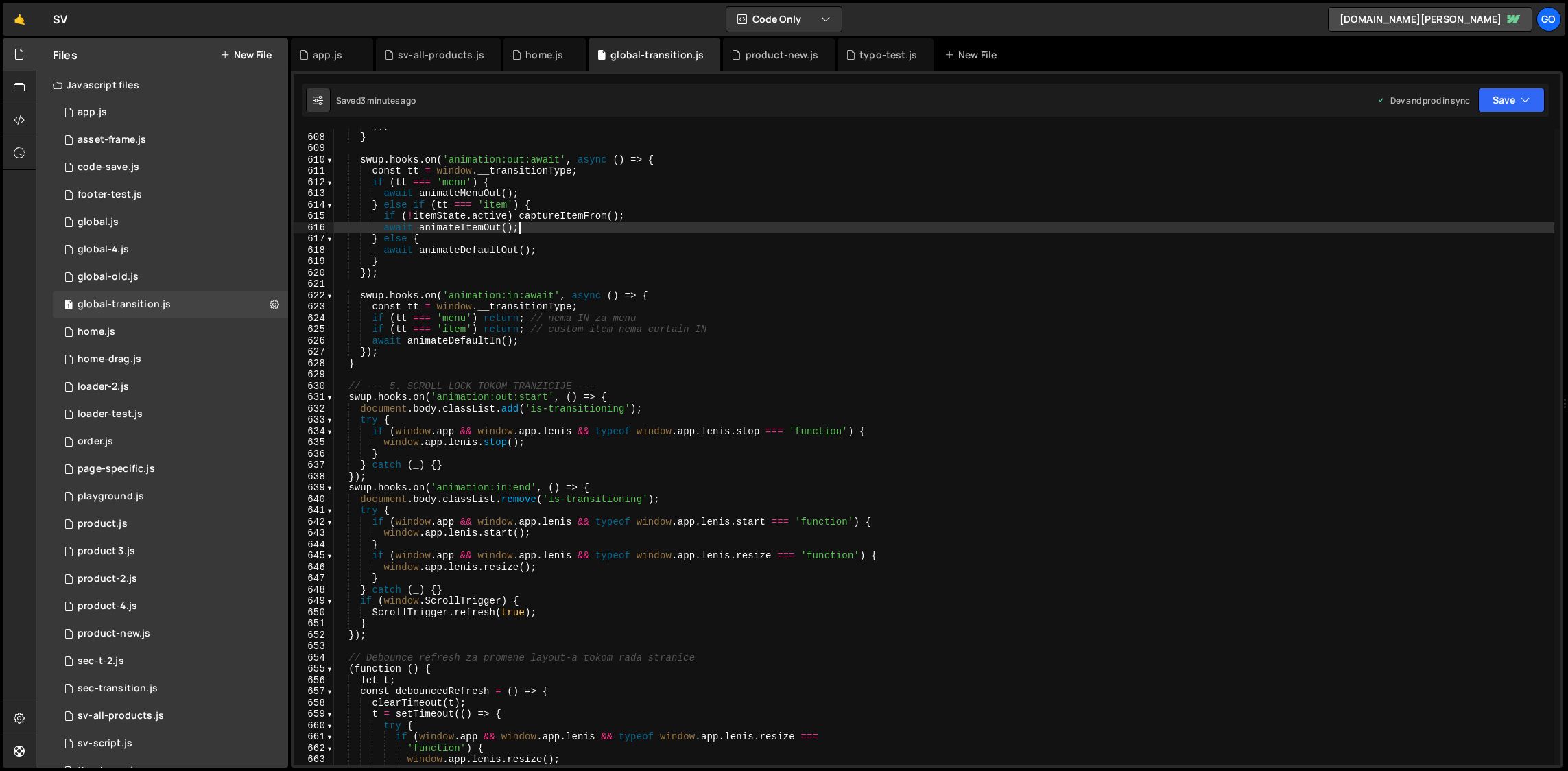
type textarea "})();"
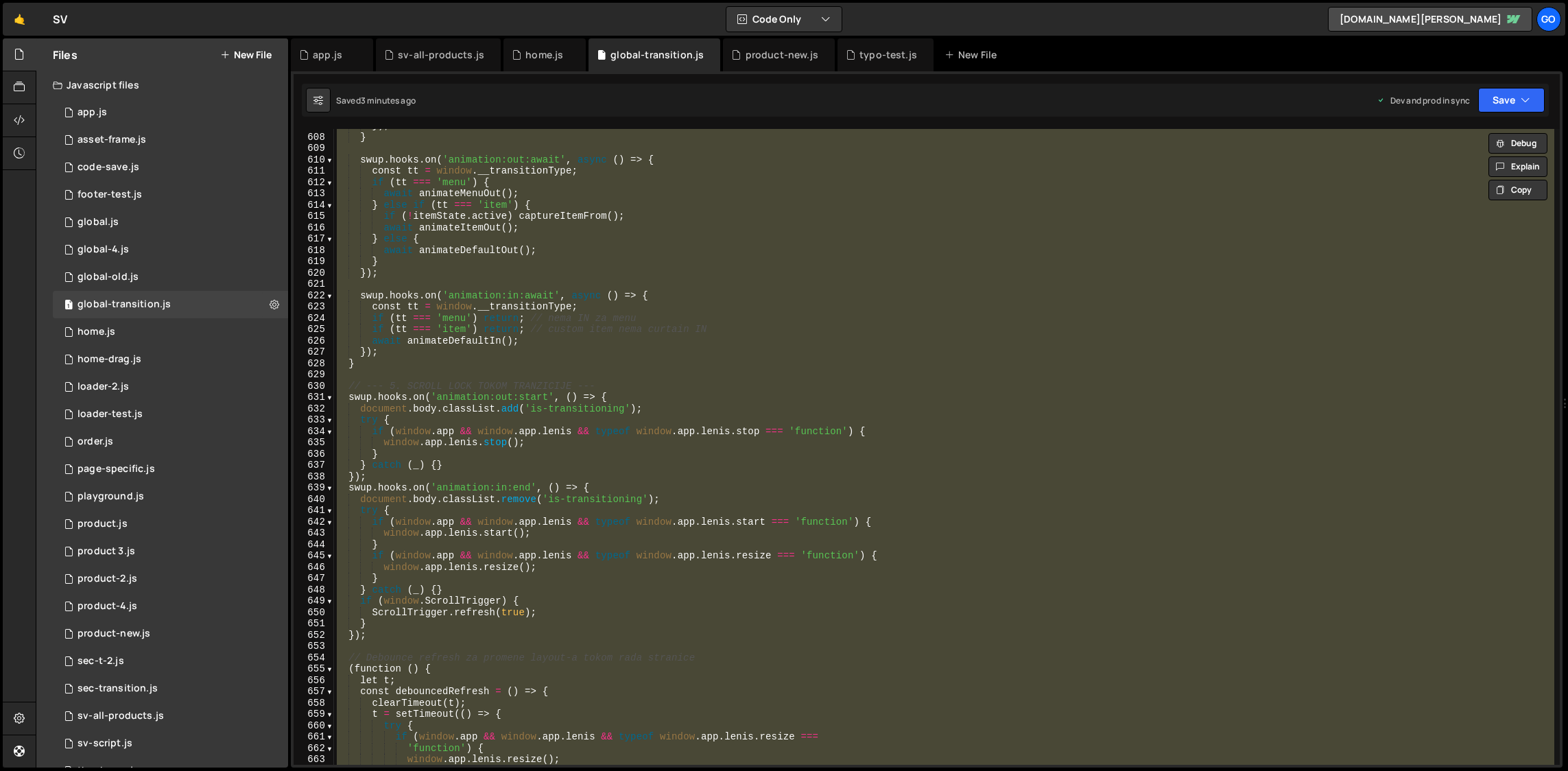
paste textarea
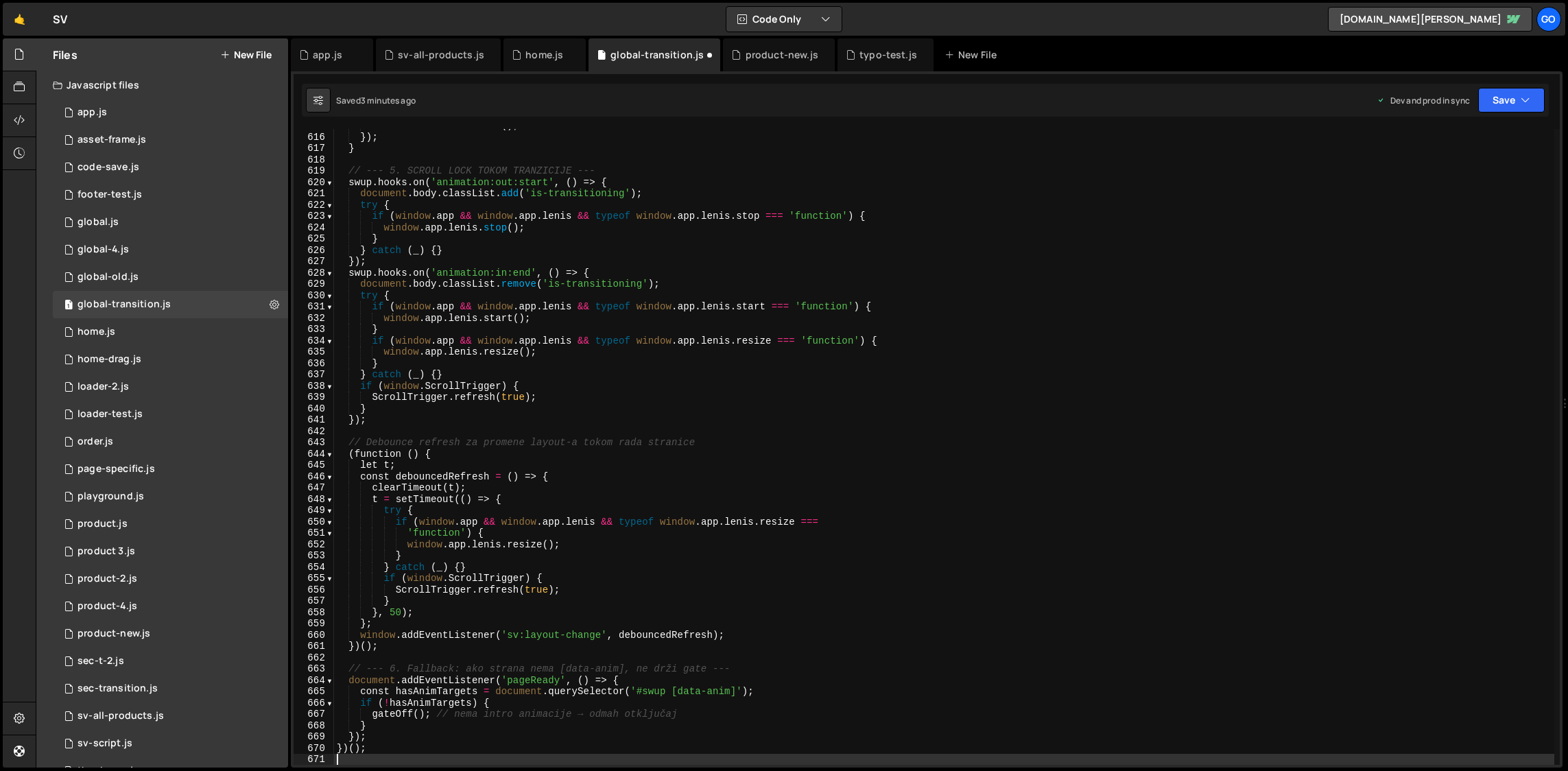
scroll to position [6962, 0]
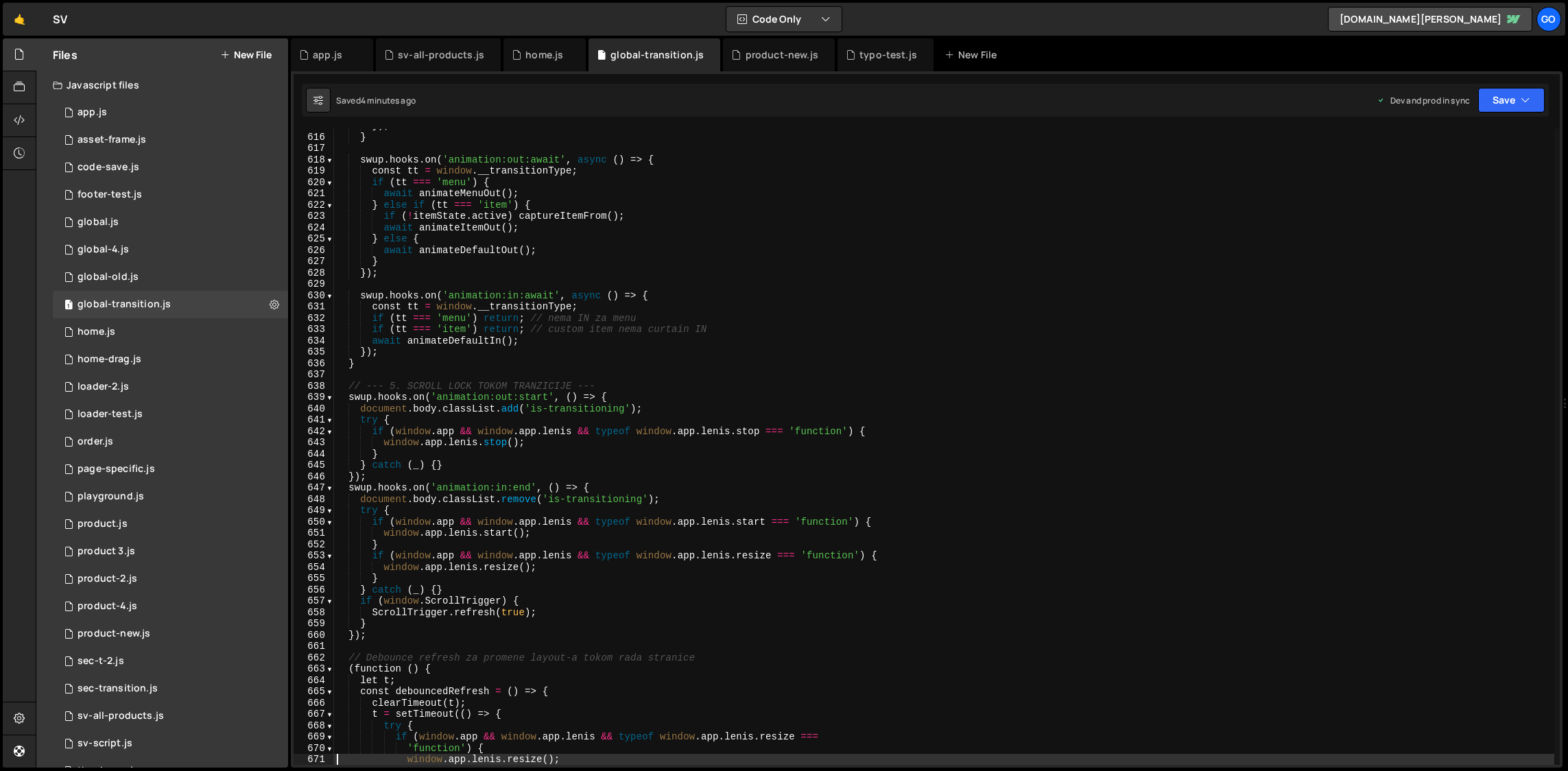
click at [560, 313] on div "}) ; } swup . hooks . on ( 'animation:out:await' , async ( ) => { const tt = wi…" at bounding box center [944, 449] width 1221 height 659
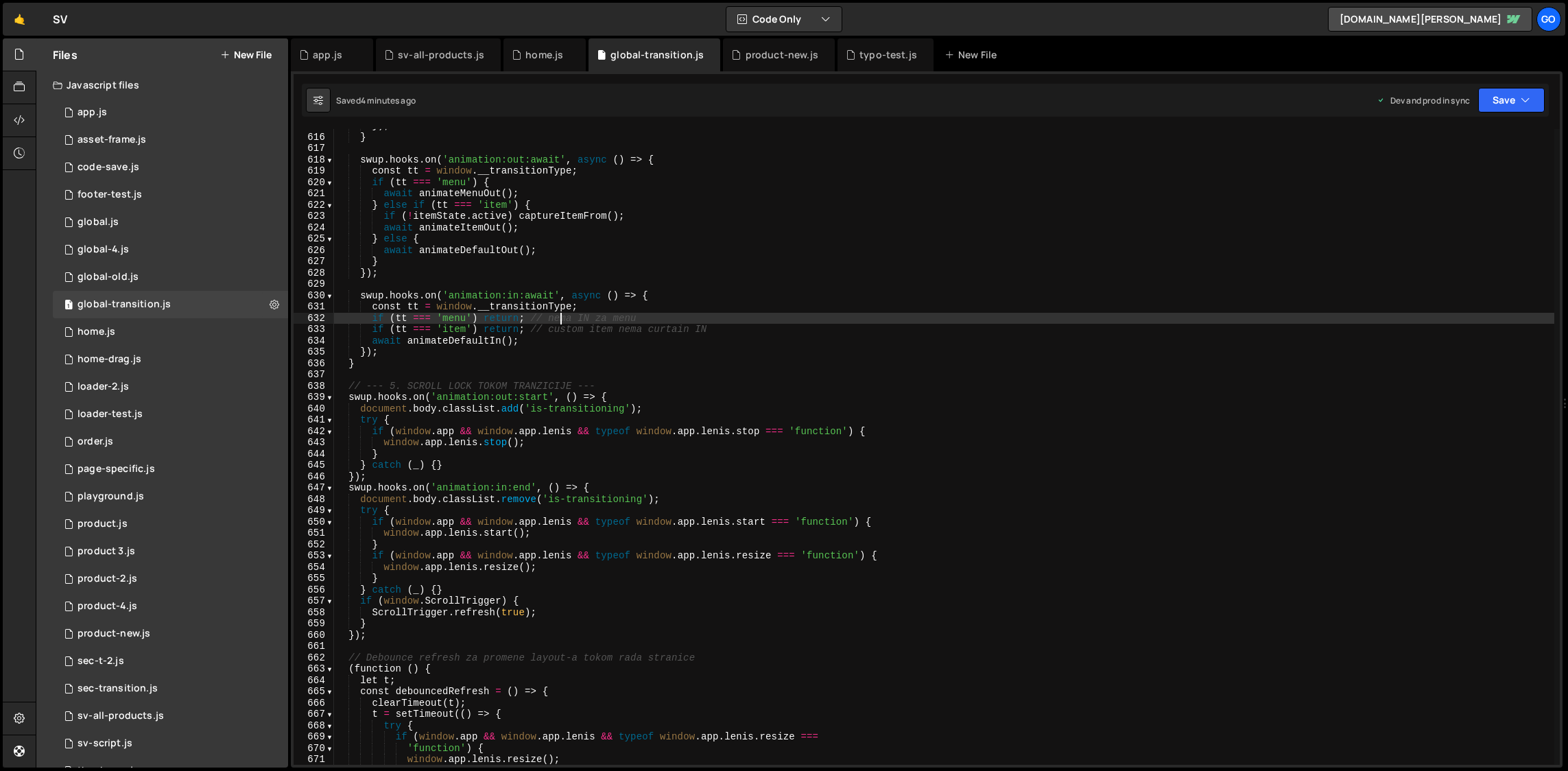
type textarea "})();"
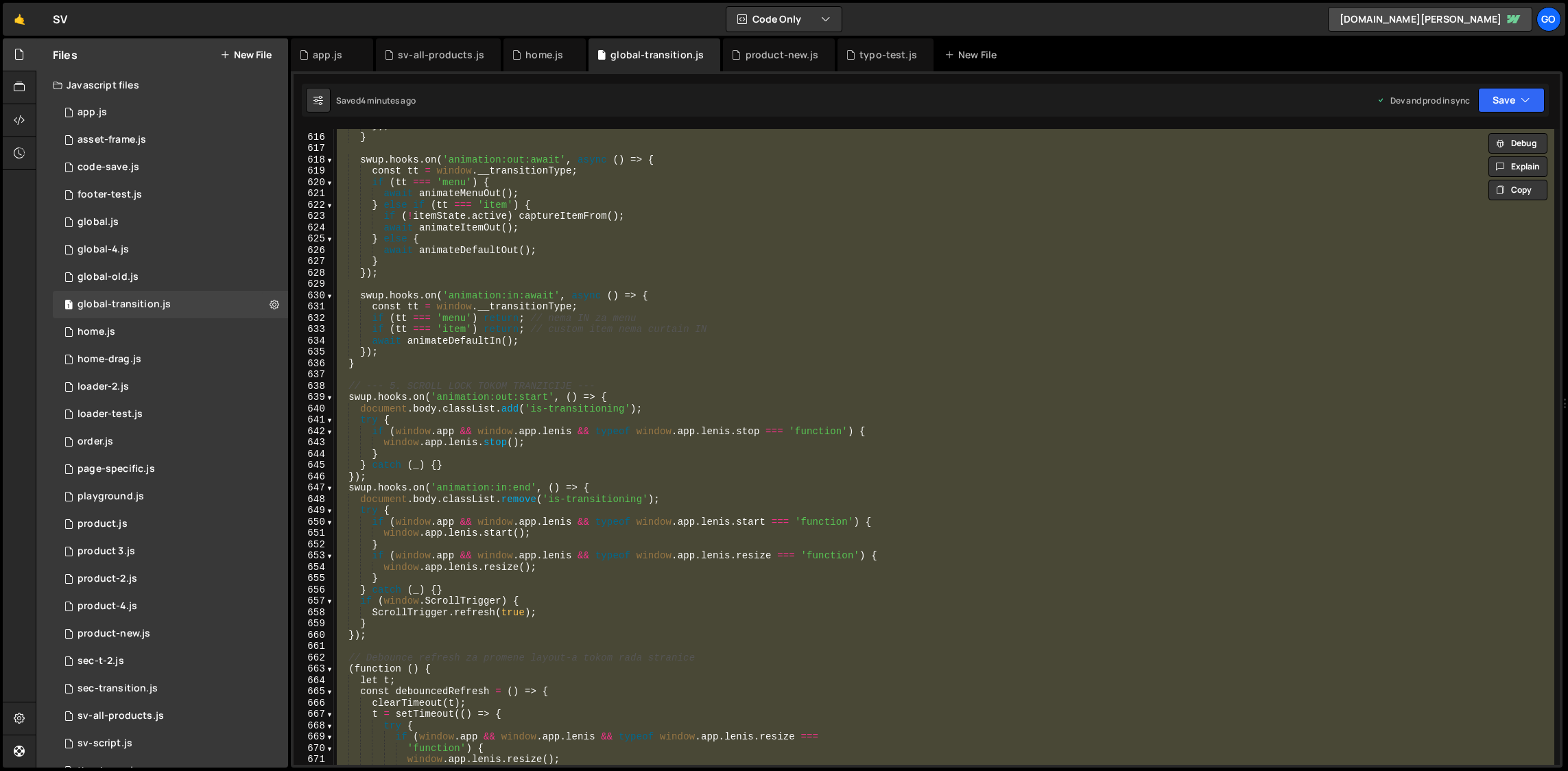
paste textarea
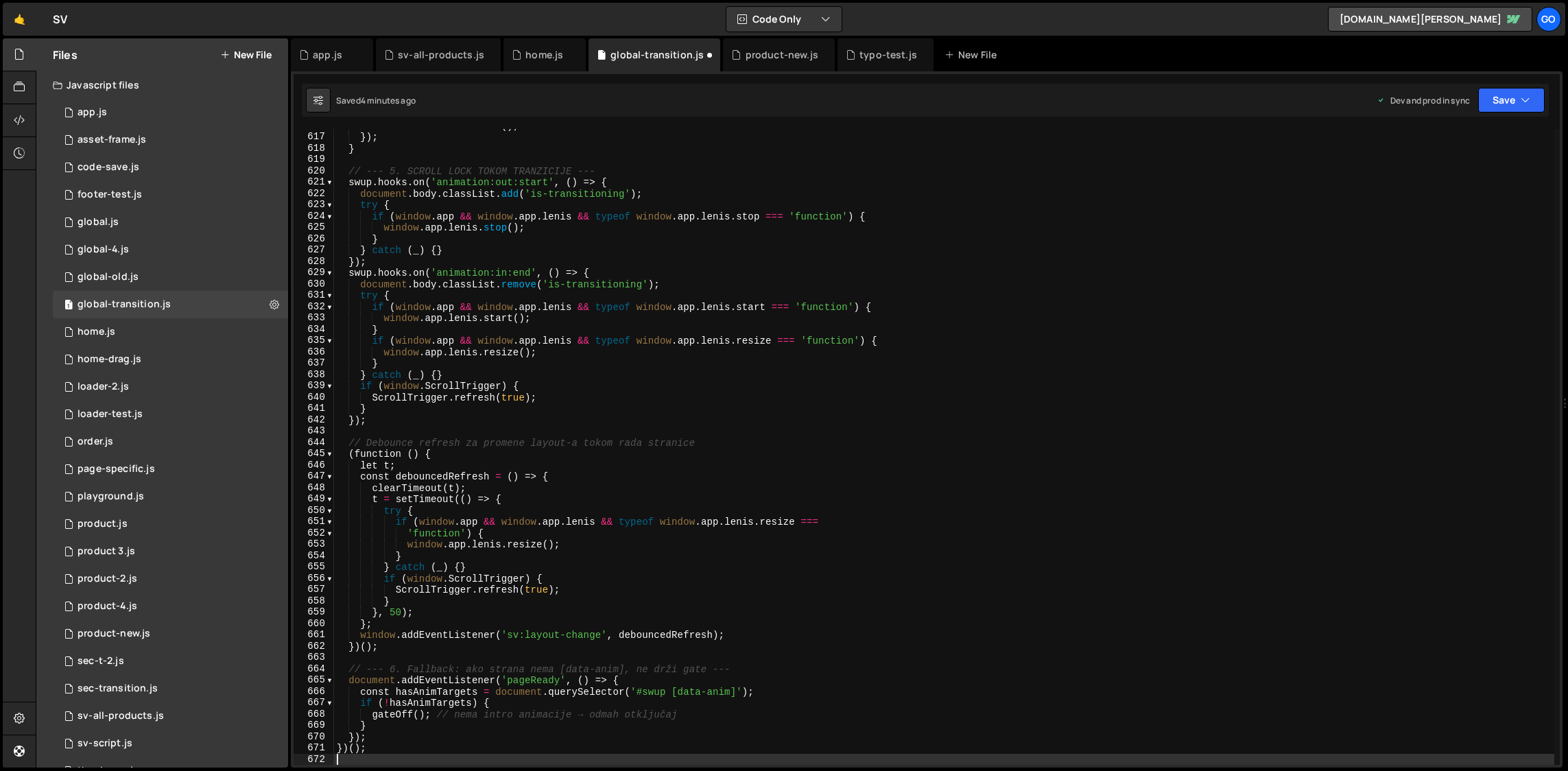
scroll to position [6974, 0]
type textarea "try {"
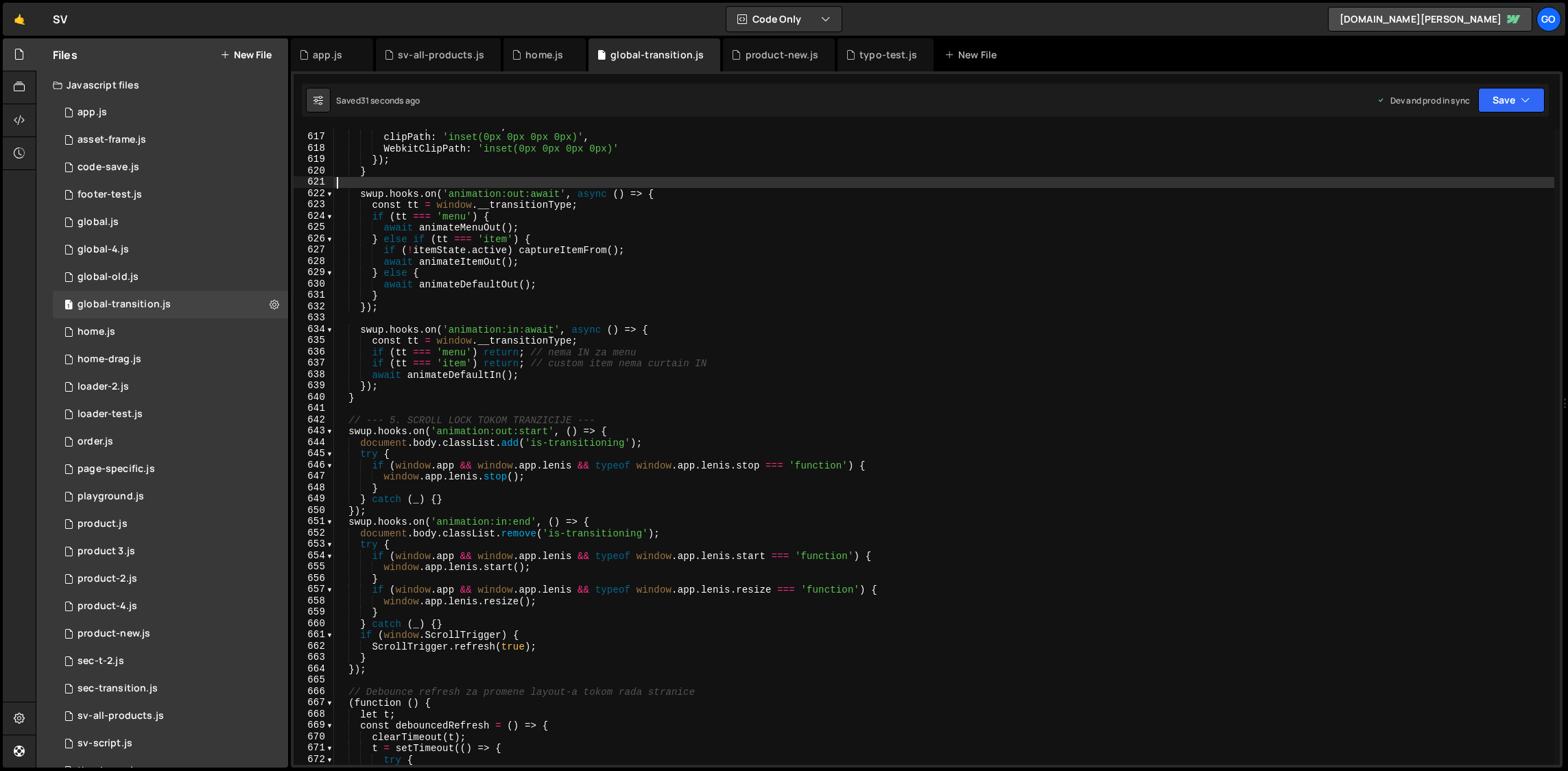
click at [454, 179] on div "ease : 'power3.inOut' , clipPath : 'inset(0px 0px 0px 0px)' , WebkitClipPath : …" at bounding box center [944, 449] width 1221 height 659
type textarea "})();"
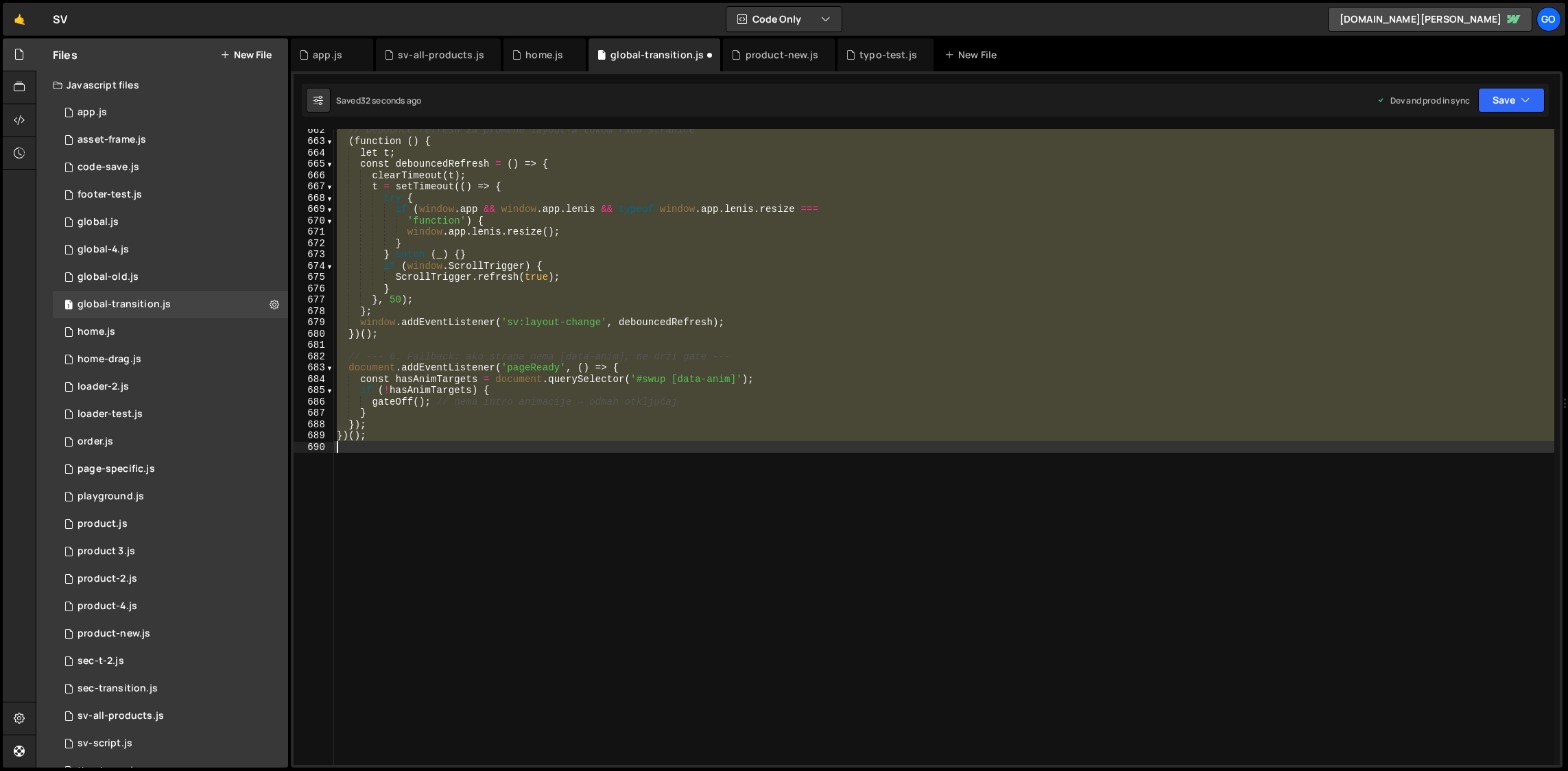
scroll to position [7490, 0]
